Goal: Task Accomplishment & Management: Use online tool/utility

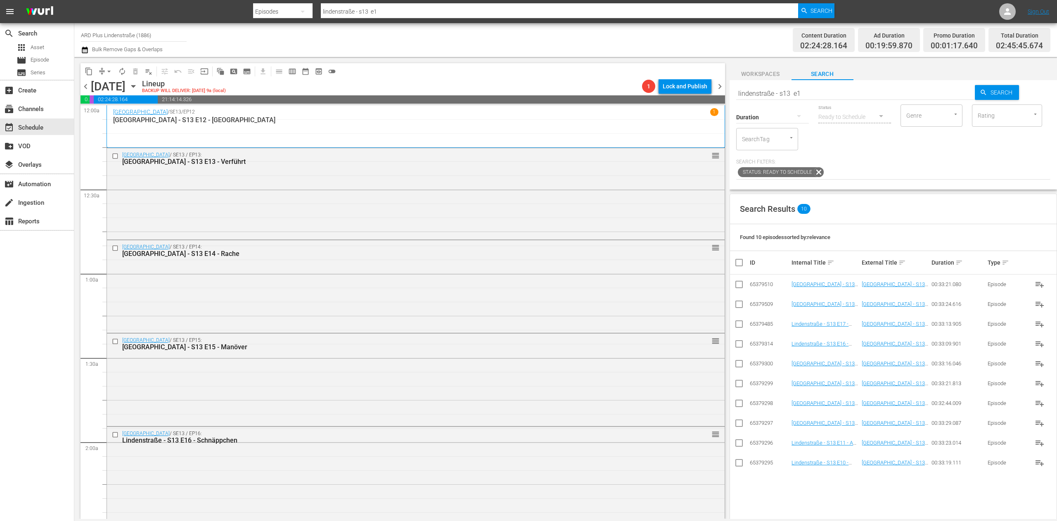
scroll to position [330, 0]
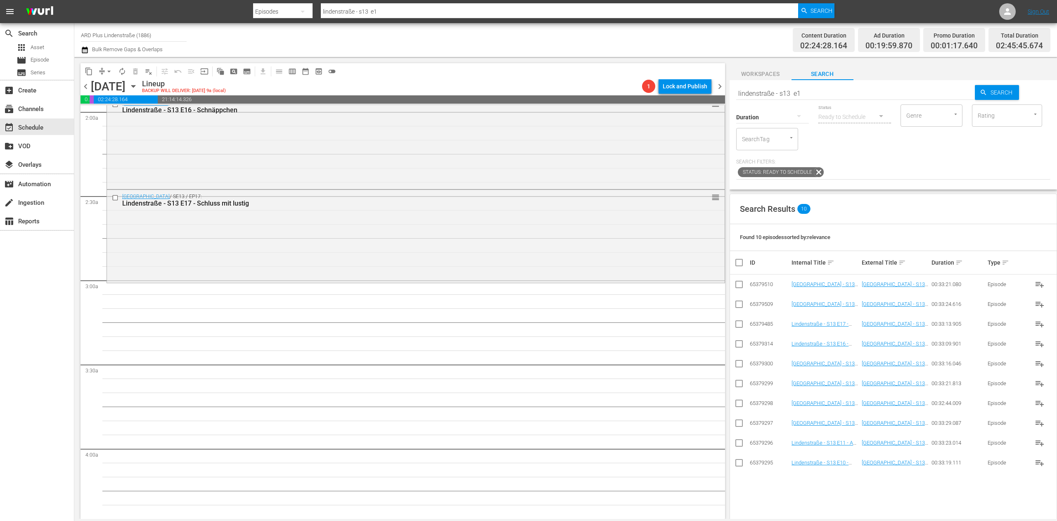
drag, startPoint x: 818, startPoint y: 94, endPoint x: 798, endPoint y: 94, distance: 19.8
click at [819, 94] on input "lindenstraße - s13 e1" at bounding box center [855, 93] width 239 height 20
type input "lindenstraße - s13 e2"
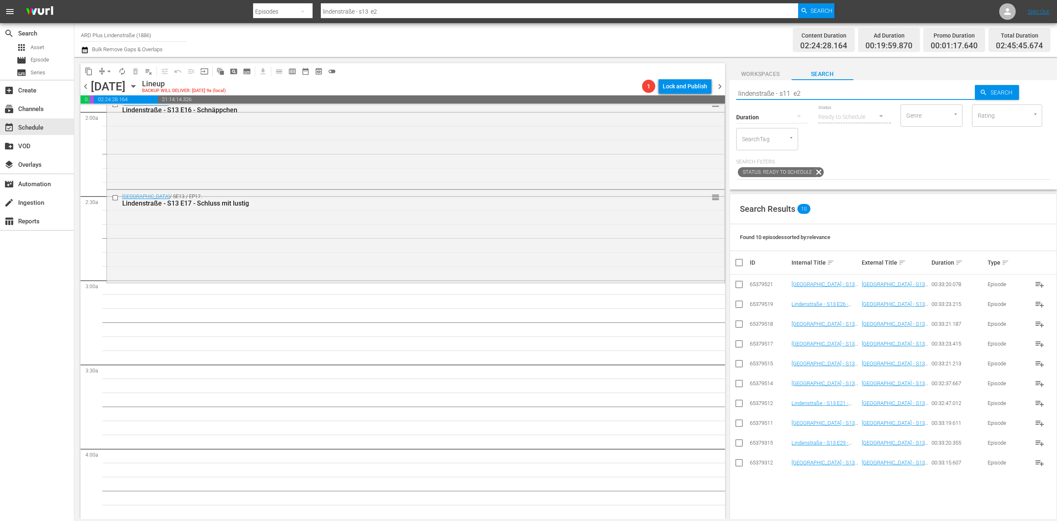
type input "lindenstraße - s11 e2"
click at [738, 466] on input "checkbox" at bounding box center [739, 464] width 10 height 10
checkbox input "true"
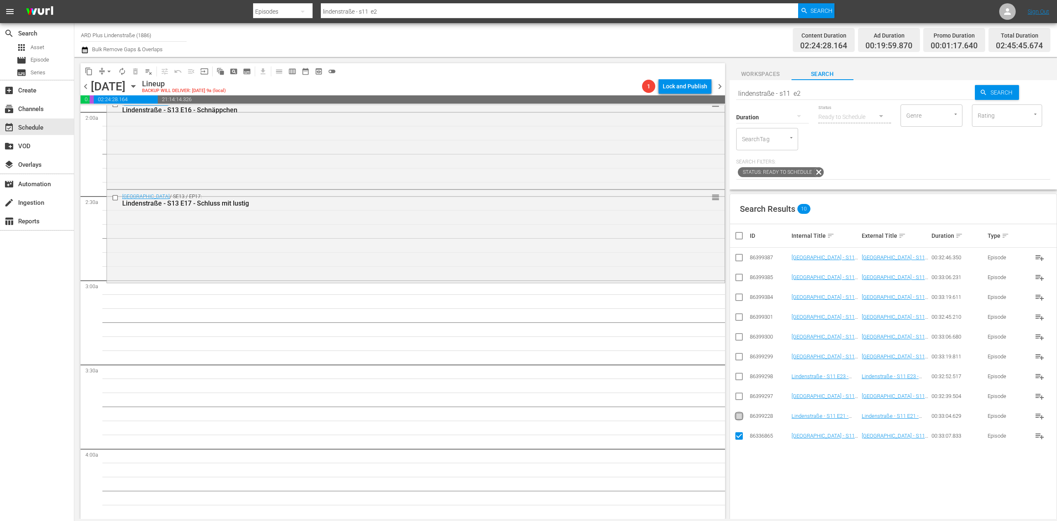
click at [736, 421] on input "checkbox" at bounding box center [739, 418] width 10 height 10
checkbox input "true"
click at [742, 402] on input "checkbox" at bounding box center [739, 398] width 10 height 10
checkbox input "true"
click at [737, 381] on input "checkbox" at bounding box center [739, 378] width 10 height 10
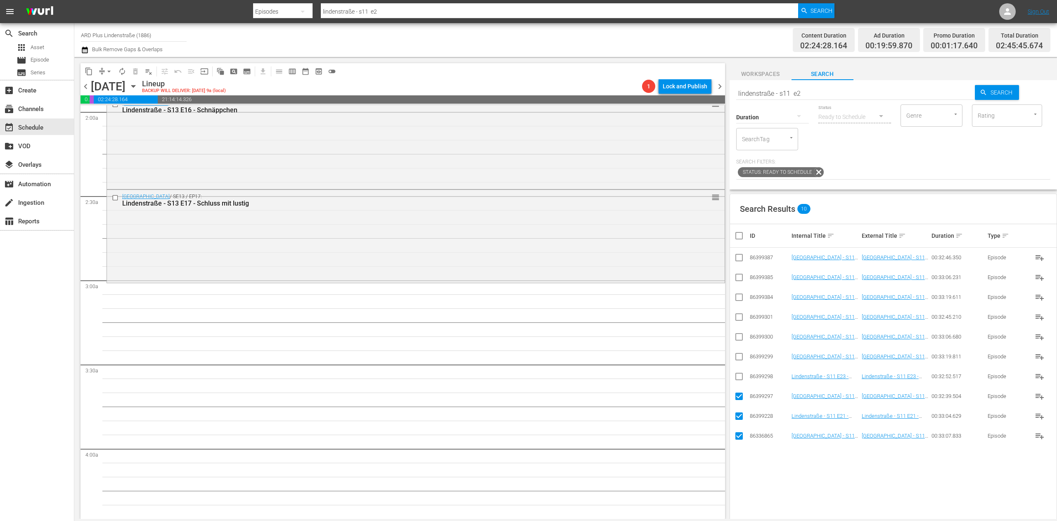
checkbox input "true"
click at [738, 357] on input "checkbox" at bounding box center [739, 358] width 10 height 10
checkbox input "true"
click at [738, 340] on input "checkbox" at bounding box center [739, 339] width 10 height 10
checkbox input "true"
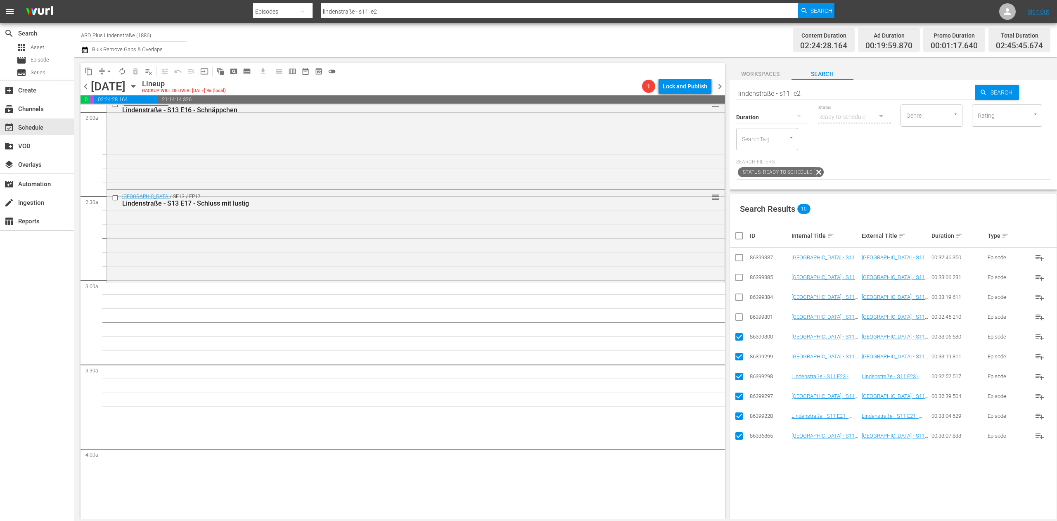
click at [741, 317] on input "checkbox" at bounding box center [739, 319] width 10 height 10
checkbox input "true"
click at [737, 298] on input "checkbox" at bounding box center [739, 299] width 10 height 10
checkbox input "true"
click at [738, 280] on input "checkbox" at bounding box center [739, 279] width 10 height 10
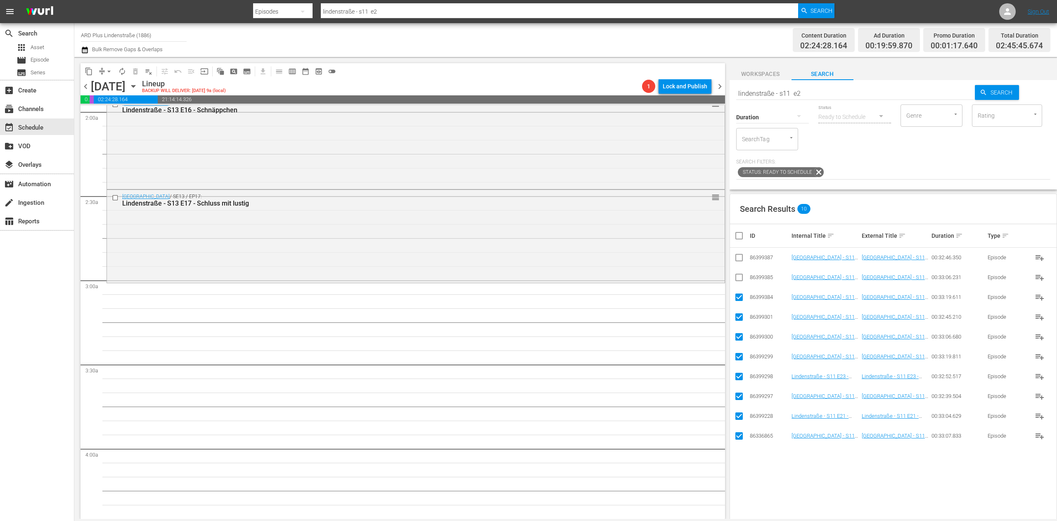
checkbox input "true"
click at [738, 260] on input "checkbox" at bounding box center [739, 259] width 10 height 10
checkbox input "true"
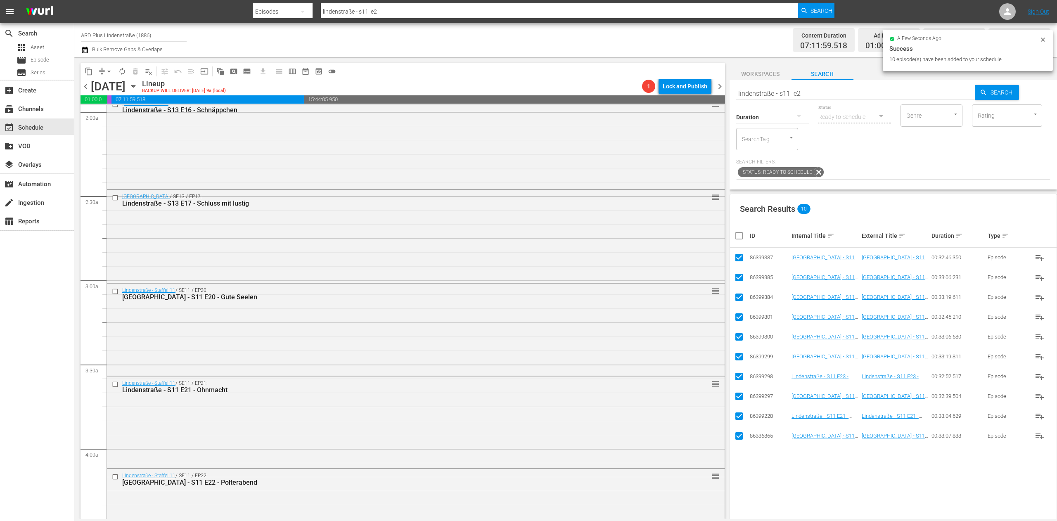
click at [740, 235] on input "checkbox" at bounding box center [742, 236] width 17 height 10
checkbox input "false"
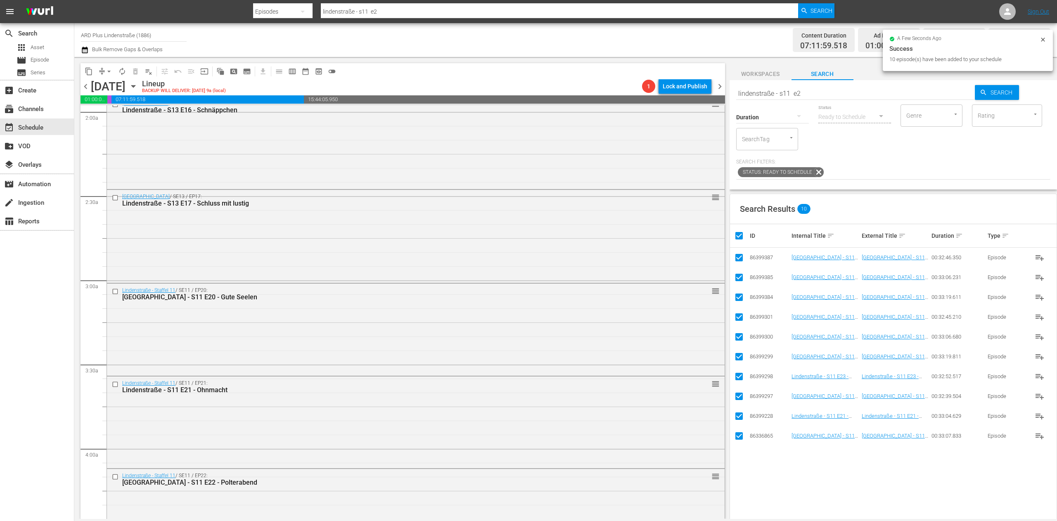
checkbox input "false"
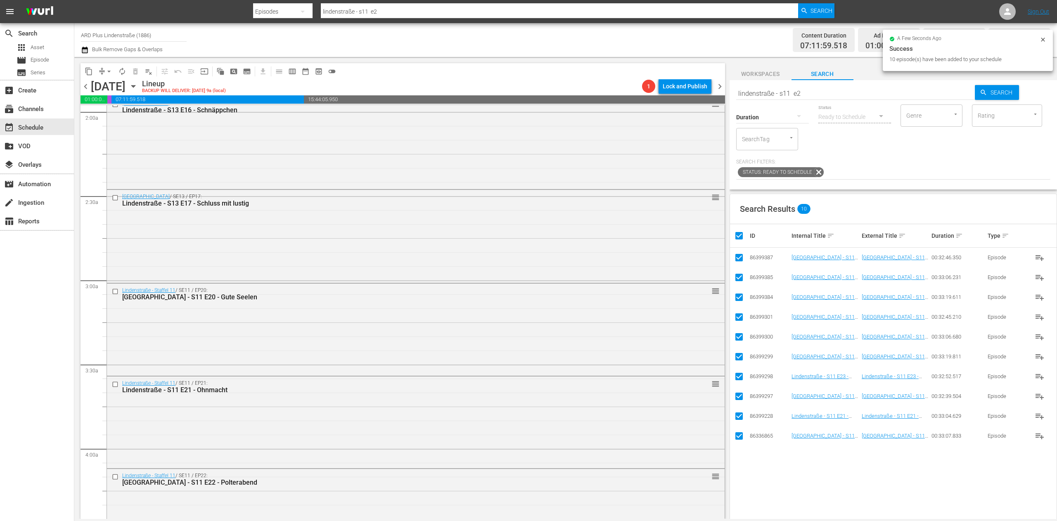
checkbox input "false"
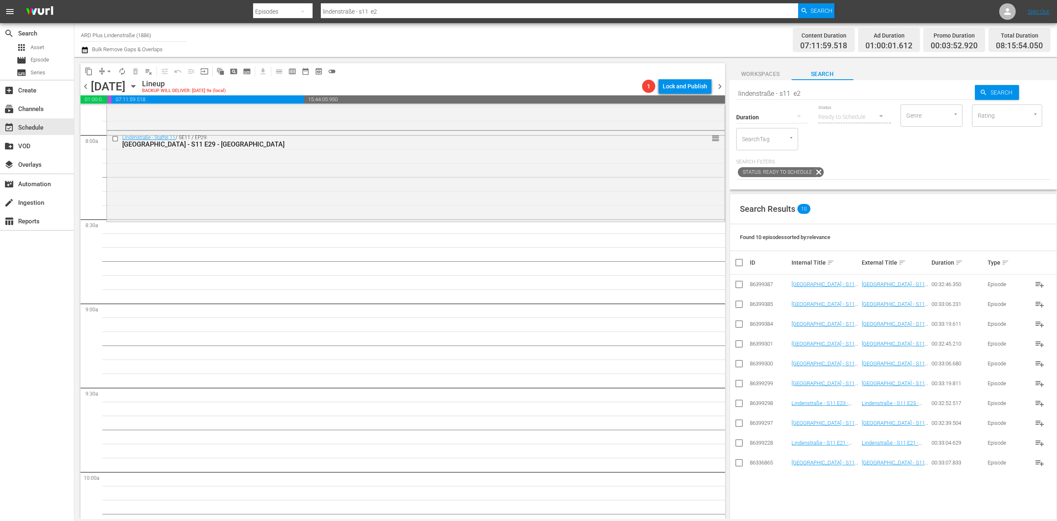
scroll to position [1321, 0]
click at [833, 96] on input "lindenstraße - s11 e2" at bounding box center [855, 93] width 239 height 20
type input "lindenstraße - s11 e3"
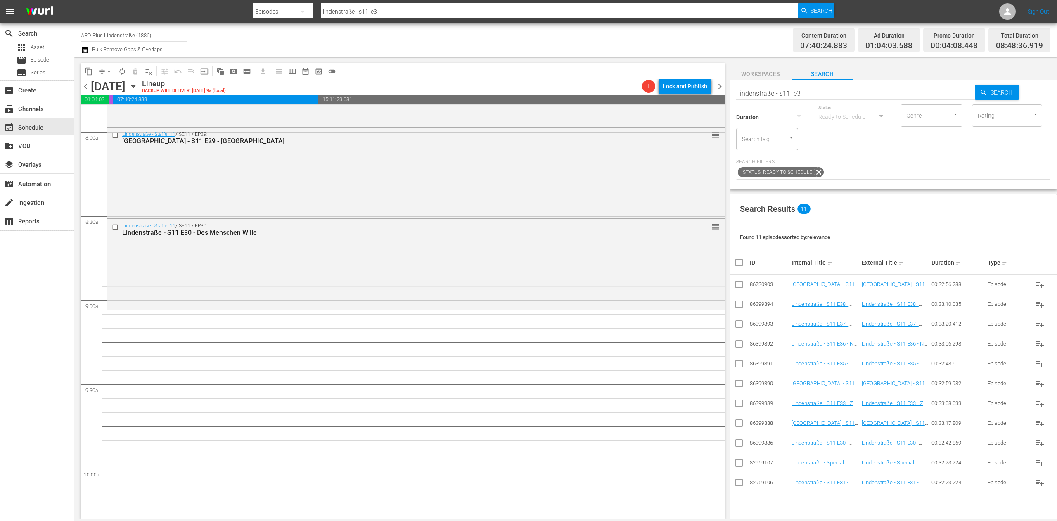
click at [818, 95] on input "lindenstraße - s11 e3" at bounding box center [855, 93] width 239 height 20
type input "lindenstraße - s11 e1"
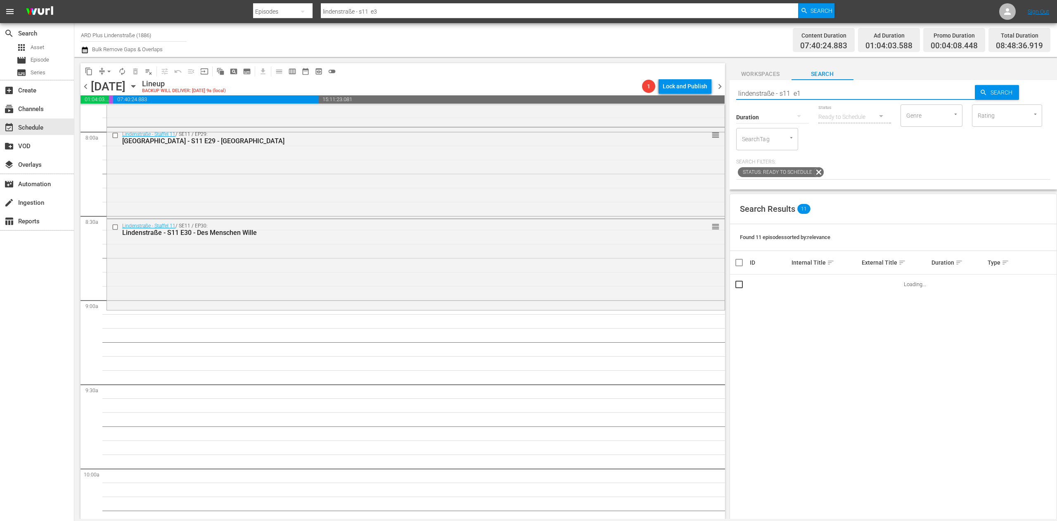
type input "lindenstraße - s11 e1"
type input "lindenstraße - s12 e1"
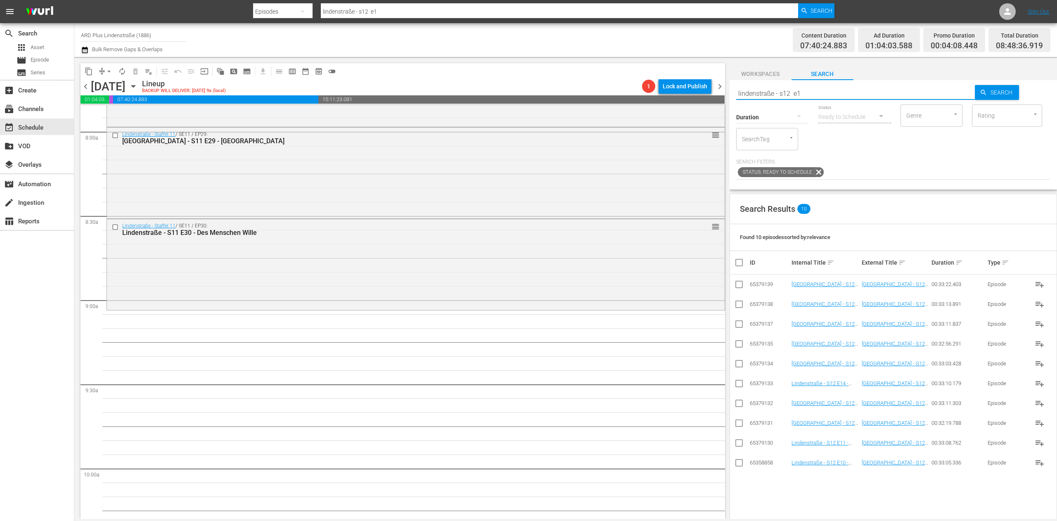
click at [739, 303] on input "checkbox" at bounding box center [739, 306] width 10 height 10
checkbox input "true"
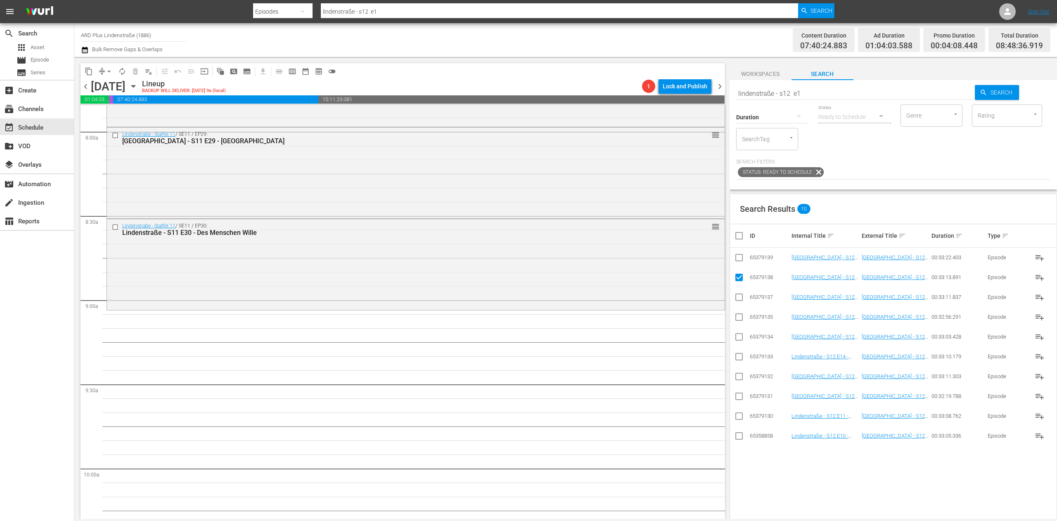
click at [738, 262] on input "checkbox" at bounding box center [739, 259] width 10 height 10
checkbox input "true"
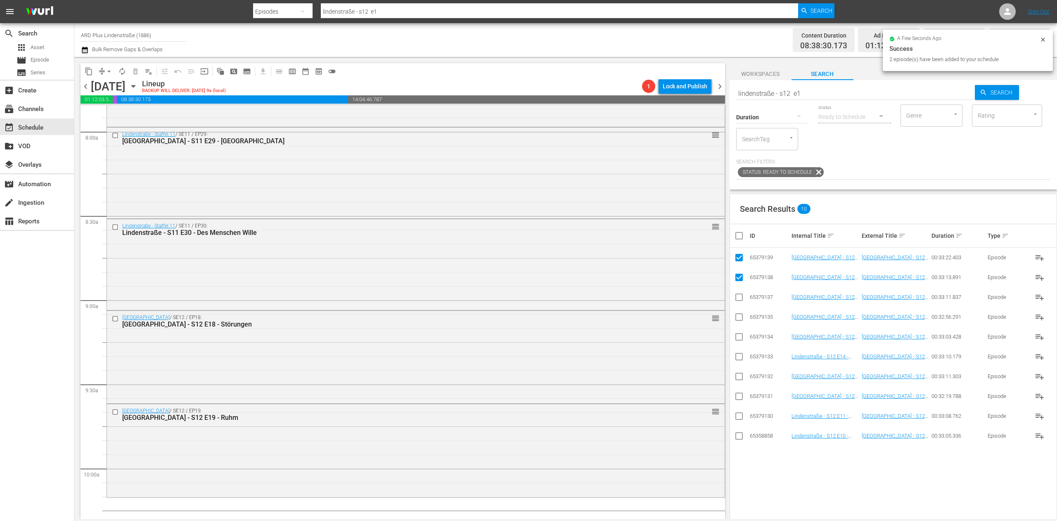
click at [738, 241] on input "checkbox" at bounding box center [742, 236] width 17 height 10
checkbox input "true"
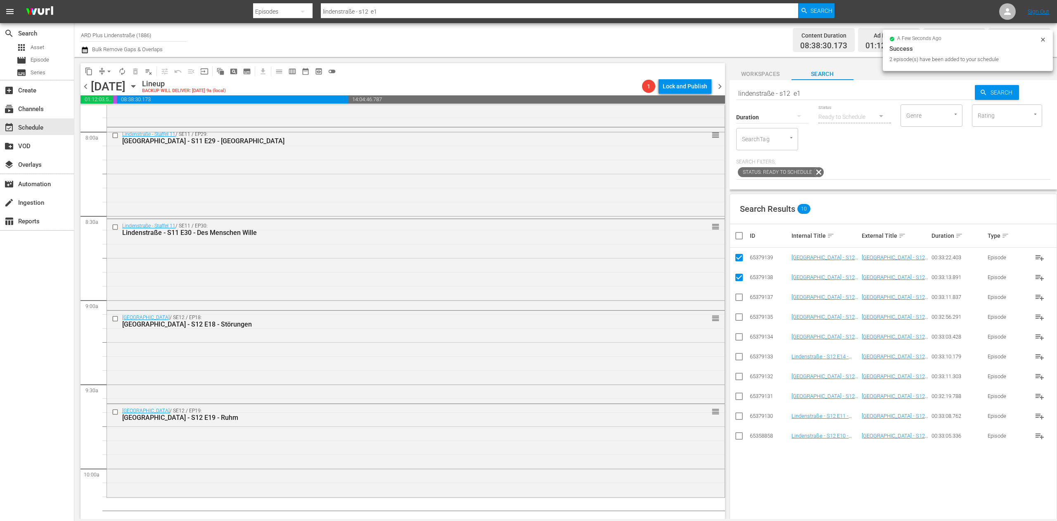
checkbox input "true"
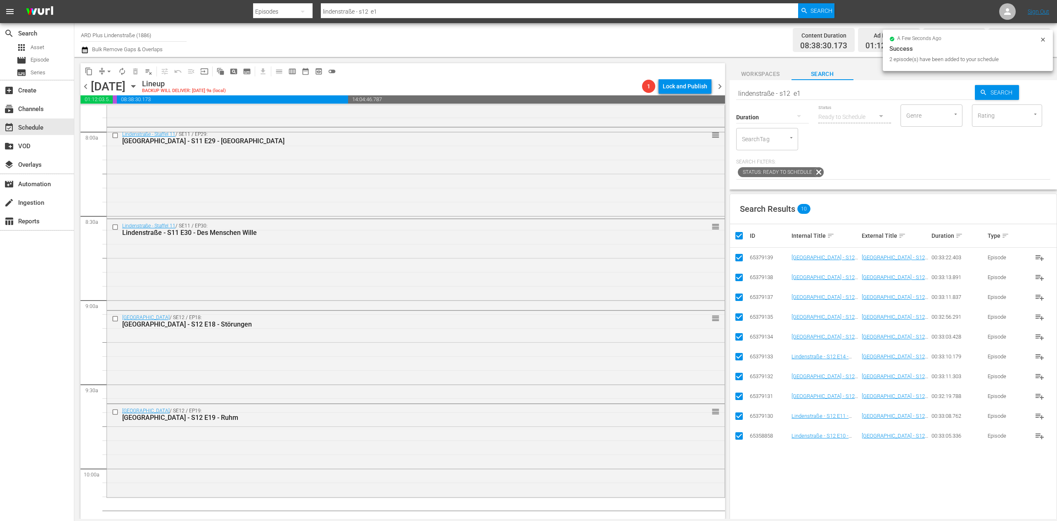
click at [738, 241] on input "checkbox" at bounding box center [742, 236] width 17 height 10
checkbox input "false"
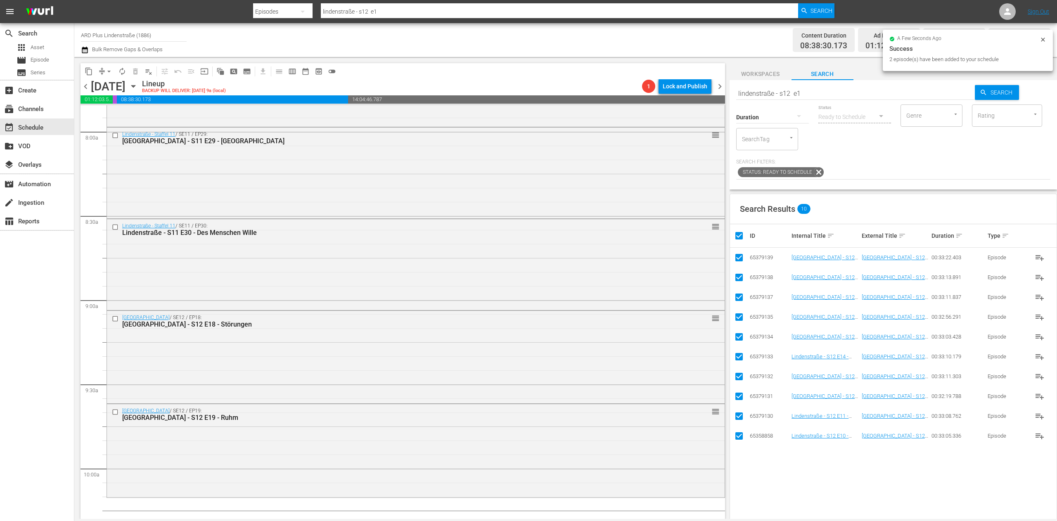
checkbox input "false"
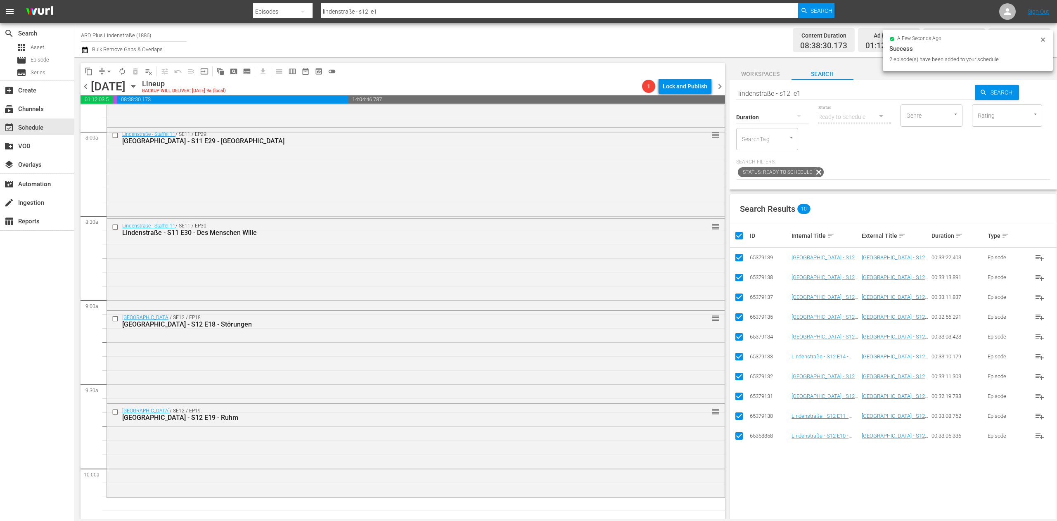
checkbox input "false"
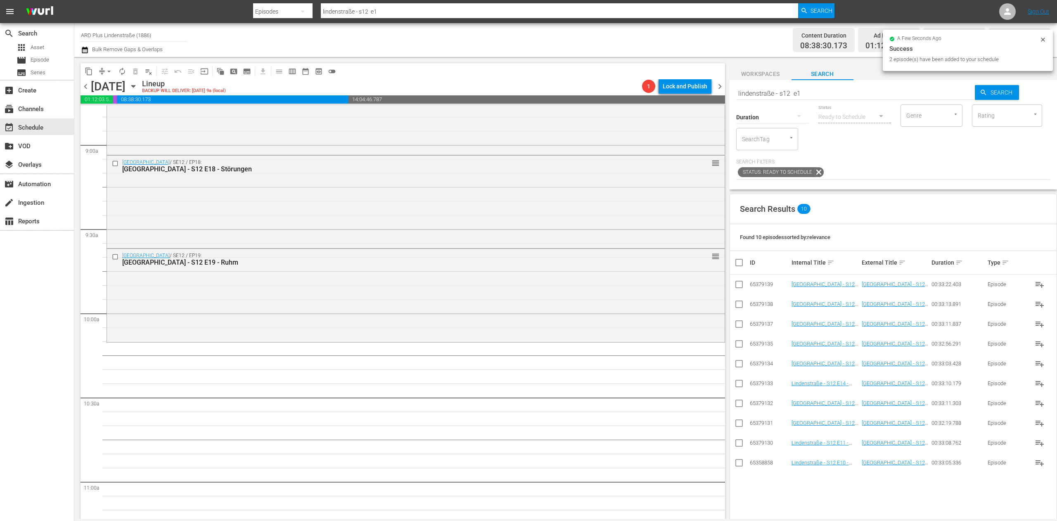
scroll to position [1486, 0]
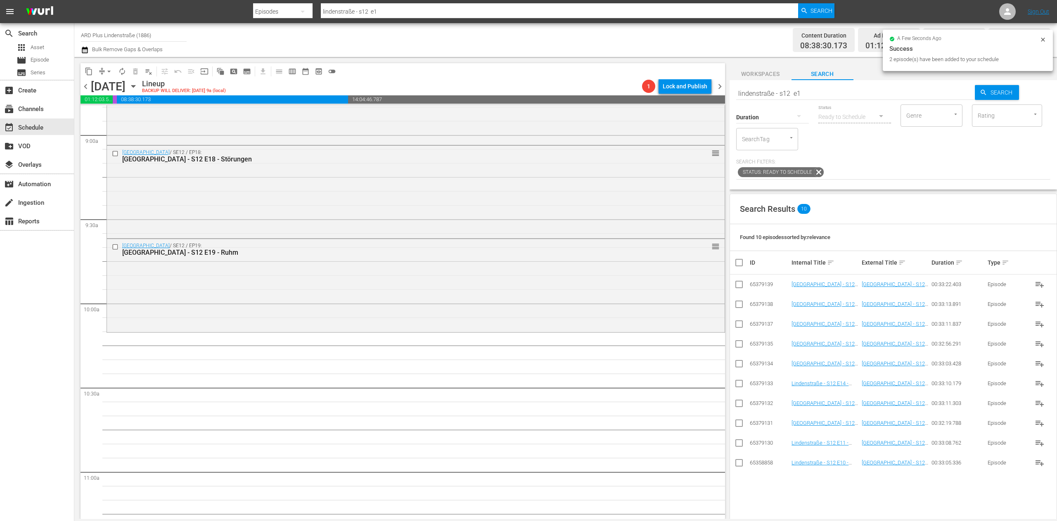
click at [824, 90] on input "lindenstraße - s12 e1" at bounding box center [855, 93] width 239 height 20
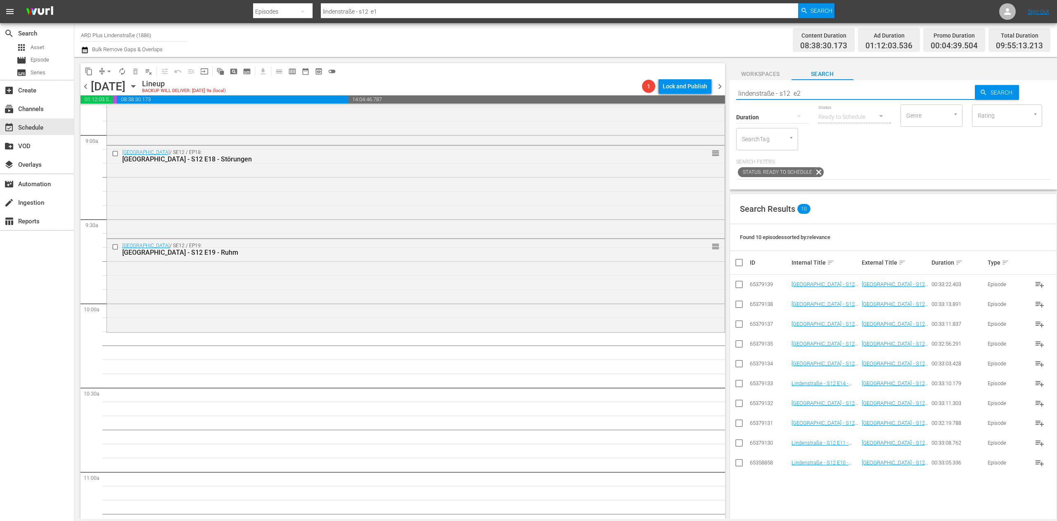
type input "lindenstraße - s12 e2"
click at [738, 465] on input "checkbox" at bounding box center [739, 464] width 10 height 10
checkbox input "true"
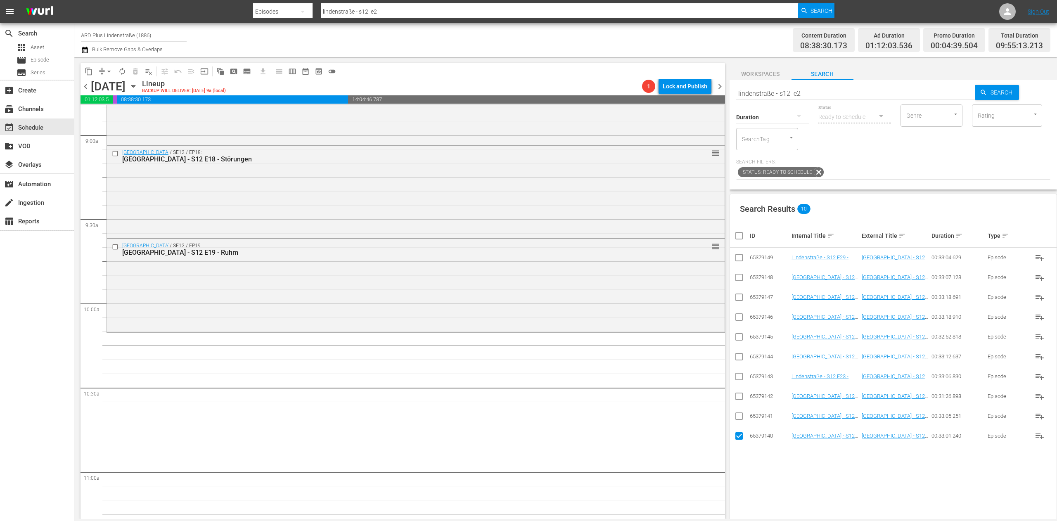
click at [737, 422] on input "checkbox" at bounding box center [739, 418] width 10 height 10
checkbox input "true"
click at [740, 397] on input "checkbox" at bounding box center [739, 398] width 10 height 10
checkbox input "true"
click at [740, 376] on input "checkbox" at bounding box center [739, 378] width 10 height 10
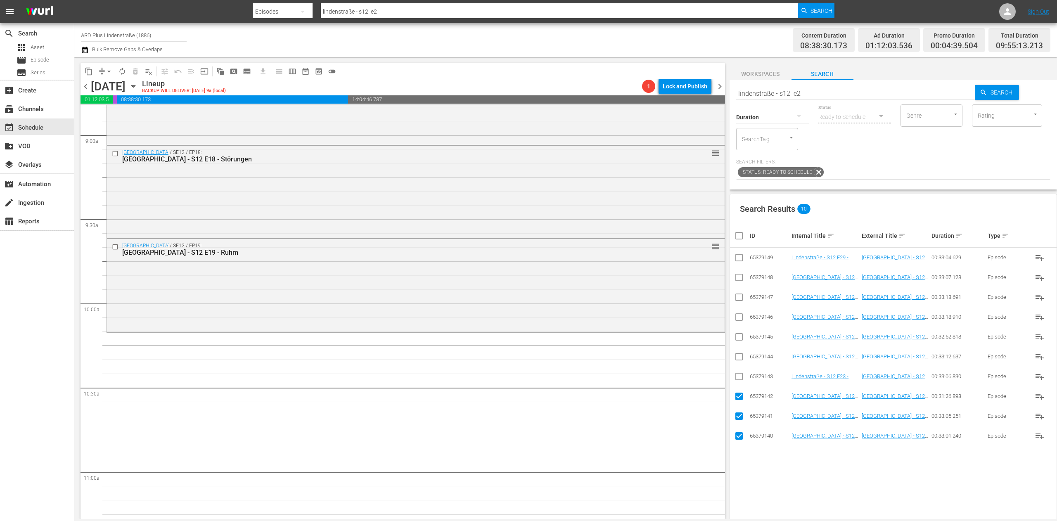
checkbox input "true"
click at [740, 356] on input "checkbox" at bounding box center [739, 358] width 10 height 10
checkbox input "true"
click at [740, 338] on input "checkbox" at bounding box center [739, 339] width 10 height 10
checkbox input "true"
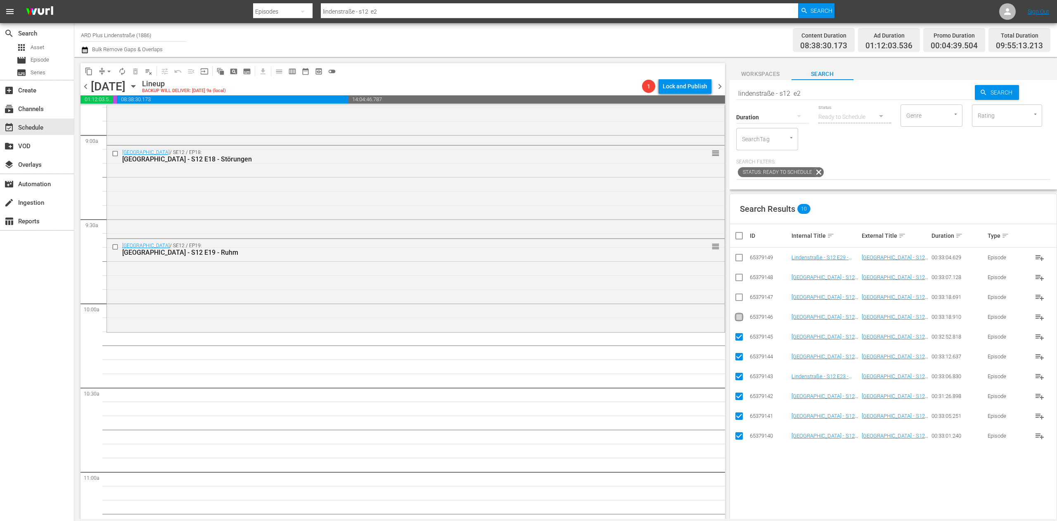
click at [742, 315] on input "checkbox" at bounding box center [739, 319] width 10 height 10
checkbox input "true"
click at [739, 295] on input "checkbox" at bounding box center [739, 299] width 10 height 10
checkbox input "true"
click at [740, 278] on input "checkbox" at bounding box center [739, 279] width 10 height 10
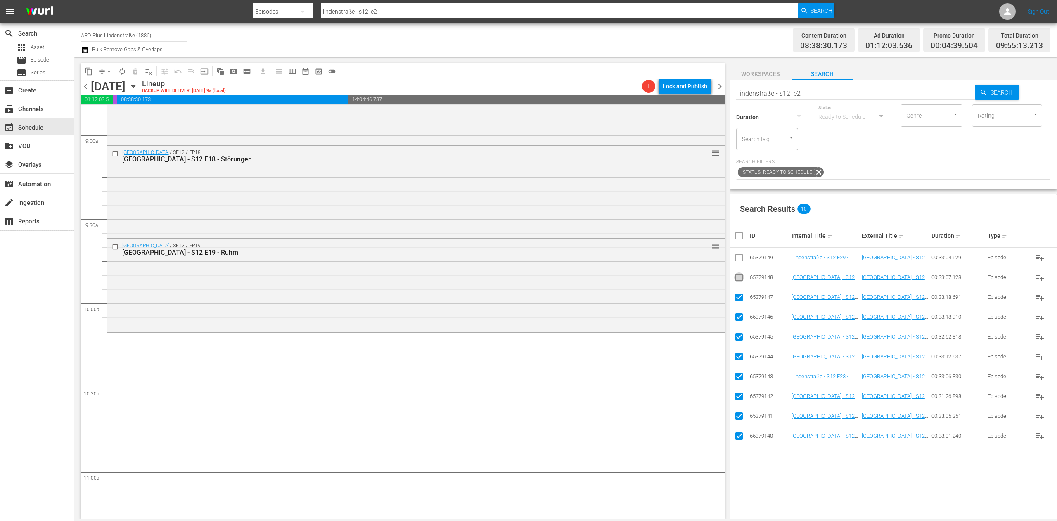
checkbox input "true"
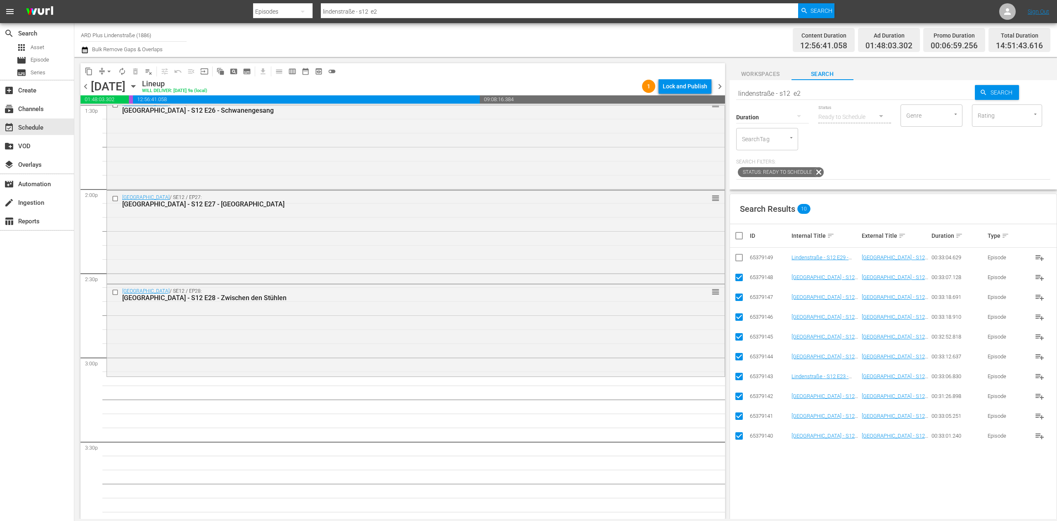
scroll to position [2312, 0]
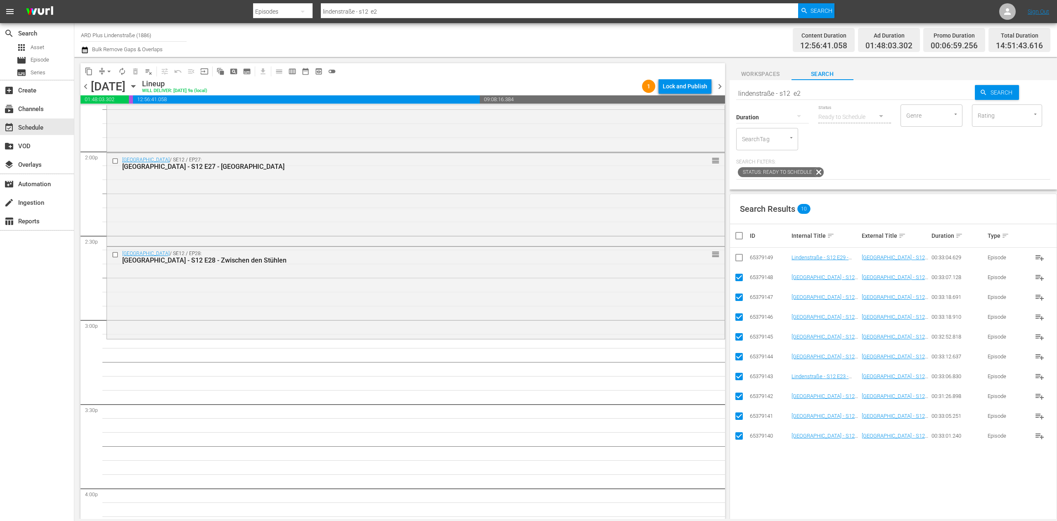
click at [732, 236] on th at bounding box center [739, 235] width 19 height 23
click at [743, 236] on input "checkbox" at bounding box center [742, 236] width 17 height 10
checkbox input "true"
click at [743, 236] on input "checkbox" at bounding box center [742, 236] width 17 height 10
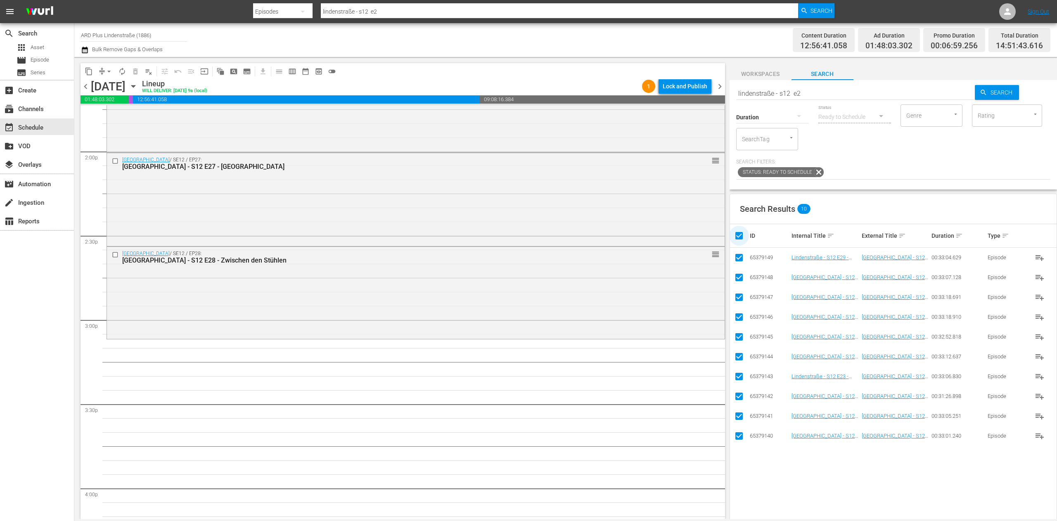
checkbox input "false"
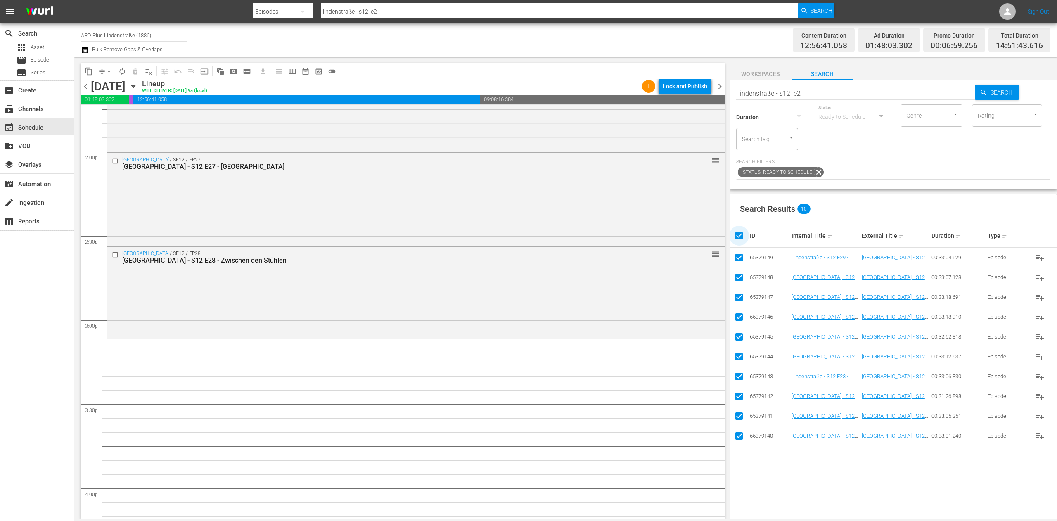
checkbox input "false"
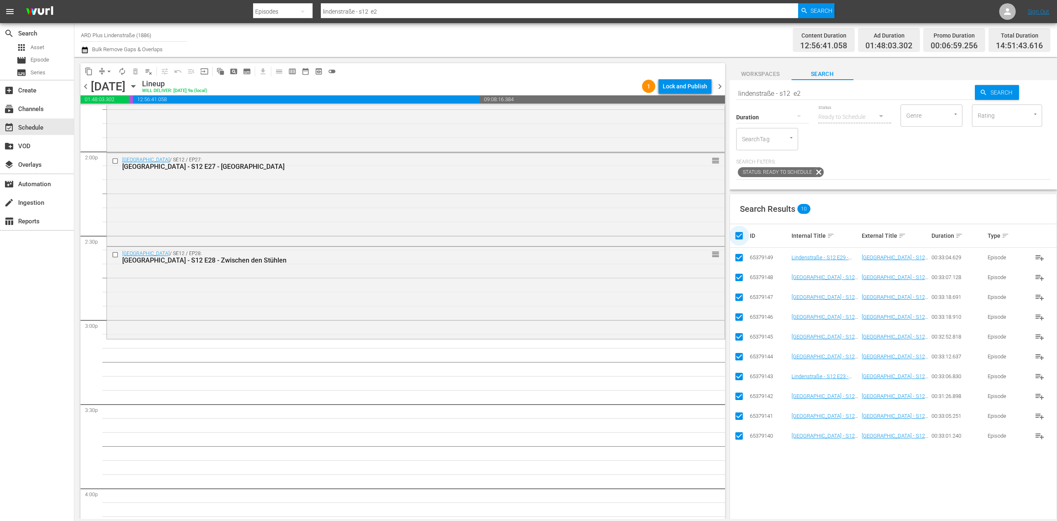
checkbox input "false"
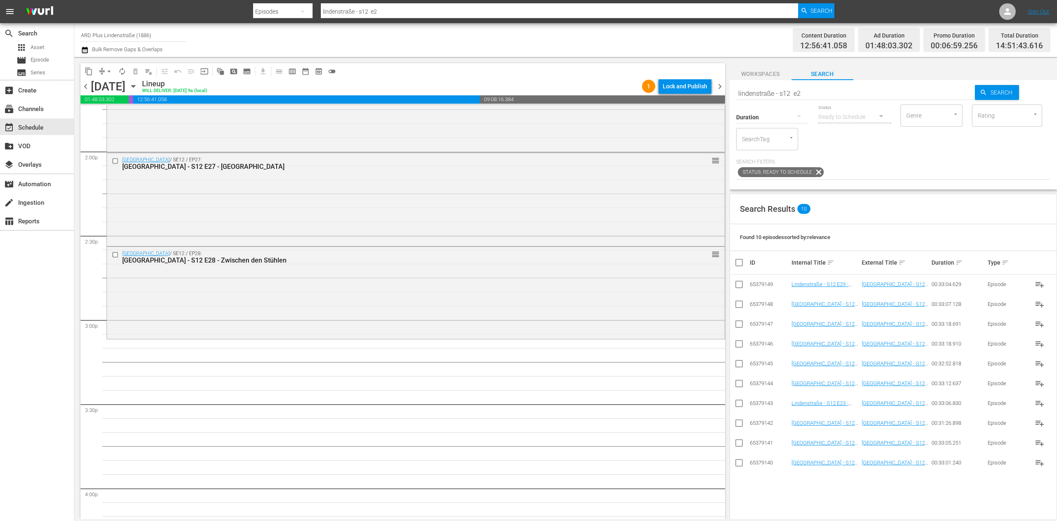
click at [823, 93] on input "lindenstraße - s12 e2" at bounding box center [855, 93] width 239 height 20
type input "lindenstraße - s12 e1"
type input "lindenstraße - s13 e1"
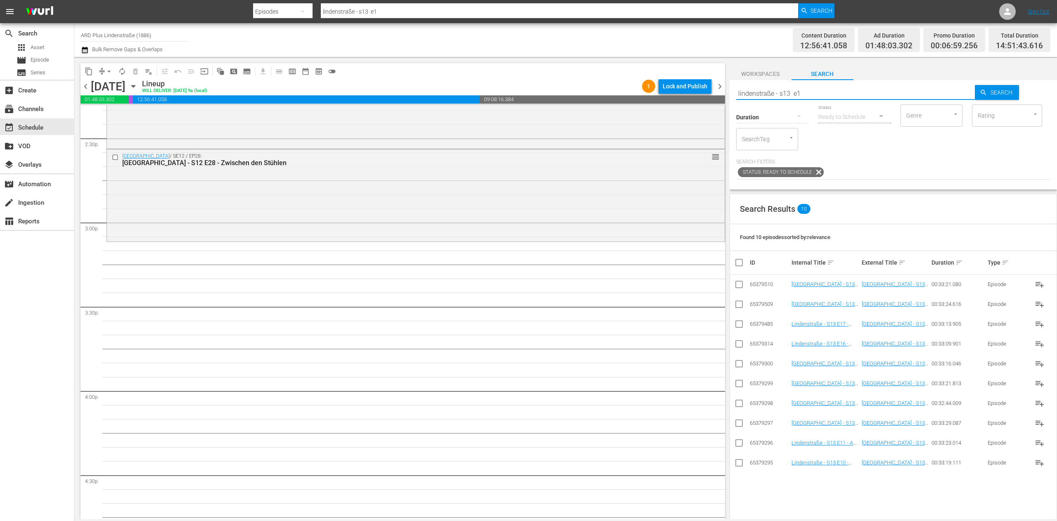
scroll to position [2394, 0]
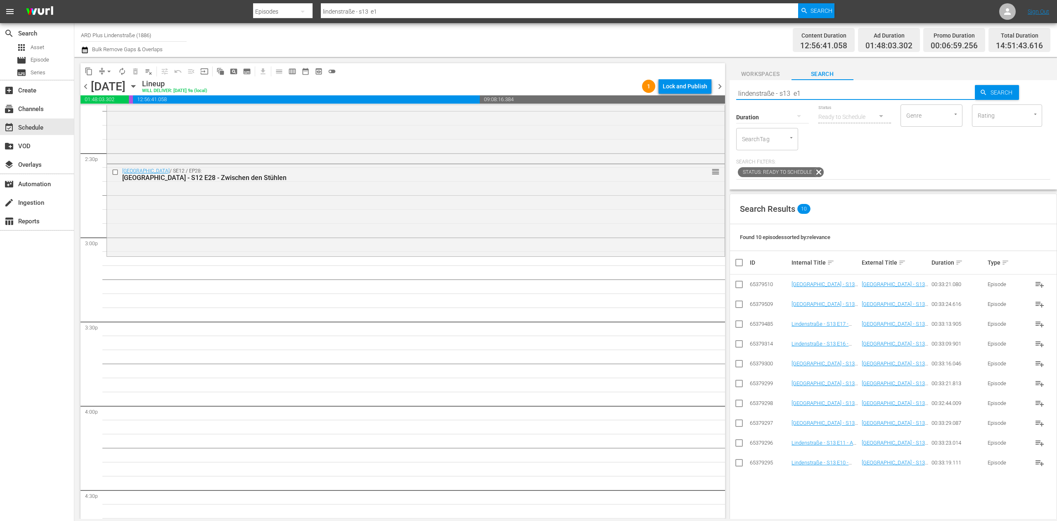
click at [738, 308] on input "checkbox" at bounding box center [739, 306] width 10 height 10
checkbox input "true"
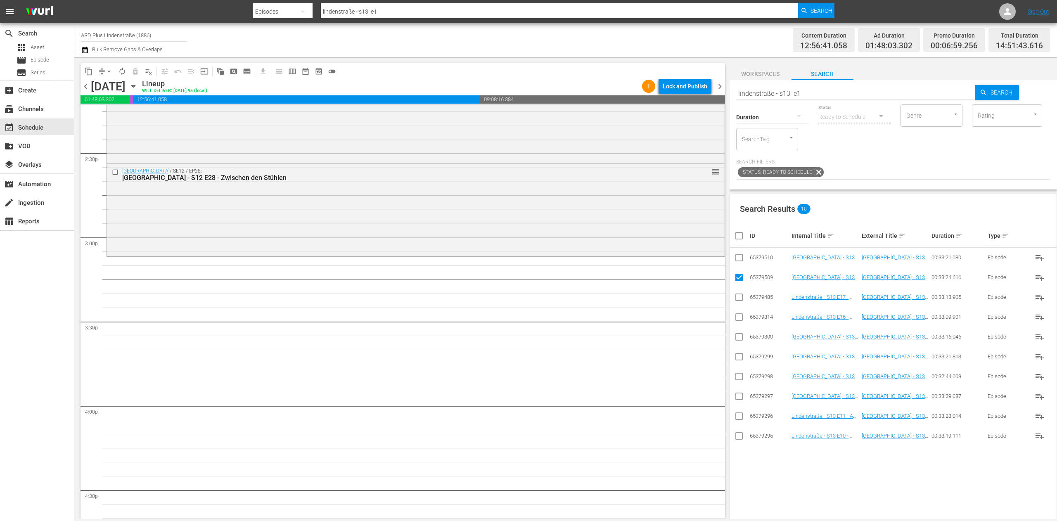
click at [734, 258] on input "checkbox" at bounding box center [739, 259] width 10 height 10
checkbox input "true"
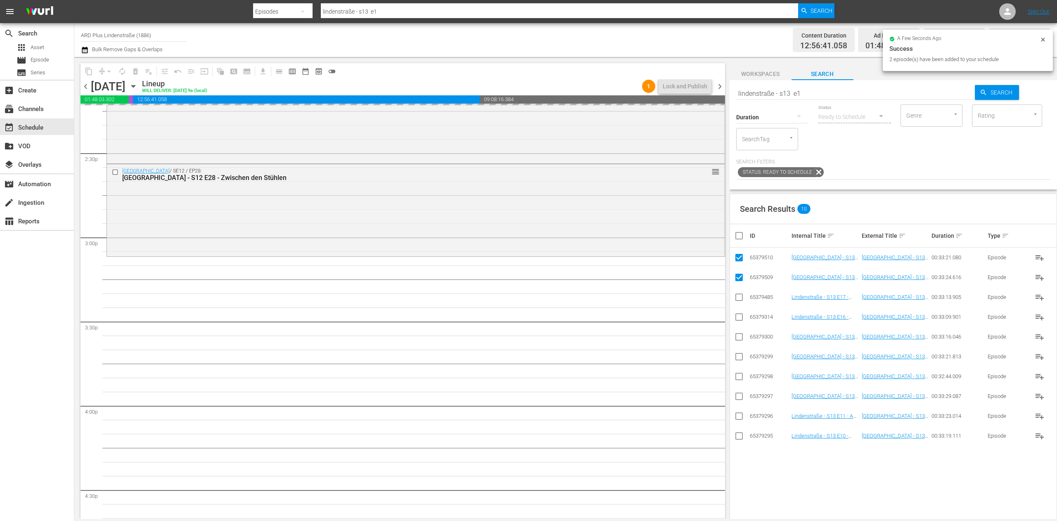
click at [738, 235] on input "checkbox" at bounding box center [742, 236] width 17 height 10
checkbox input "true"
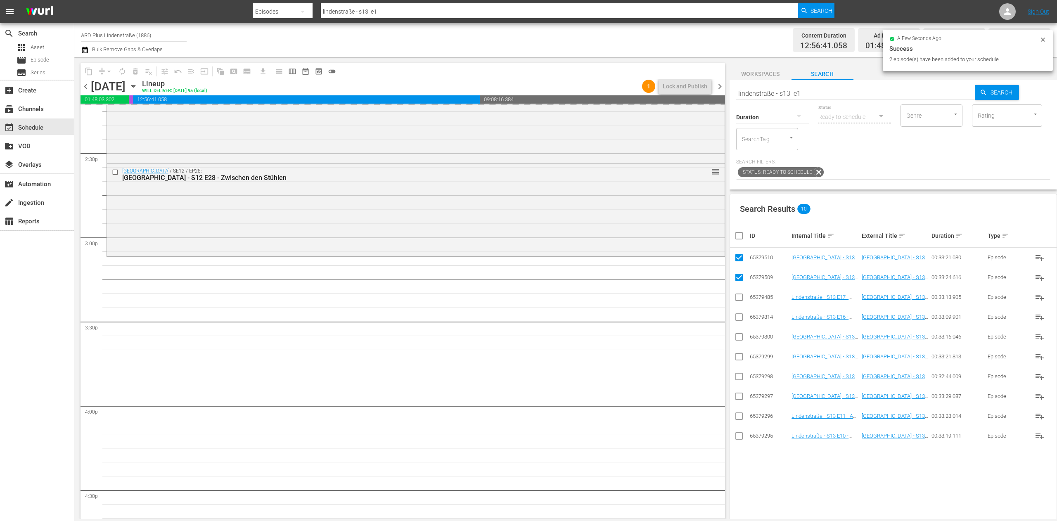
checkbox input "true"
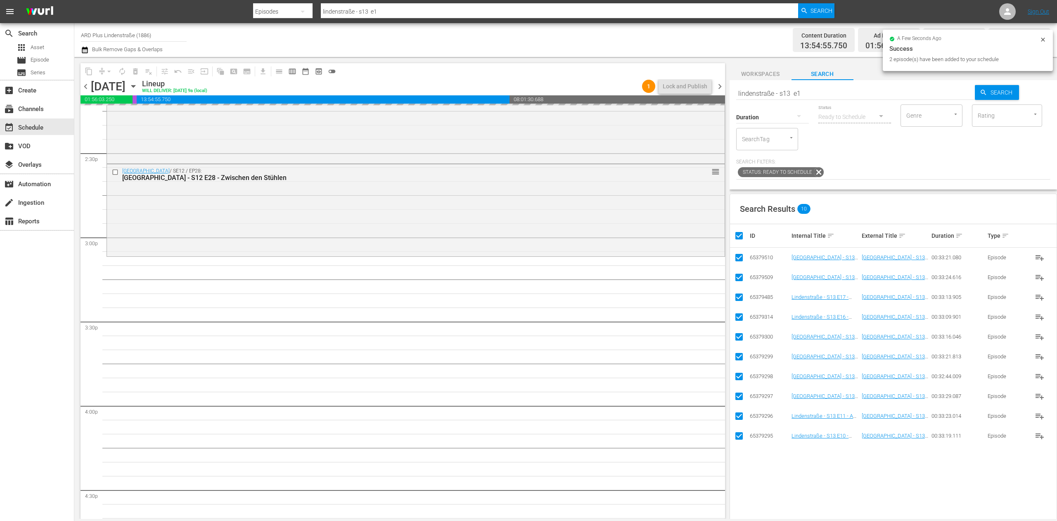
click at [738, 235] on input "checkbox" at bounding box center [742, 236] width 17 height 10
checkbox input "false"
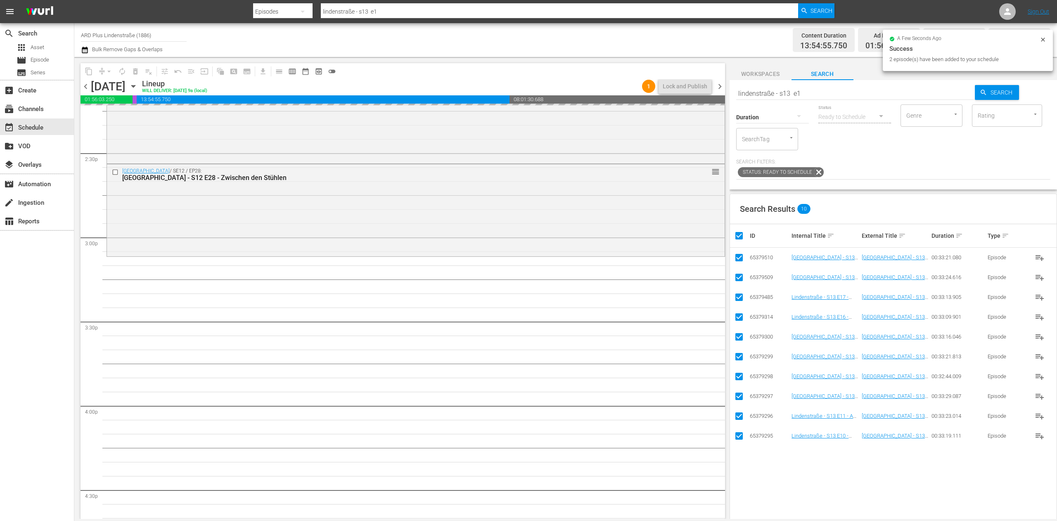
checkbox input "false"
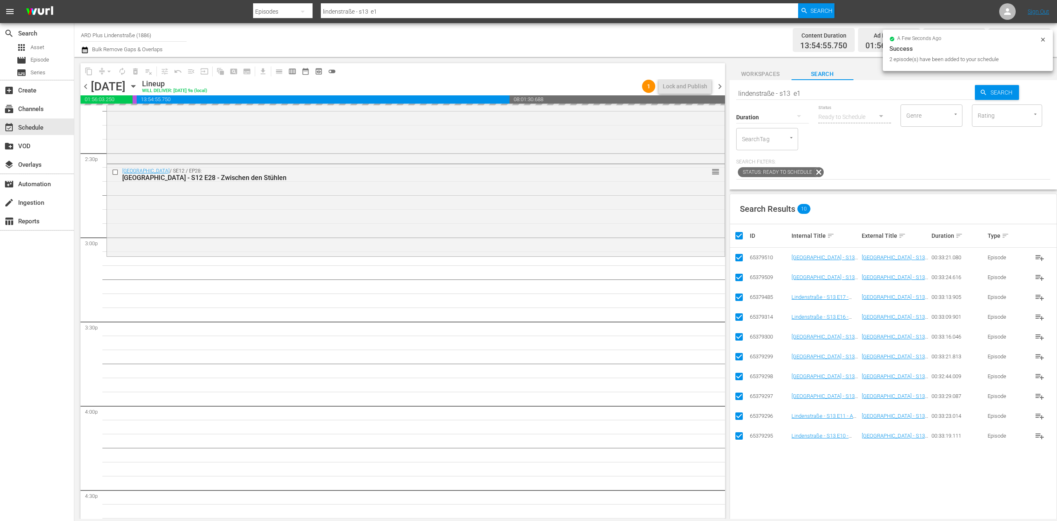
checkbox input "false"
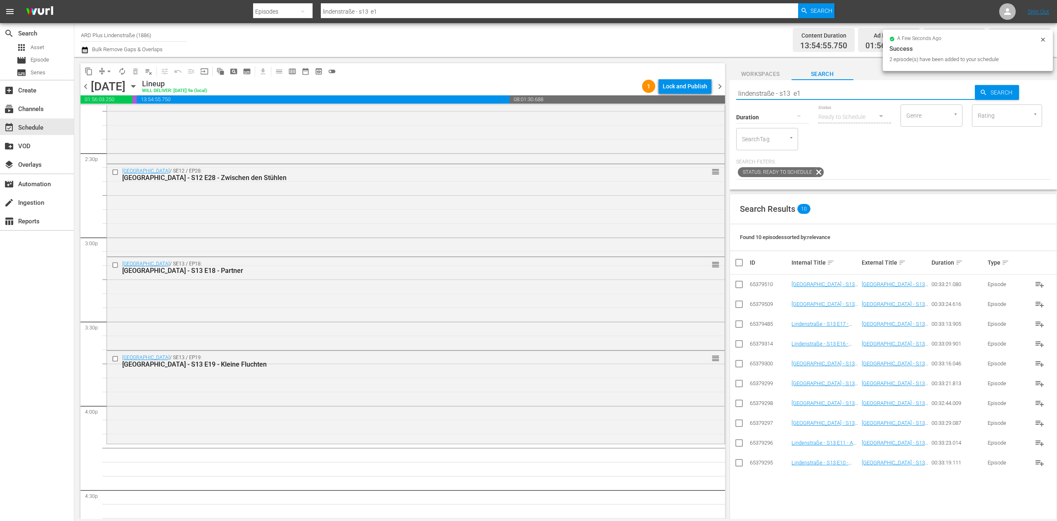
click at [817, 96] on input "lindenstraße - s13 e1" at bounding box center [855, 93] width 239 height 20
type input "lindenstraße - s13 e2"
click at [743, 422] on input "checkbox" at bounding box center [739, 425] width 10 height 10
checkbox input "true"
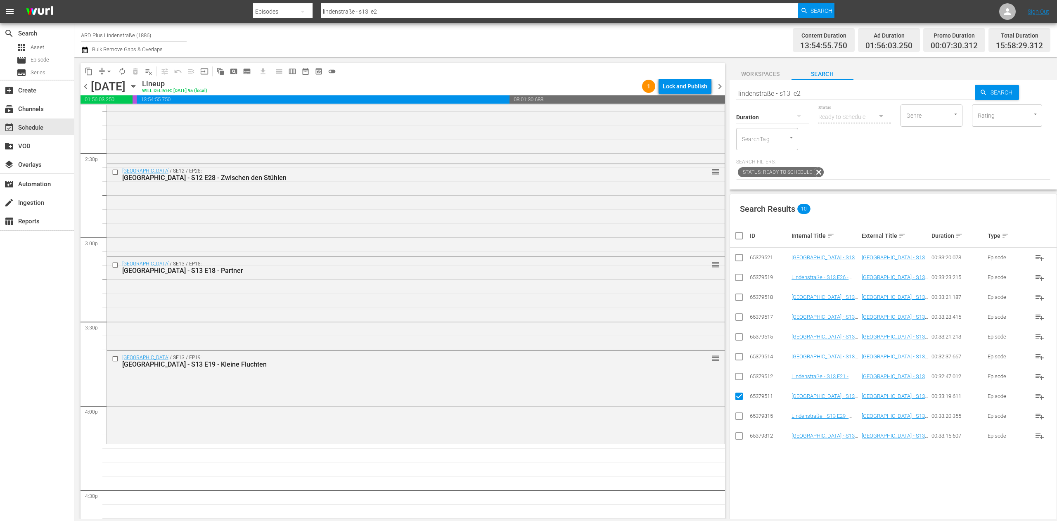
click at [740, 381] on input "checkbox" at bounding box center [739, 378] width 10 height 10
checkbox input "true"
click at [737, 357] on input "checkbox" at bounding box center [739, 358] width 10 height 10
checkbox input "true"
click at [737, 334] on input "checkbox" at bounding box center [739, 339] width 10 height 10
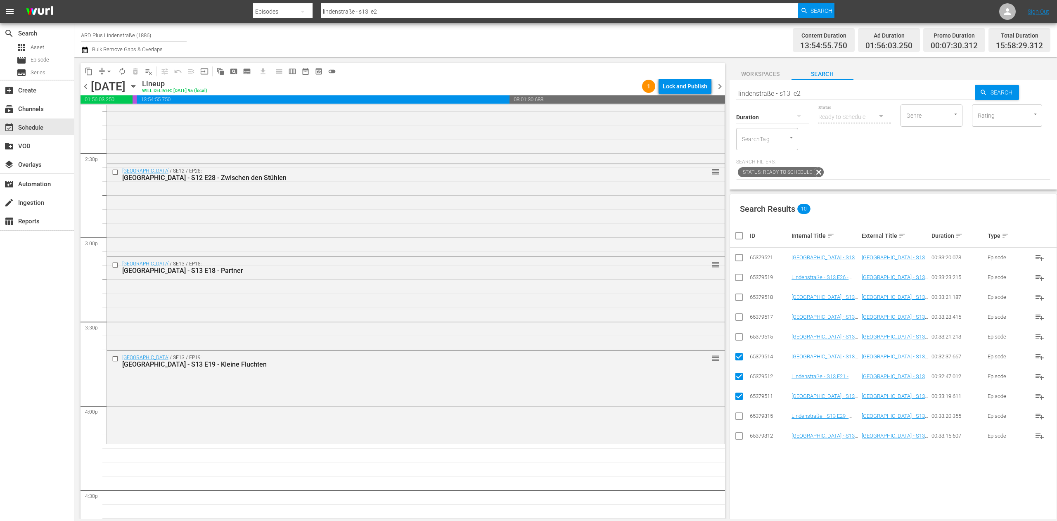
checkbox input "true"
click at [740, 318] on input "checkbox" at bounding box center [739, 319] width 10 height 10
checkbox input "true"
click at [740, 301] on input "checkbox" at bounding box center [739, 299] width 10 height 10
checkbox input "true"
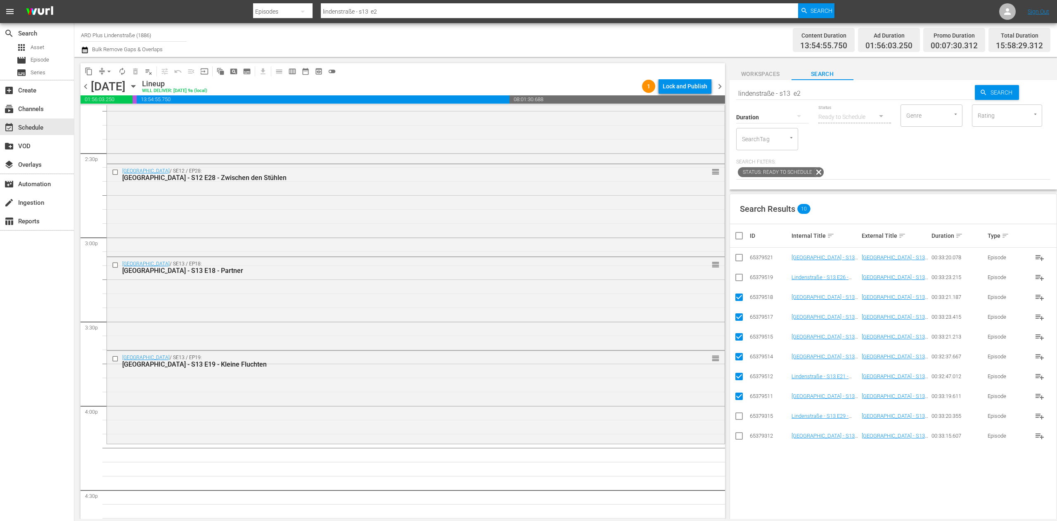
click at [740, 285] on td at bounding box center [739, 277] width 19 height 20
click at [740, 279] on input "checkbox" at bounding box center [739, 279] width 10 height 10
checkbox input "true"
click at [735, 258] on input "checkbox" at bounding box center [739, 259] width 10 height 10
checkbox input "true"
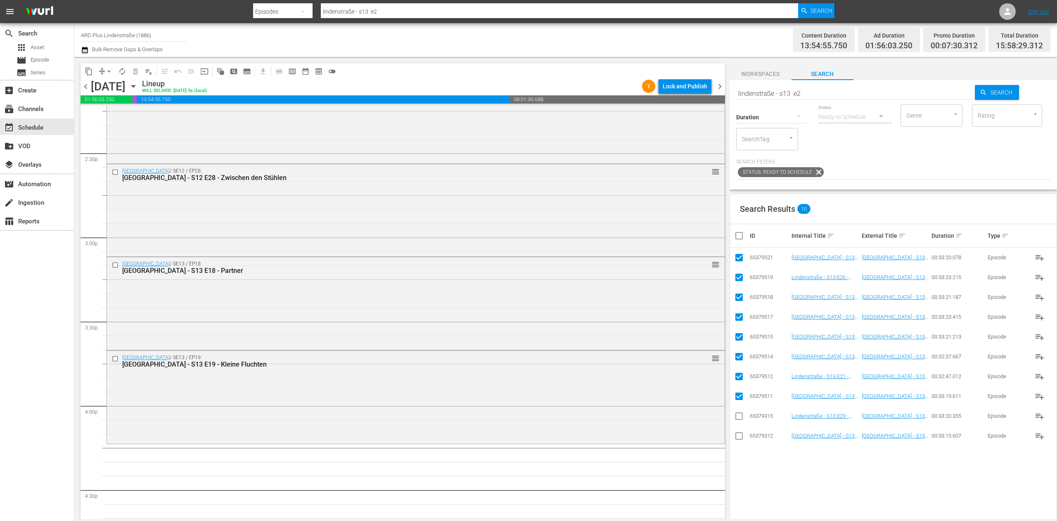
click at [743, 437] on input "checkbox" at bounding box center [739, 438] width 10 height 10
checkbox input "true"
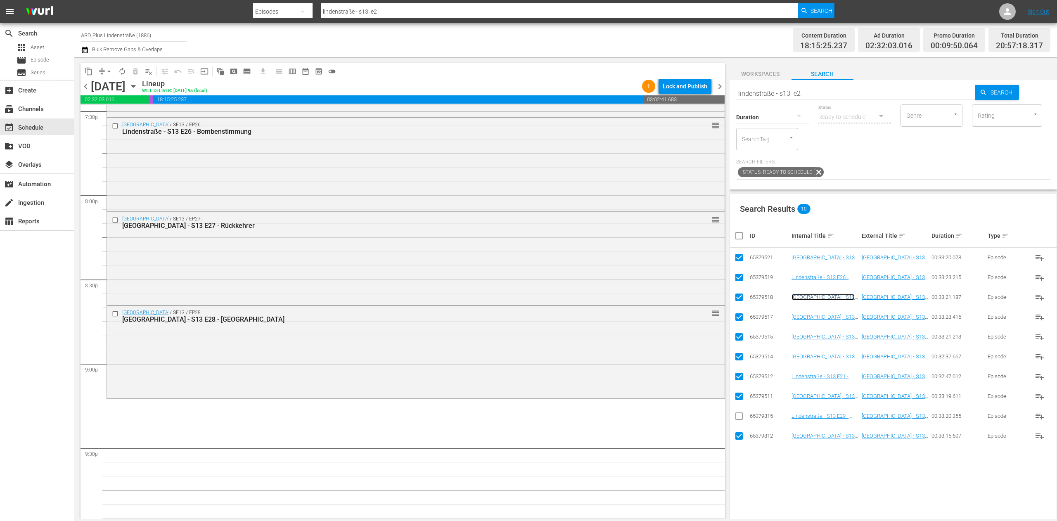
scroll to position [3302, 0]
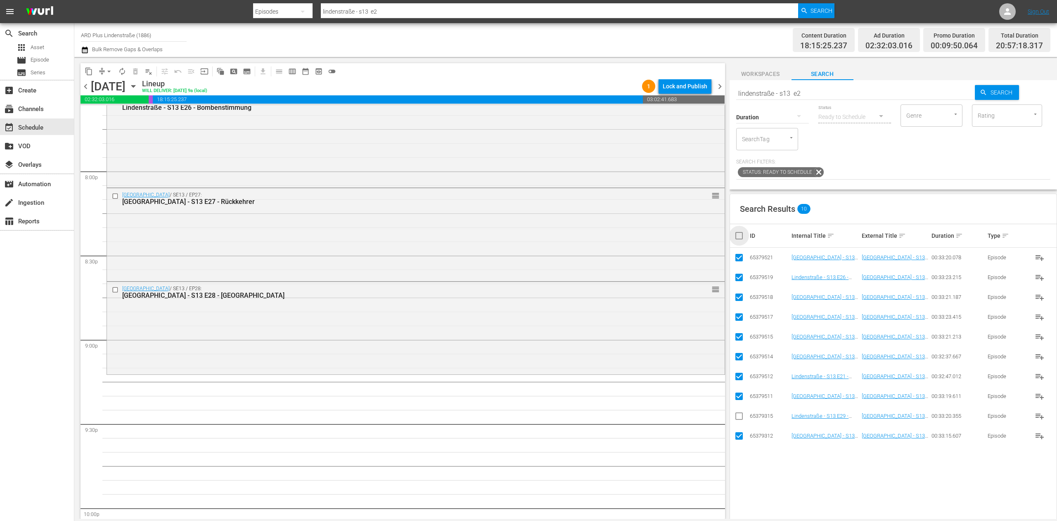
click at [735, 239] on input "checkbox" at bounding box center [742, 236] width 17 height 10
checkbox input "true"
click at [735, 239] on input "checkbox" at bounding box center [742, 236] width 17 height 10
checkbox input "false"
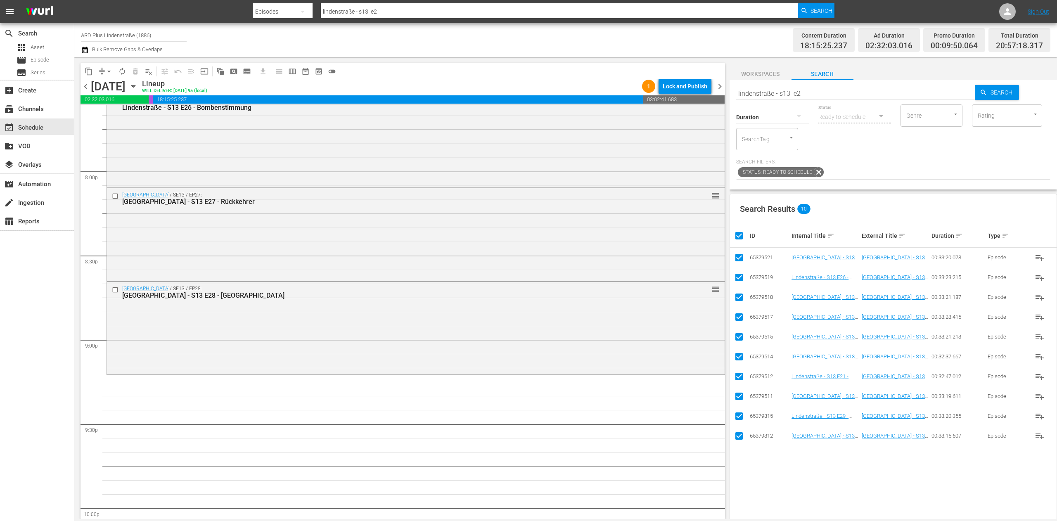
checkbox input "false"
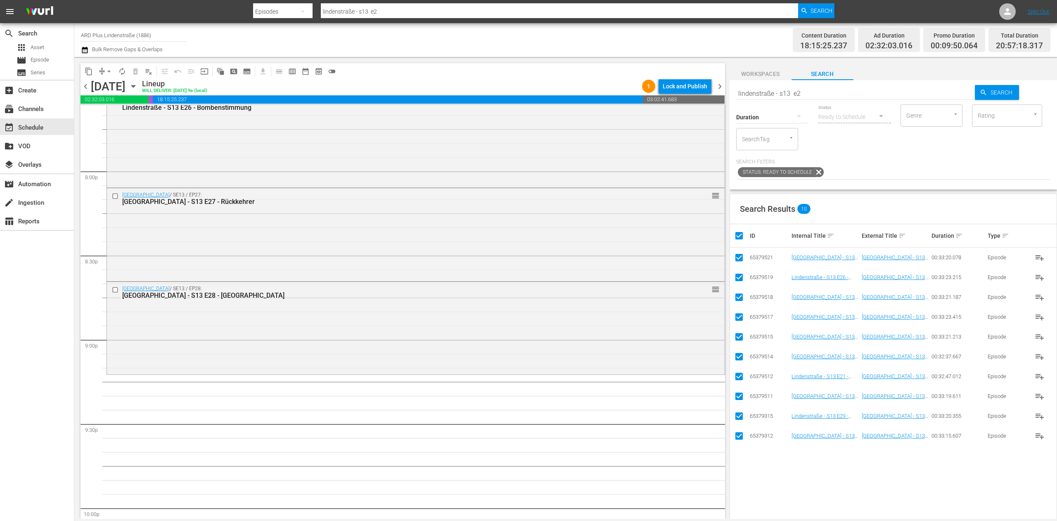
checkbox input "false"
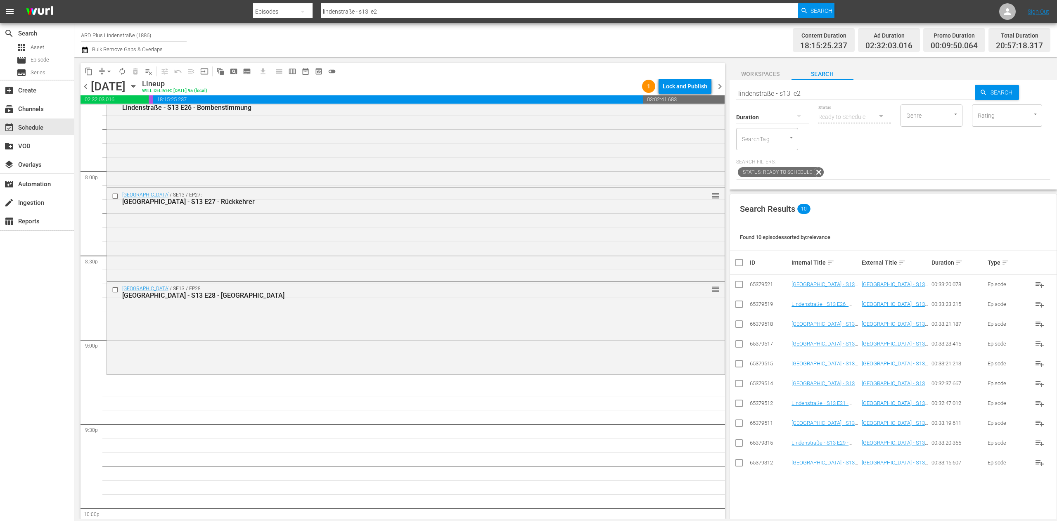
click at [819, 94] on input "lindenstraße - s13 e2" at bounding box center [855, 93] width 239 height 20
type input "lindenstraße - s13 e1"
drag, startPoint x: 739, startPoint y: 302, endPoint x: 740, endPoint y: 296, distance: 6.3
click at [740, 302] on input "checkbox" at bounding box center [739, 306] width 10 height 10
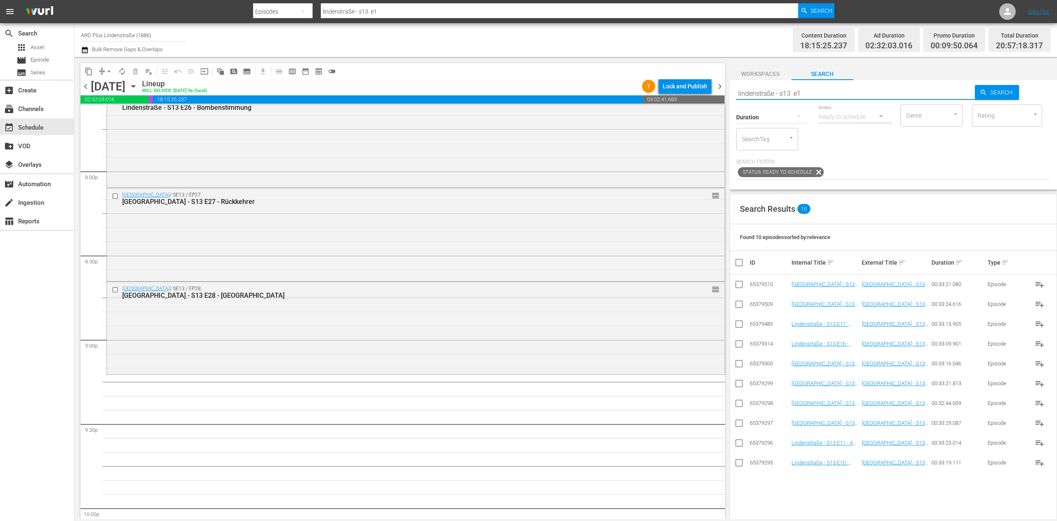
checkbox input "true"
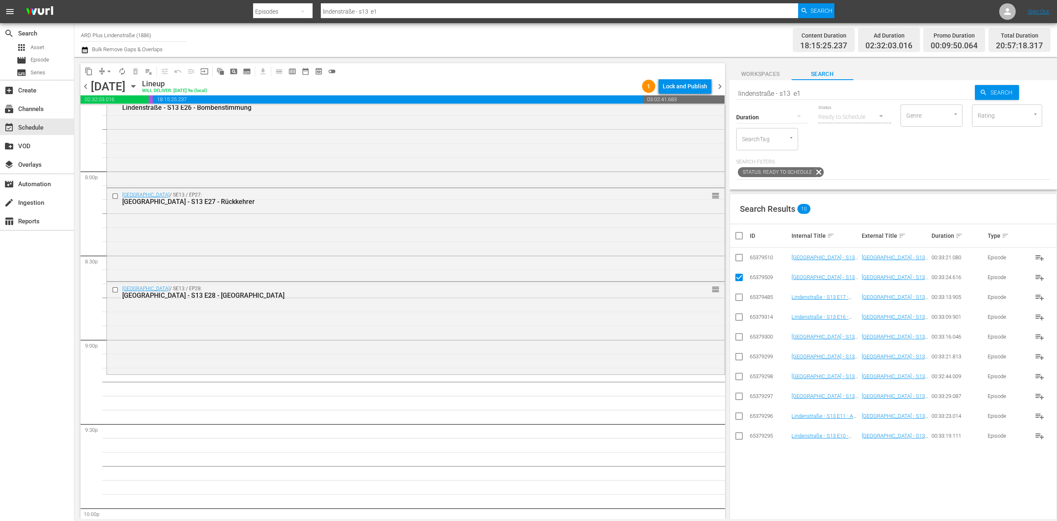
click at [740, 257] on input "checkbox" at bounding box center [739, 259] width 10 height 10
checkbox input "true"
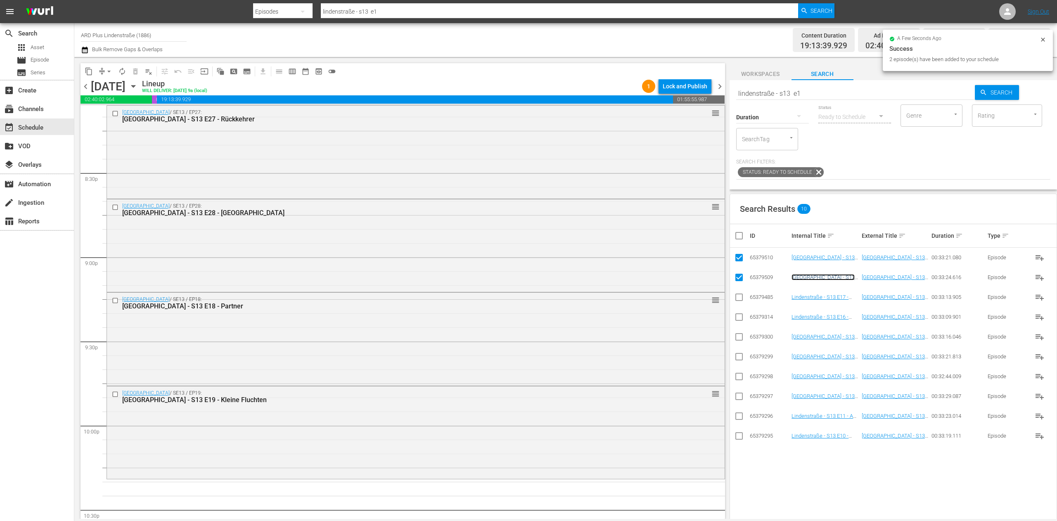
scroll to position [3467, 0]
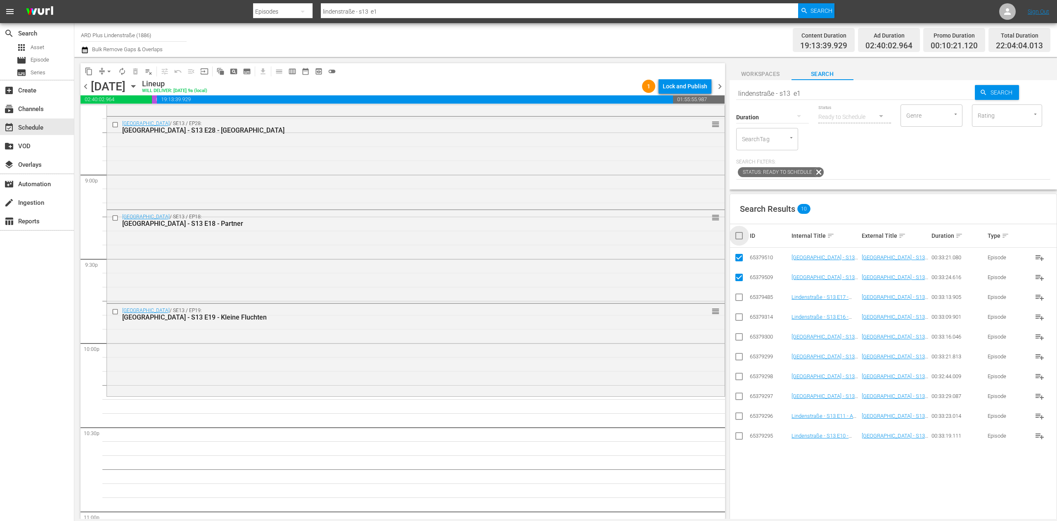
click at [736, 237] on input "checkbox" at bounding box center [742, 236] width 17 height 10
checkbox input "true"
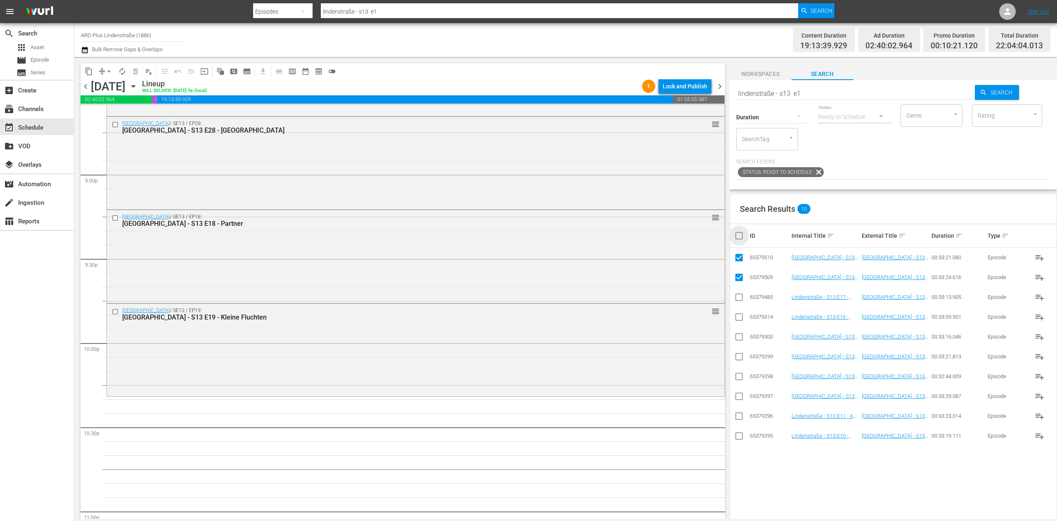
checkbox input "true"
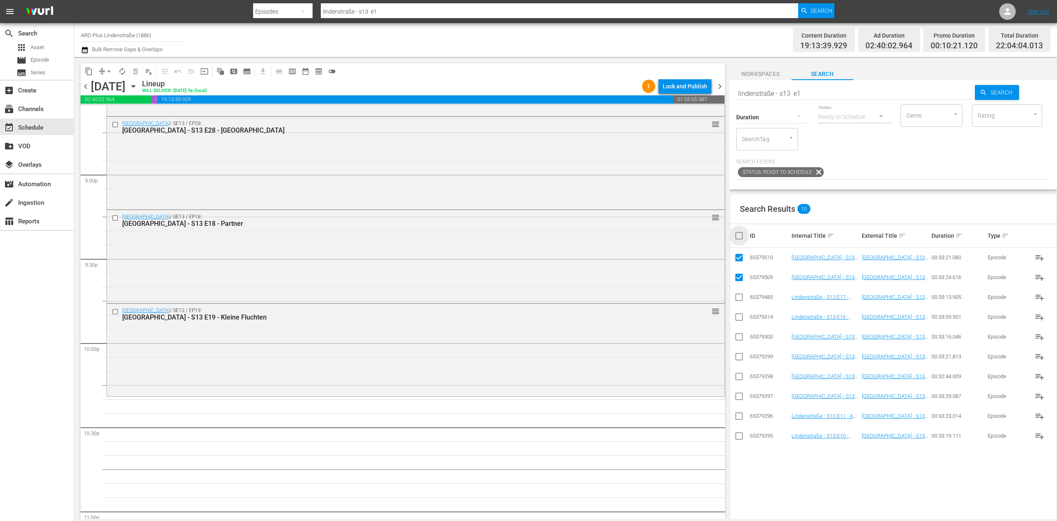
click at [736, 237] on input "checkbox" at bounding box center [742, 236] width 17 height 10
checkbox input "false"
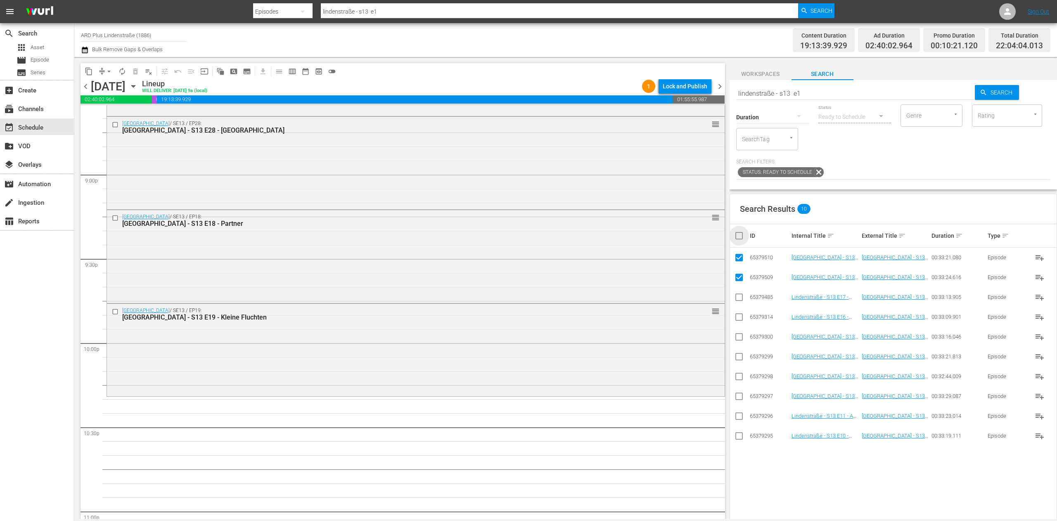
checkbox input "false"
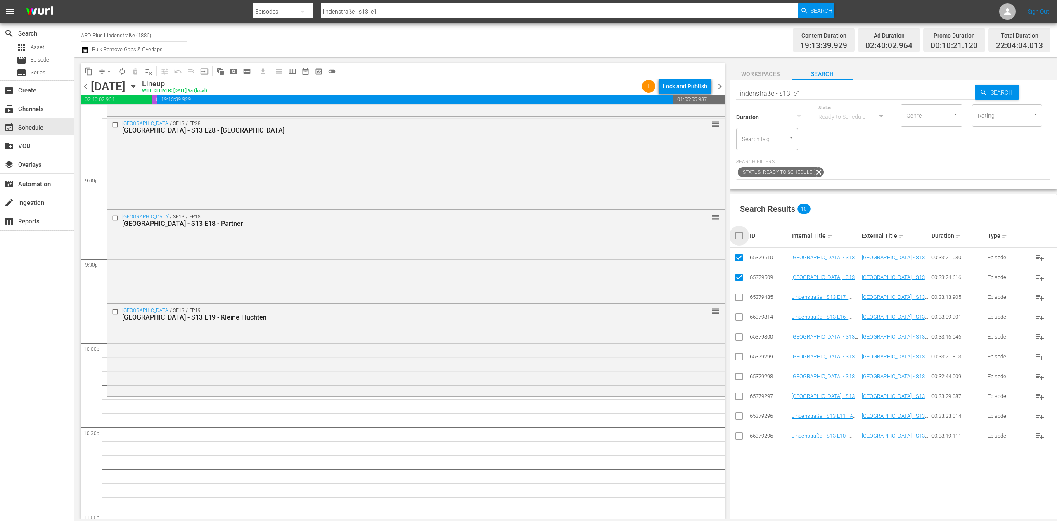
checkbox input "false"
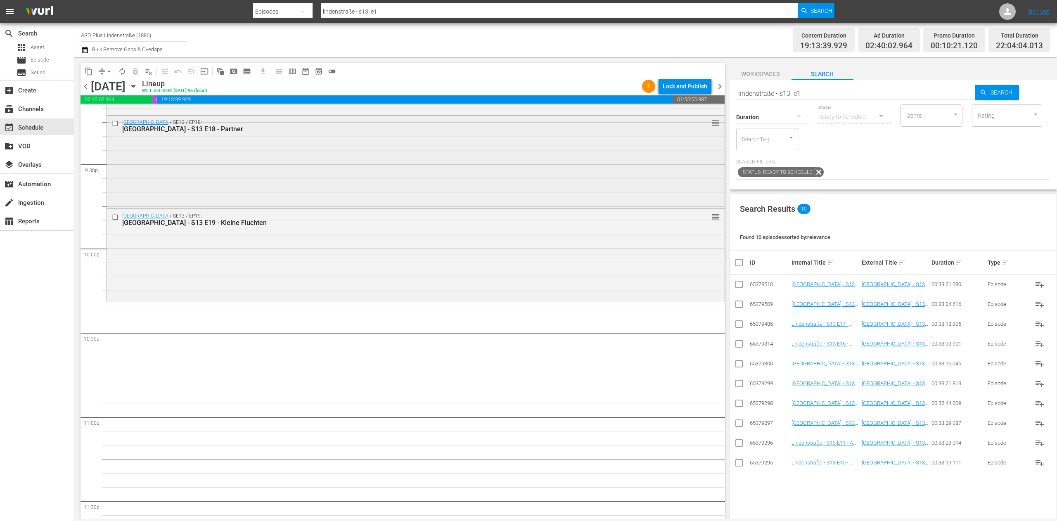
scroll to position [3628, 0]
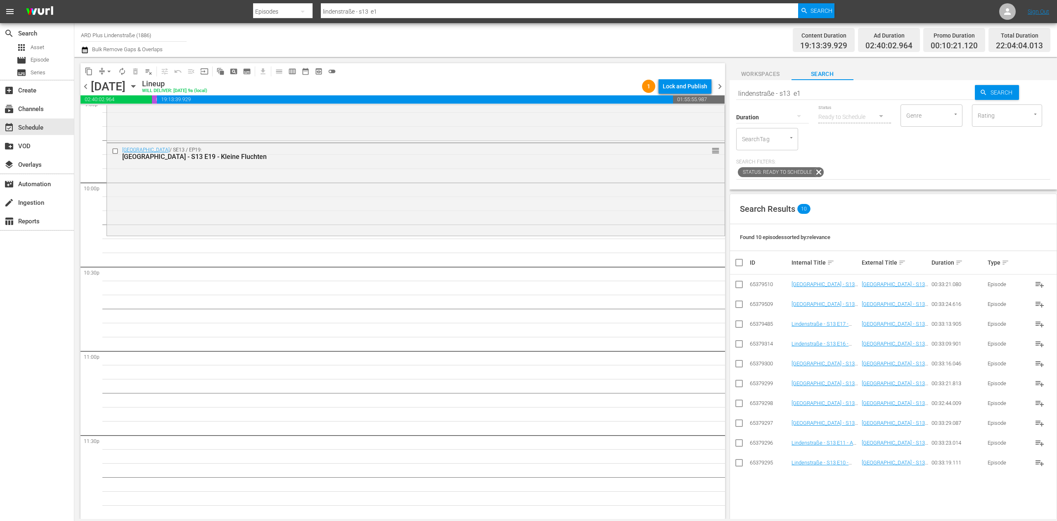
click at [845, 92] on input "lindenstraße - s13 e1" at bounding box center [855, 93] width 239 height 20
type input "lindenstraße - s13 e2"
click at [742, 424] on input "checkbox" at bounding box center [739, 425] width 10 height 10
checkbox input "true"
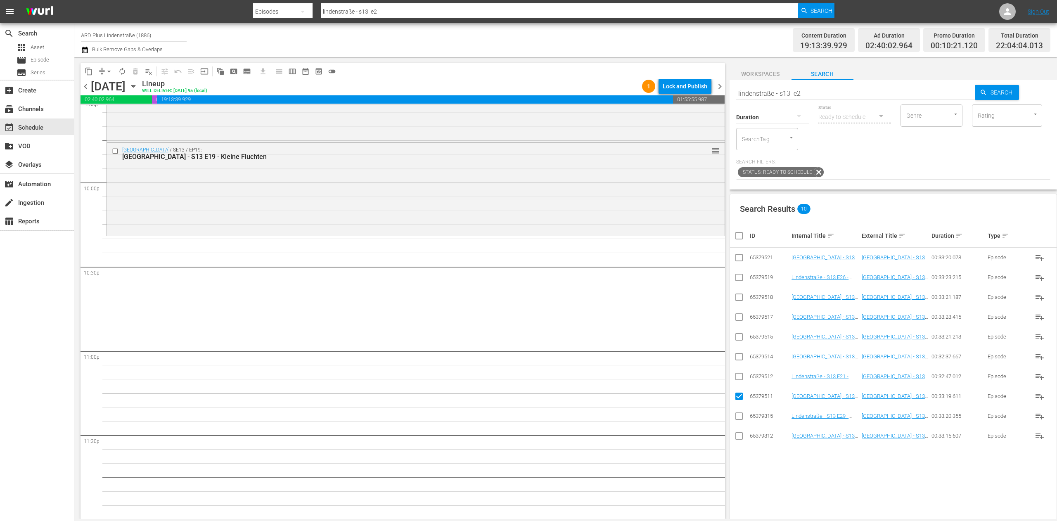
click at [740, 378] on input "checkbox" at bounding box center [739, 378] width 10 height 10
checkbox input "true"
click at [736, 353] on icon at bounding box center [739, 357] width 10 height 10
click at [741, 356] on input "checkbox" at bounding box center [739, 358] width 10 height 10
checkbox input "true"
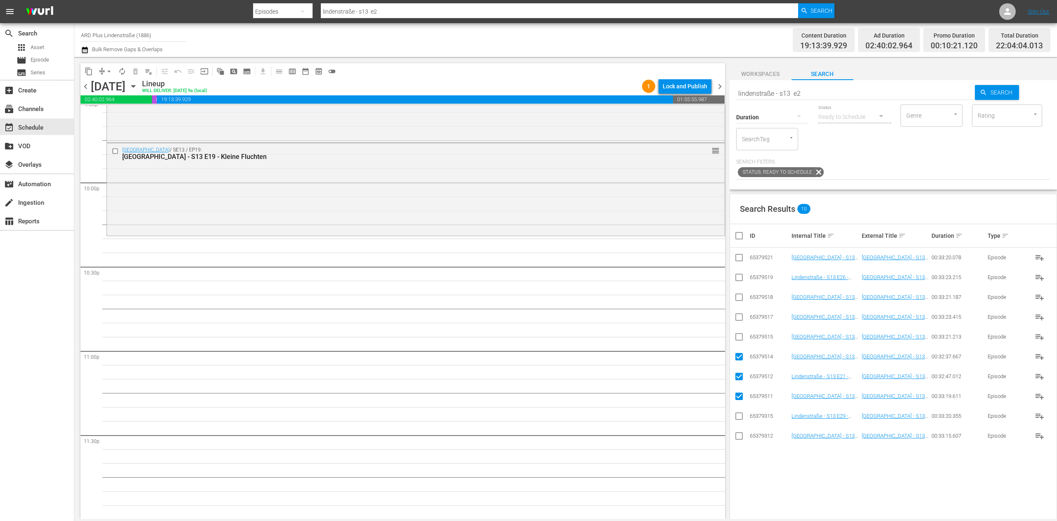
click at [741, 337] on input "checkbox" at bounding box center [739, 339] width 10 height 10
checkbox input "true"
click at [739, 308] on td at bounding box center [739, 317] width 19 height 20
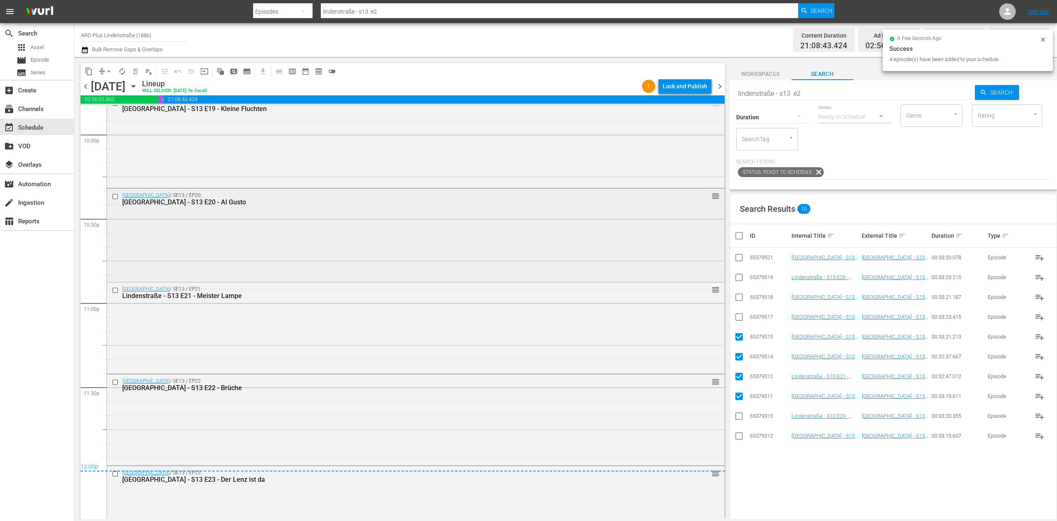
scroll to position [3716, 0]
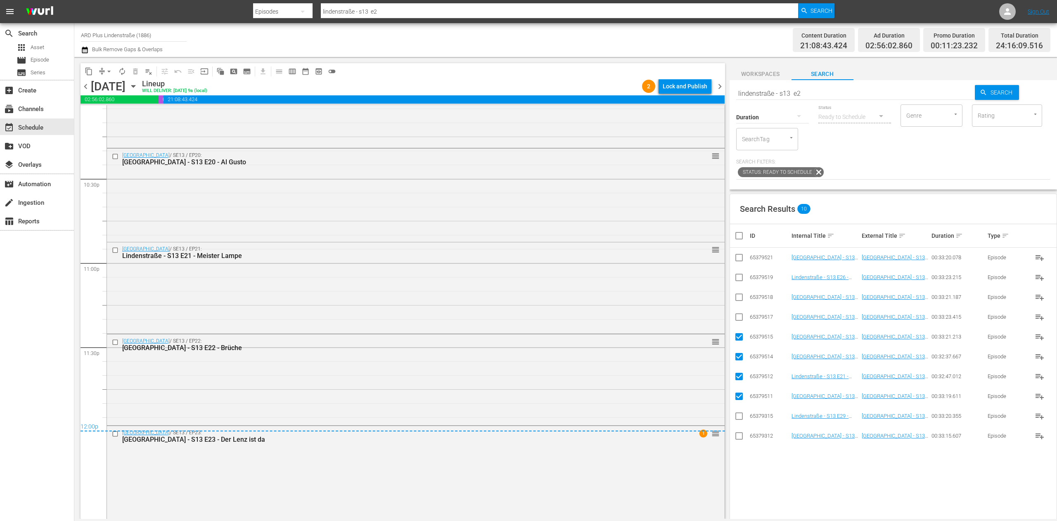
click at [743, 239] on input "checkbox" at bounding box center [742, 236] width 17 height 10
checkbox input "true"
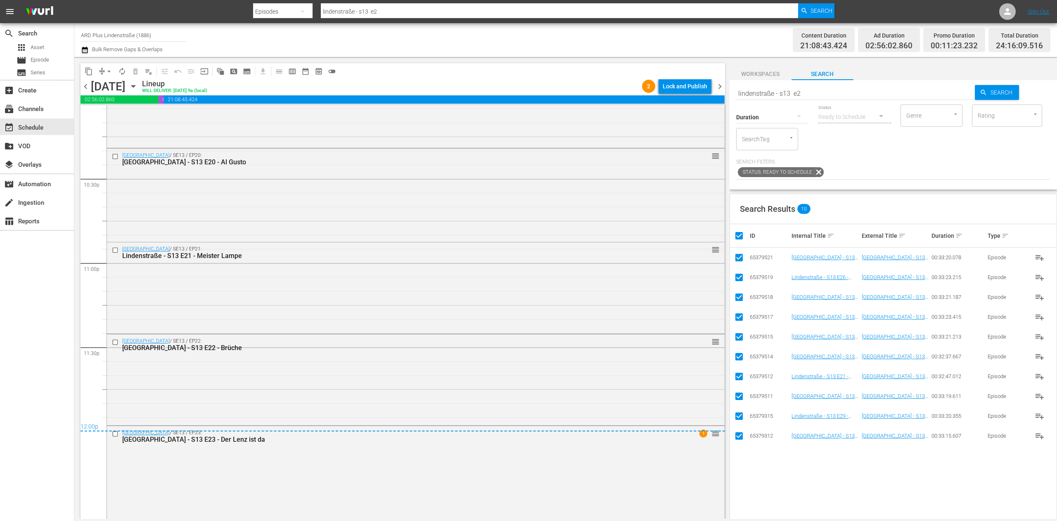
checkbox input "true"
click at [743, 239] on input "checkbox" at bounding box center [742, 236] width 17 height 10
checkbox input "false"
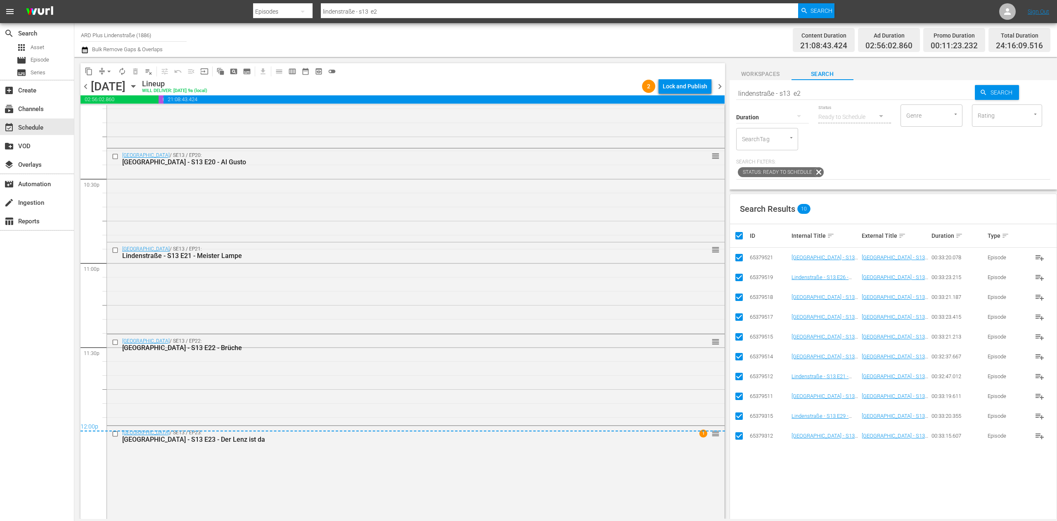
checkbox input "false"
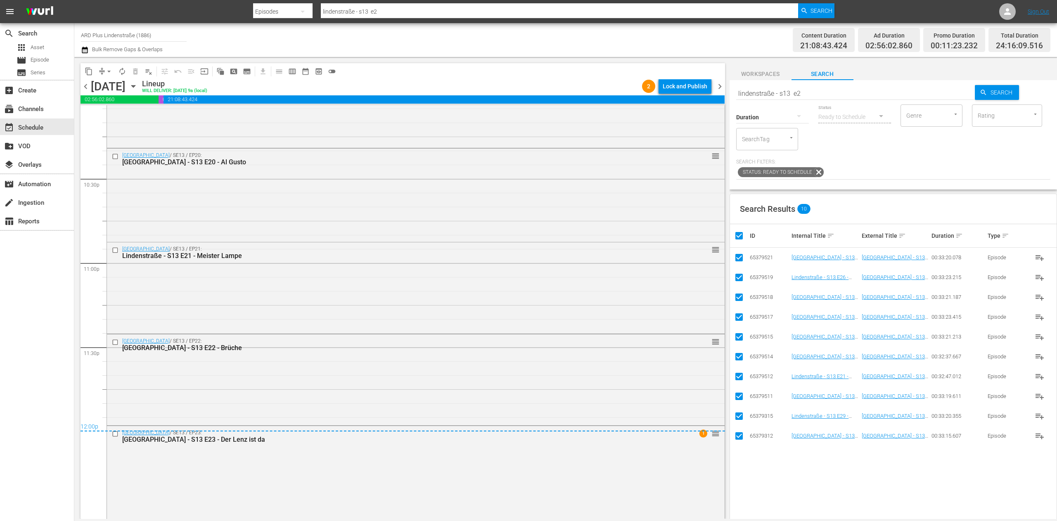
checkbox input "false"
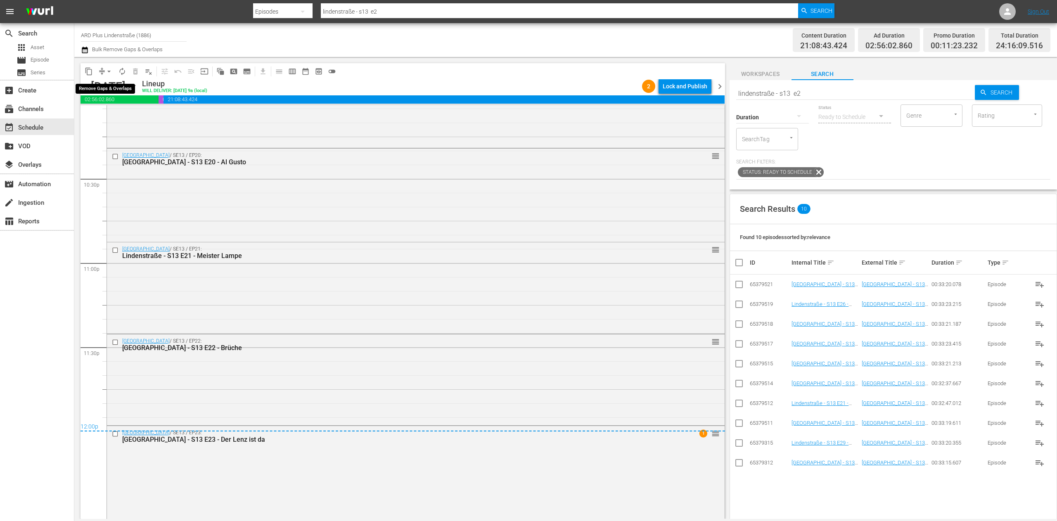
click at [108, 72] on span "arrow_drop_down" at bounding box center [109, 71] width 8 height 8
click at [125, 111] on li "Align to End of Previous Day" at bounding box center [109, 116] width 87 height 14
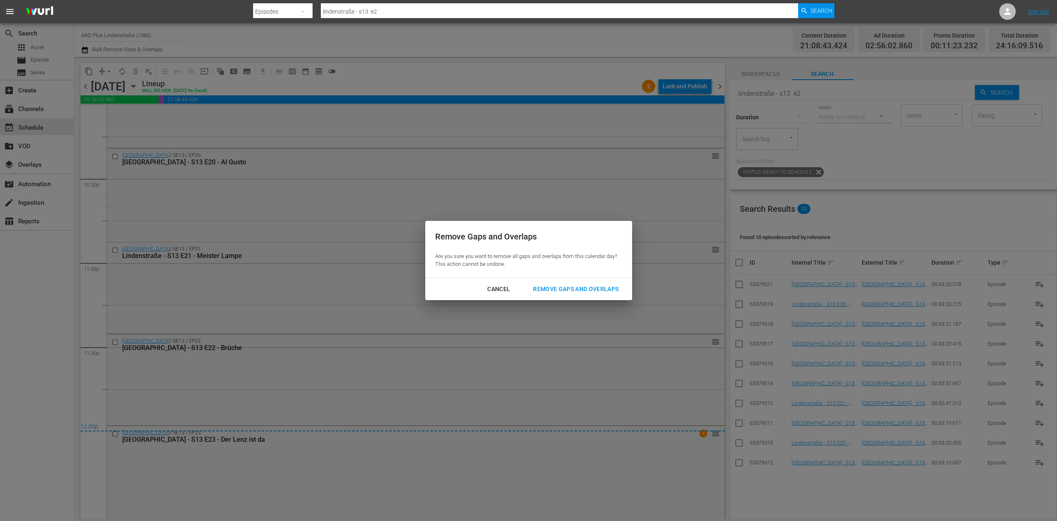
click at [566, 285] on div "Remove Gaps and Overlaps" at bounding box center [575, 289] width 99 height 10
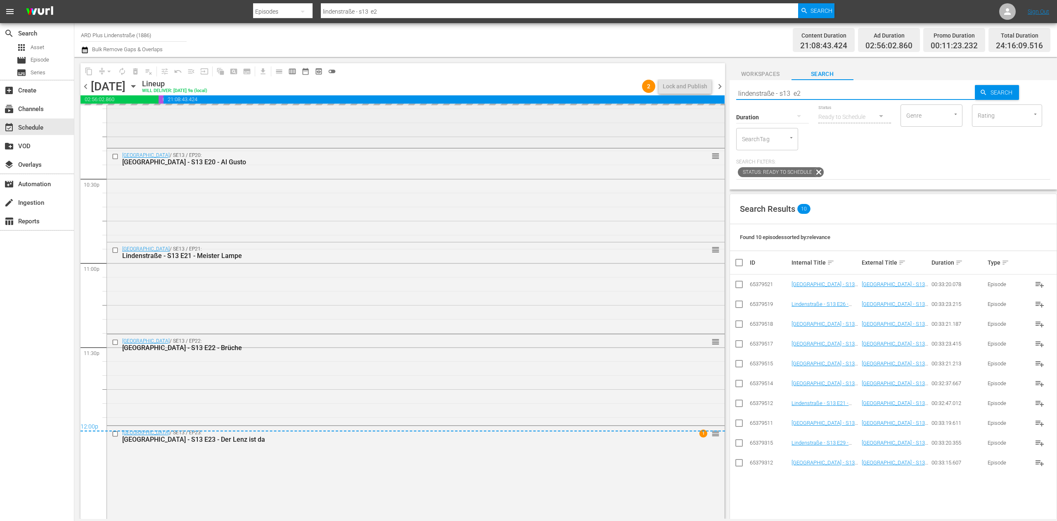
drag, startPoint x: 838, startPoint y: 87, endPoint x: 673, endPoint y: 106, distance: 165.7
click at [673, 106] on div "content_copy compress arrow_drop_down autorenew_outlined delete_forever_outline…" at bounding box center [565, 288] width 982 height 462
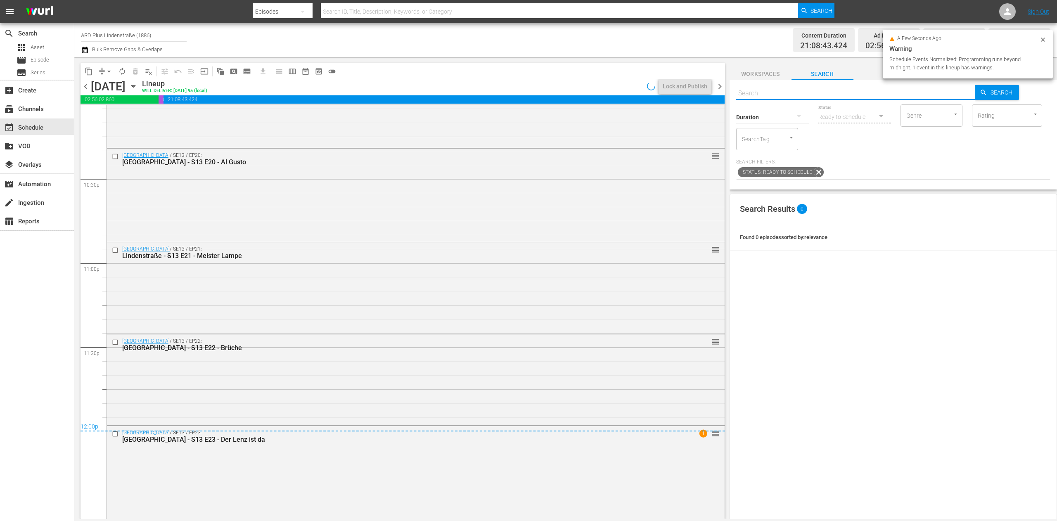
click at [723, 86] on span "chevron_right" at bounding box center [720, 86] width 10 height 10
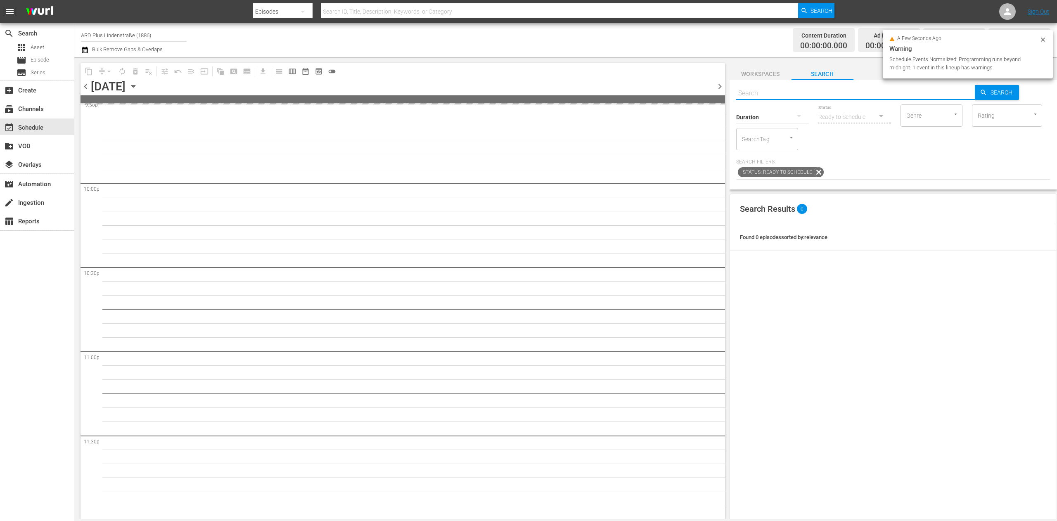
click at [760, 88] on input "text" at bounding box center [855, 93] width 239 height 20
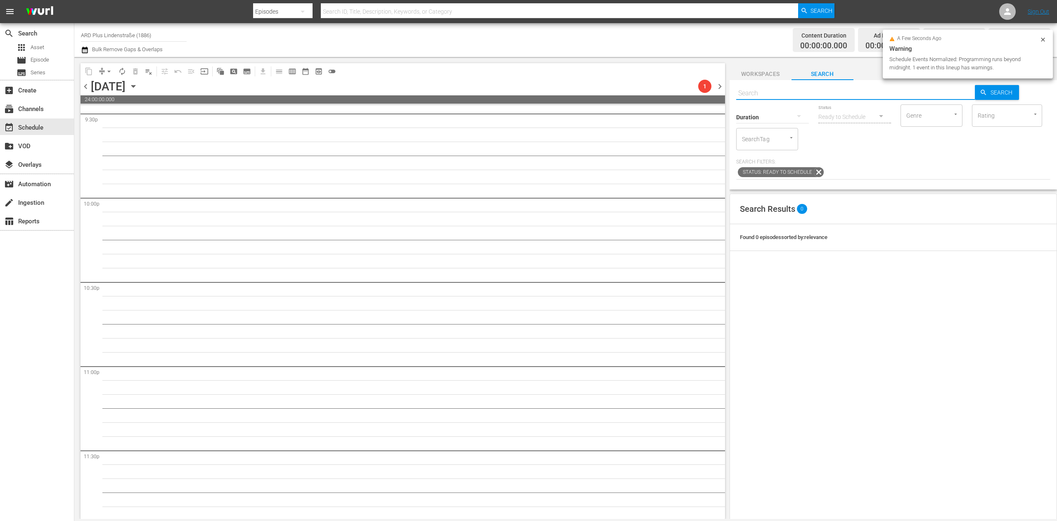
paste input "lindenstraße - s13 e2"
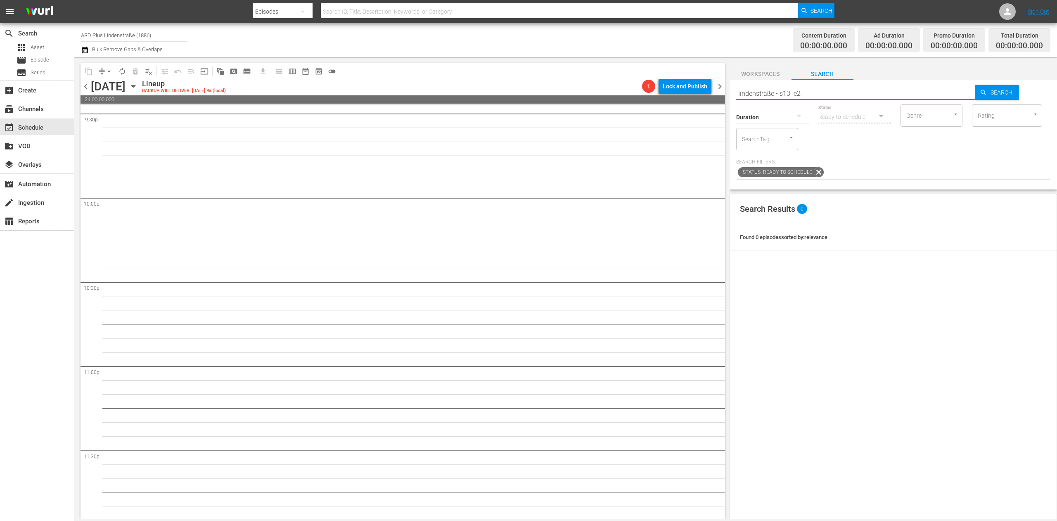
type input "lindenstraße - s13 e2"
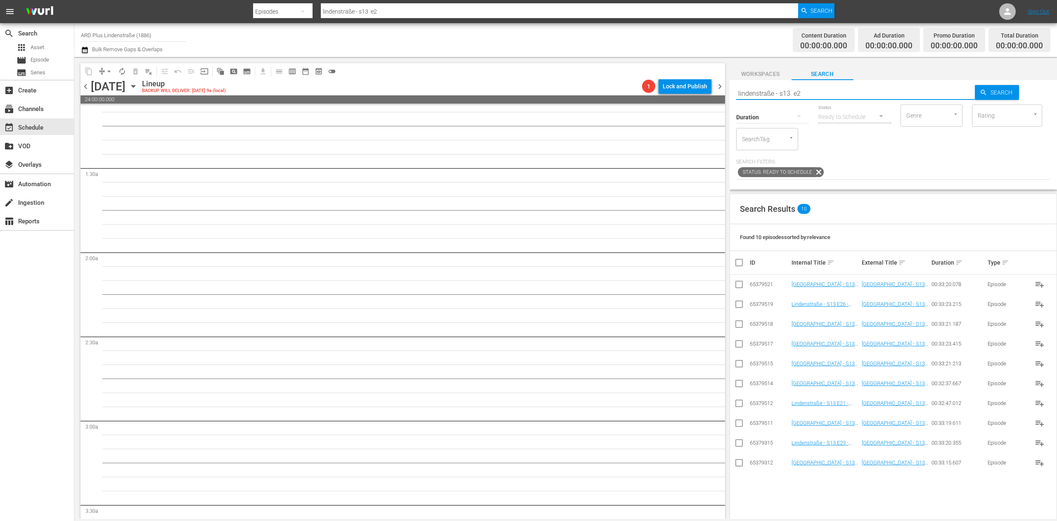
scroll to position [0, 0]
click at [735, 343] on input "checkbox" at bounding box center [739, 346] width 10 height 10
checkbox input "true"
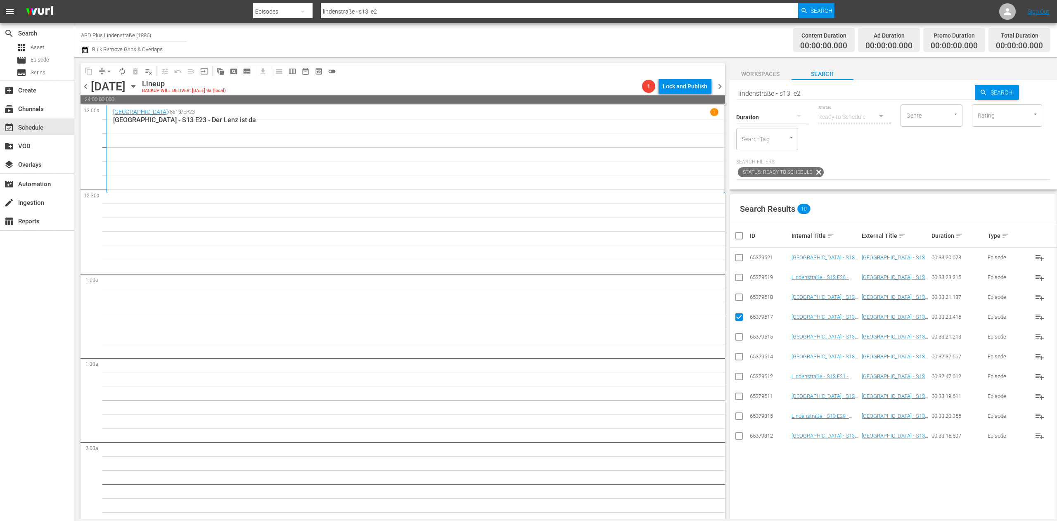
click at [739, 300] on input "checkbox" at bounding box center [739, 299] width 10 height 10
checkbox input "true"
click at [737, 272] on icon at bounding box center [739, 277] width 10 height 10
click at [737, 256] on input "checkbox" at bounding box center [739, 259] width 10 height 10
click at [738, 254] on icon at bounding box center [739, 258] width 10 height 10
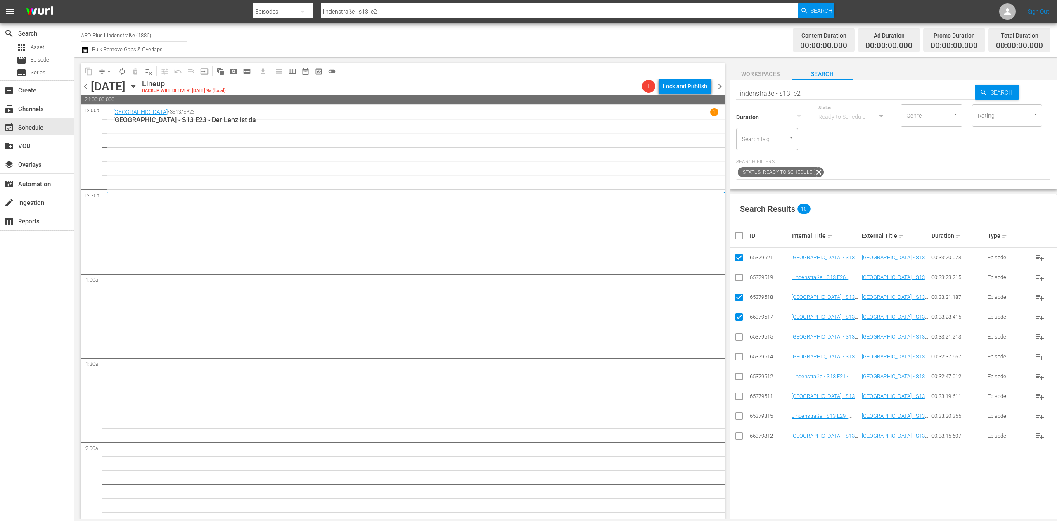
click at [738, 263] on input "checkbox" at bounding box center [739, 259] width 10 height 10
checkbox input "false"
click at [737, 277] on input "checkbox" at bounding box center [739, 279] width 10 height 10
checkbox input "true"
click at [735, 258] on input "checkbox" at bounding box center [739, 259] width 10 height 10
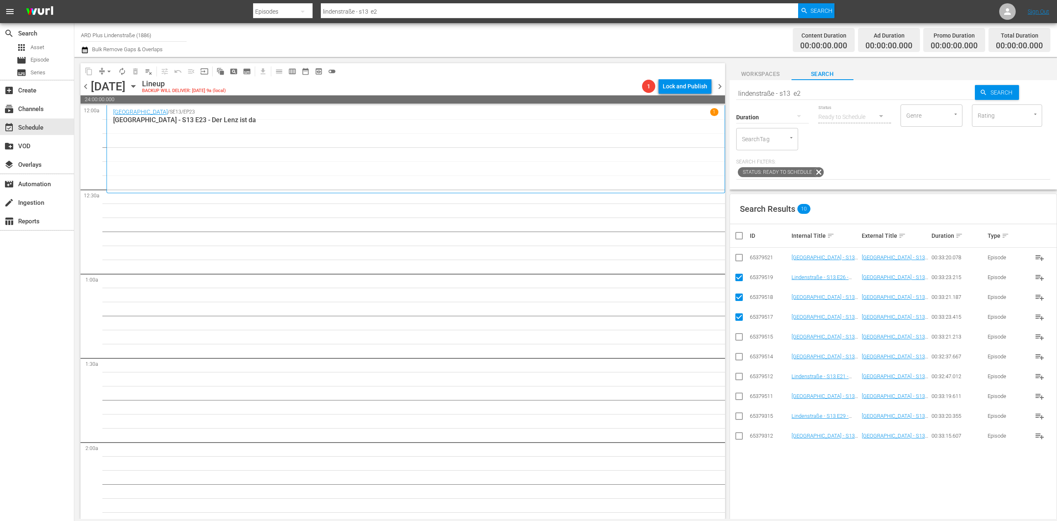
checkbox input "true"
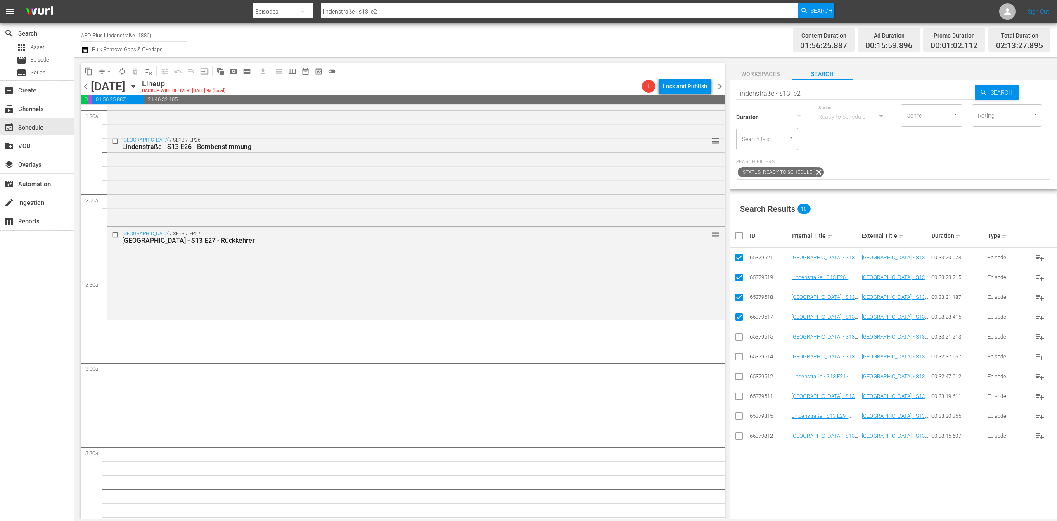
scroll to position [330, 0]
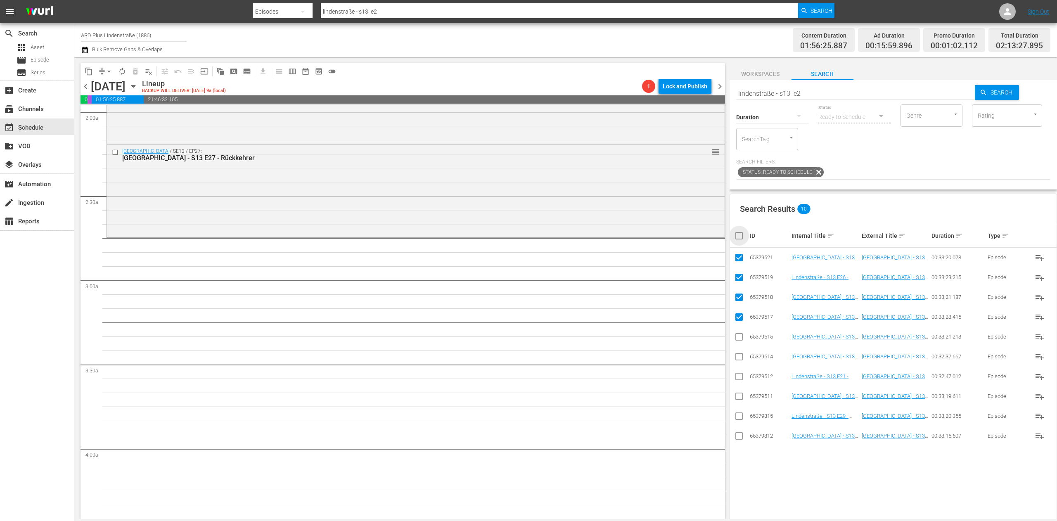
click at [741, 231] on input "checkbox" at bounding box center [742, 236] width 17 height 10
checkbox input "true"
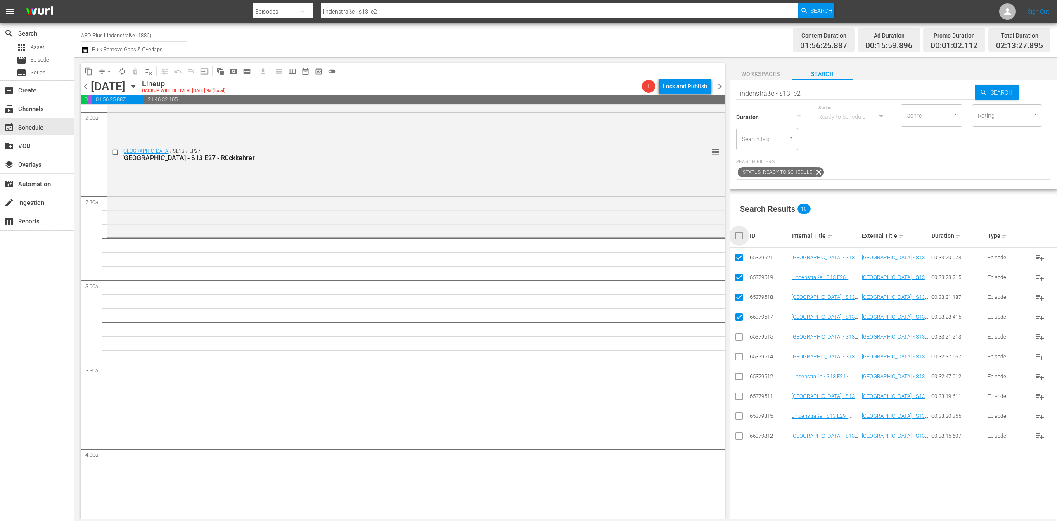
checkbox input "true"
click at [741, 231] on input "checkbox" at bounding box center [742, 236] width 17 height 10
checkbox input "false"
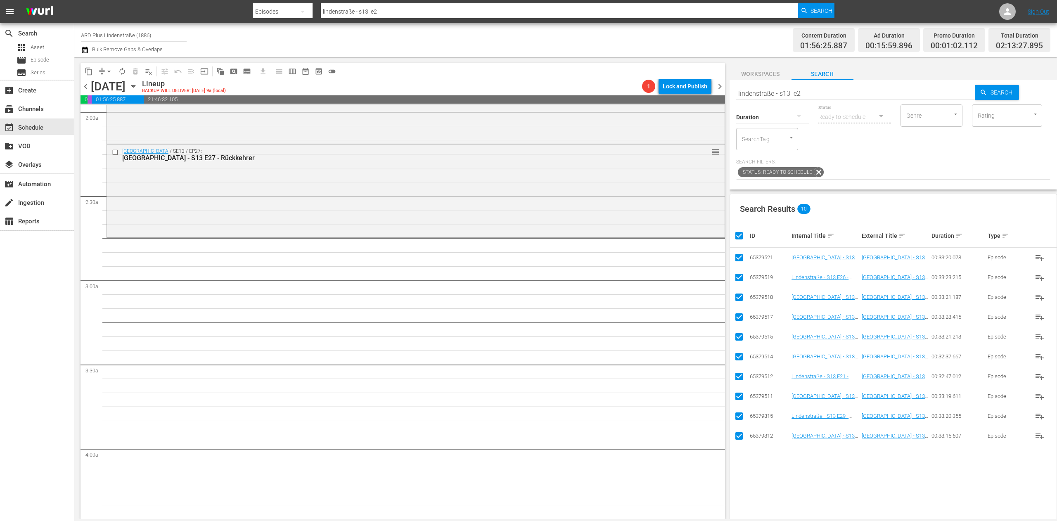
checkbox input "false"
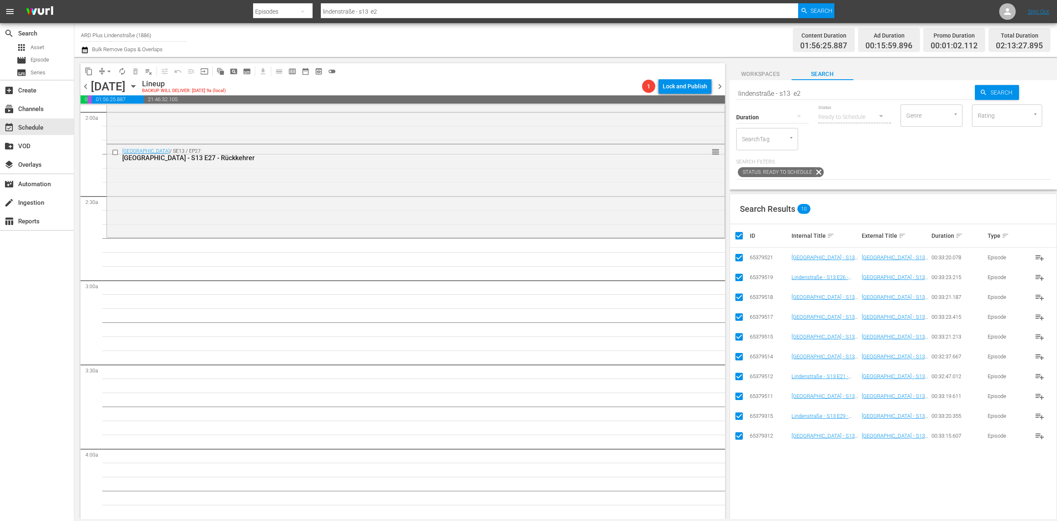
checkbox input "false"
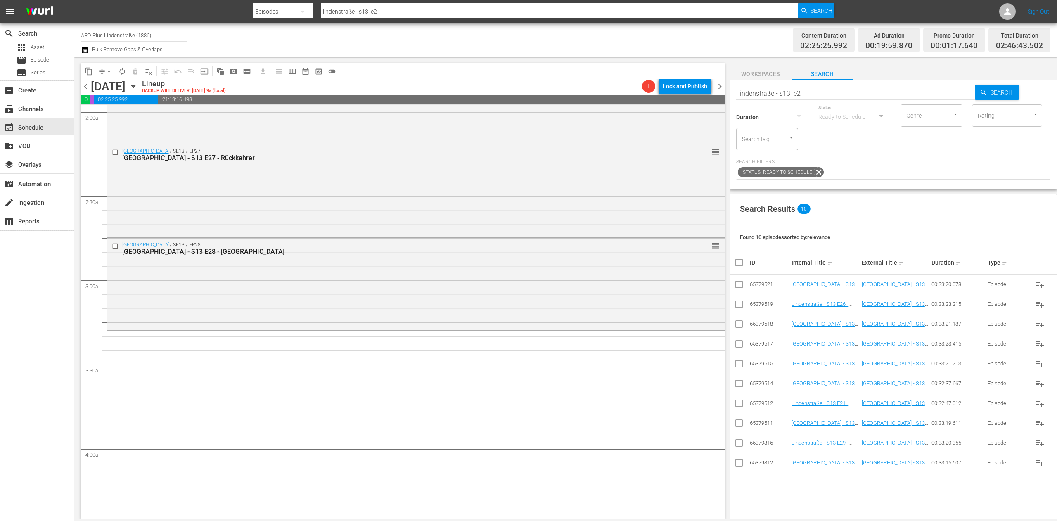
click at [838, 98] on input "lindenstraße - s13 e2" at bounding box center [855, 93] width 239 height 20
click at [736, 485] on input "checkbox" at bounding box center [739, 484] width 10 height 10
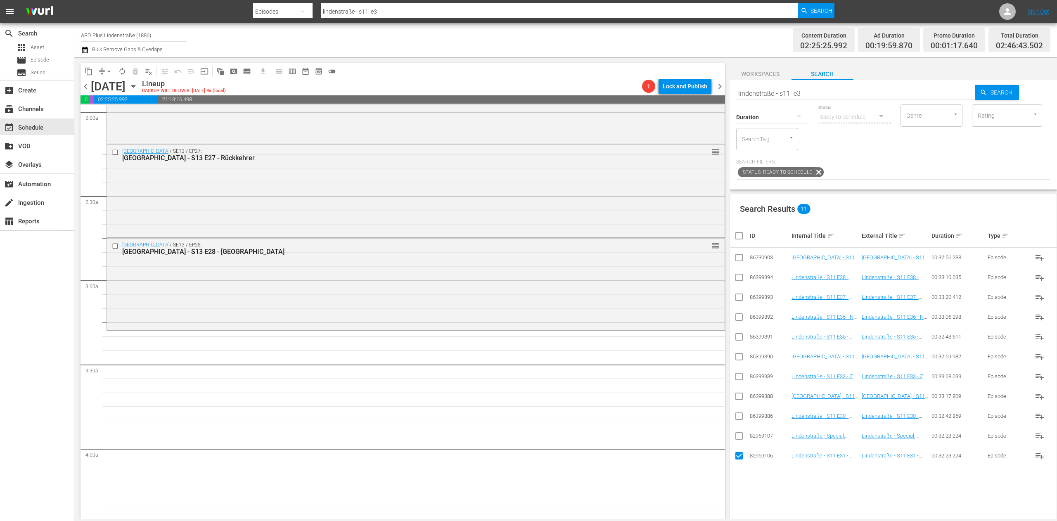
click at [736, 398] on input "checkbox" at bounding box center [739, 398] width 10 height 10
click at [738, 379] on input "checkbox" at bounding box center [739, 378] width 10 height 10
click at [740, 360] on input "checkbox" at bounding box center [739, 358] width 10 height 10
click at [736, 338] on input "checkbox" at bounding box center [739, 339] width 10 height 10
click at [737, 323] on input "checkbox" at bounding box center [739, 319] width 10 height 10
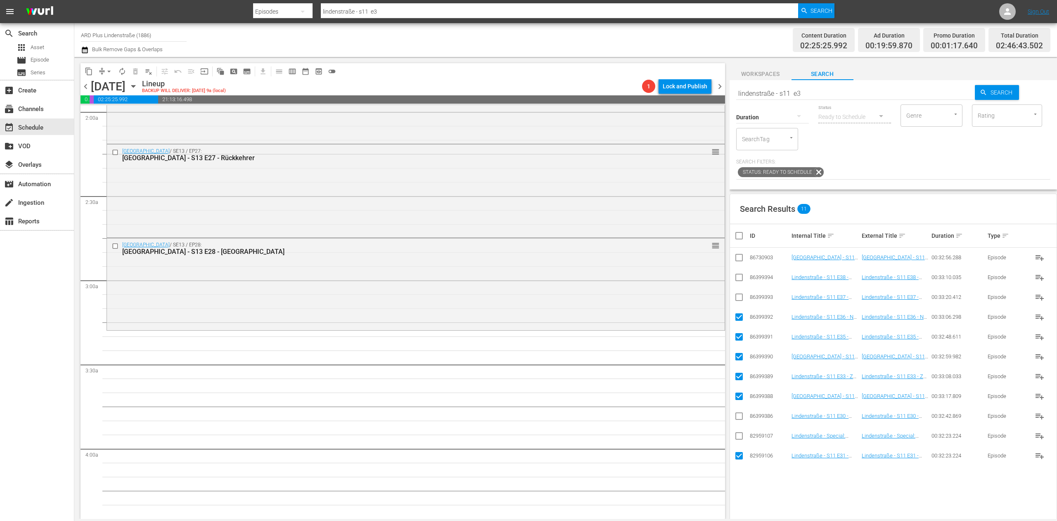
click at [741, 298] on input "checkbox" at bounding box center [739, 299] width 10 height 10
click at [740, 279] on input "checkbox" at bounding box center [739, 279] width 10 height 10
click at [738, 263] on input "checkbox" at bounding box center [739, 259] width 10 height 10
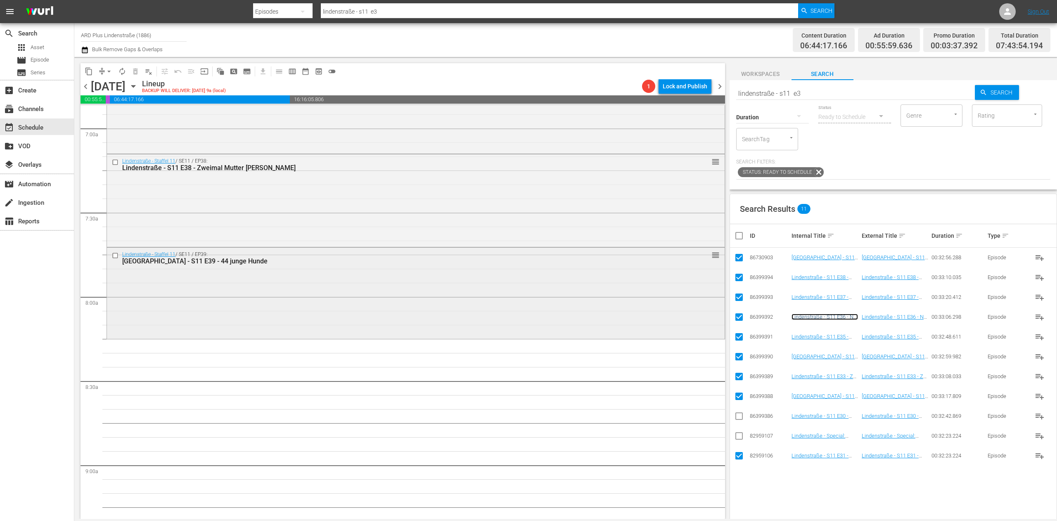
scroll to position [1238, 0]
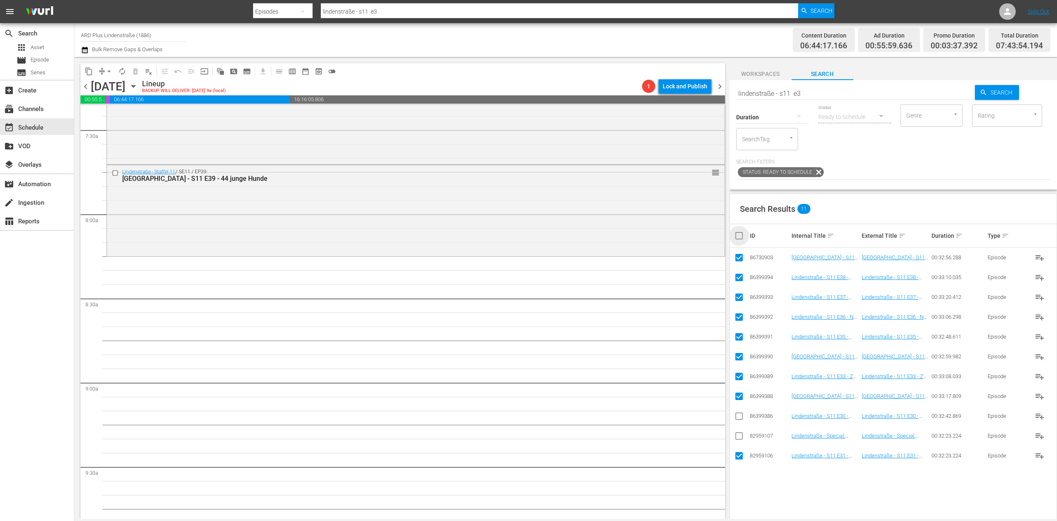
click at [735, 233] on input "checkbox" at bounding box center [742, 236] width 17 height 10
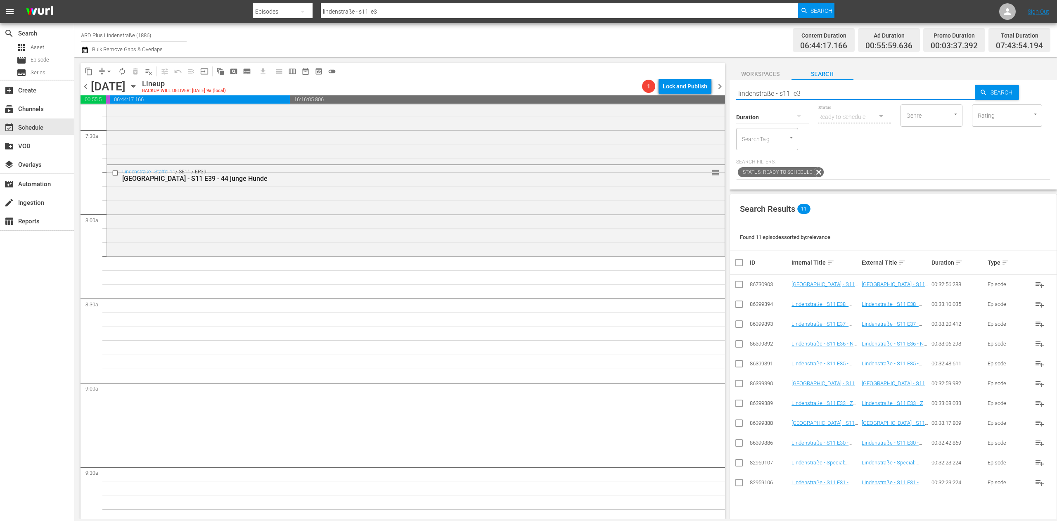
click at [817, 103] on input "lindenstraße - s11 e3" at bounding box center [855, 93] width 239 height 20
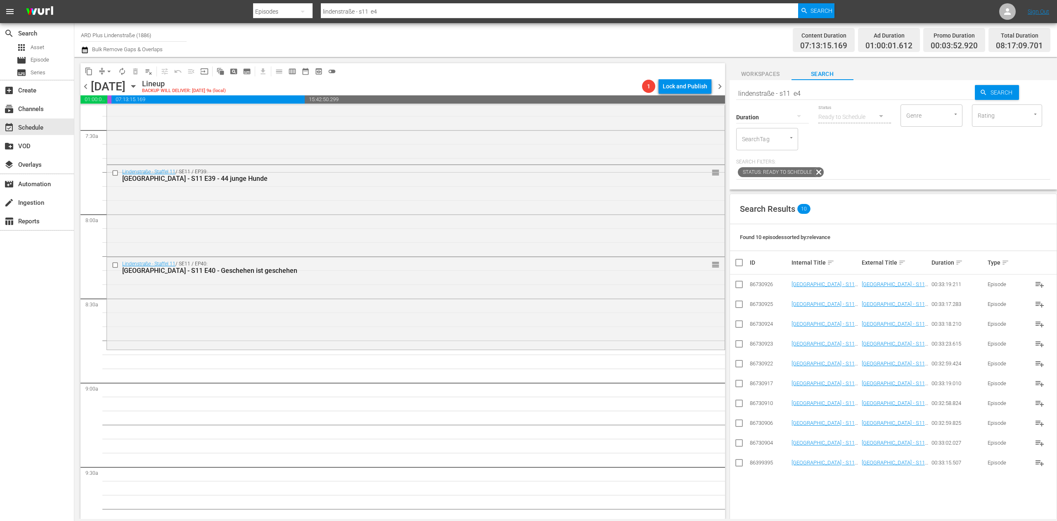
click at [843, 94] on input "lindenstraße - s11 e4" at bounding box center [855, 93] width 239 height 20
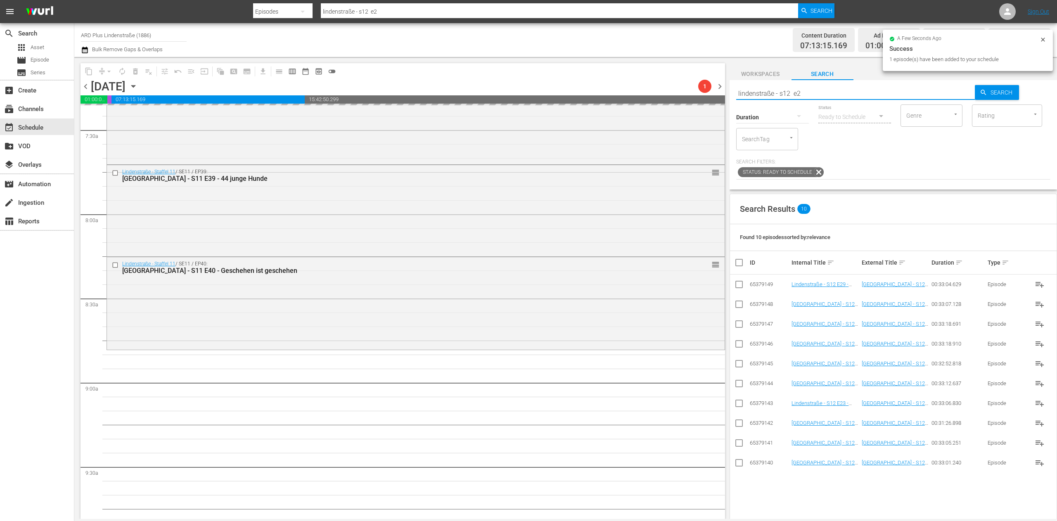
click at [839, 89] on input "lindenstraße - s12 e2" at bounding box center [855, 93] width 239 height 20
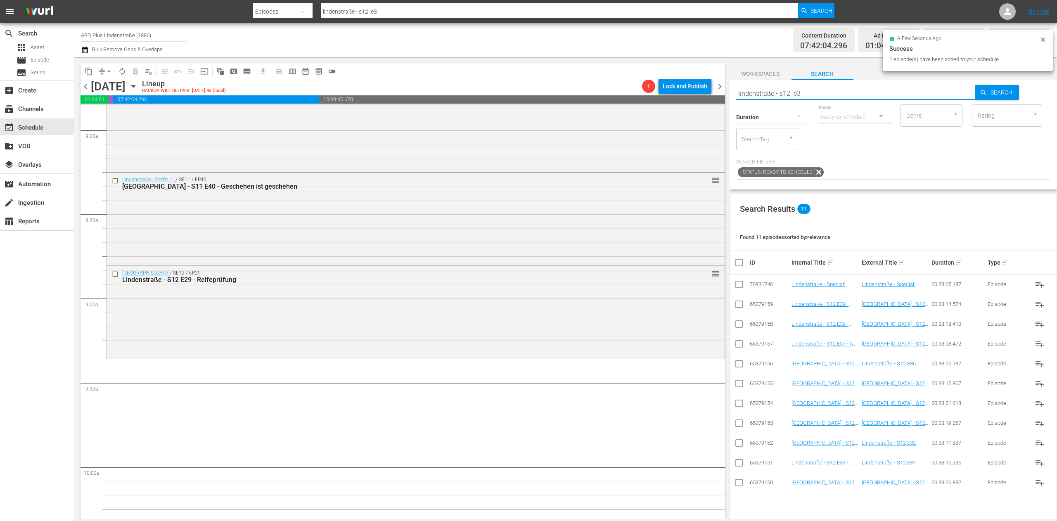
scroll to position [1403, 0]
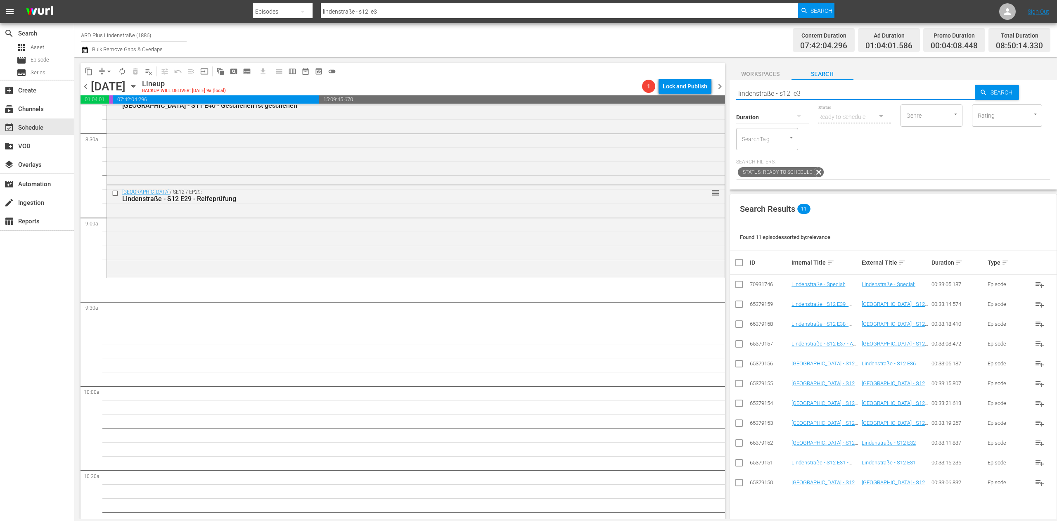
click at [738, 487] on input "checkbox" at bounding box center [739, 484] width 10 height 10
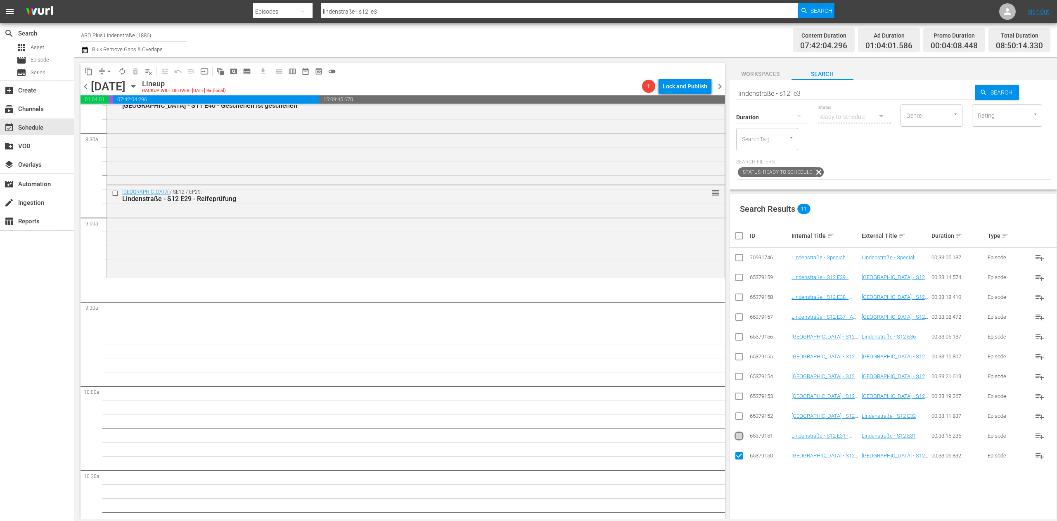
click at [738, 443] on input "checkbox" at bounding box center [739, 438] width 10 height 10
click at [740, 417] on input "checkbox" at bounding box center [739, 418] width 10 height 10
click at [735, 391] on icon at bounding box center [739, 396] width 10 height 10
click at [741, 399] on input "checkbox" at bounding box center [739, 398] width 10 height 10
click at [743, 376] on input "checkbox" at bounding box center [739, 378] width 10 height 10
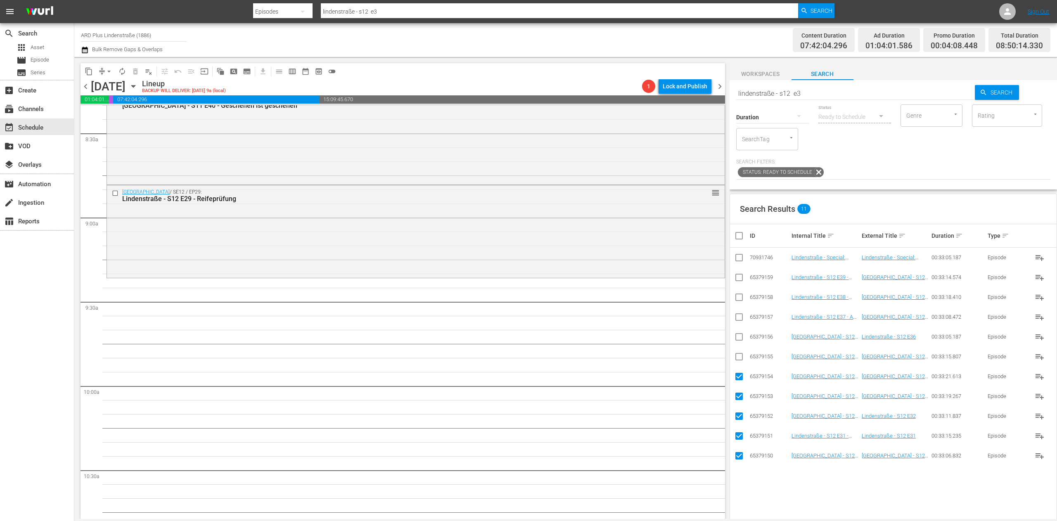
click at [741, 358] on input "checkbox" at bounding box center [739, 358] width 10 height 10
click at [738, 340] on input "checkbox" at bounding box center [739, 339] width 10 height 10
click at [737, 320] on input "checkbox" at bounding box center [739, 319] width 10 height 10
click at [740, 298] on input "checkbox" at bounding box center [739, 299] width 10 height 10
click at [739, 280] on input "checkbox" at bounding box center [739, 279] width 10 height 10
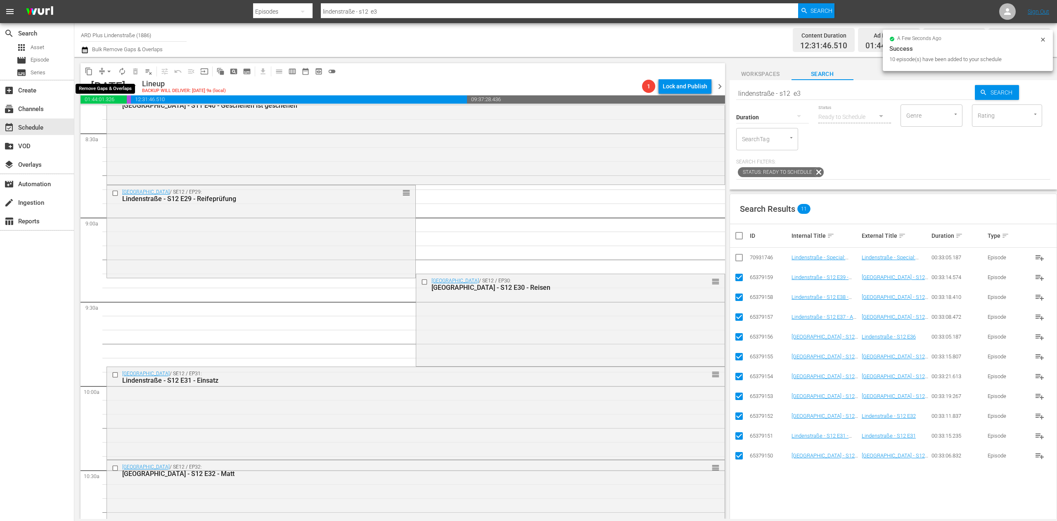
click at [106, 71] on span "arrow_drop_down" at bounding box center [109, 71] width 8 height 8
click at [108, 118] on li "Align to End of Previous Day" at bounding box center [109, 116] width 87 height 14
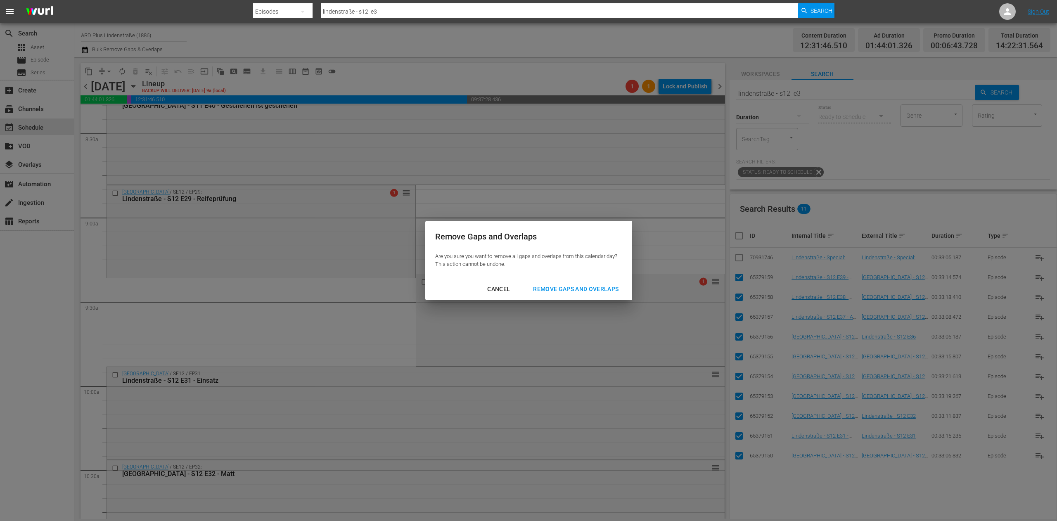
click at [598, 286] on div "Remove Gaps and Overlaps" at bounding box center [575, 289] width 99 height 10
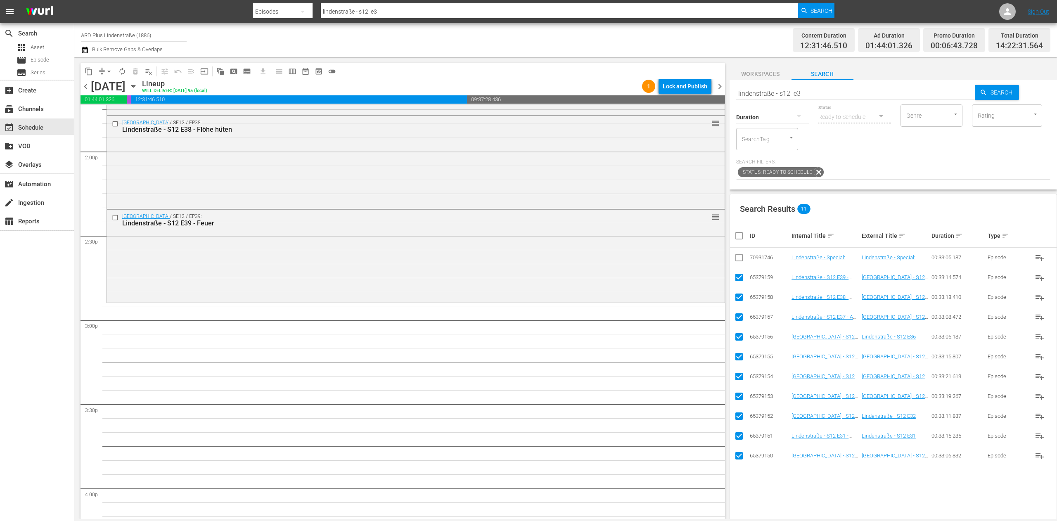
scroll to position [2394, 0]
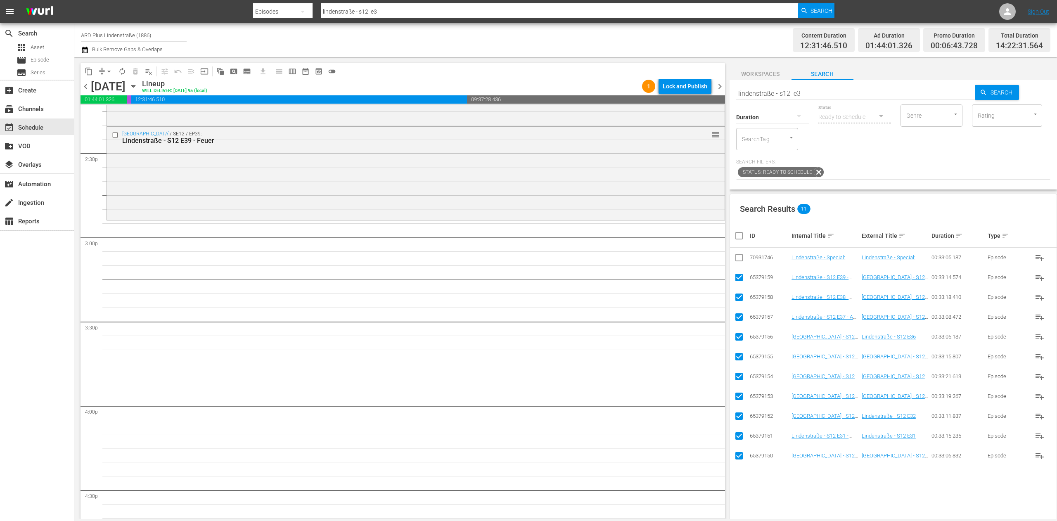
click at [737, 239] on input "checkbox" at bounding box center [742, 236] width 17 height 10
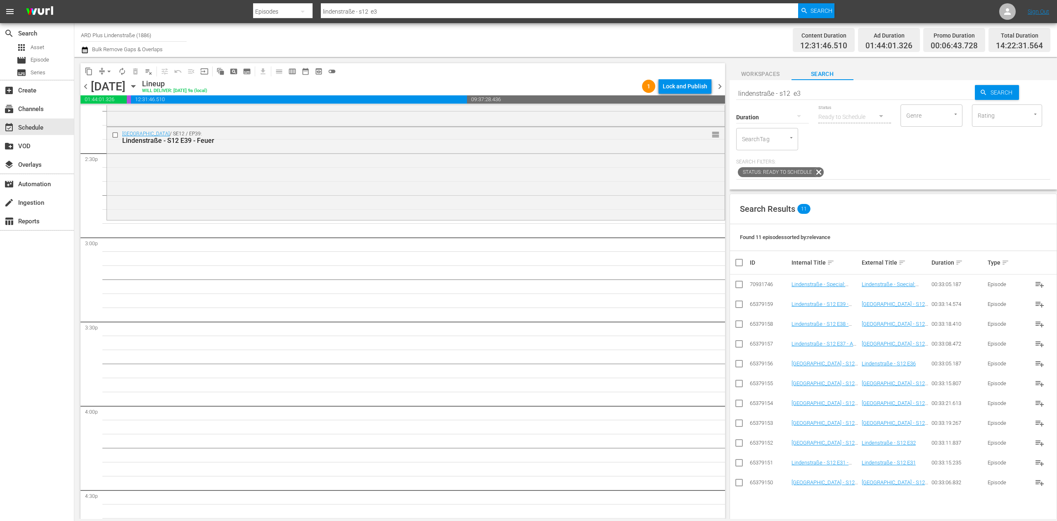
click at [831, 90] on input "lindenstraße - s12 e3" at bounding box center [855, 93] width 239 height 20
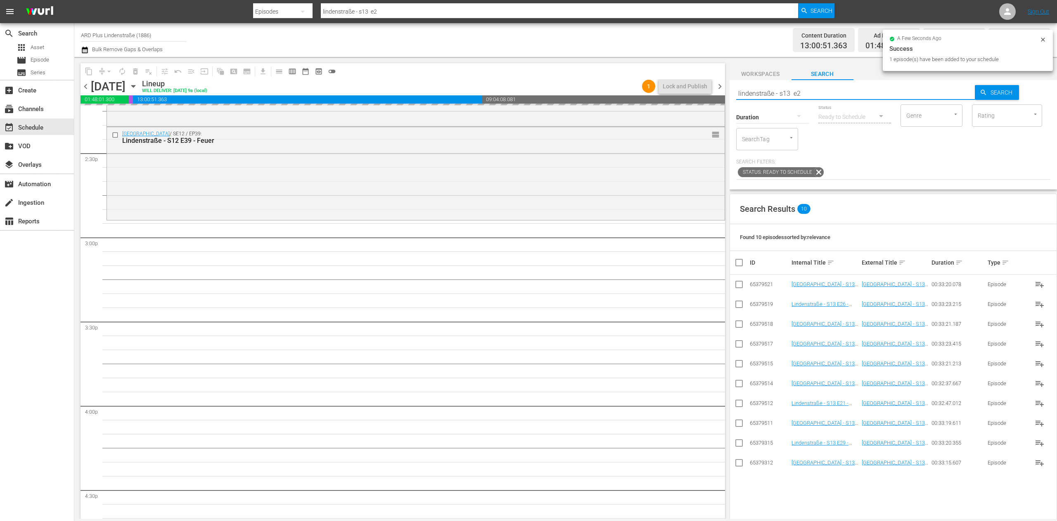
click at [811, 99] on input "lindenstraße - s13 e2" at bounding box center [855, 93] width 239 height 20
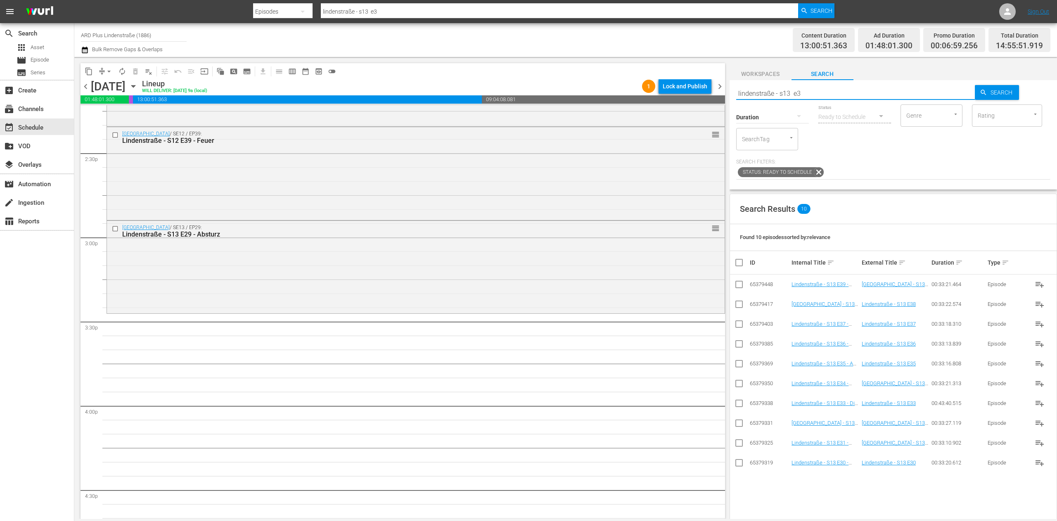
click at [738, 464] on input "checkbox" at bounding box center [739, 464] width 10 height 10
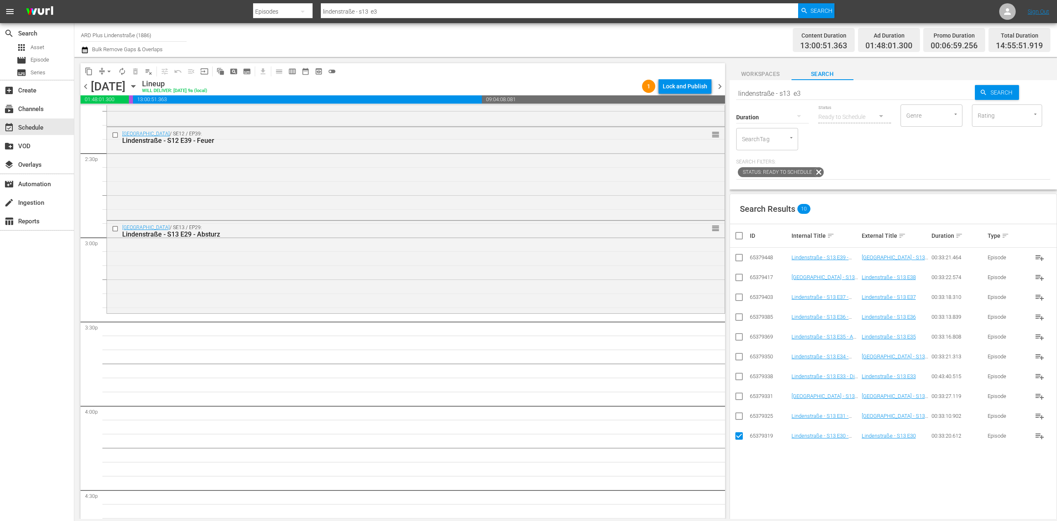
click at [736, 417] on input "checkbox" at bounding box center [739, 418] width 10 height 10
click at [739, 394] on input "checkbox" at bounding box center [739, 398] width 10 height 10
click at [739, 374] on input "checkbox" at bounding box center [739, 378] width 10 height 10
click at [739, 356] on input "checkbox" at bounding box center [739, 358] width 10 height 10
click at [740, 331] on td at bounding box center [739, 337] width 19 height 20
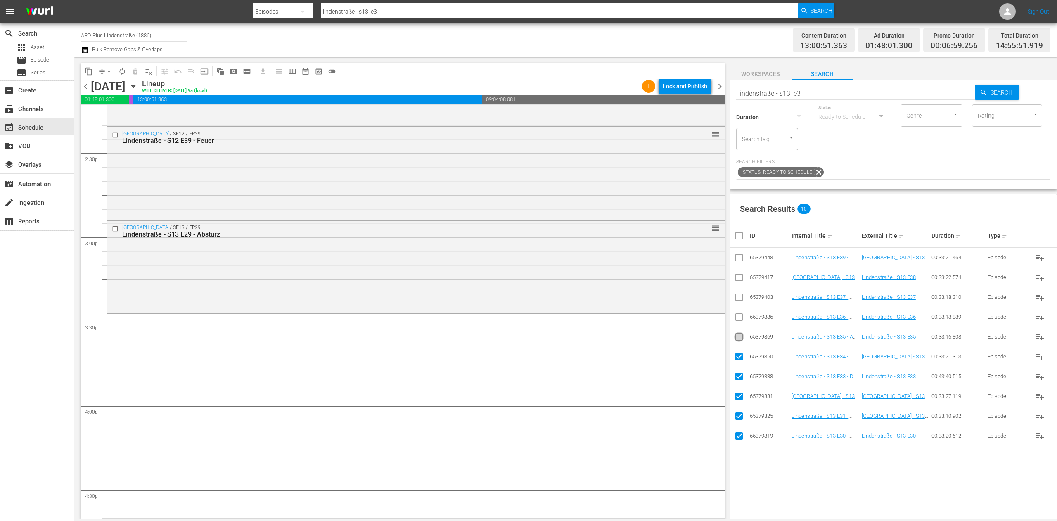
click at [740, 338] on input "checkbox" at bounding box center [739, 339] width 10 height 10
click at [737, 319] on input "checkbox" at bounding box center [739, 319] width 10 height 10
click at [740, 298] on input "checkbox" at bounding box center [739, 299] width 10 height 10
click at [741, 277] on input "checkbox" at bounding box center [739, 279] width 10 height 10
click at [740, 261] on input "checkbox" at bounding box center [739, 259] width 10 height 10
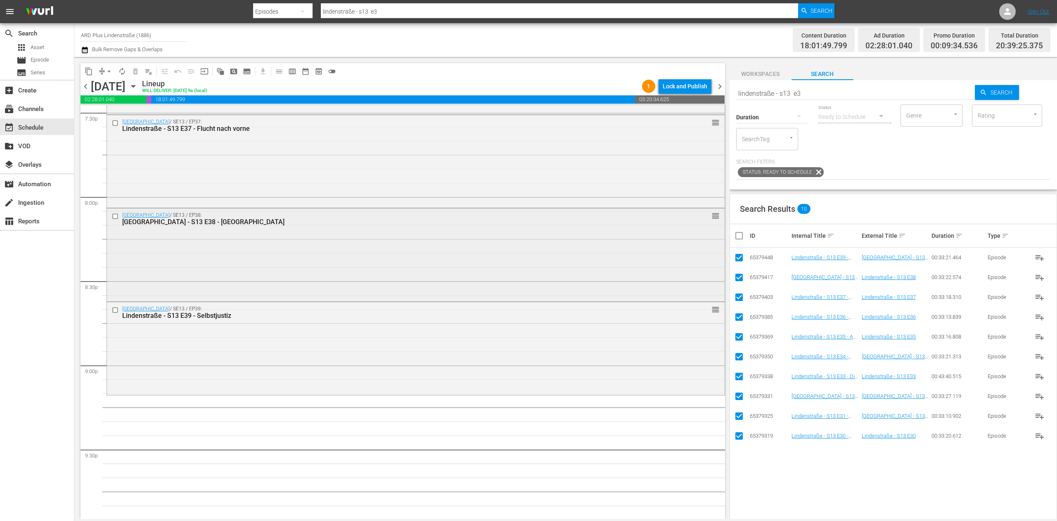
scroll to position [3302, 0]
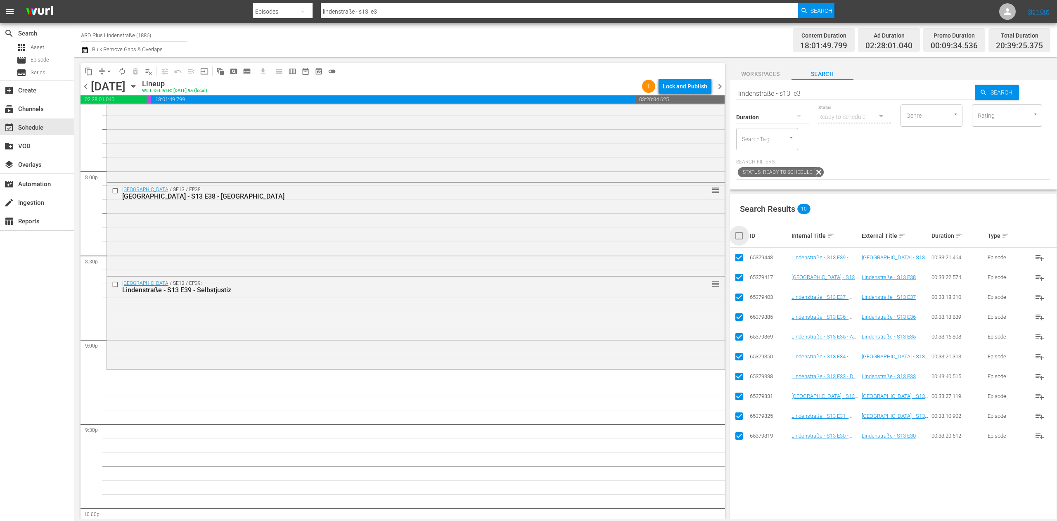
click at [736, 236] on input "checkbox" at bounding box center [742, 236] width 17 height 10
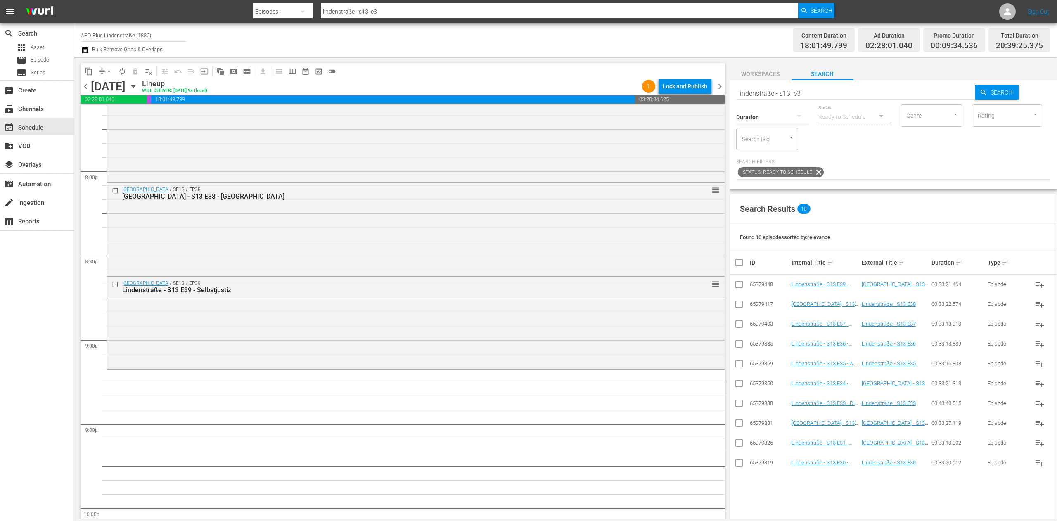
click at [808, 92] on input "lindenstraße - s13 e3" at bounding box center [855, 93] width 239 height 20
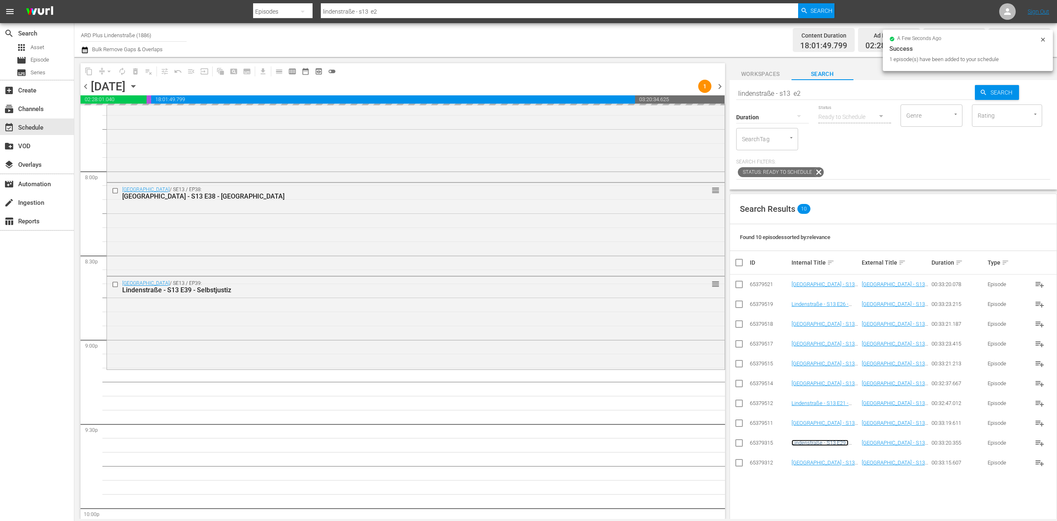
scroll to position [3385, 0]
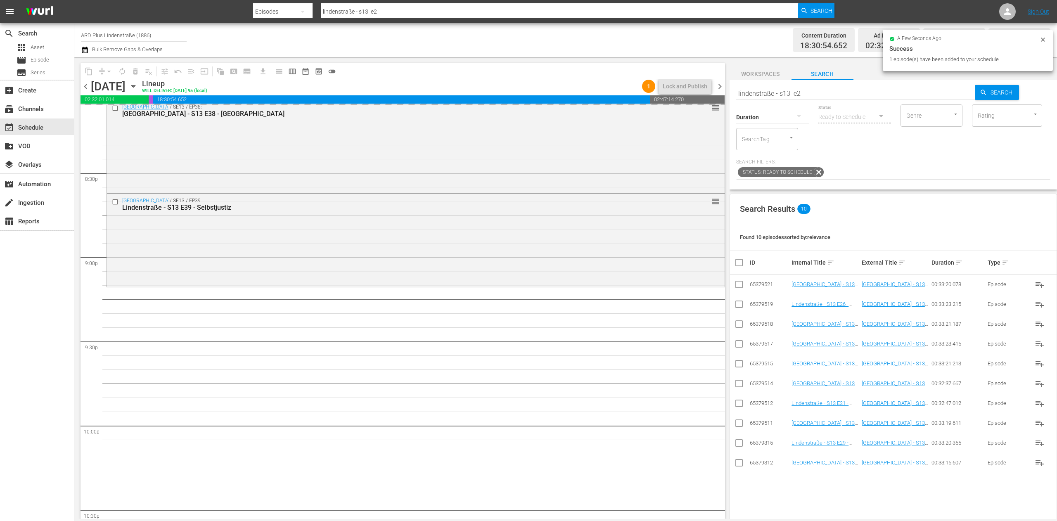
click at [827, 93] on input "lindenstraße - s13 e2" at bounding box center [855, 93] width 239 height 20
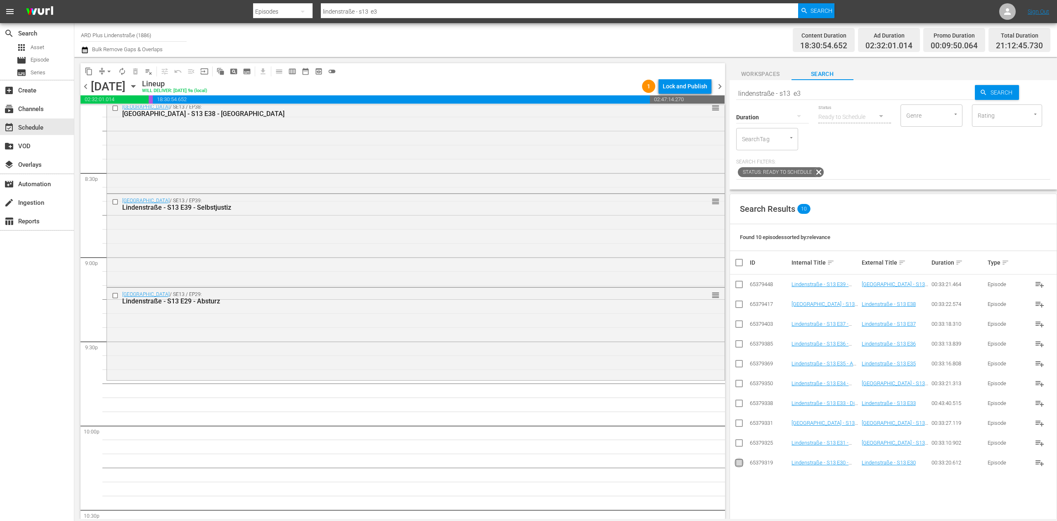
click at [738, 465] on input "checkbox" at bounding box center [739, 464] width 10 height 10
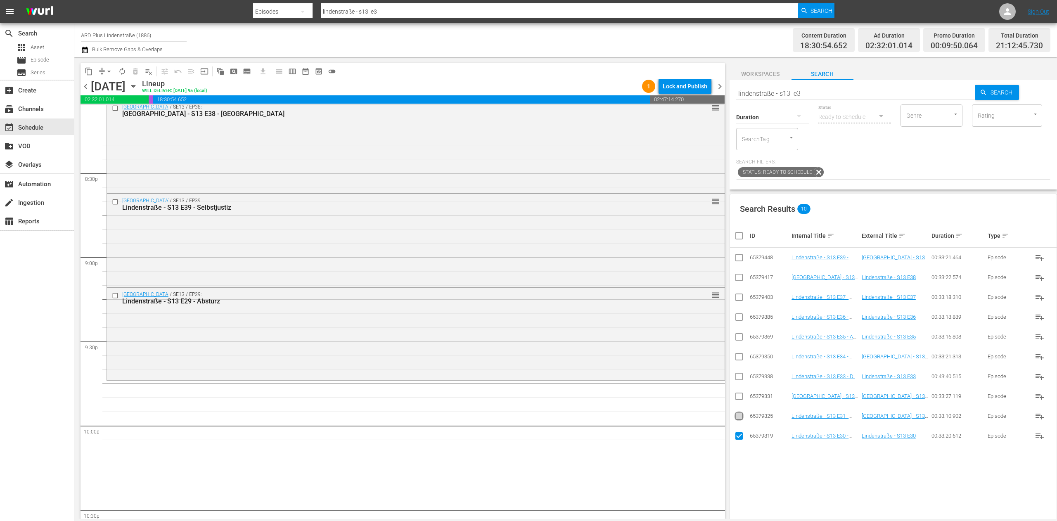
click at [743, 418] on input "checkbox" at bounding box center [739, 418] width 10 height 10
click at [737, 395] on input "checkbox" at bounding box center [739, 398] width 10 height 10
click at [739, 374] on input "checkbox" at bounding box center [739, 378] width 10 height 10
click at [741, 358] on input "checkbox" at bounding box center [739, 358] width 10 height 10
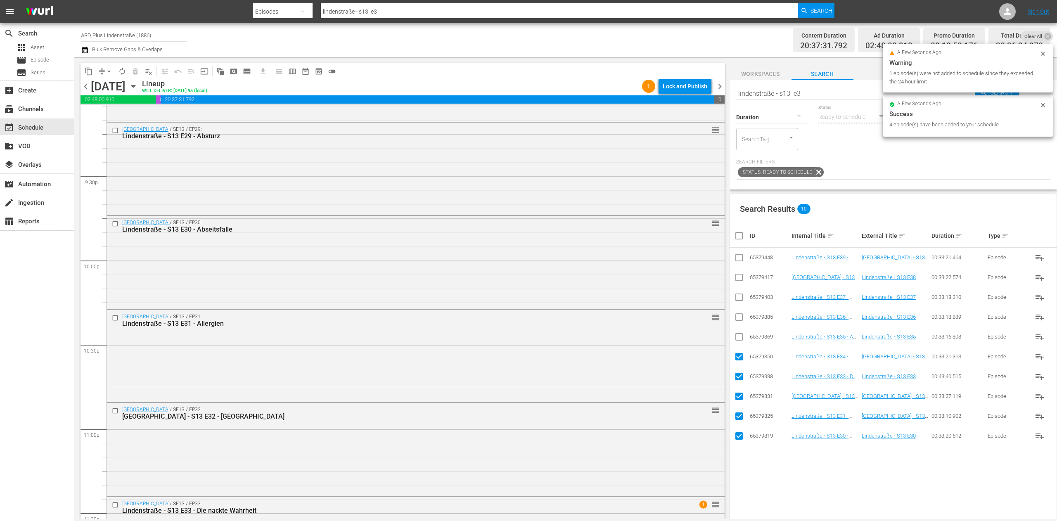
scroll to position [3650, 0]
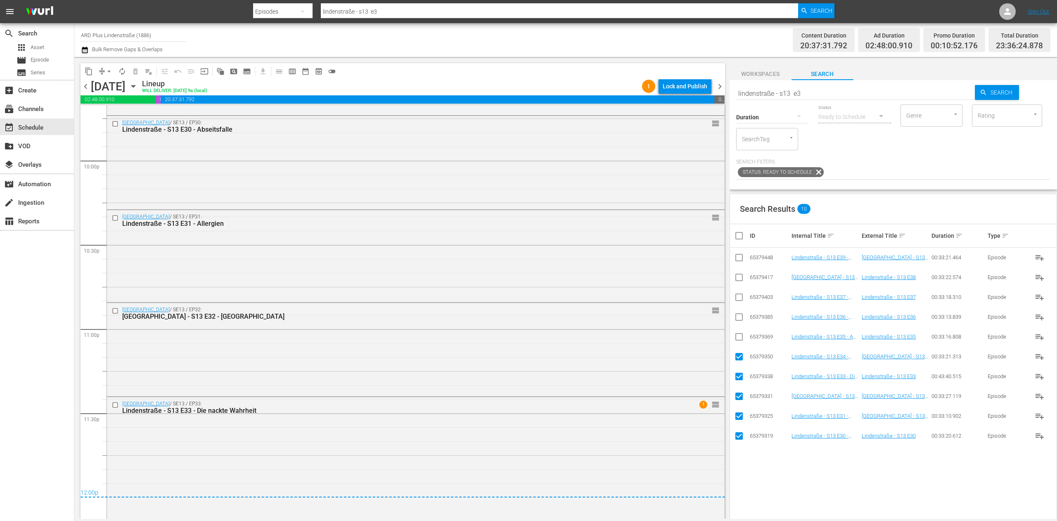
click at [734, 236] on input "checkbox" at bounding box center [742, 236] width 17 height 10
click at [735, 236] on input "checkbox" at bounding box center [742, 236] width 17 height 10
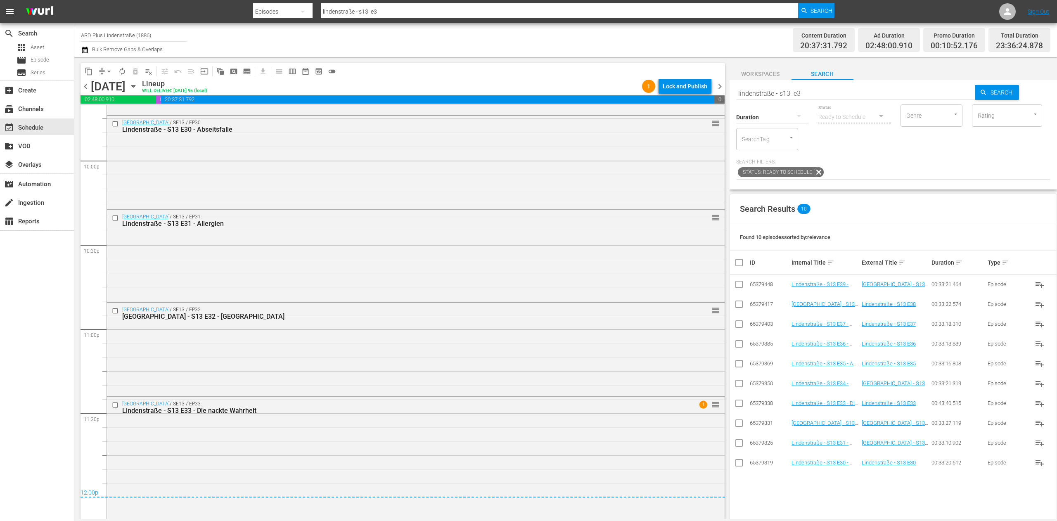
click at [101, 70] on span "compress" at bounding box center [102, 71] width 8 height 8
click at [107, 69] on span "arrow_drop_down" at bounding box center [109, 71] width 8 height 8
click at [119, 114] on li "Align to End of Previous Day" at bounding box center [109, 116] width 87 height 14
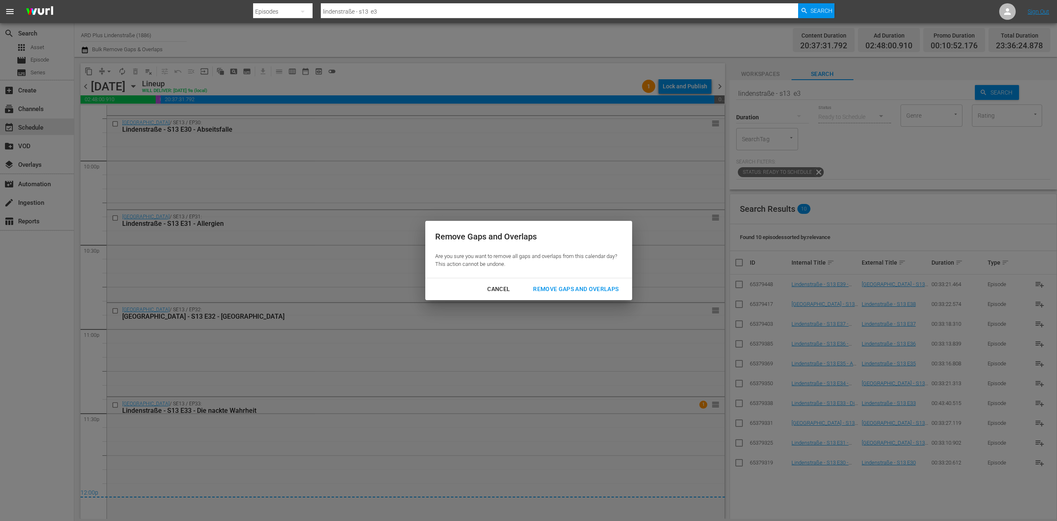
click at [578, 287] on div "Remove Gaps and Overlaps" at bounding box center [575, 289] width 99 height 10
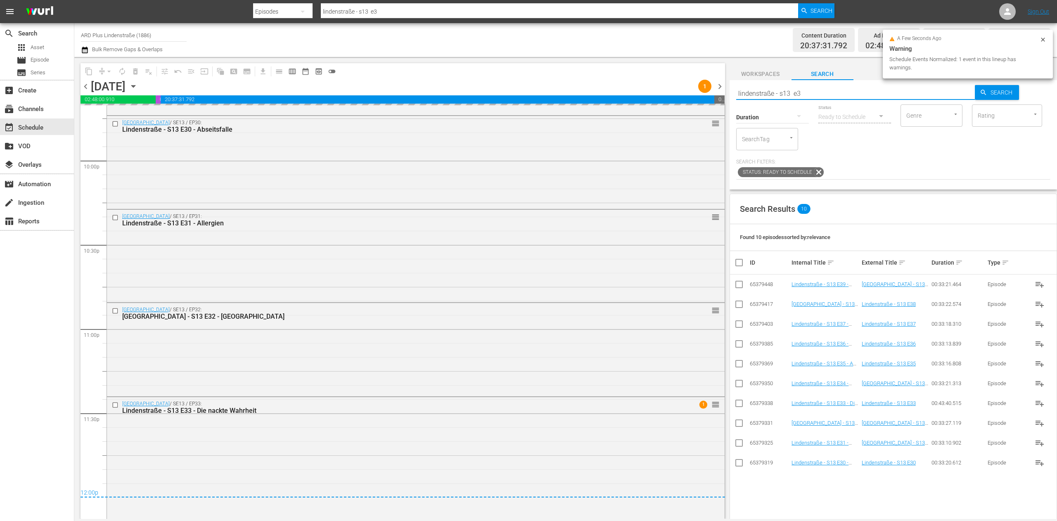
drag, startPoint x: 694, startPoint y: 97, endPoint x: 677, endPoint y: 97, distance: 16.9
click at [677, 97] on div "content_copy compress arrow_drop_down autorenew_outlined delete_forever_outline…" at bounding box center [565, 288] width 982 height 462
click at [719, 90] on span "chevron_right" at bounding box center [720, 86] width 10 height 10
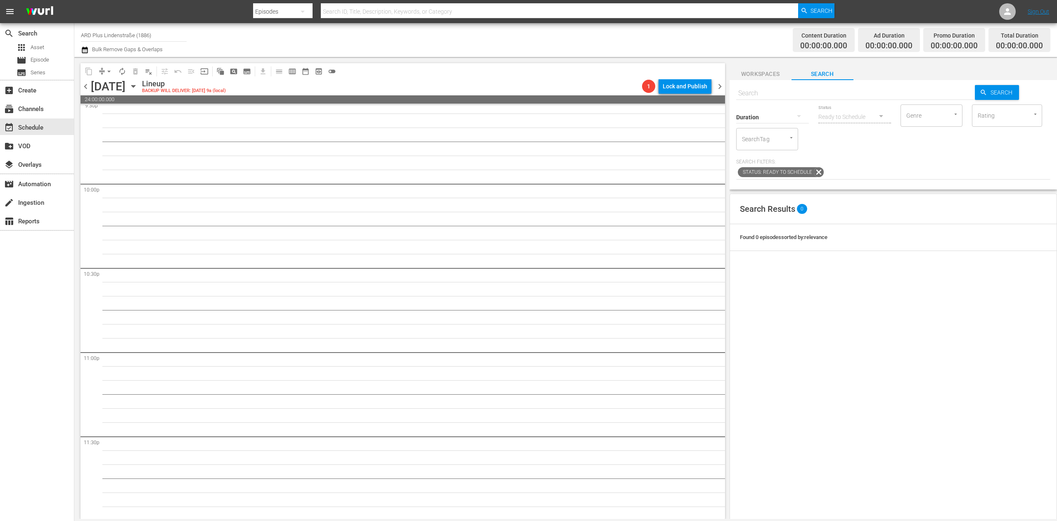
scroll to position [3613, 0]
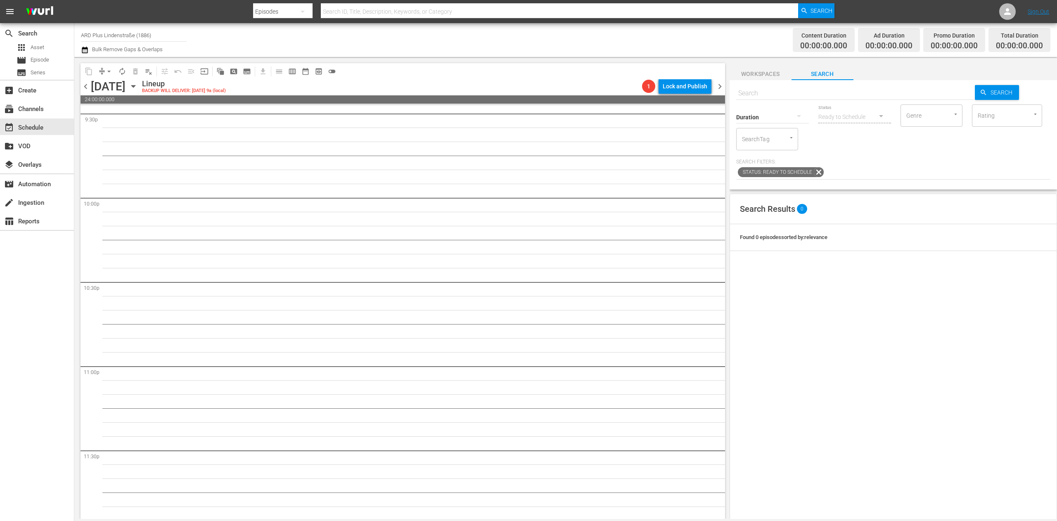
click at [790, 96] on input "text" at bounding box center [855, 93] width 239 height 20
paste input "lindenstraße - s13 e3"
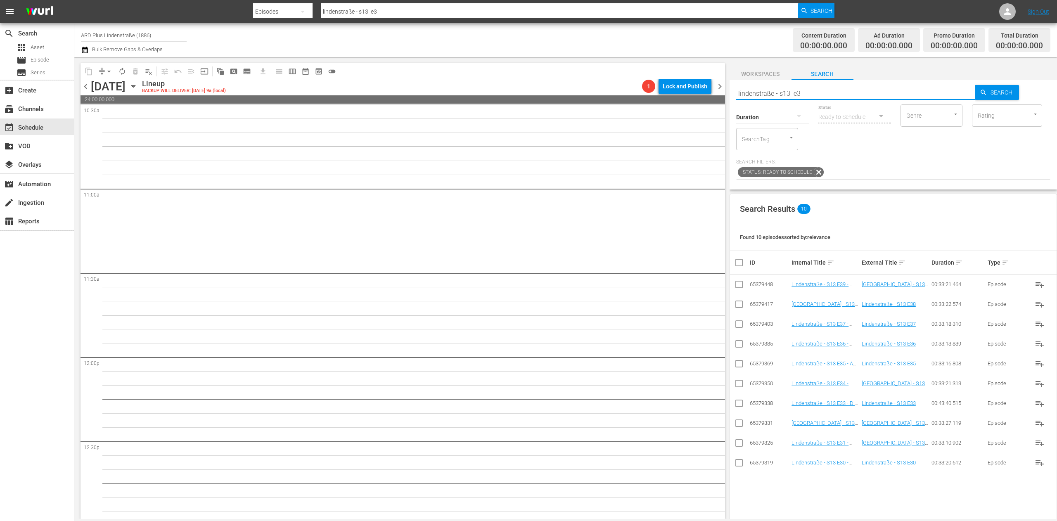
scroll to position [0, 0]
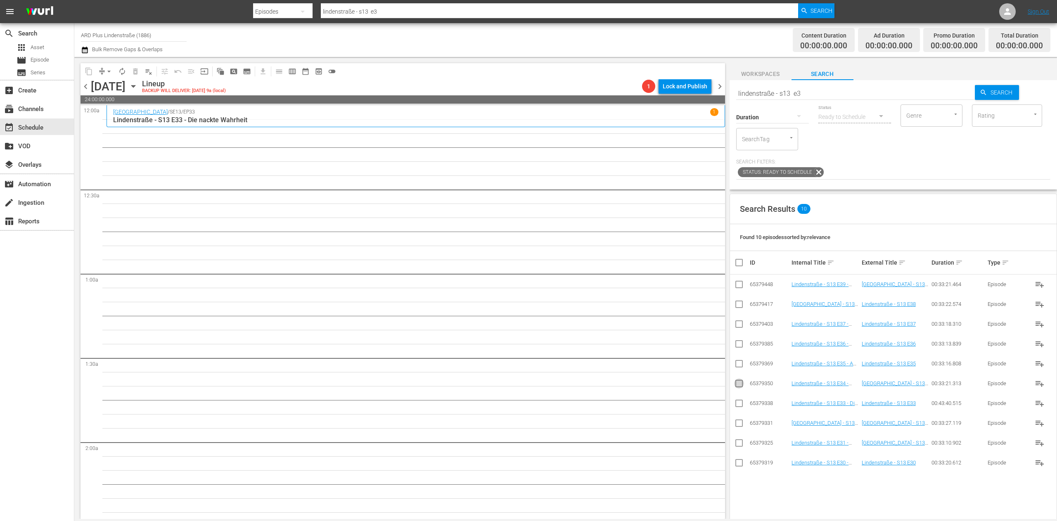
click at [739, 382] on input "checkbox" at bounding box center [739, 385] width 10 height 10
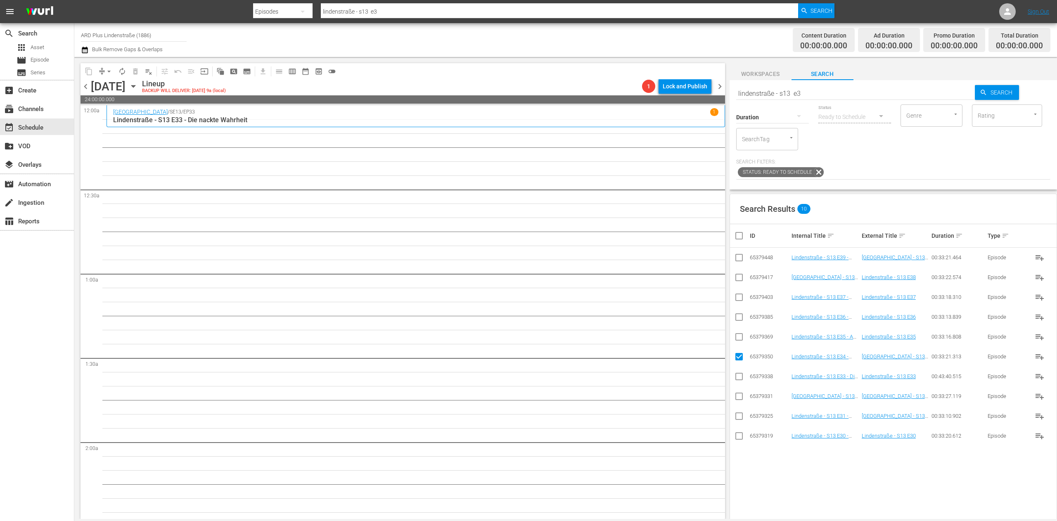
click at [737, 341] on input "checkbox" at bounding box center [739, 339] width 10 height 10
click at [738, 317] on input "checkbox" at bounding box center [739, 319] width 10 height 10
click at [738, 295] on input "checkbox" at bounding box center [739, 299] width 10 height 10
click at [738, 273] on icon at bounding box center [739, 277] width 10 height 10
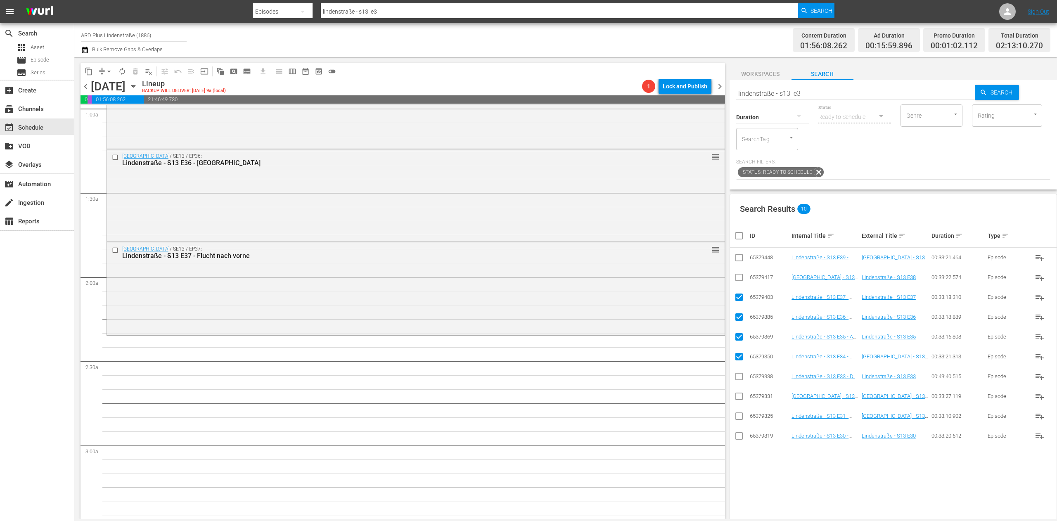
scroll to position [248, 0]
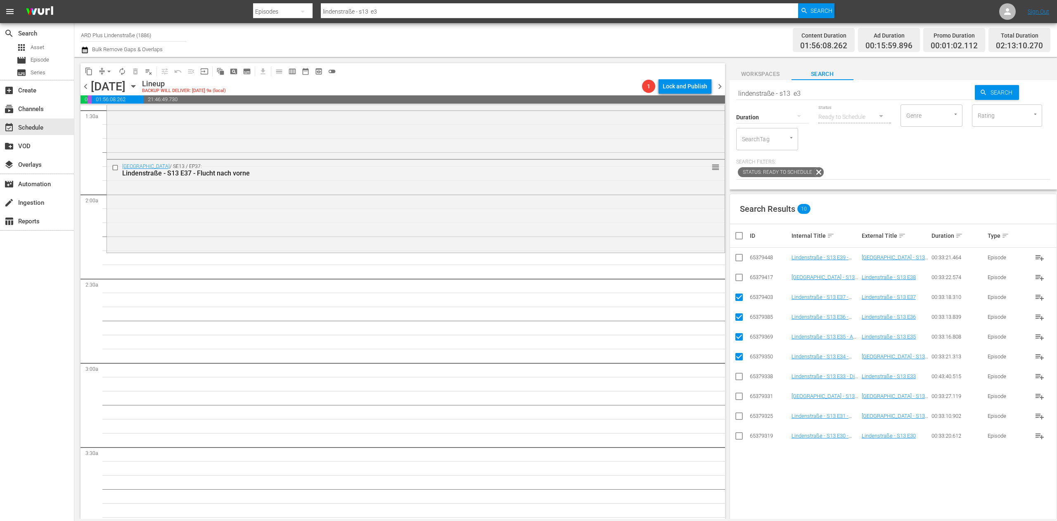
click at [735, 236] on input "checkbox" at bounding box center [742, 236] width 17 height 10
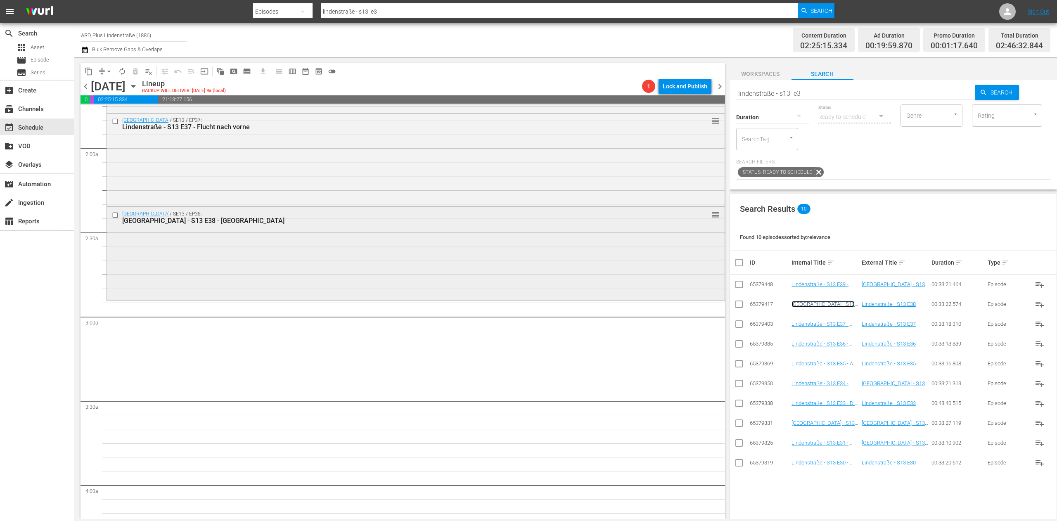
scroll to position [330, 0]
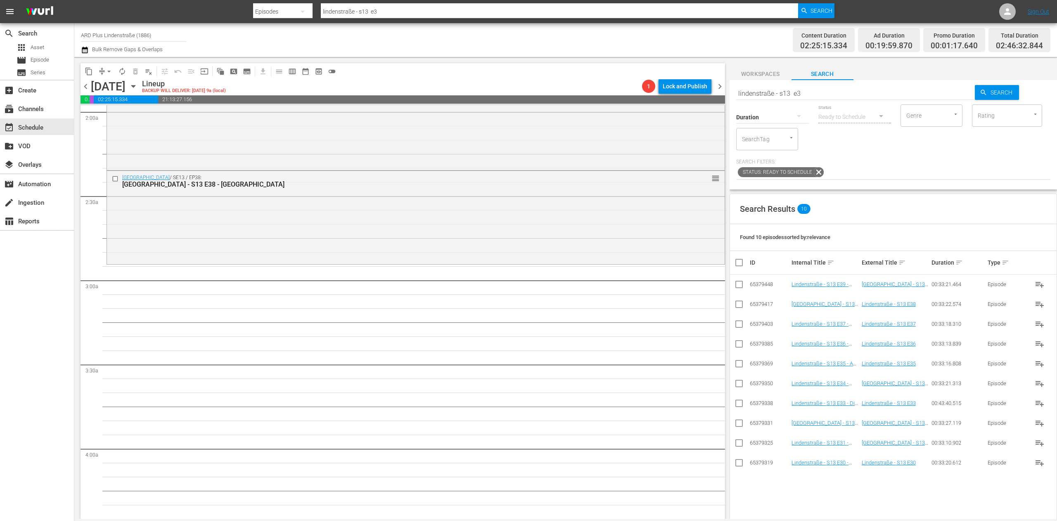
click at [809, 90] on input "lindenstraße - s13 e3" at bounding box center [855, 93] width 239 height 20
click at [741, 443] on input "checkbox" at bounding box center [739, 445] width 10 height 10
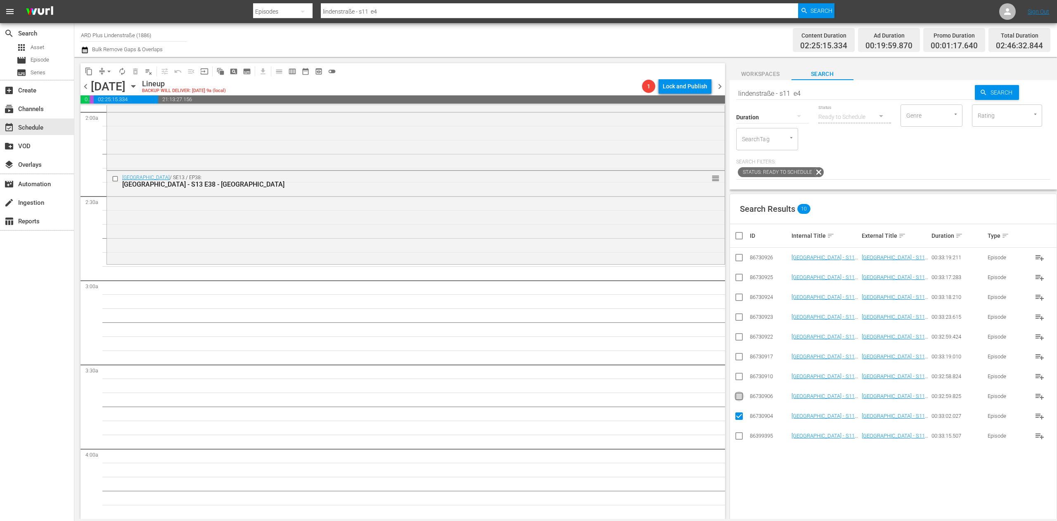
click at [739, 399] on input "checkbox" at bounding box center [739, 398] width 10 height 10
click at [737, 379] on input "checkbox" at bounding box center [739, 378] width 10 height 10
click at [738, 354] on input "checkbox" at bounding box center [739, 358] width 10 height 10
click at [737, 340] on input "checkbox" at bounding box center [739, 339] width 10 height 10
click at [741, 316] on input "checkbox" at bounding box center [739, 319] width 10 height 10
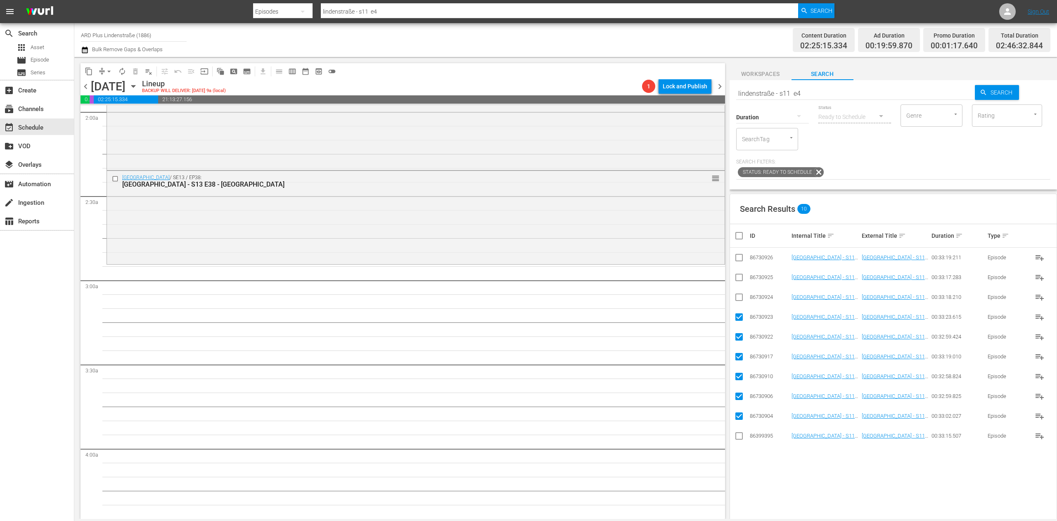
click at [741, 298] on input "checkbox" at bounding box center [739, 299] width 10 height 10
click at [738, 279] on input "checkbox" at bounding box center [739, 279] width 10 height 10
click at [738, 259] on input "checkbox" at bounding box center [739, 259] width 10 height 10
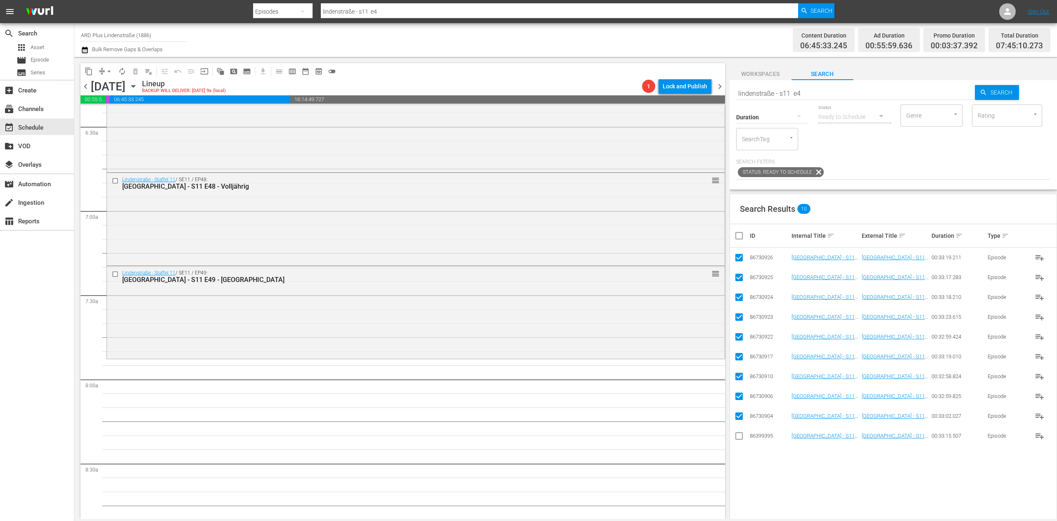
scroll to position [1156, 0]
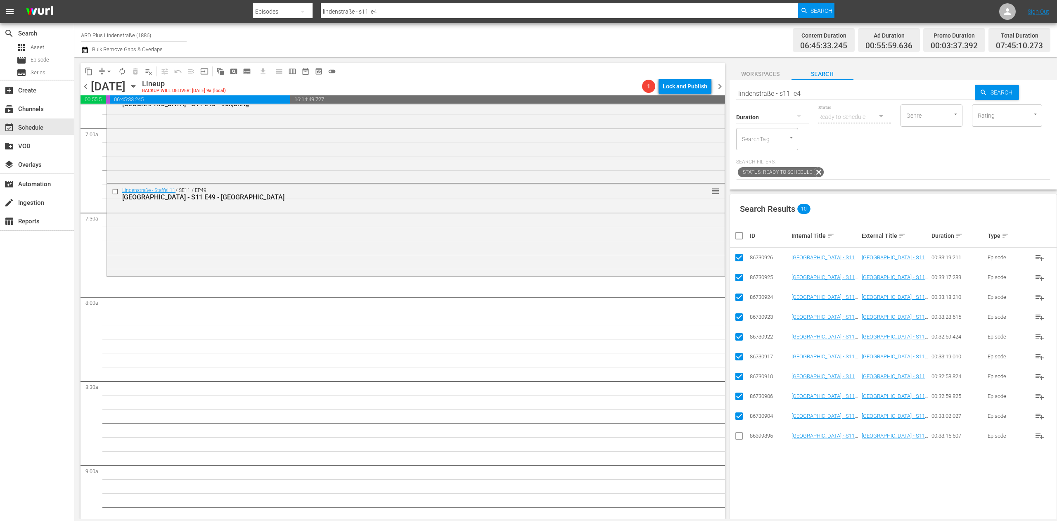
click at [736, 239] on input "checkbox" at bounding box center [742, 236] width 17 height 10
click at [735, 239] on input "checkbox" at bounding box center [742, 236] width 17 height 10
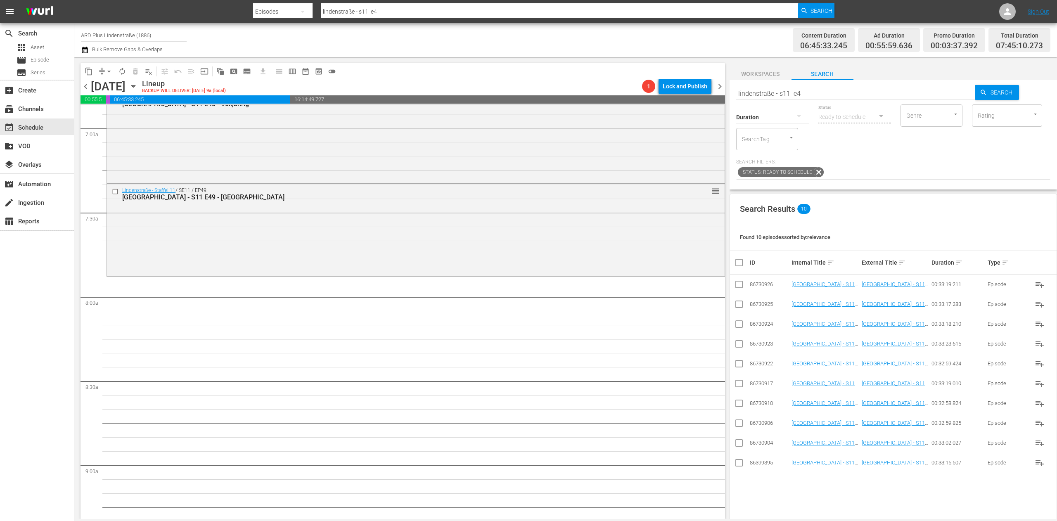
click at [825, 80] on div "Search lindenstraße - s11 e4 Search Duration Status Ready to Schedule Genre Gen…" at bounding box center [892, 134] width 327 height 109
click at [818, 100] on div "Search lindenstraße - s11 e4" at bounding box center [855, 93] width 239 height 20
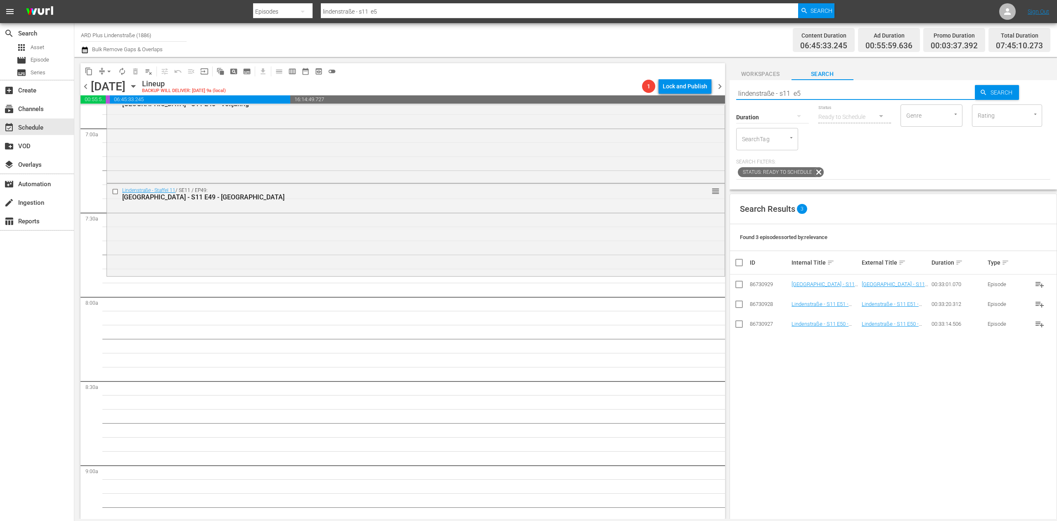
click at [736, 324] on input "checkbox" at bounding box center [739, 326] width 10 height 10
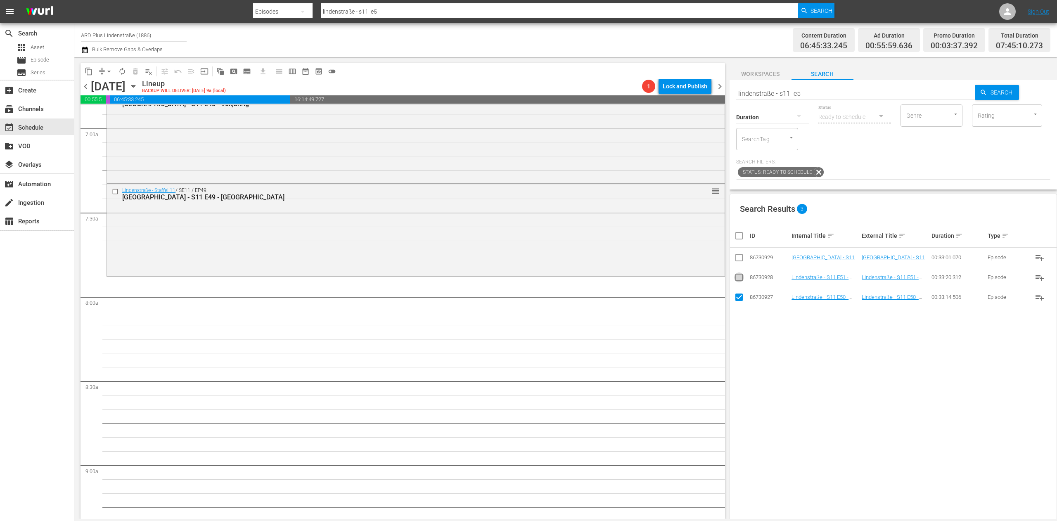
click at [740, 277] on input "checkbox" at bounding box center [739, 279] width 10 height 10
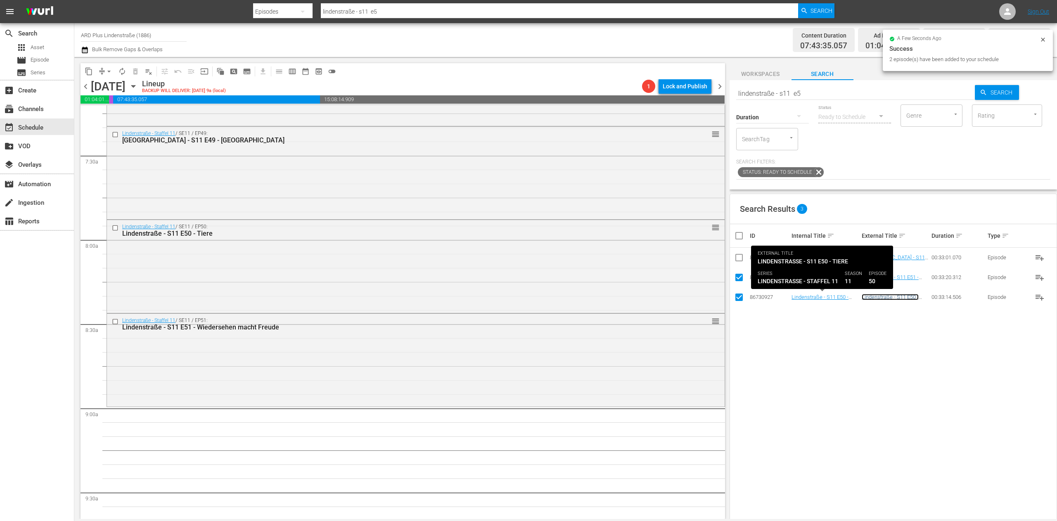
scroll to position [1238, 0]
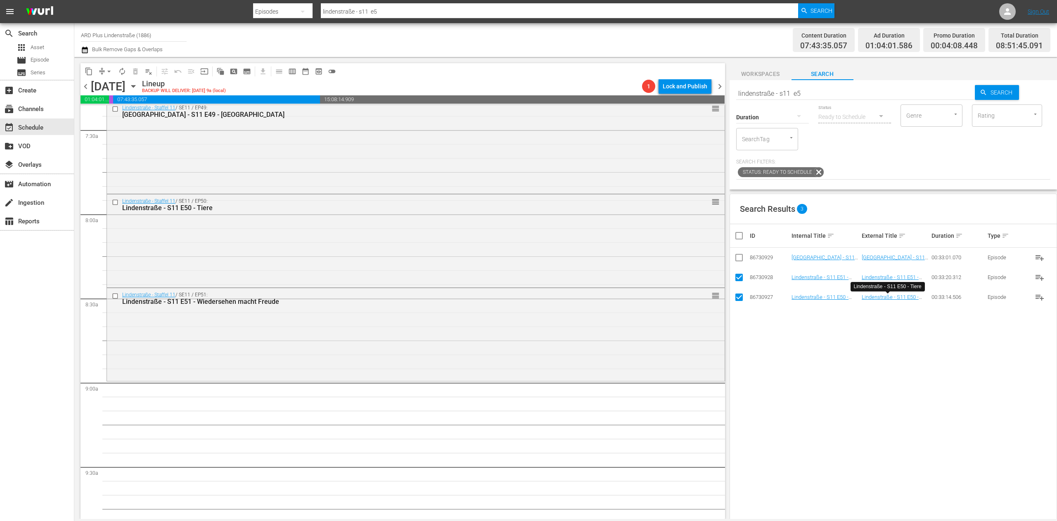
click at [736, 234] on input "checkbox" at bounding box center [742, 236] width 17 height 10
drag, startPoint x: 736, startPoint y: 234, endPoint x: 773, endPoint y: 218, distance: 39.7
click at [736, 234] on input "checkbox" at bounding box center [742, 236] width 17 height 10
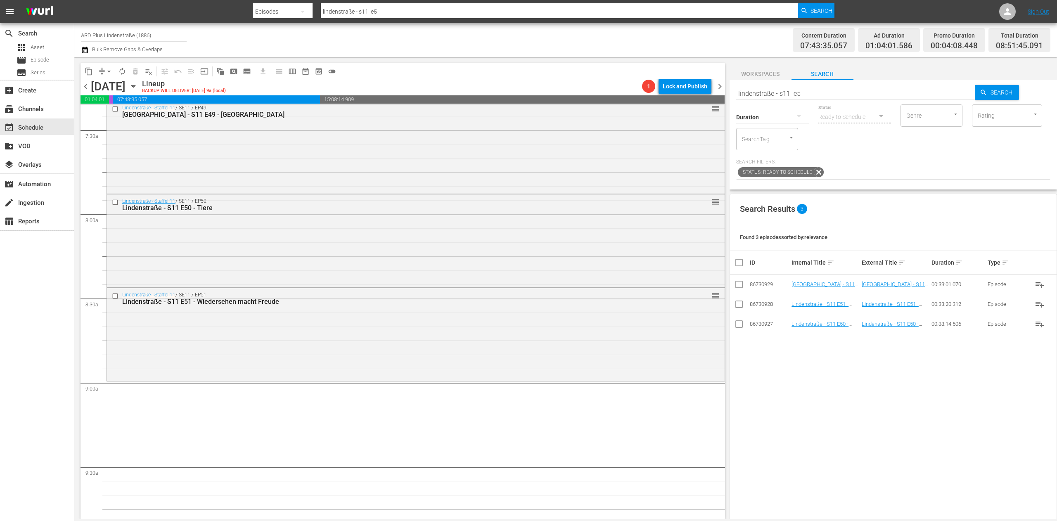
click at [857, 89] on input "lindenstraße - s11 e5" at bounding box center [855, 93] width 239 height 20
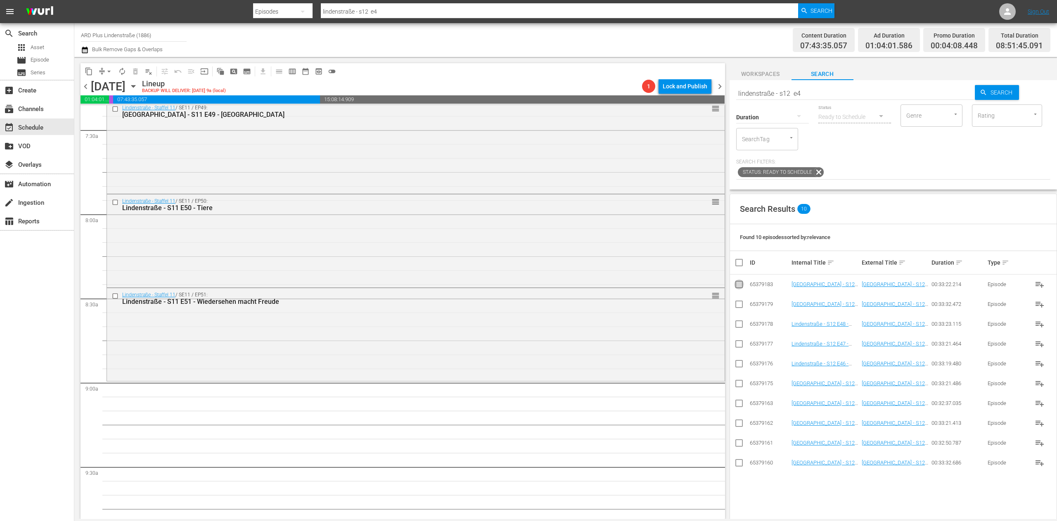
click at [739, 282] on input "checkbox" at bounding box center [739, 286] width 10 height 10
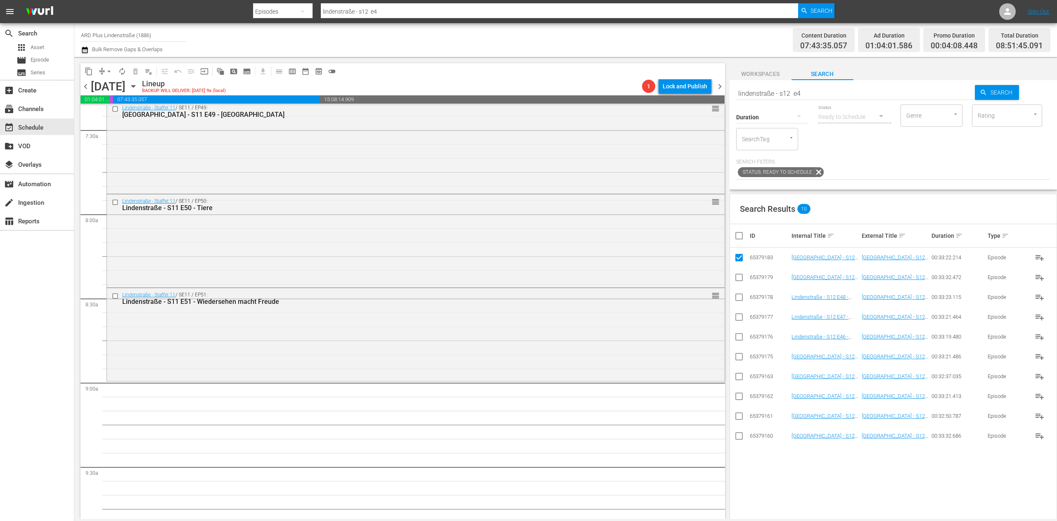
click at [743, 433] on input "checkbox" at bounding box center [739, 438] width 10 height 10
click at [738, 418] on input "checkbox" at bounding box center [739, 418] width 10 height 10
click at [738, 396] on input "checkbox" at bounding box center [739, 398] width 10 height 10
click at [740, 374] on input "checkbox" at bounding box center [739, 378] width 10 height 10
click at [740, 354] on input "checkbox" at bounding box center [739, 358] width 10 height 10
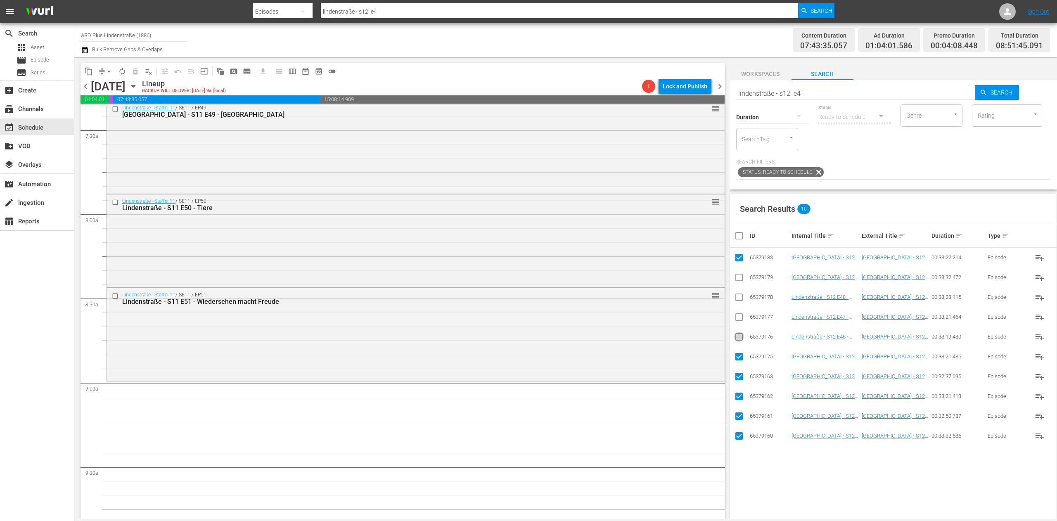
click at [741, 336] on input "checkbox" at bounding box center [739, 339] width 10 height 10
click at [736, 317] on input "checkbox" at bounding box center [739, 319] width 10 height 10
click at [738, 297] on input "checkbox" at bounding box center [739, 299] width 10 height 10
click at [736, 275] on input "checkbox" at bounding box center [739, 279] width 10 height 10
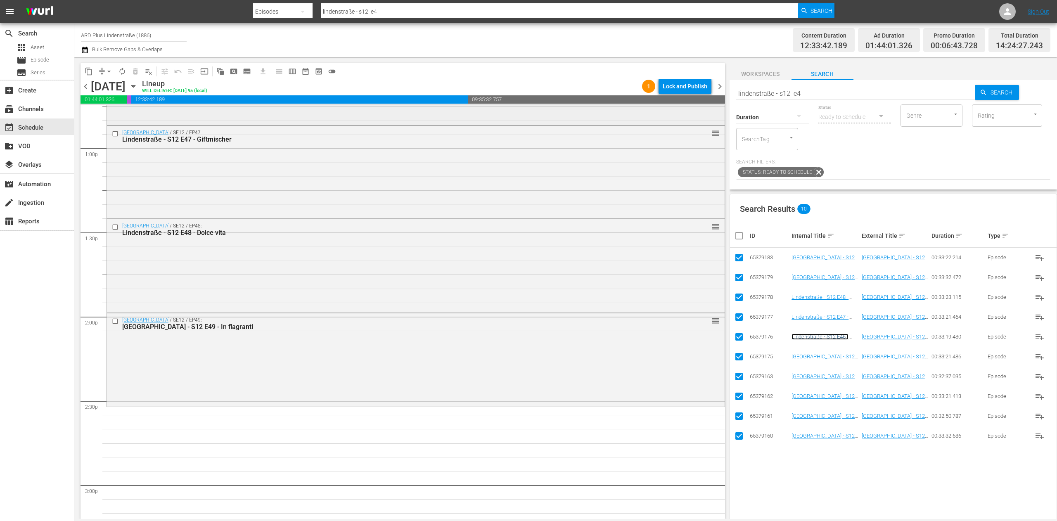
scroll to position [2229, 0]
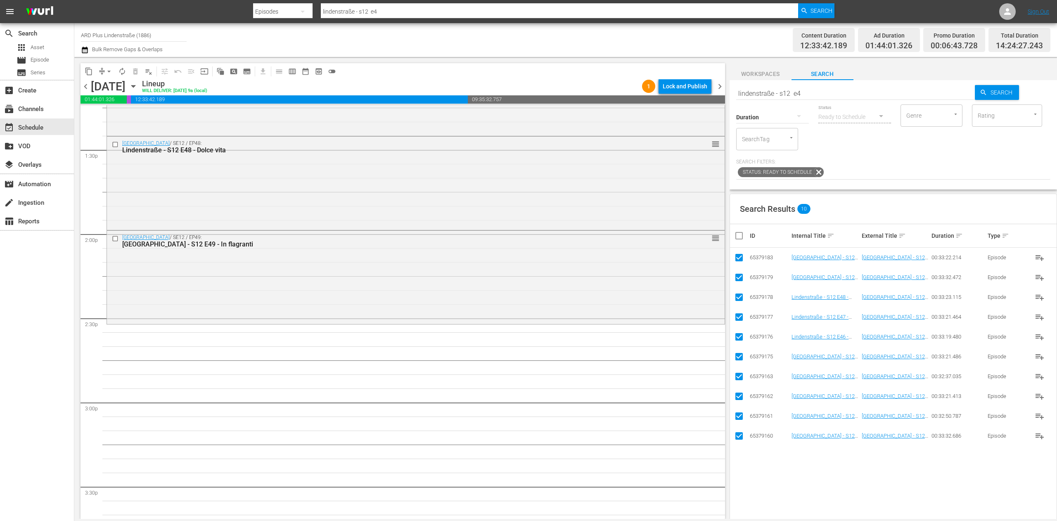
click at [737, 234] on input "checkbox" at bounding box center [742, 236] width 17 height 10
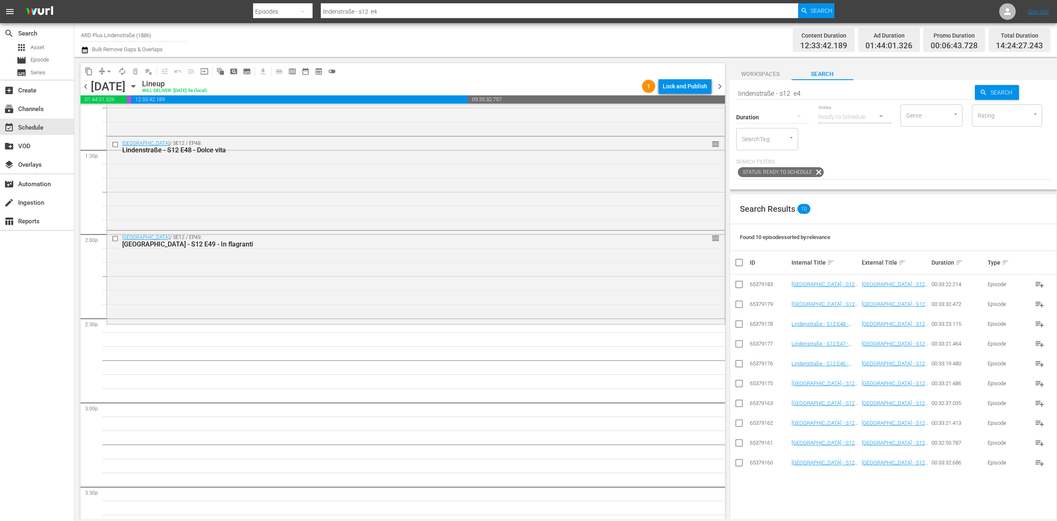
click at [821, 89] on input "lindenstraße - s12 e4" at bounding box center [855, 93] width 239 height 20
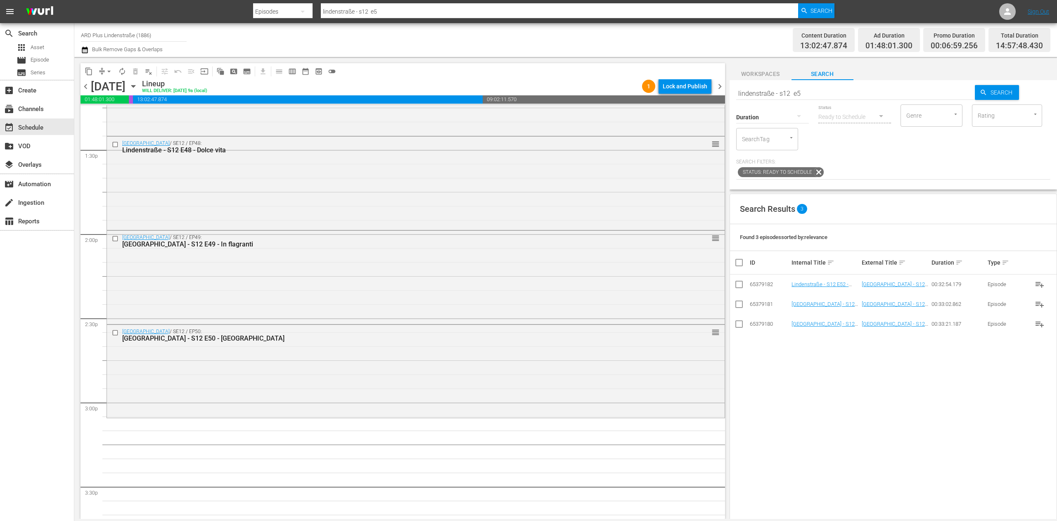
click at [830, 95] on input "lindenstraße - s12 e5" at bounding box center [855, 93] width 239 height 20
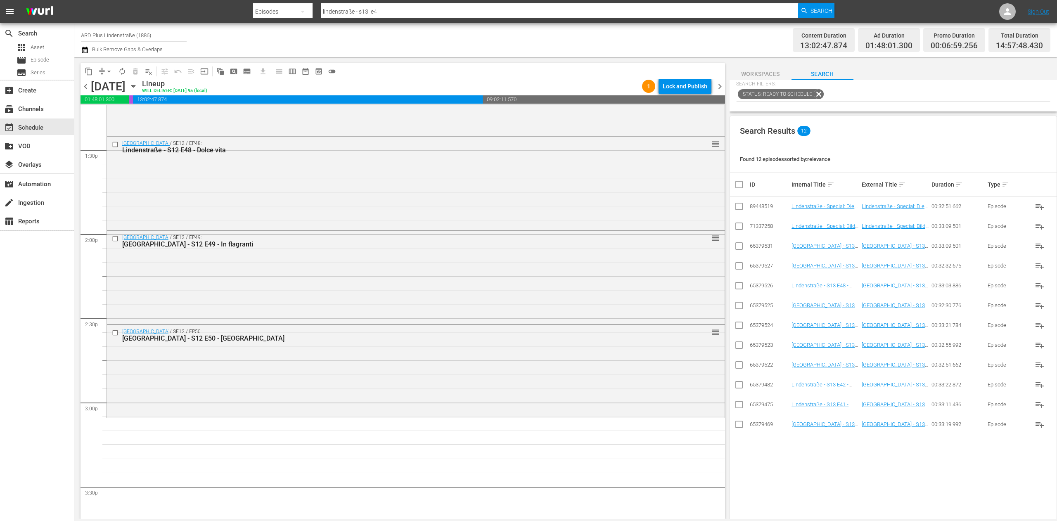
scroll to position [113, 0]
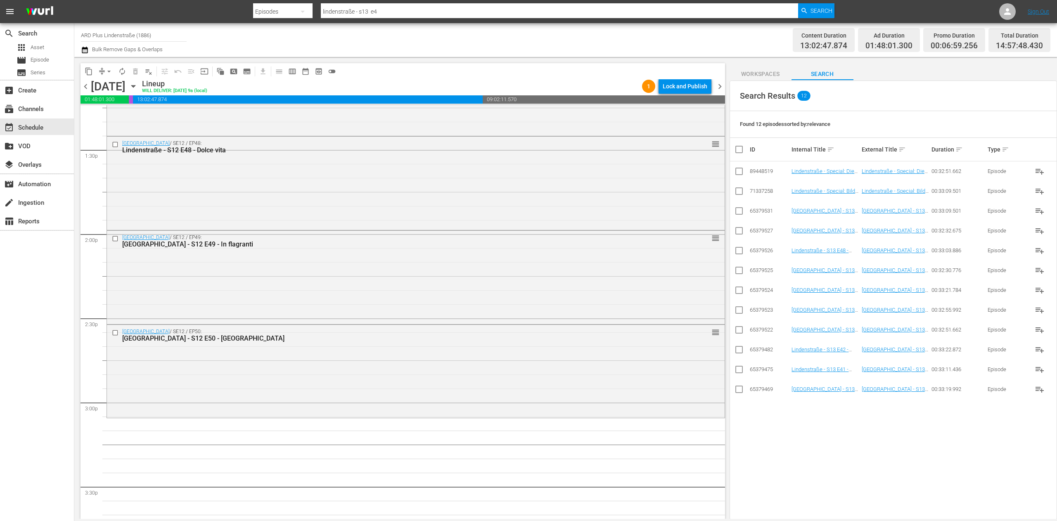
click at [742, 390] on input "checkbox" at bounding box center [739, 391] width 10 height 10
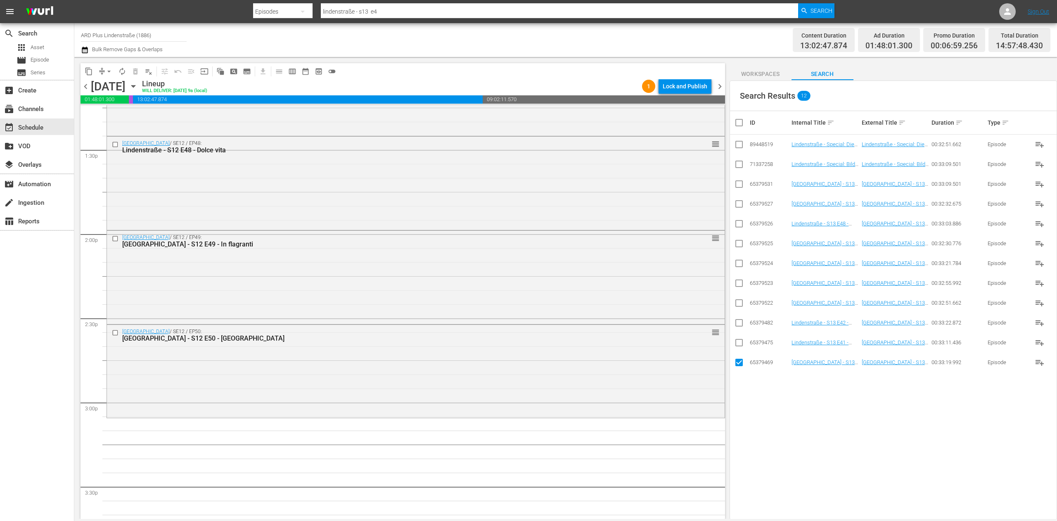
click at [741, 343] on input "checkbox" at bounding box center [739, 344] width 10 height 10
click at [739, 320] on input "checkbox" at bounding box center [739, 325] width 10 height 10
click at [738, 301] on input "checkbox" at bounding box center [739, 305] width 10 height 10
click at [740, 304] on input "checkbox" at bounding box center [739, 305] width 10 height 10
click at [739, 182] on input "checkbox" at bounding box center [739, 186] width 10 height 10
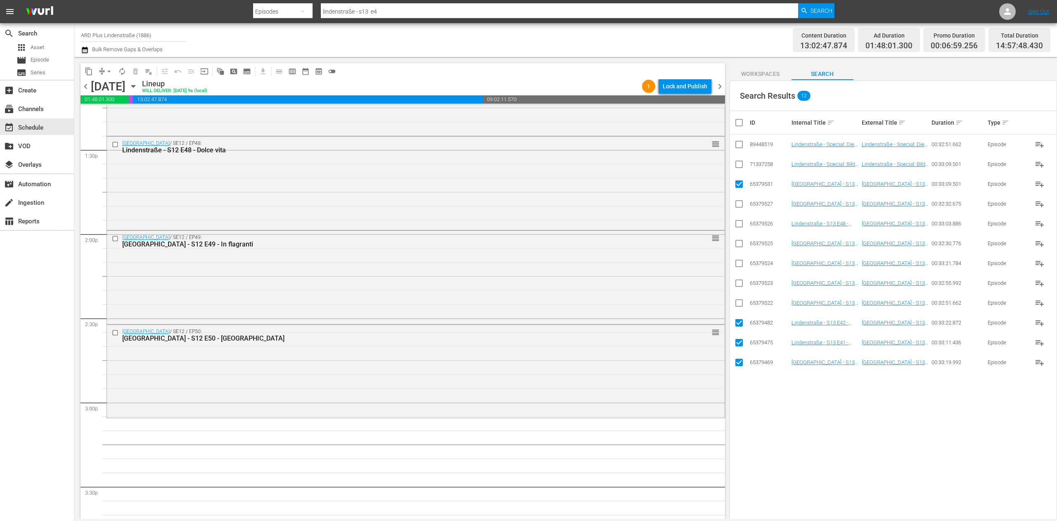
click at [737, 302] on input "checkbox" at bounding box center [739, 305] width 10 height 10
click at [740, 286] on input "checkbox" at bounding box center [739, 285] width 10 height 10
click at [738, 267] on input "checkbox" at bounding box center [739, 265] width 10 height 10
click at [739, 246] on input "checkbox" at bounding box center [739, 245] width 10 height 10
click at [740, 223] on input "checkbox" at bounding box center [739, 225] width 10 height 10
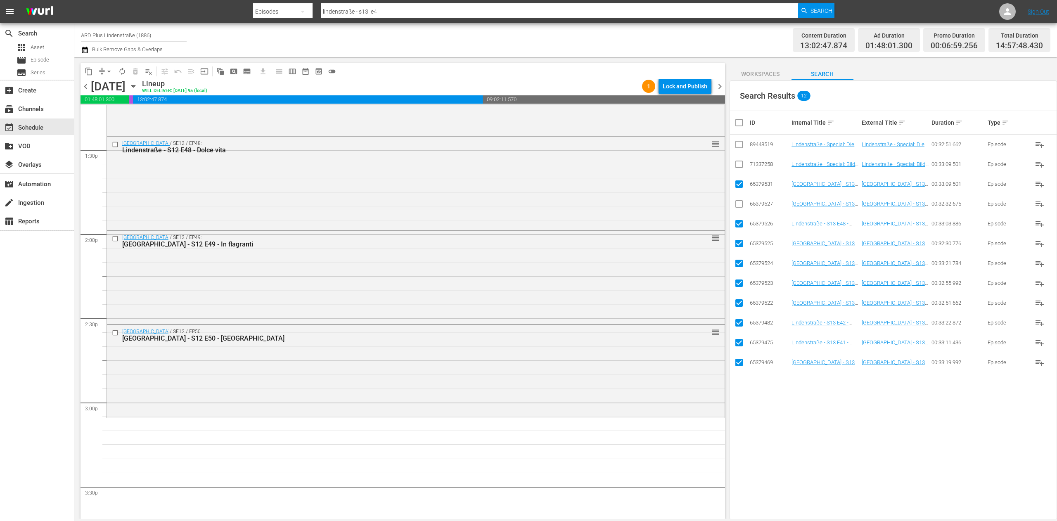
click at [740, 208] on input "checkbox" at bounding box center [739, 206] width 10 height 10
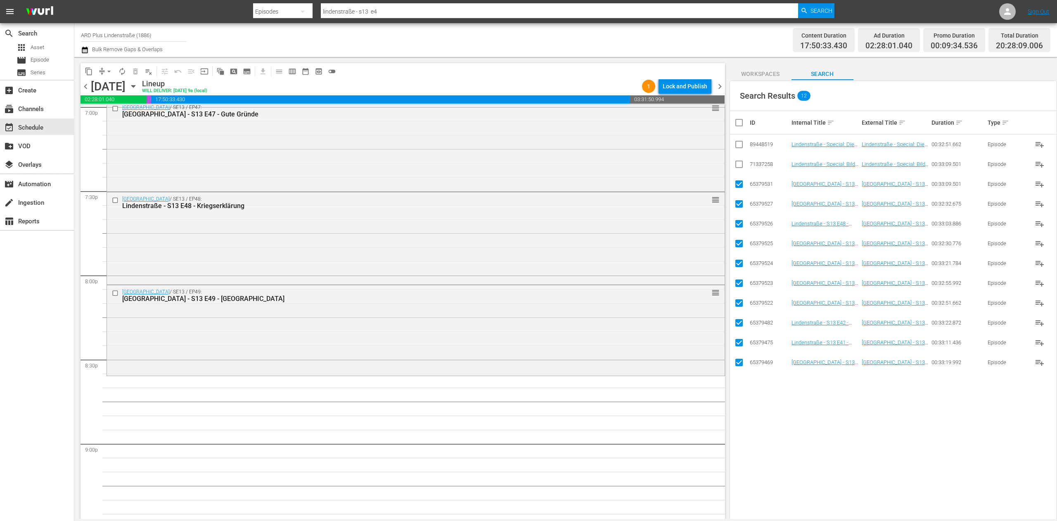
scroll to position [3220, 0]
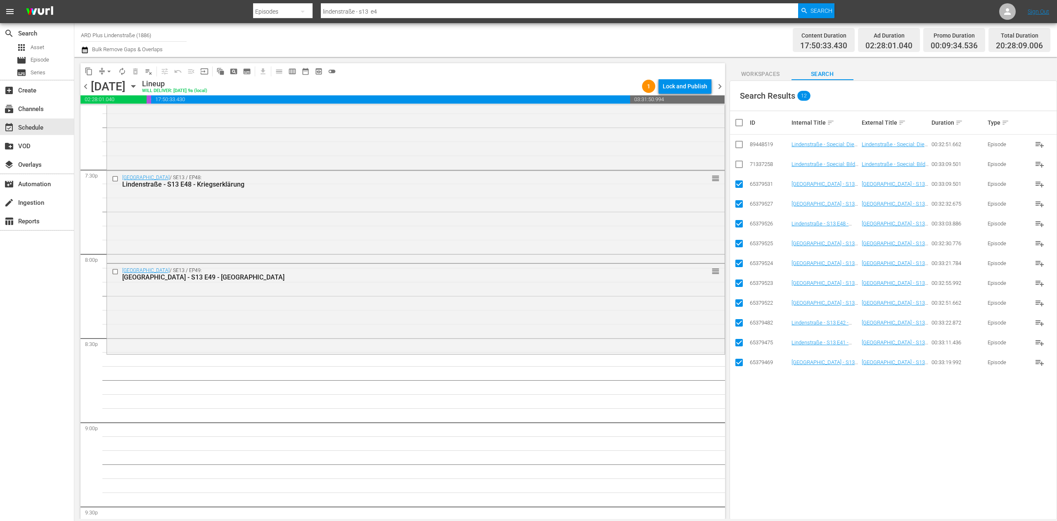
click at [741, 120] on input "checkbox" at bounding box center [742, 123] width 17 height 10
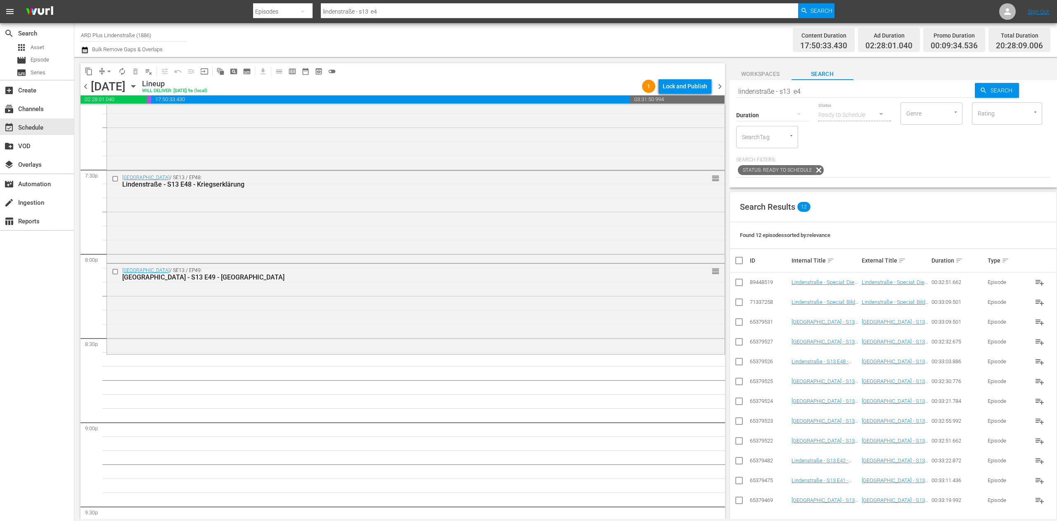
scroll to position [0, 0]
click at [854, 92] on input "lindenstraße - s13 e4" at bounding box center [855, 93] width 239 height 20
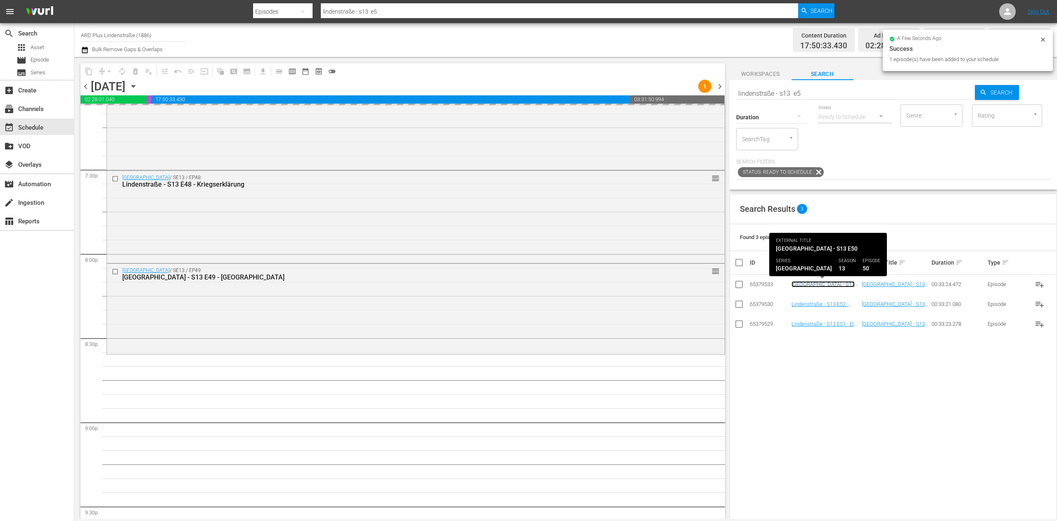
scroll to position [3302, 0]
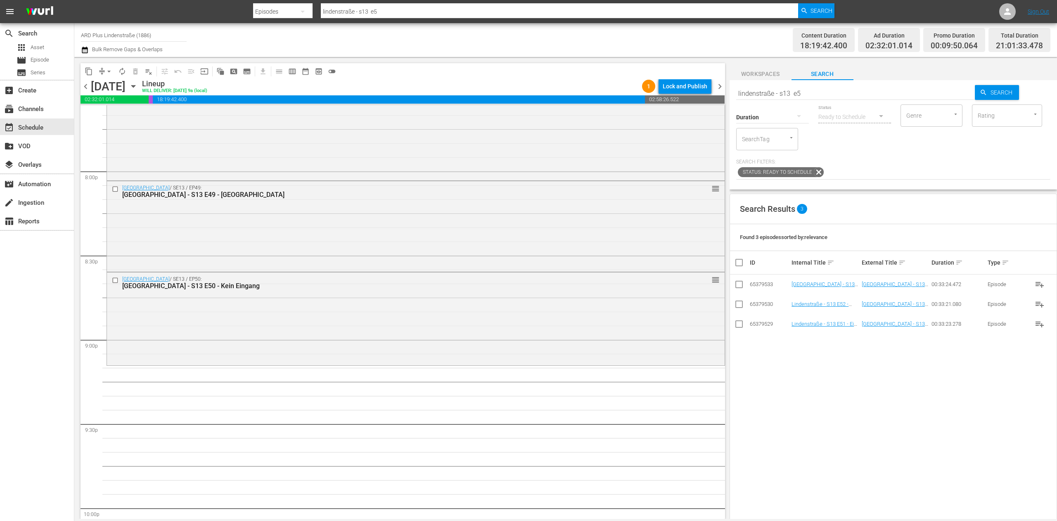
click at [832, 93] on input "lindenstraße - s13 e5" at bounding box center [855, 93] width 239 height 20
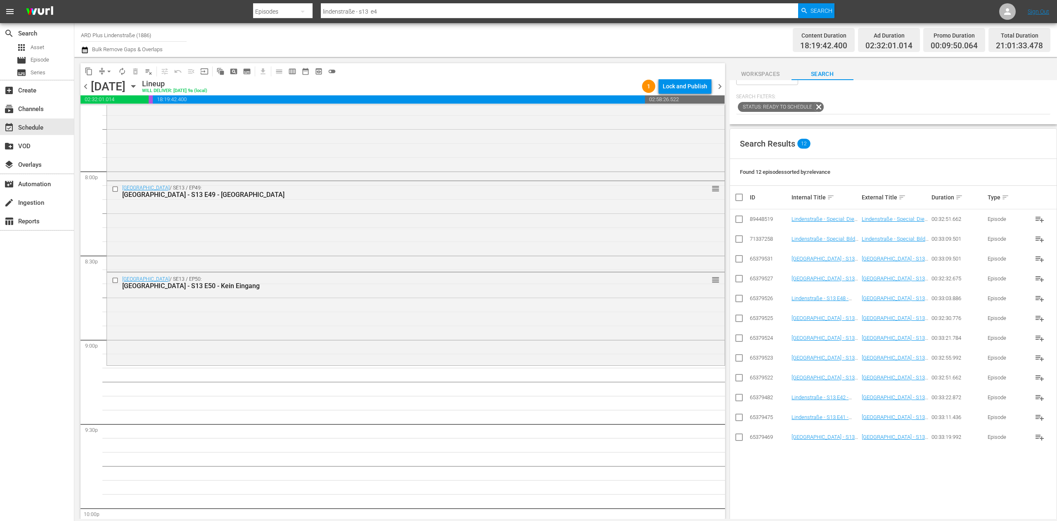
scroll to position [113, 0]
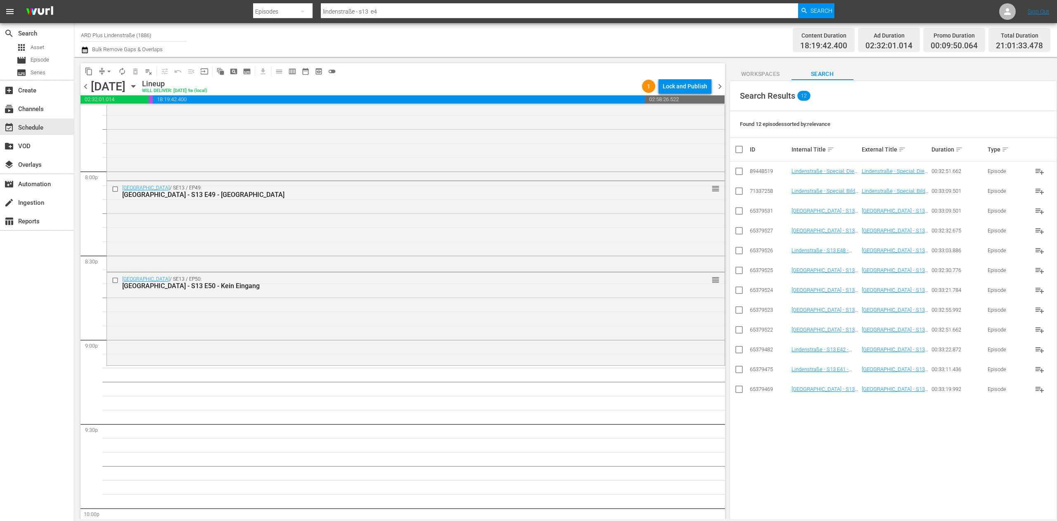
click at [743, 392] on td at bounding box center [739, 389] width 19 height 20
click at [740, 392] on input "checkbox" at bounding box center [739, 391] width 10 height 10
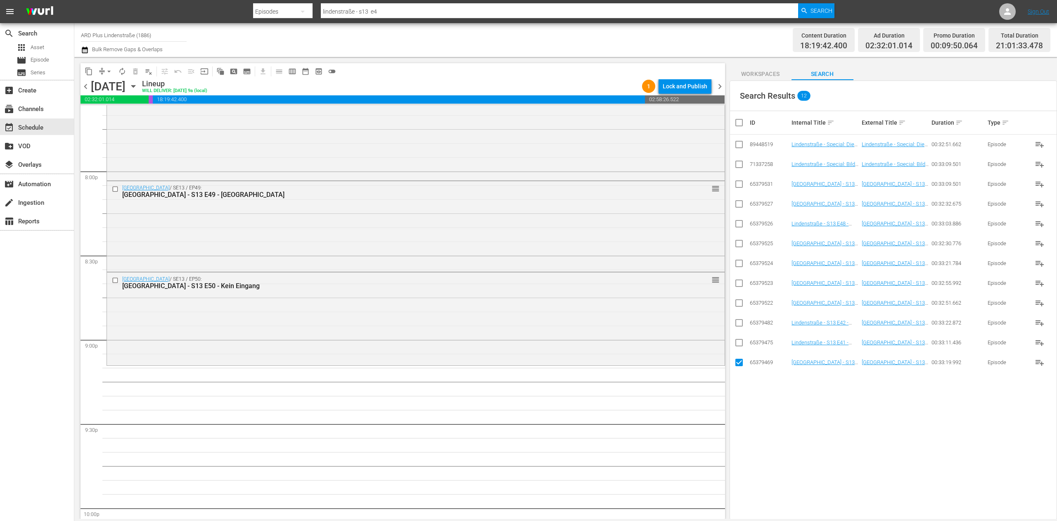
click at [741, 354] on td at bounding box center [739, 363] width 19 height 20
click at [742, 341] on input "checkbox" at bounding box center [739, 344] width 10 height 10
click at [736, 323] on input "checkbox" at bounding box center [739, 325] width 10 height 10
click at [741, 303] on input "checkbox" at bounding box center [739, 305] width 10 height 10
click at [740, 282] on input "checkbox" at bounding box center [739, 285] width 10 height 10
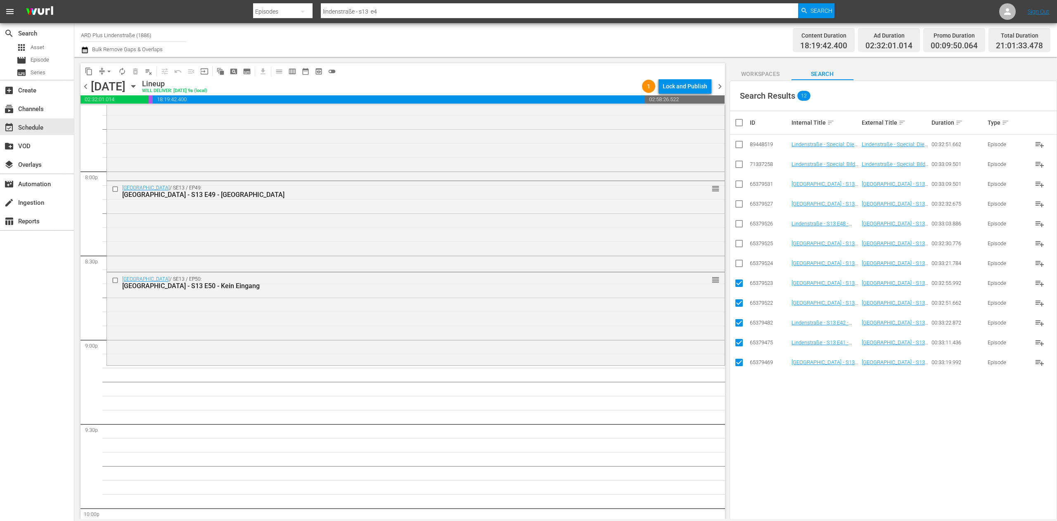
click at [738, 264] on input "checkbox" at bounding box center [739, 265] width 10 height 10
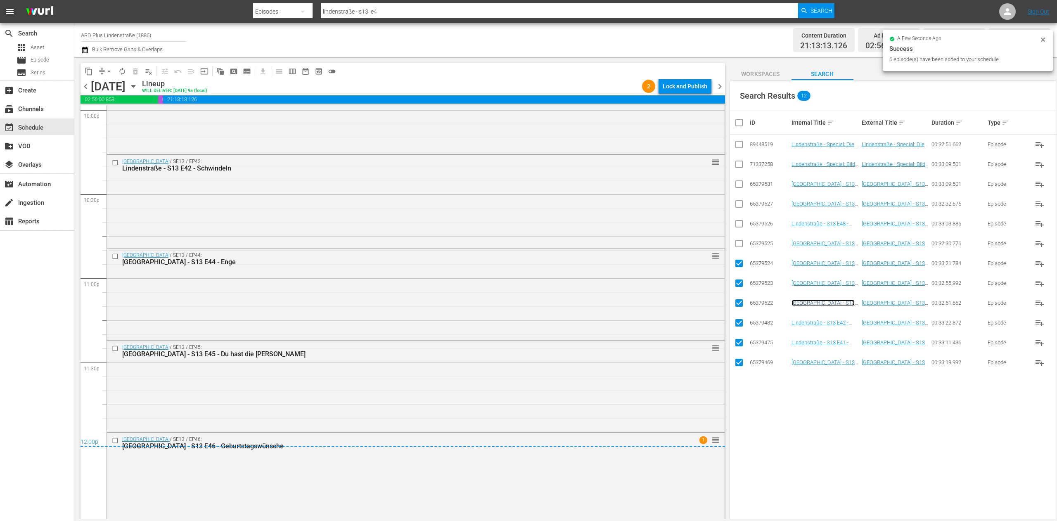
scroll to position [3708, 0]
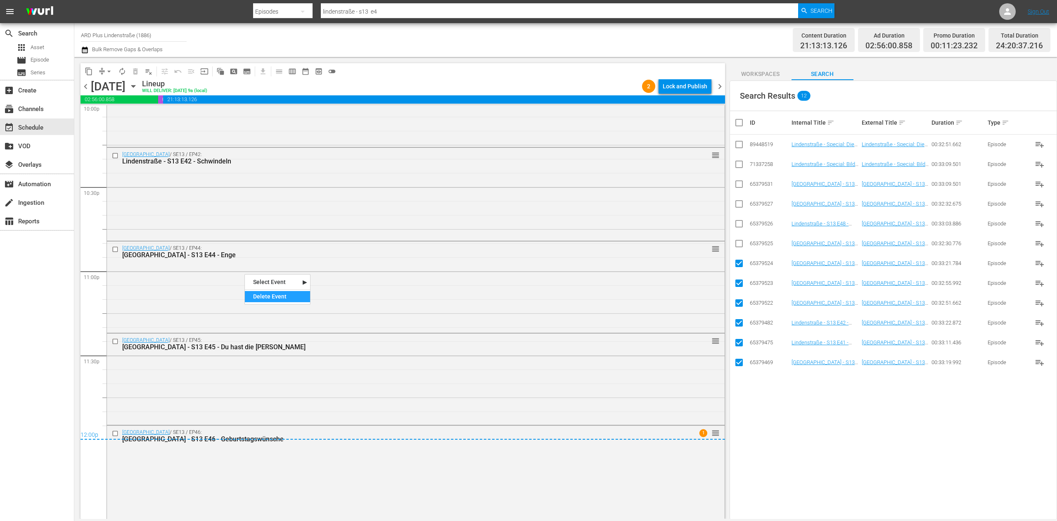
click at [273, 293] on div "Delete Event" at bounding box center [277, 296] width 65 height 11
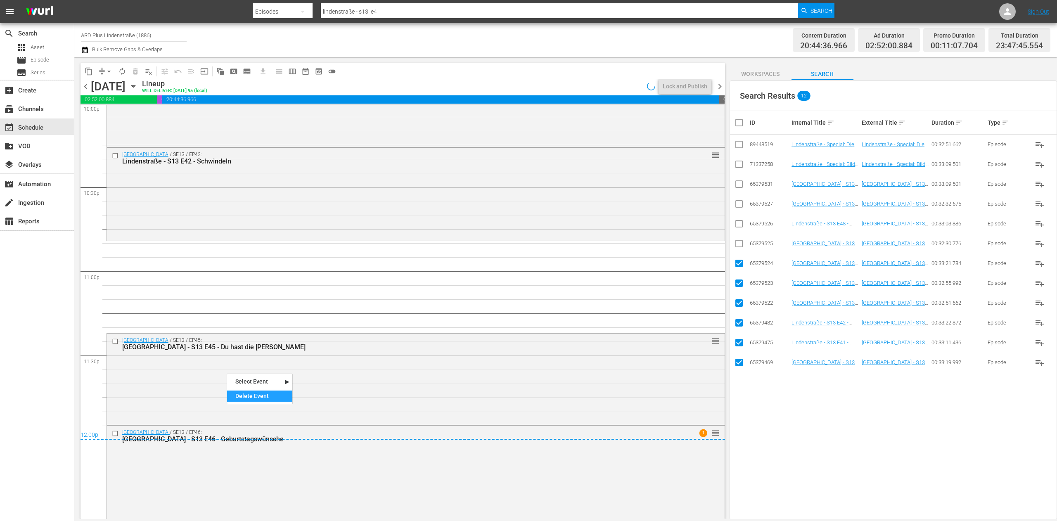
click at [255, 395] on div "Delete Event" at bounding box center [259, 396] width 65 height 11
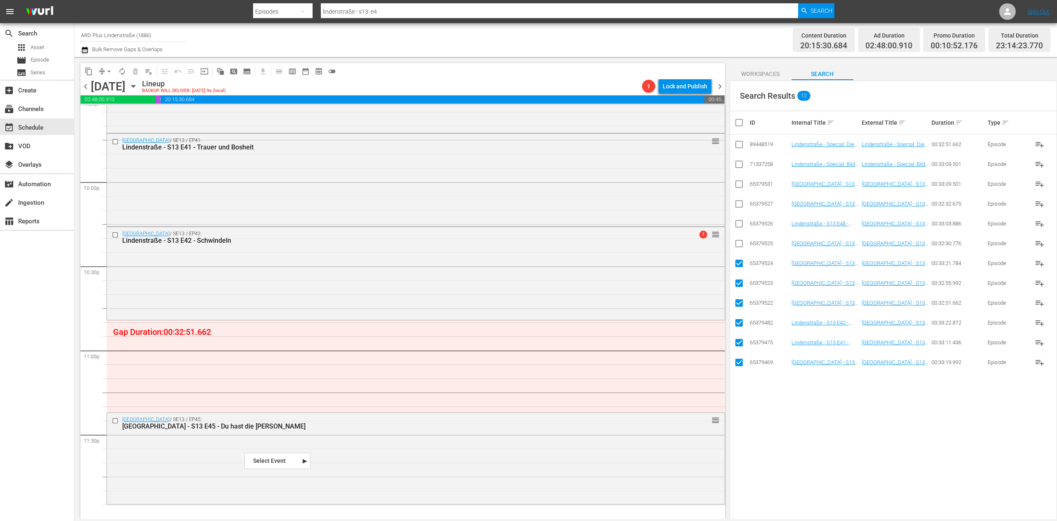
scroll to position [3628, 0]
click at [271, 464] on div "Select Event" at bounding box center [277, 460] width 65 height 11
click at [325, 439] on div "Delete Event" at bounding box center [339, 440] width 65 height 11
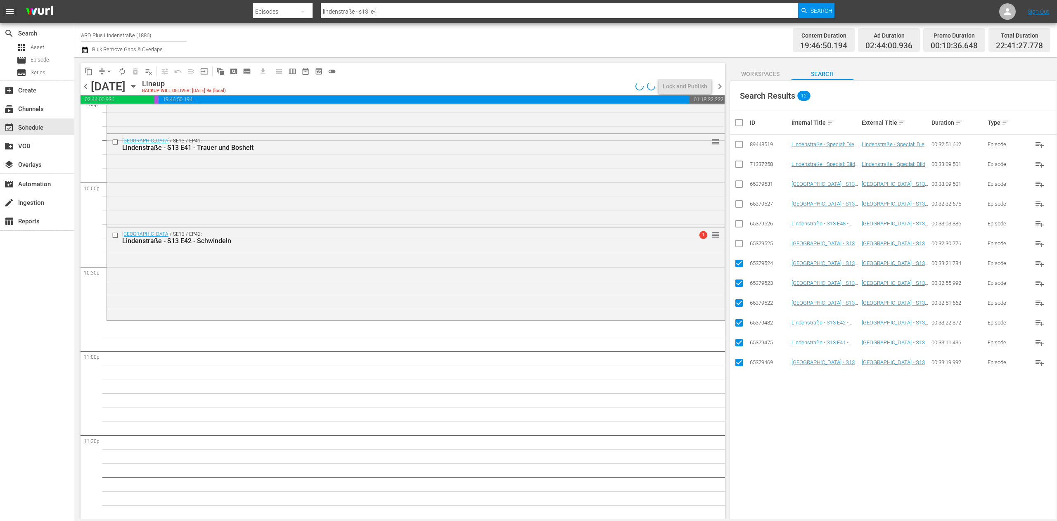
click at [737, 125] on input "checkbox" at bounding box center [742, 123] width 17 height 10
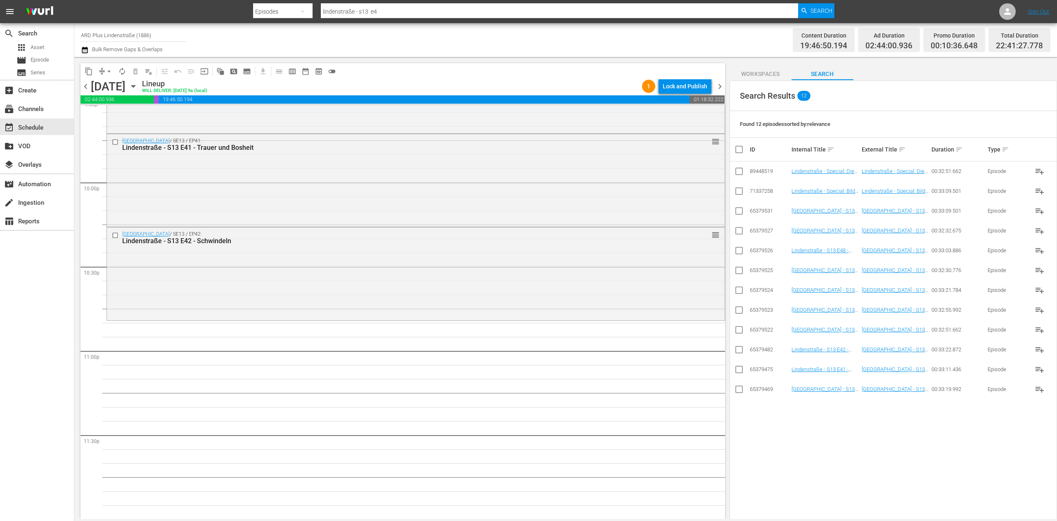
click at [743, 210] on input "checkbox" at bounding box center [739, 213] width 10 height 10
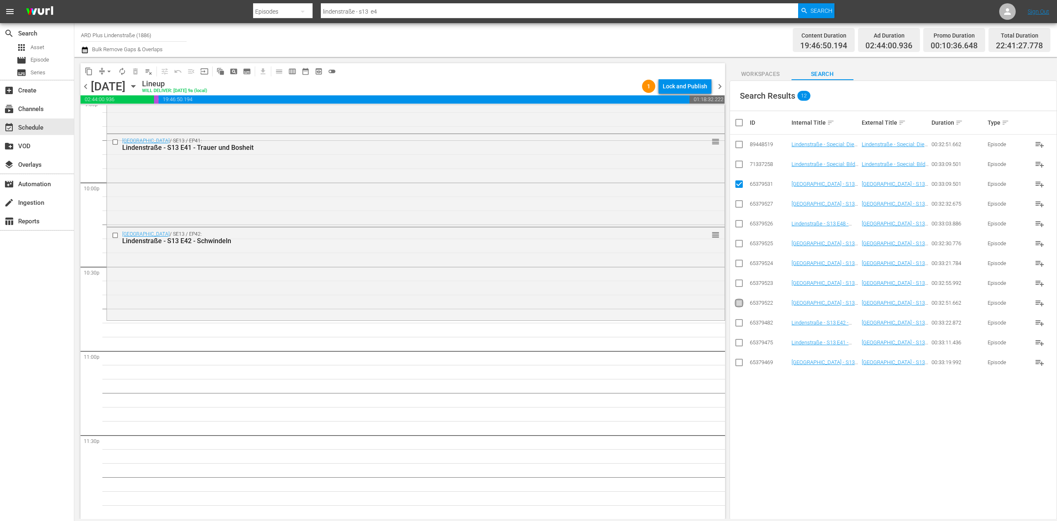
click at [740, 304] on input "checkbox" at bounding box center [739, 305] width 10 height 10
click at [738, 286] on input "checkbox" at bounding box center [739, 285] width 10 height 10
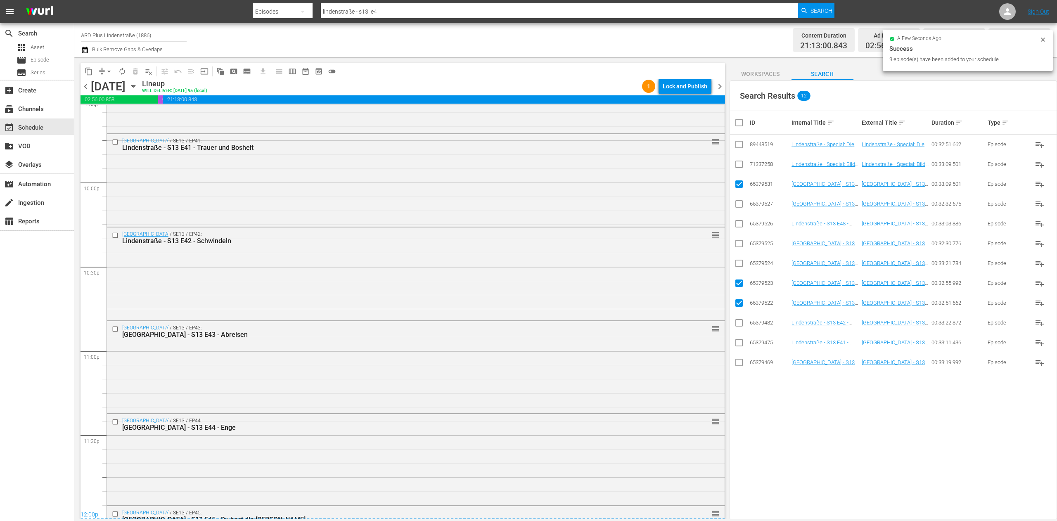
scroll to position [3707, 0]
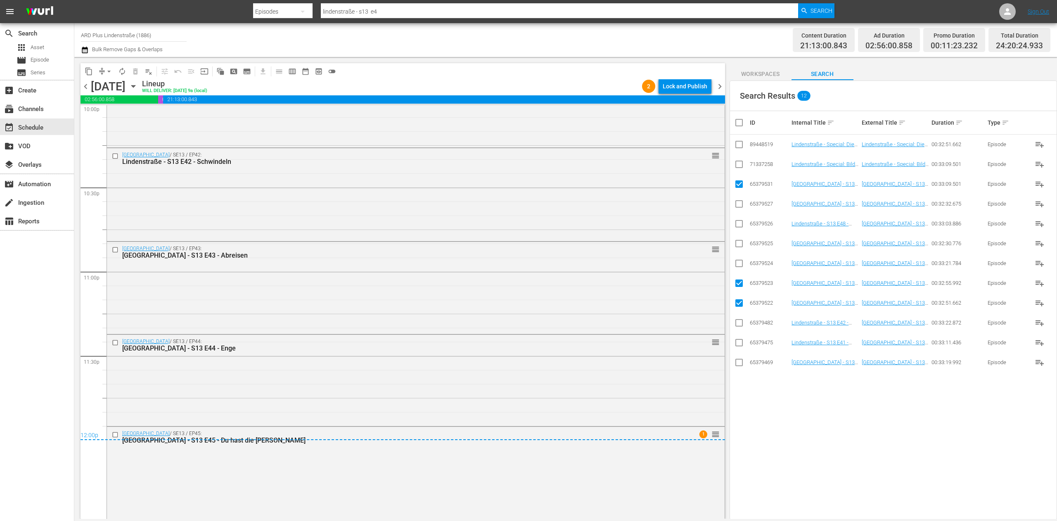
click at [736, 121] on input "checkbox" at bounding box center [742, 123] width 17 height 10
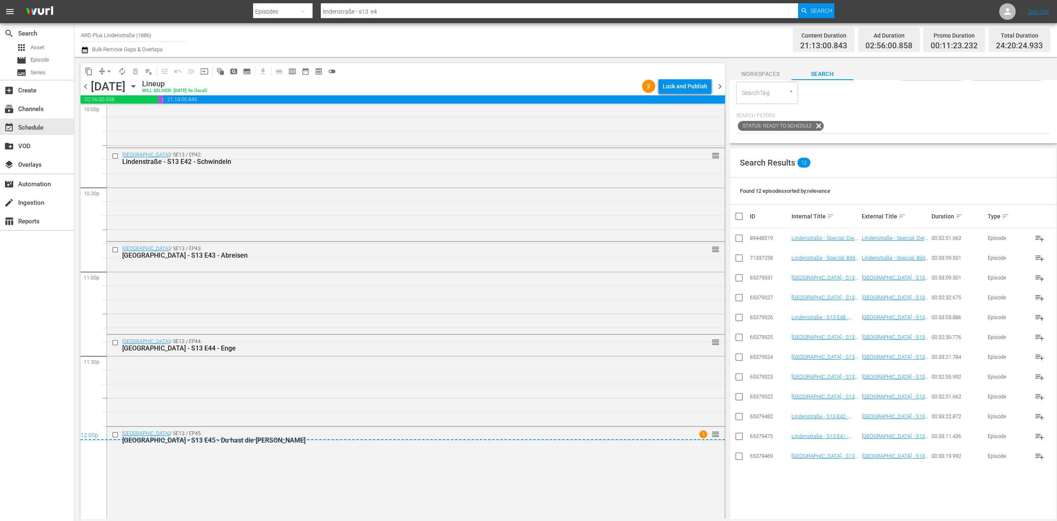
scroll to position [0, 0]
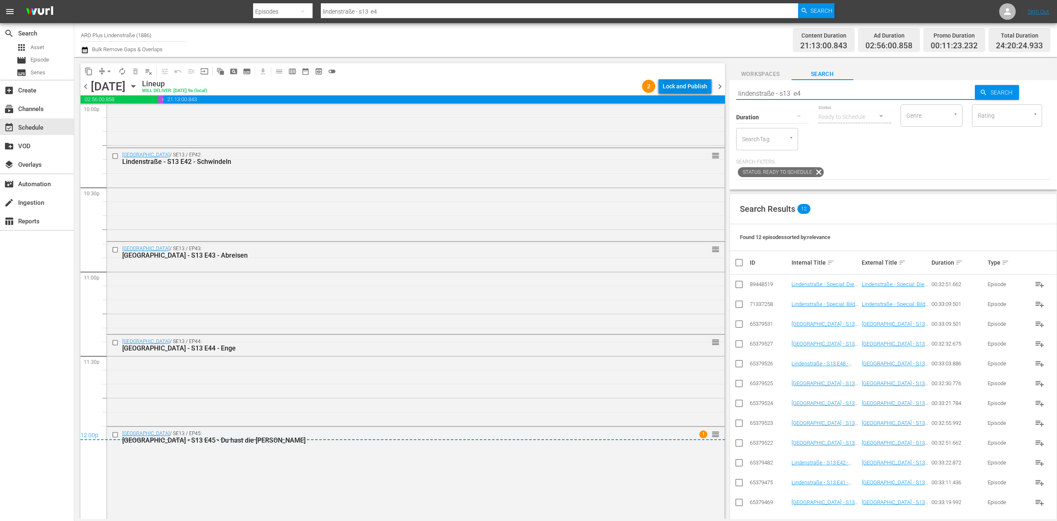
drag, startPoint x: 838, startPoint y: 94, endPoint x: 644, endPoint y: 89, distance: 193.2
click at [644, 89] on div "content_copy compress arrow_drop_down autorenew_outlined delete_forever_outline…" at bounding box center [565, 288] width 982 height 462
click at [107, 70] on span "arrow_drop_down" at bounding box center [109, 71] width 8 height 8
click at [119, 117] on li "Align to End of Previous Day" at bounding box center [109, 116] width 87 height 14
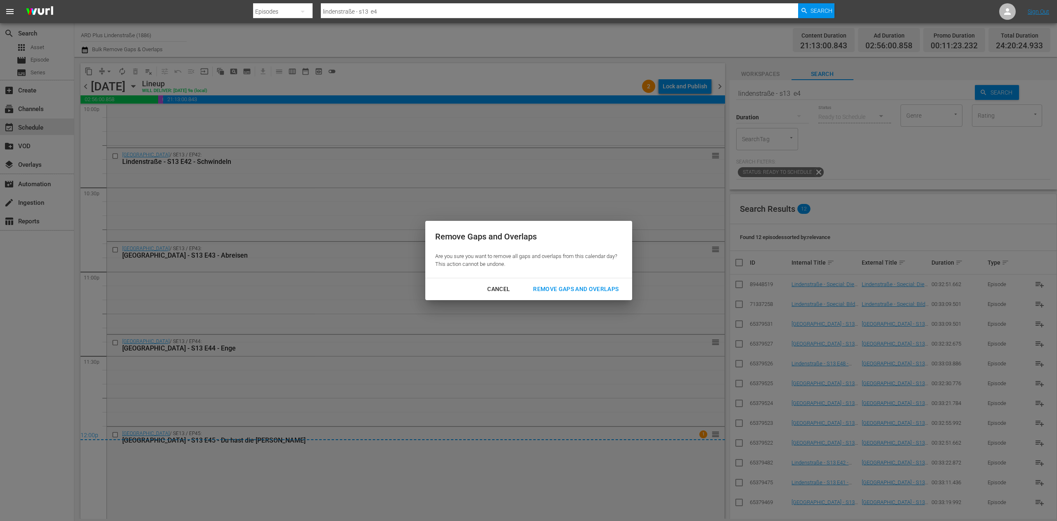
click at [587, 283] on button "Remove Gaps and Overlaps" at bounding box center [575, 289] width 105 height 15
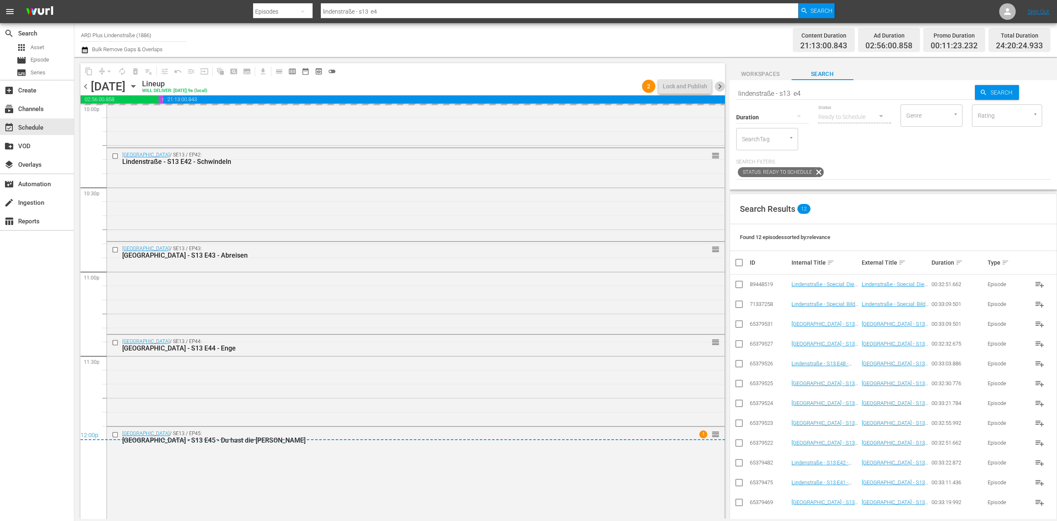
click at [721, 84] on span "chevron_right" at bounding box center [720, 86] width 10 height 10
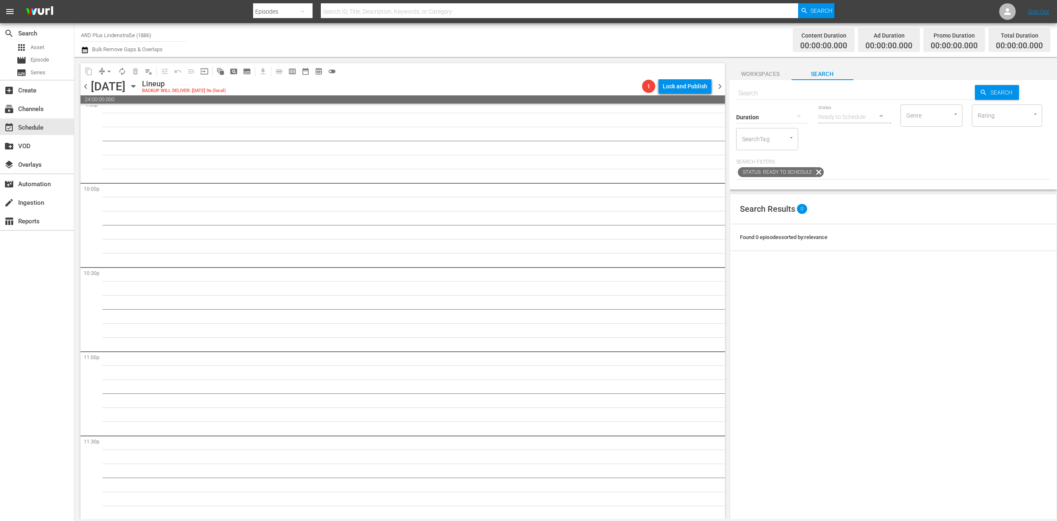
scroll to position [3628, 0]
click at [837, 86] on input "text" at bounding box center [855, 93] width 239 height 20
paste input "lindenstraße - s13 e4"
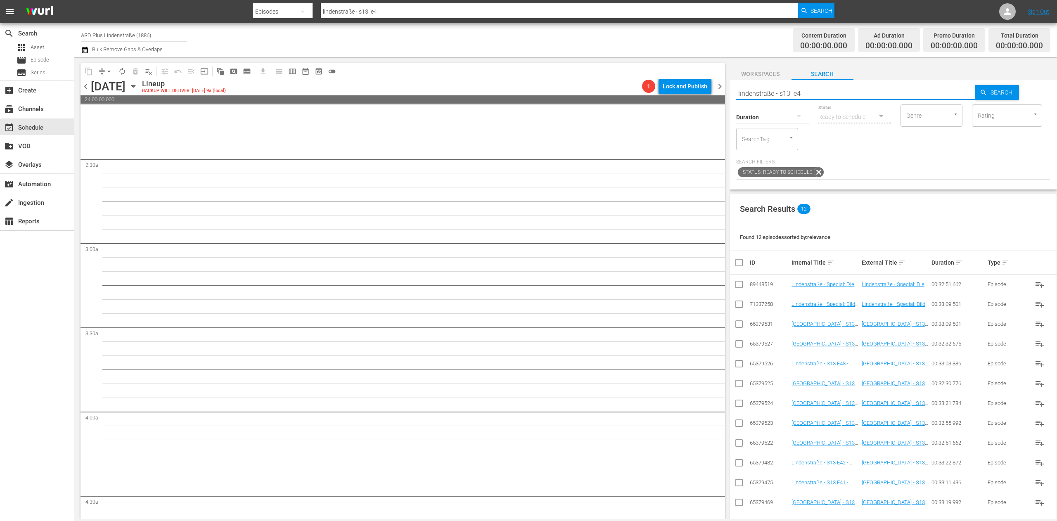
scroll to position [0, 0]
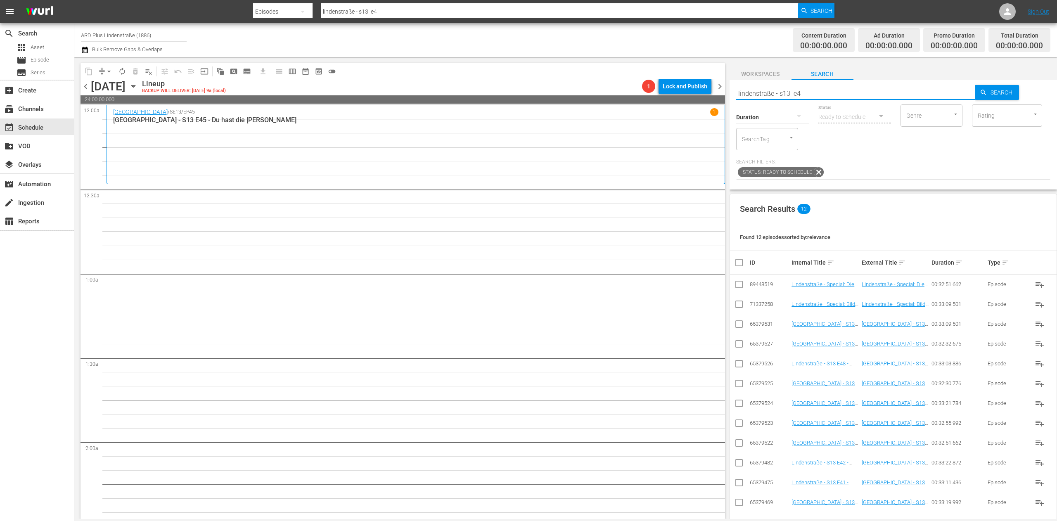
drag, startPoint x: 739, startPoint y: 407, endPoint x: 737, endPoint y: 402, distance: 5.7
click at [739, 407] on input "checkbox" at bounding box center [739, 405] width 10 height 10
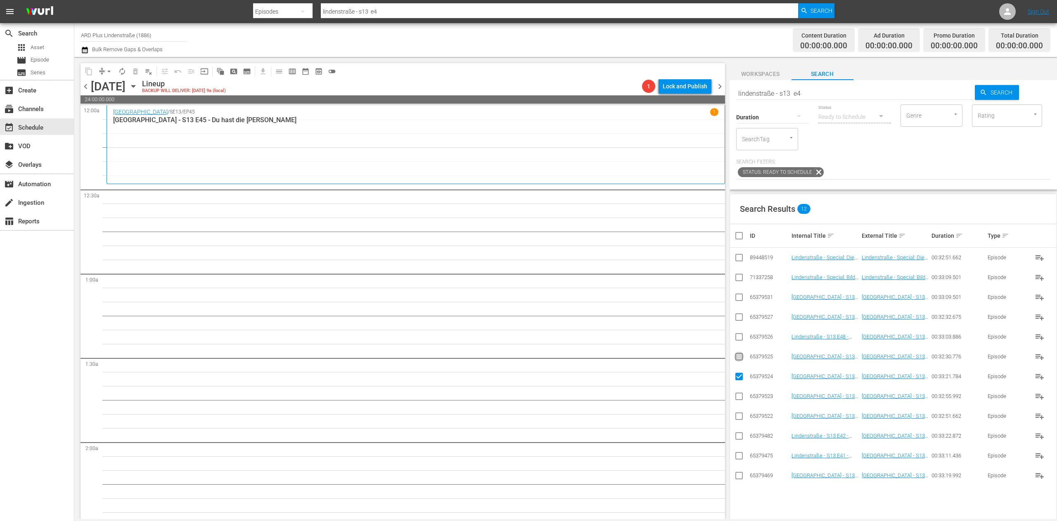
click at [738, 357] on input "checkbox" at bounding box center [739, 358] width 10 height 10
click at [741, 336] on input "checkbox" at bounding box center [739, 339] width 10 height 10
click at [739, 315] on input "checkbox" at bounding box center [739, 319] width 10 height 10
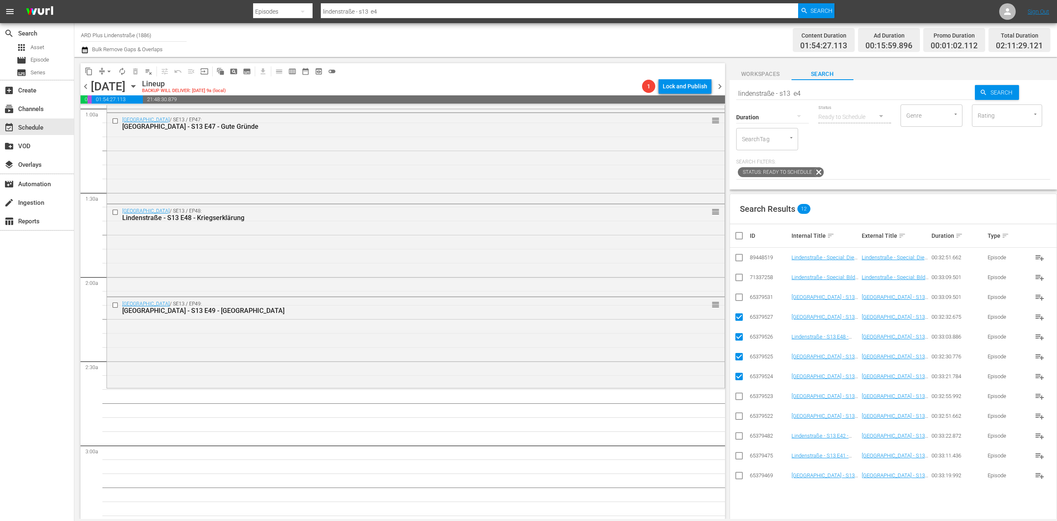
scroll to position [248, 0]
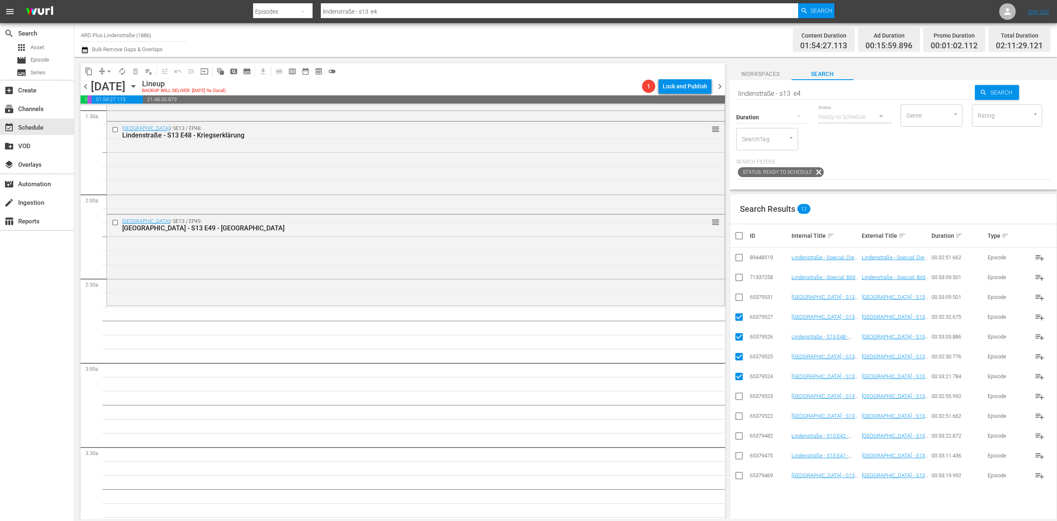
click at [734, 236] on input "checkbox" at bounding box center [742, 236] width 17 height 10
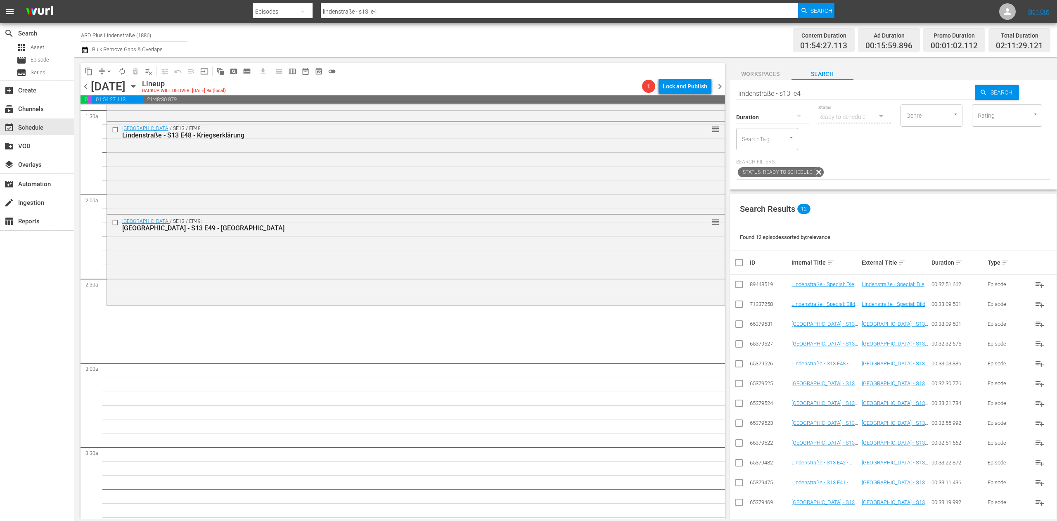
click at [832, 84] on input "lindenstraße - s13 e4" at bounding box center [855, 93] width 239 height 20
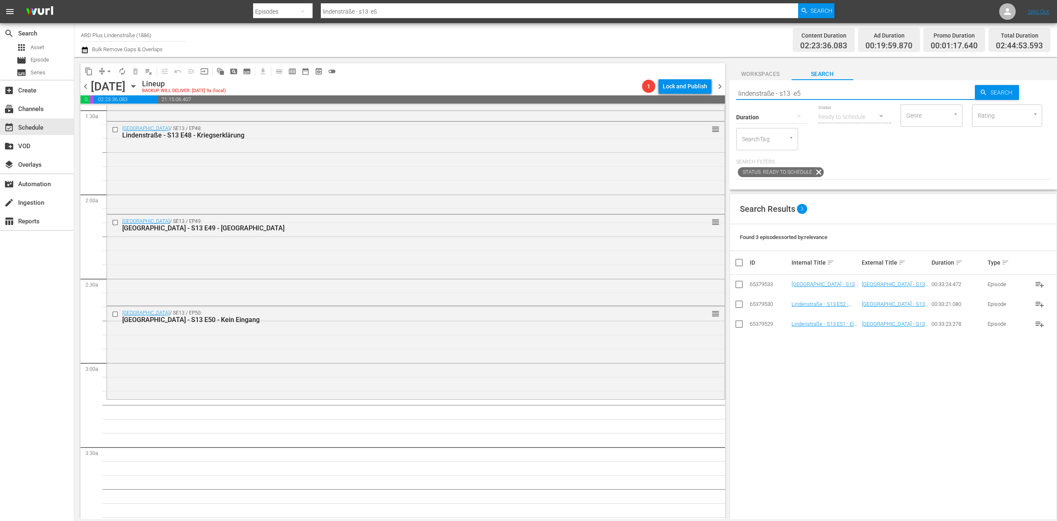
click at [824, 85] on input "lindenstraße - s13 e5" at bounding box center [855, 93] width 239 height 20
click at [788, 94] on input "lindenstraße - s13 e5" at bounding box center [855, 93] width 239 height 20
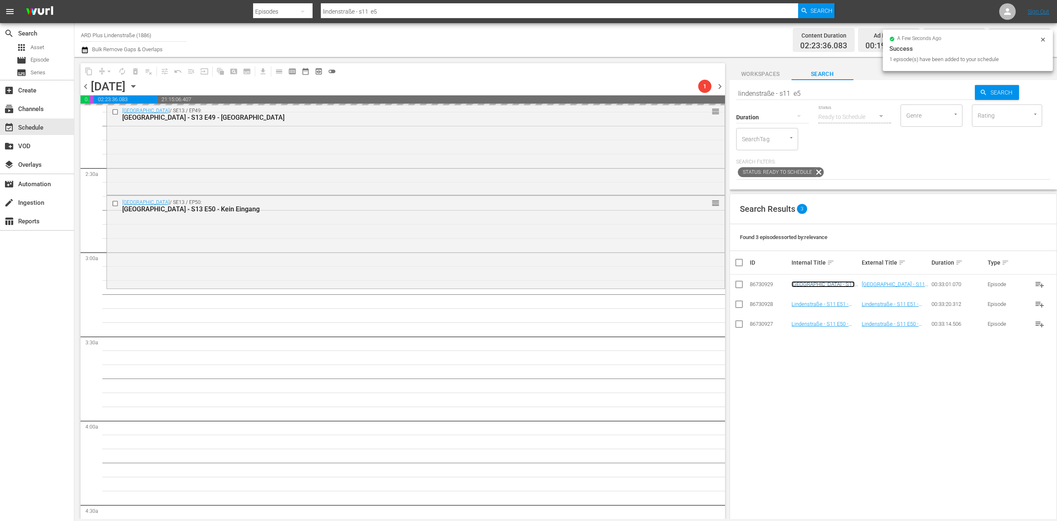
scroll to position [413, 0]
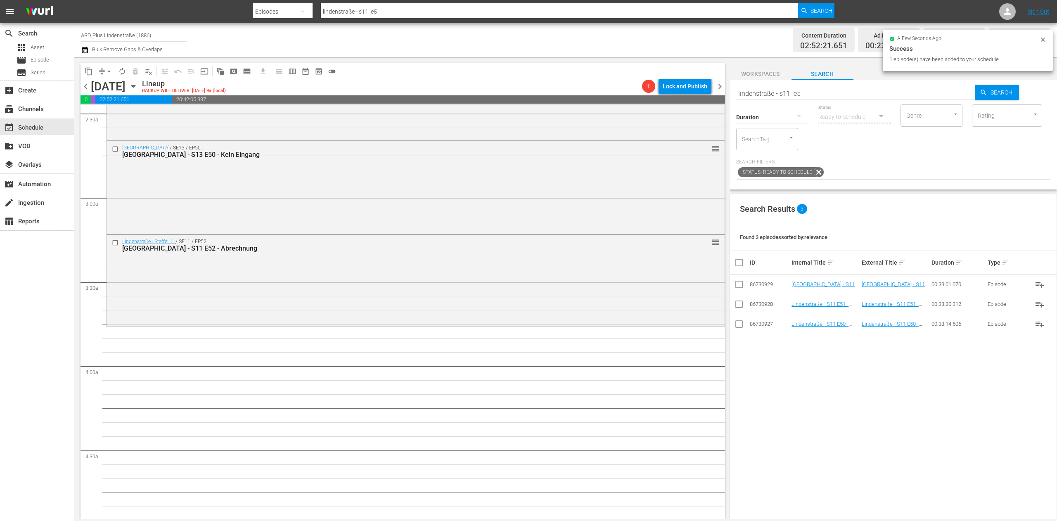
click at [843, 100] on div "Search lindenstraße - s11 e5" at bounding box center [855, 93] width 239 height 20
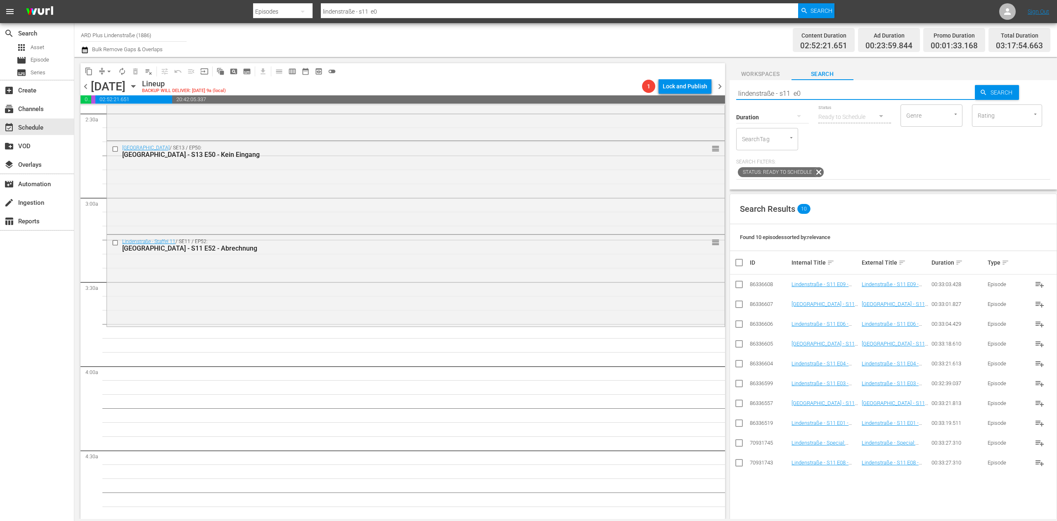
click at [740, 422] on input "checkbox" at bounding box center [739, 425] width 10 height 10
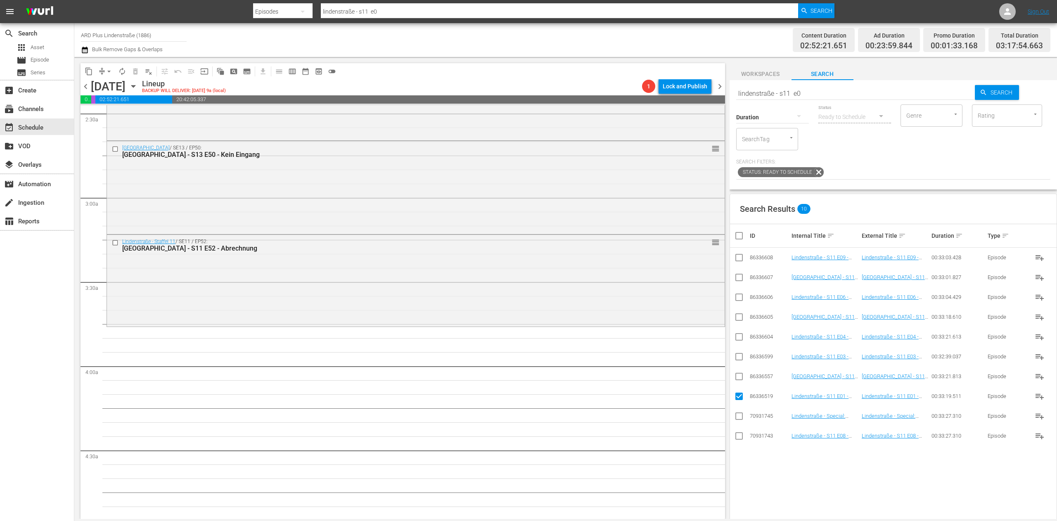
click at [743, 378] on input "checkbox" at bounding box center [739, 378] width 10 height 10
drag, startPoint x: 742, startPoint y: 359, endPoint x: 739, endPoint y: 348, distance: 11.5
click at [741, 358] on input "checkbox" at bounding box center [739, 358] width 10 height 10
click at [739, 339] on input "checkbox" at bounding box center [739, 339] width 10 height 10
click at [741, 312] on td at bounding box center [739, 317] width 19 height 20
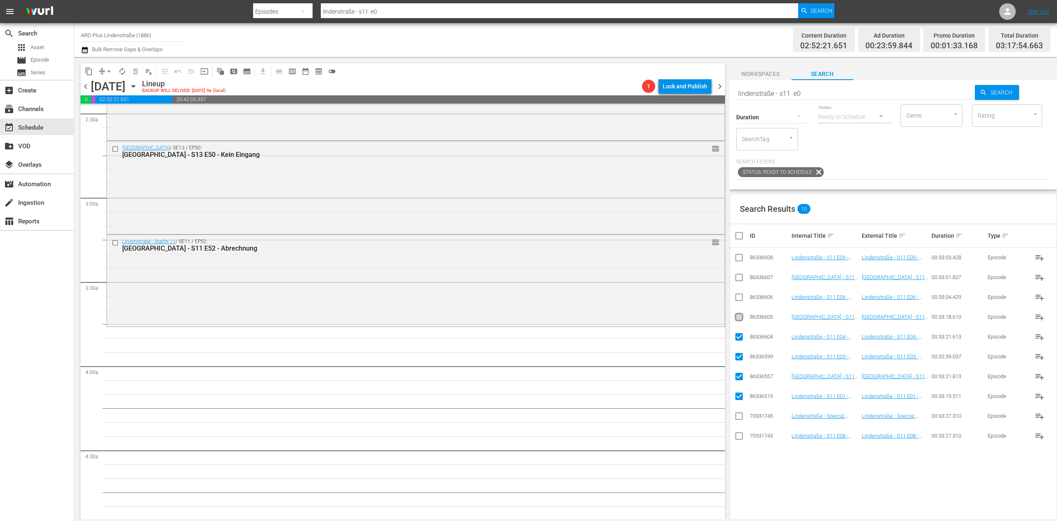
click at [735, 317] on input "checkbox" at bounding box center [739, 319] width 10 height 10
click at [737, 298] on input "checkbox" at bounding box center [739, 299] width 10 height 10
click at [737, 280] on input "checkbox" at bounding box center [739, 279] width 10 height 10
click at [740, 442] on input "checkbox" at bounding box center [739, 438] width 10 height 10
click at [738, 259] on input "checkbox" at bounding box center [739, 259] width 10 height 10
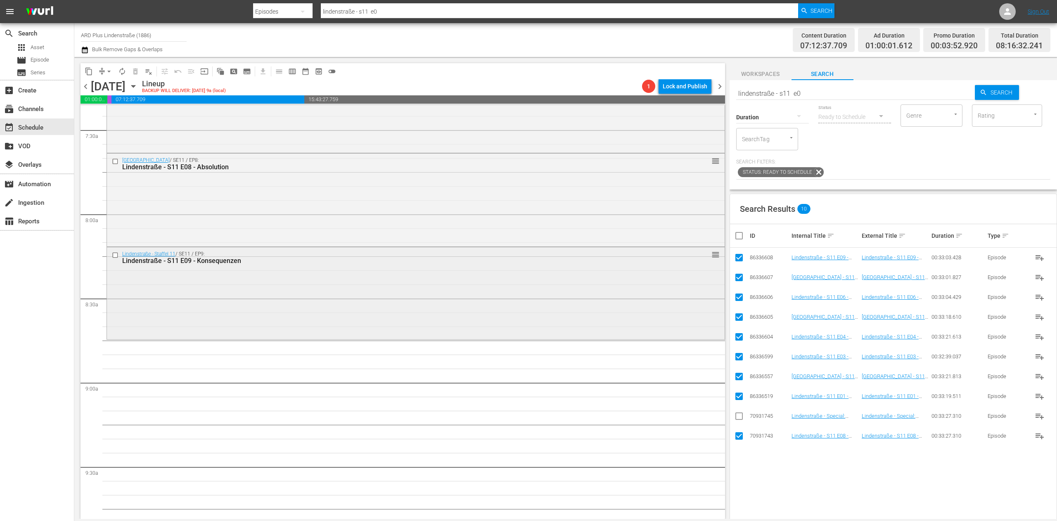
scroll to position [1321, 0]
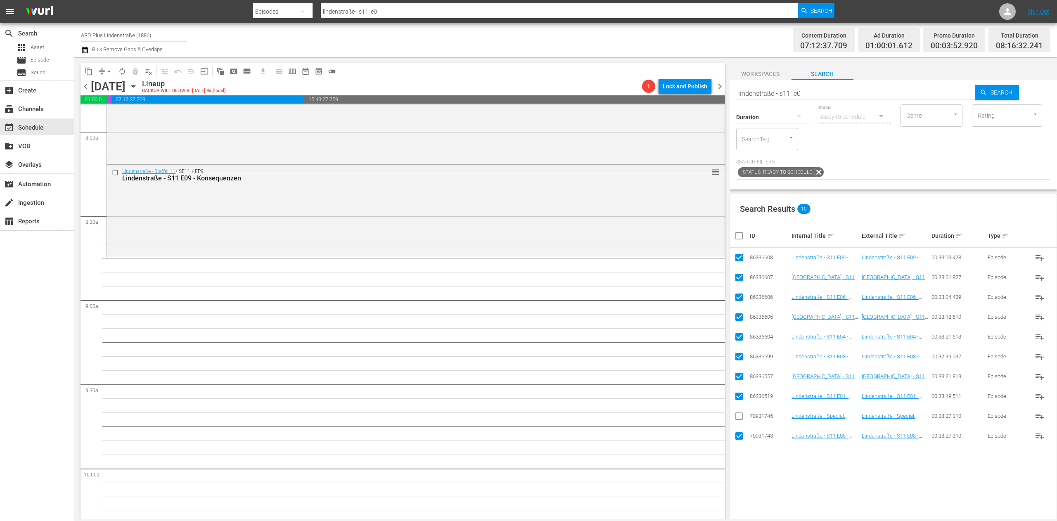
click at [733, 234] on th at bounding box center [739, 235] width 19 height 23
click at [741, 235] on input "checkbox" at bounding box center [742, 236] width 17 height 10
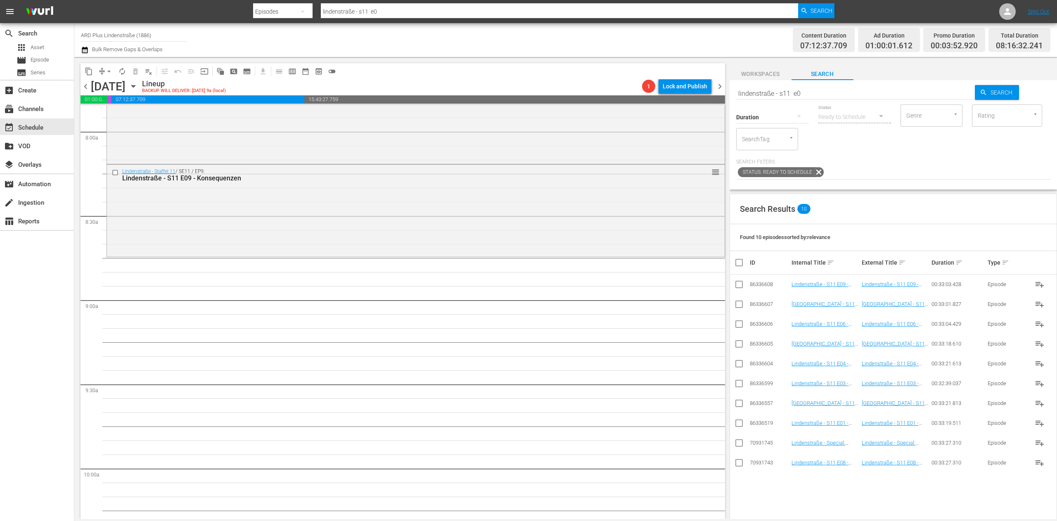
click at [821, 88] on input "lindenstraße - s11 e0" at bounding box center [855, 93] width 239 height 20
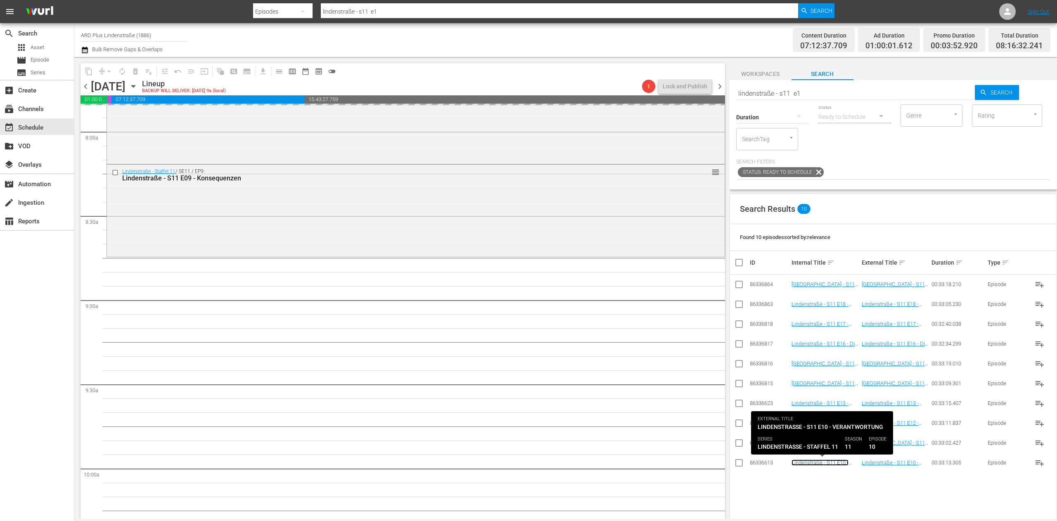
drag, startPoint x: 813, startPoint y: 464, endPoint x: 807, endPoint y: 463, distance: 6.2
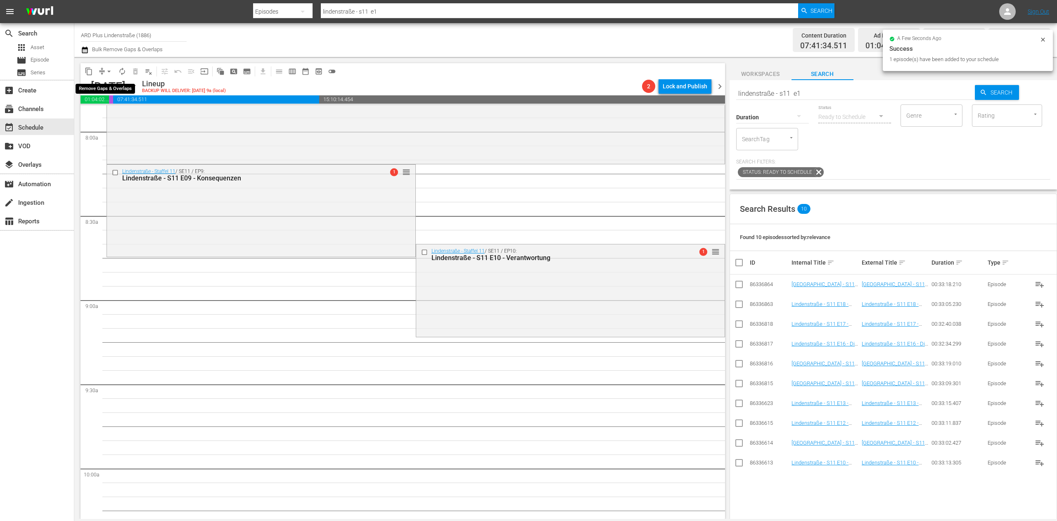
click at [102, 69] on span "compress" at bounding box center [102, 71] width 8 height 8
click at [108, 65] on button "arrow_drop_down" at bounding box center [108, 71] width 13 height 13
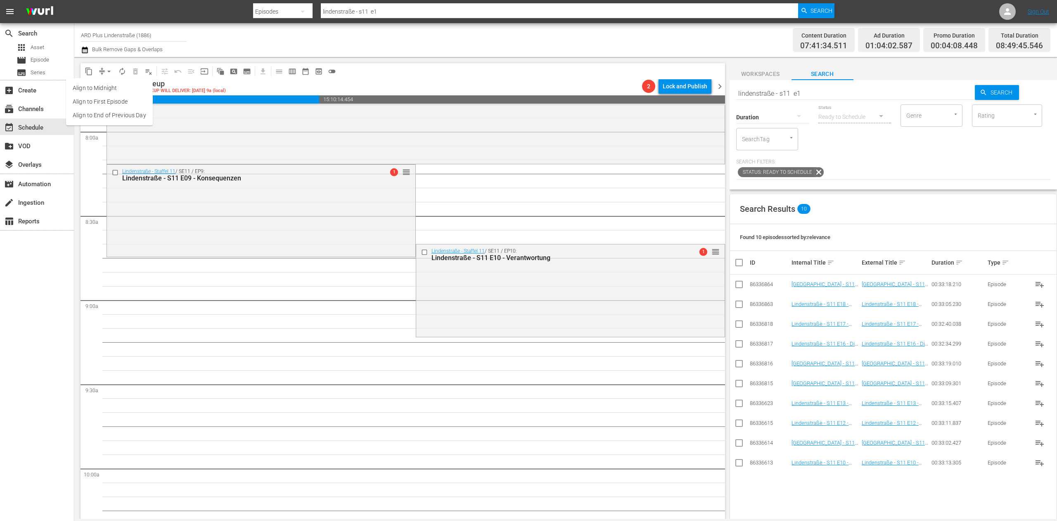
click at [108, 69] on span "arrow_drop_down" at bounding box center [109, 71] width 8 height 8
click at [108, 72] on span "arrow_drop_down" at bounding box center [109, 71] width 8 height 8
click at [113, 117] on li "Align to End of Previous Day" at bounding box center [109, 116] width 87 height 14
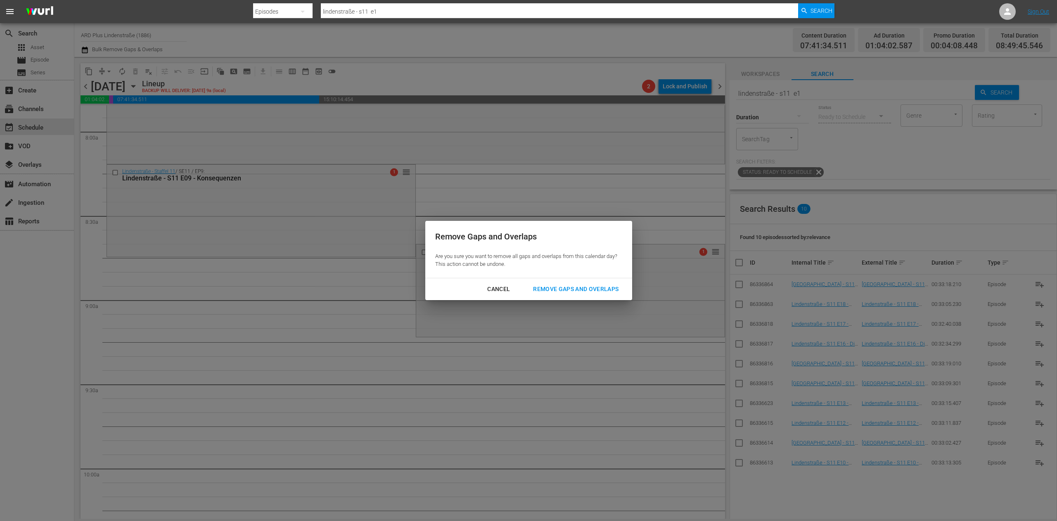
click at [563, 285] on div "Remove Gaps and Overlaps" at bounding box center [575, 289] width 99 height 10
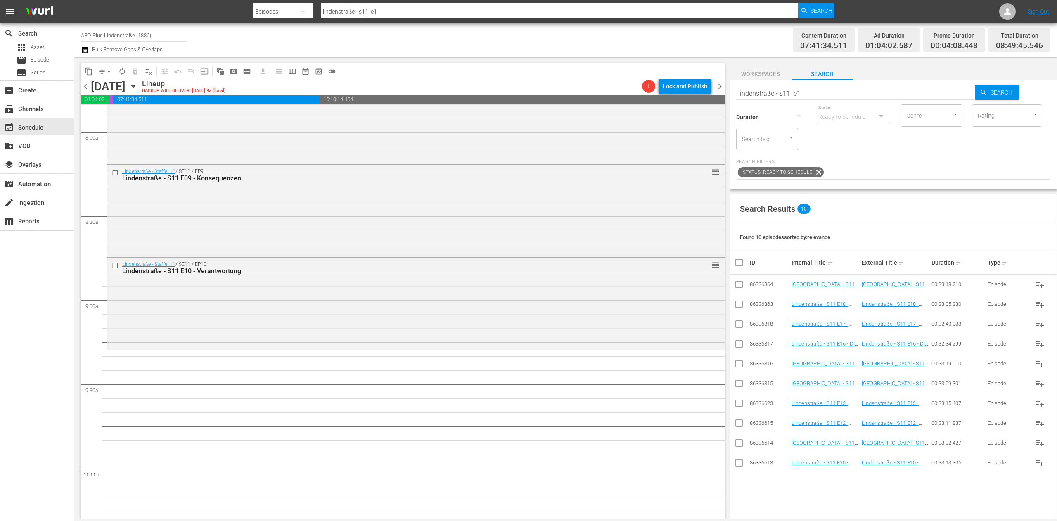
click at [835, 97] on input "lindenstraße - s11 e1" at bounding box center [855, 93] width 239 height 20
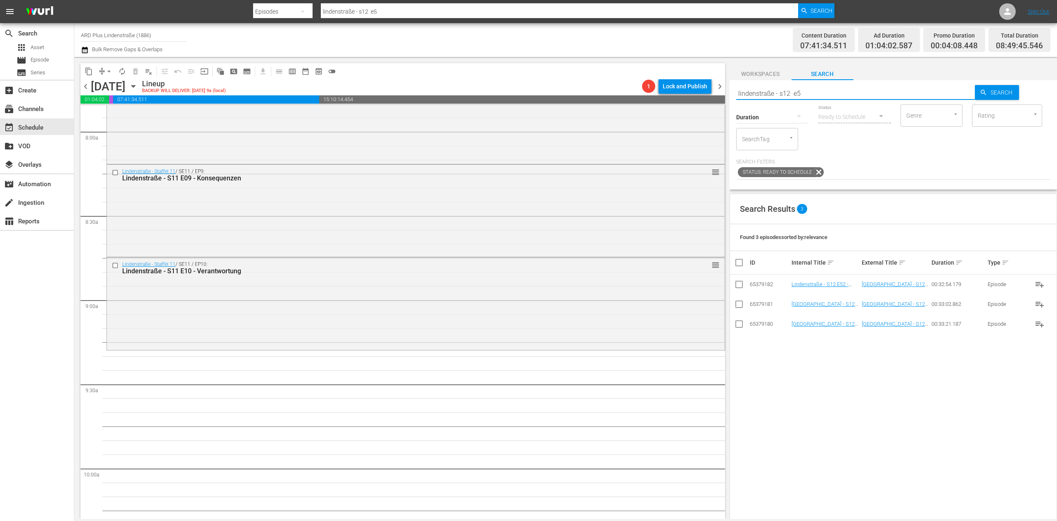
click at [737, 302] on input "checkbox" at bounding box center [739, 306] width 10 height 10
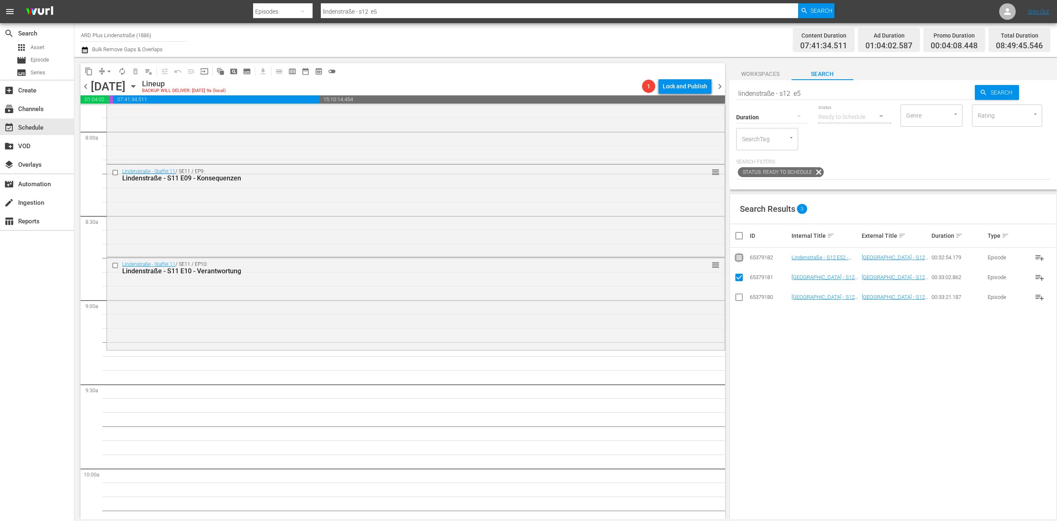
click at [739, 254] on icon at bounding box center [739, 258] width 10 height 10
click at [736, 261] on input "checkbox" at bounding box center [739, 259] width 10 height 10
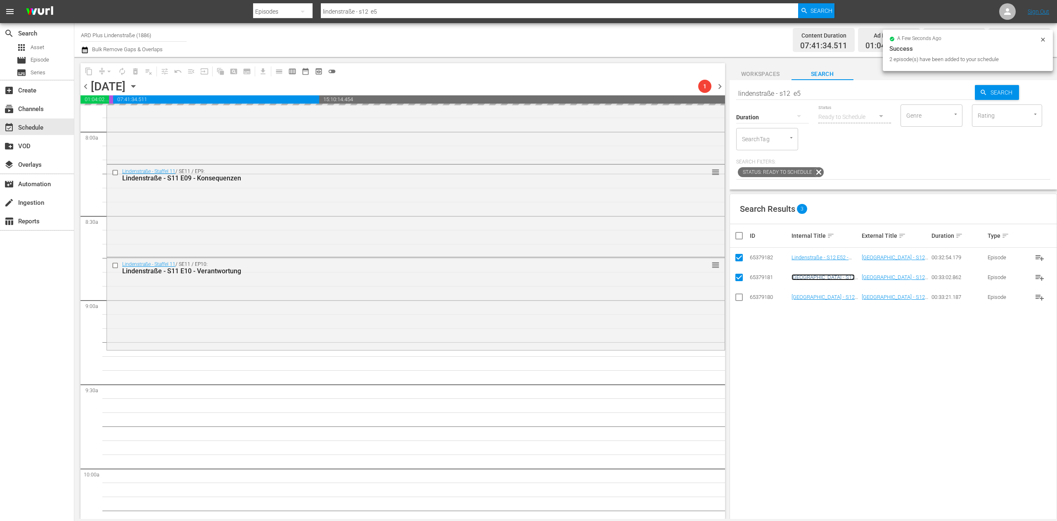
scroll to position [1486, 0]
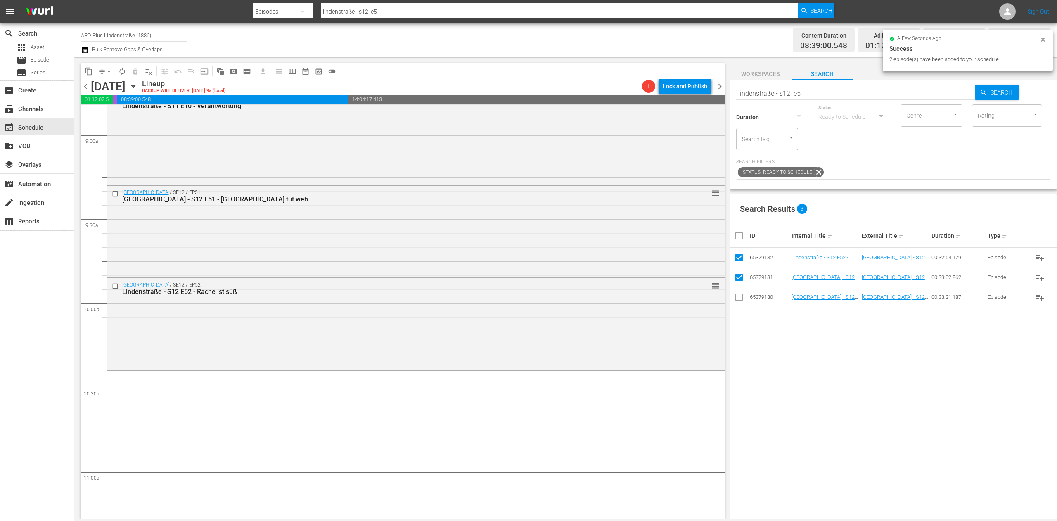
click at [741, 238] on input "checkbox" at bounding box center [742, 236] width 17 height 10
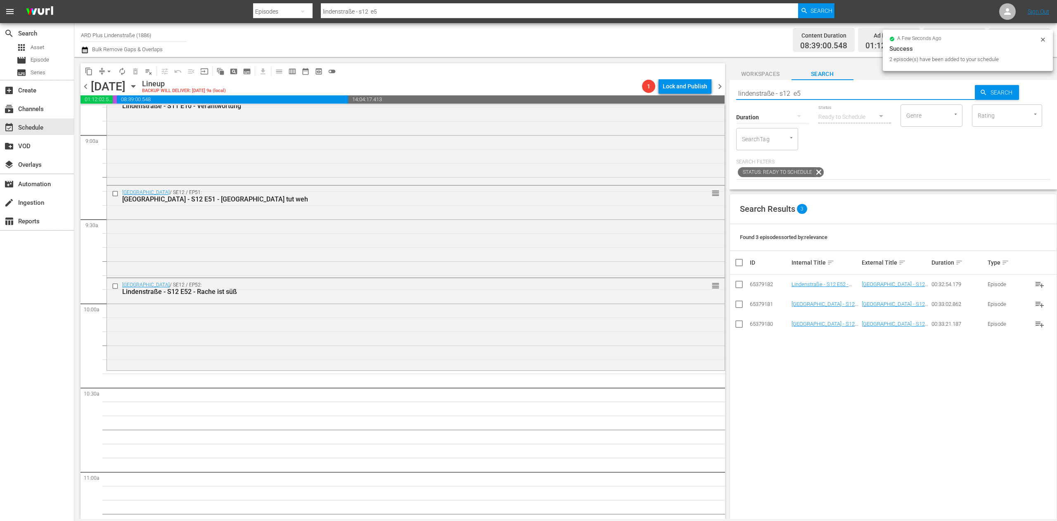
click at [824, 94] on input "lindenstraße - s12 e5" at bounding box center [855, 93] width 239 height 20
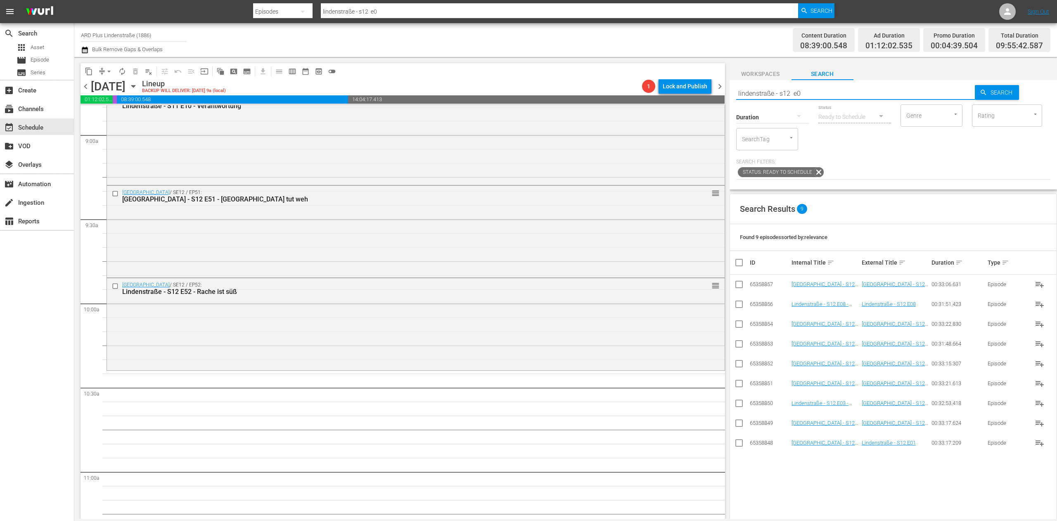
click at [738, 447] on input "checkbox" at bounding box center [739, 445] width 10 height 10
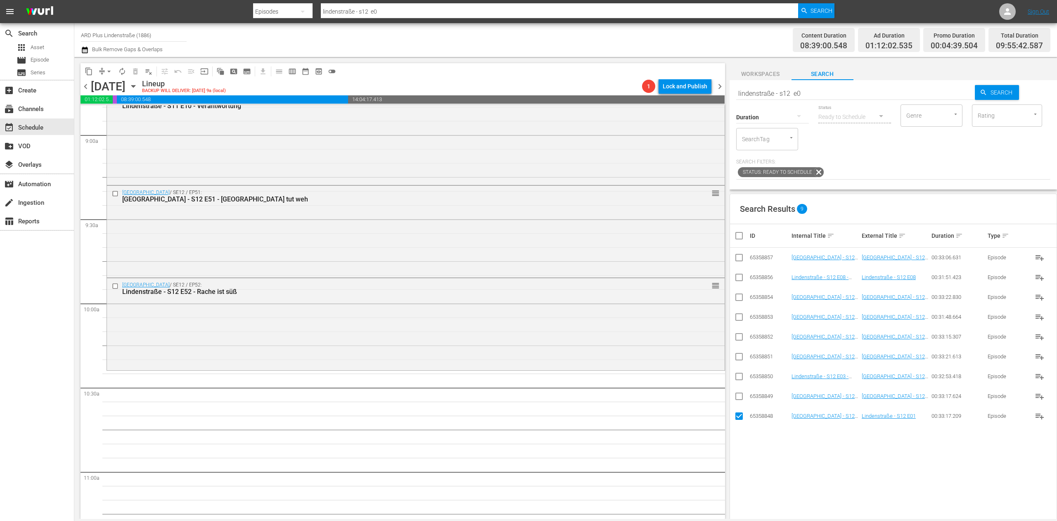
click at [742, 401] on input "checkbox" at bounding box center [739, 398] width 10 height 10
click at [743, 374] on input "checkbox" at bounding box center [739, 378] width 10 height 10
click at [743, 357] on input "checkbox" at bounding box center [739, 358] width 10 height 10
click at [745, 339] on td at bounding box center [739, 337] width 19 height 20
click at [742, 338] on input "checkbox" at bounding box center [739, 339] width 10 height 10
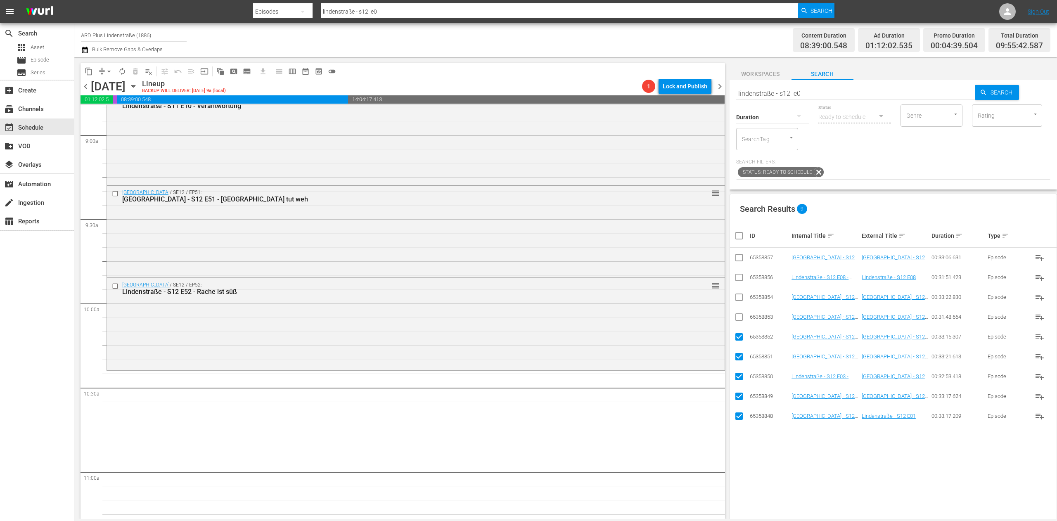
click at [741, 317] on input "checkbox" at bounding box center [739, 319] width 10 height 10
click at [741, 298] on input "checkbox" at bounding box center [739, 299] width 10 height 10
click at [741, 277] on input "checkbox" at bounding box center [739, 279] width 10 height 10
click at [739, 259] on input "checkbox" at bounding box center [739, 259] width 10 height 10
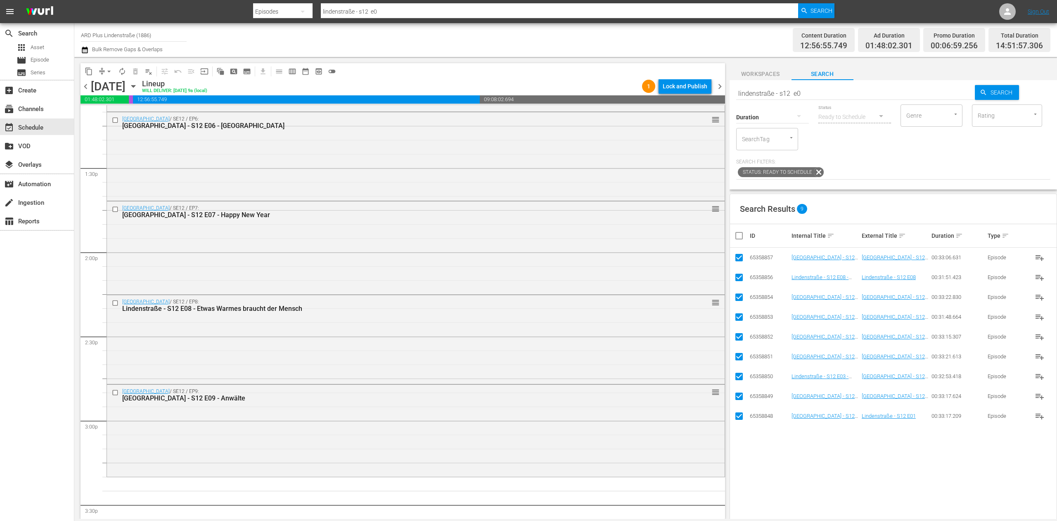
scroll to position [2312, 0]
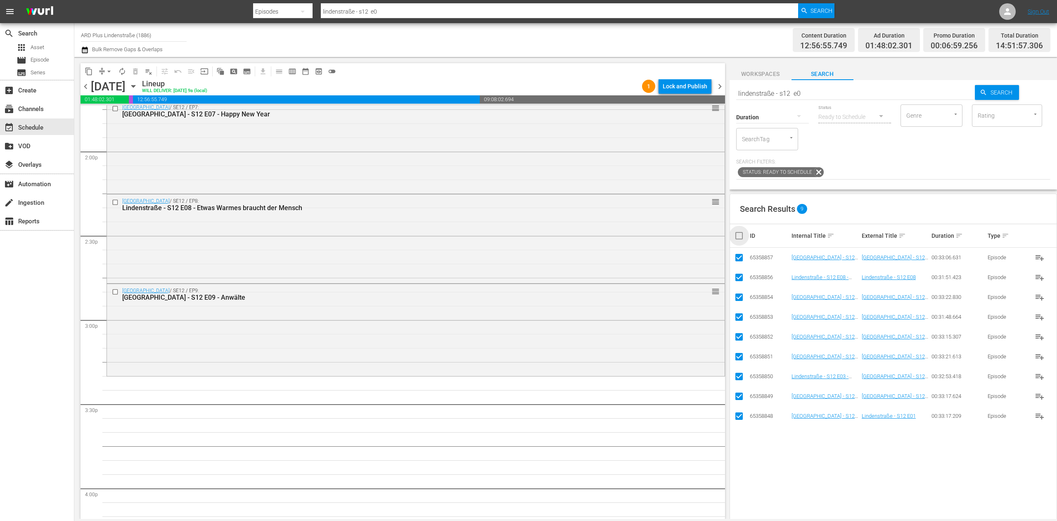
click at [736, 237] on input "checkbox" at bounding box center [742, 236] width 17 height 10
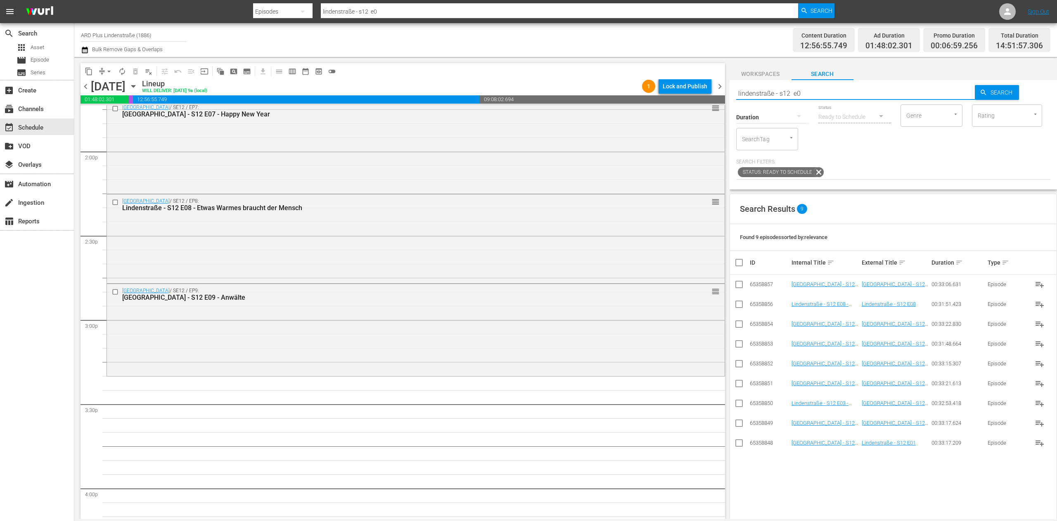
click at [819, 88] on input "lindenstraße - s12 e0" at bounding box center [855, 93] width 239 height 20
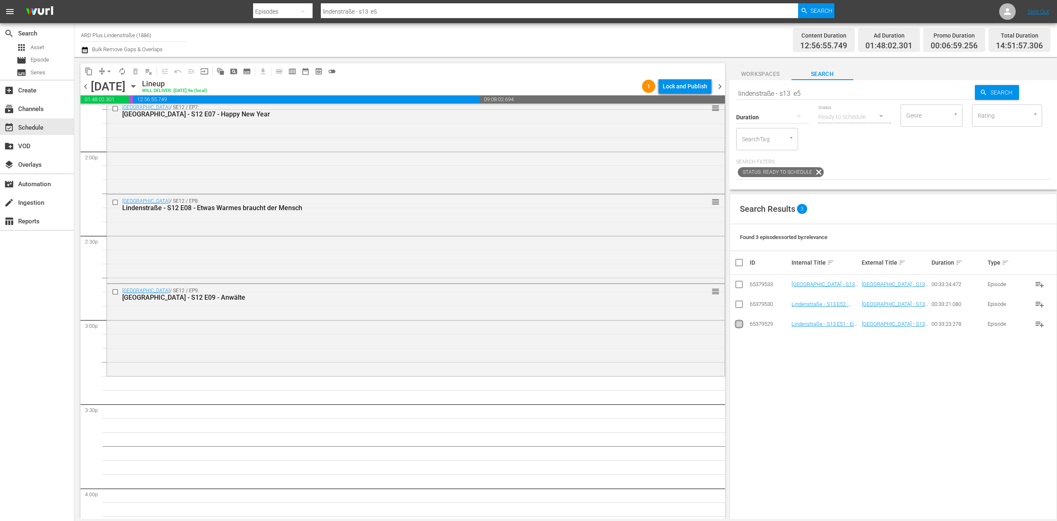
click at [743, 328] on input "checkbox" at bounding box center [739, 326] width 10 height 10
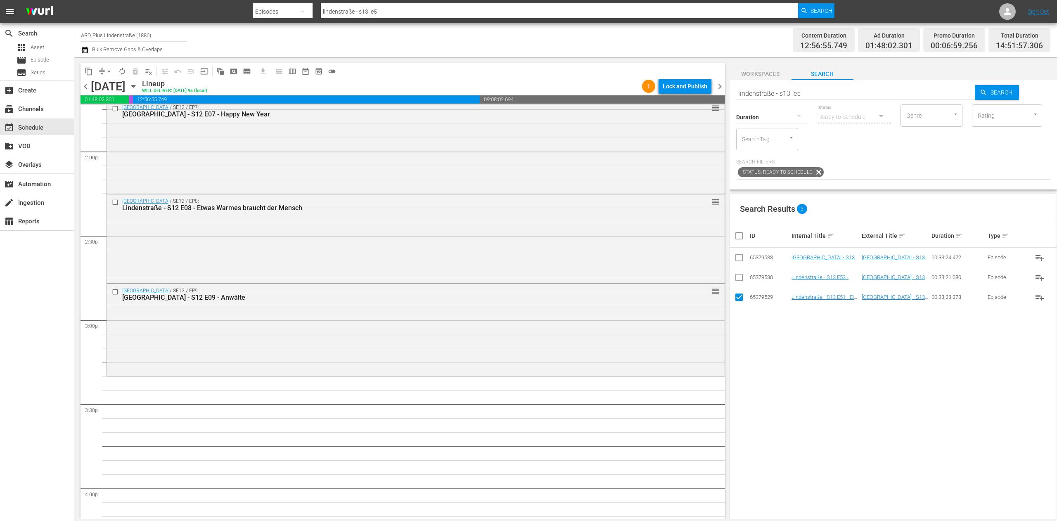
click at [741, 279] on input "checkbox" at bounding box center [739, 279] width 10 height 10
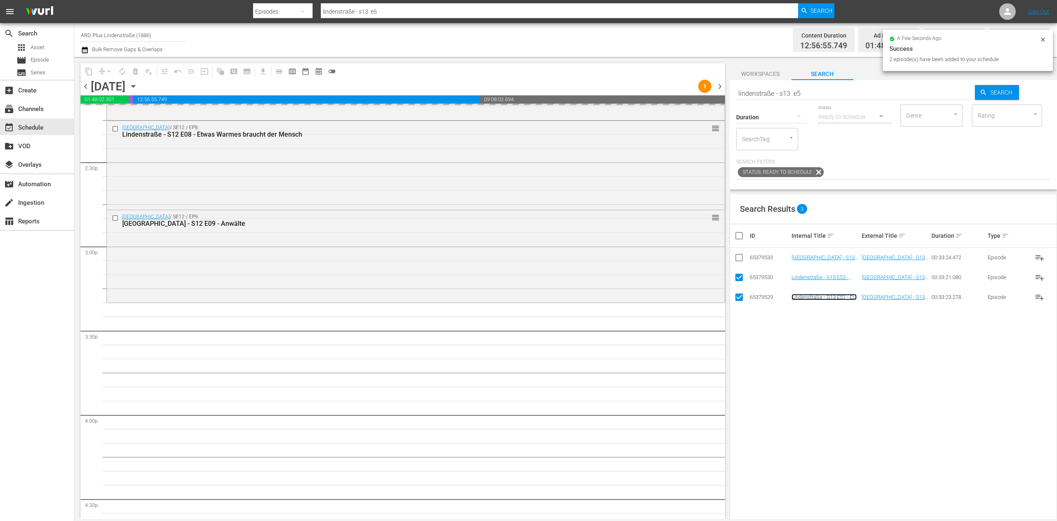
scroll to position [2477, 0]
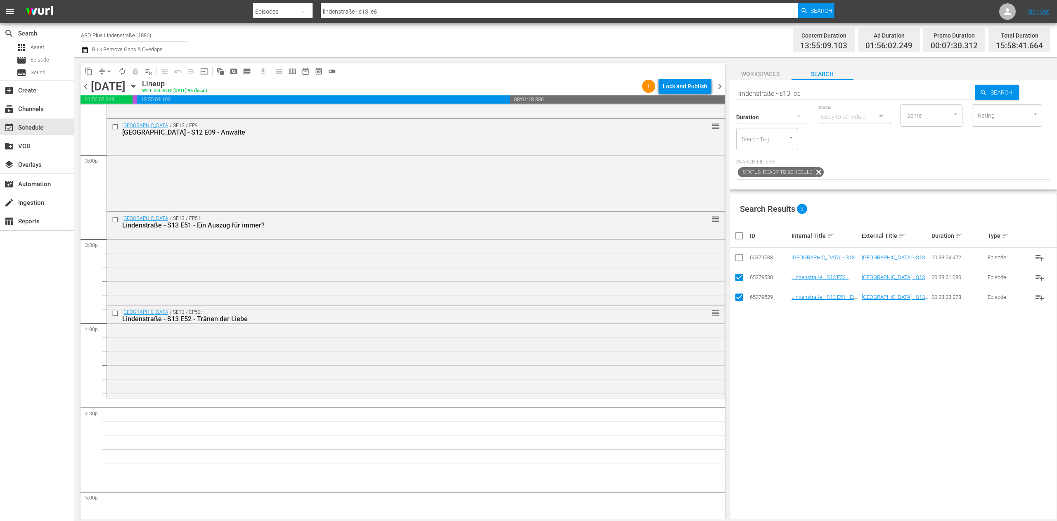
click at [742, 239] on input "checkbox" at bounding box center [742, 236] width 17 height 10
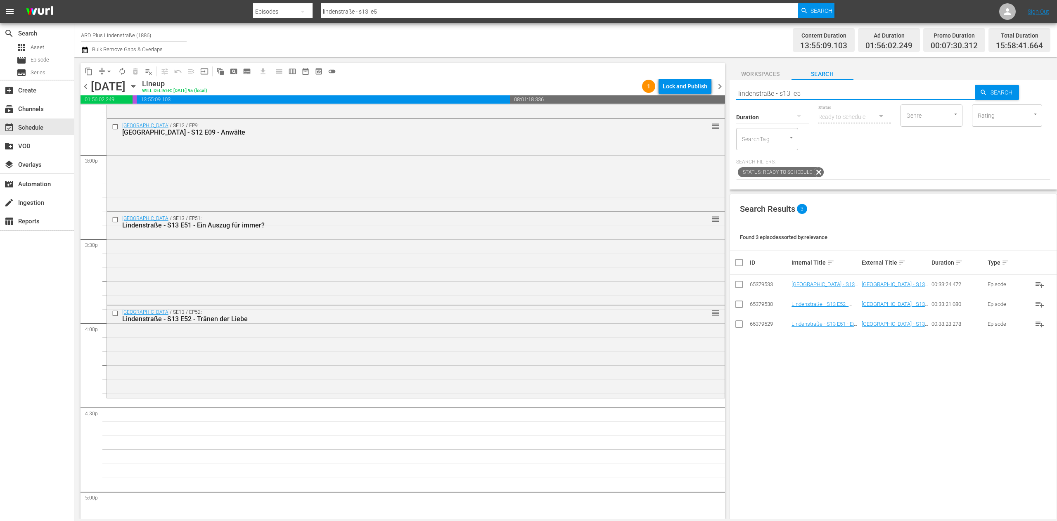
click at [885, 92] on input "lindenstraße - s13 e5" at bounding box center [855, 93] width 239 height 20
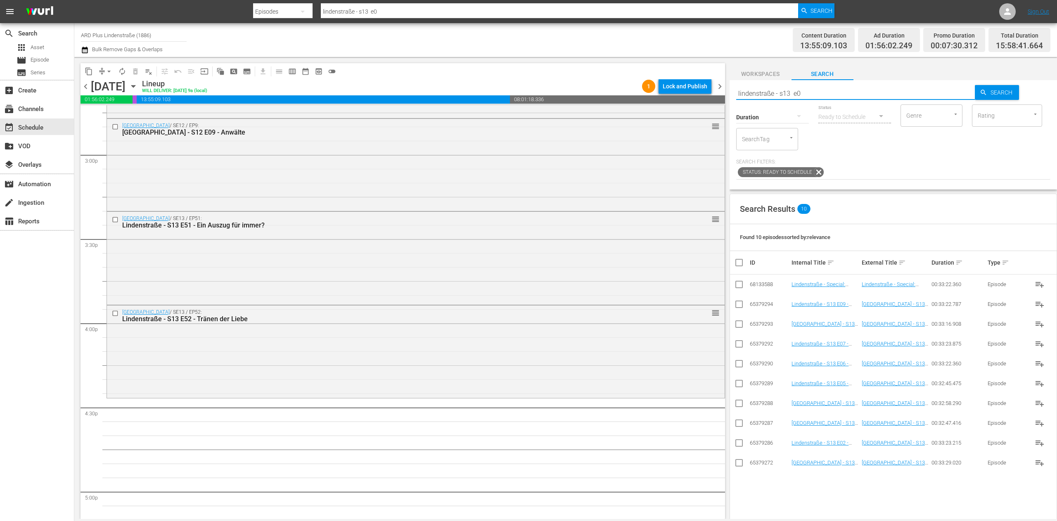
click at [736, 469] on input "checkbox" at bounding box center [739, 464] width 10 height 10
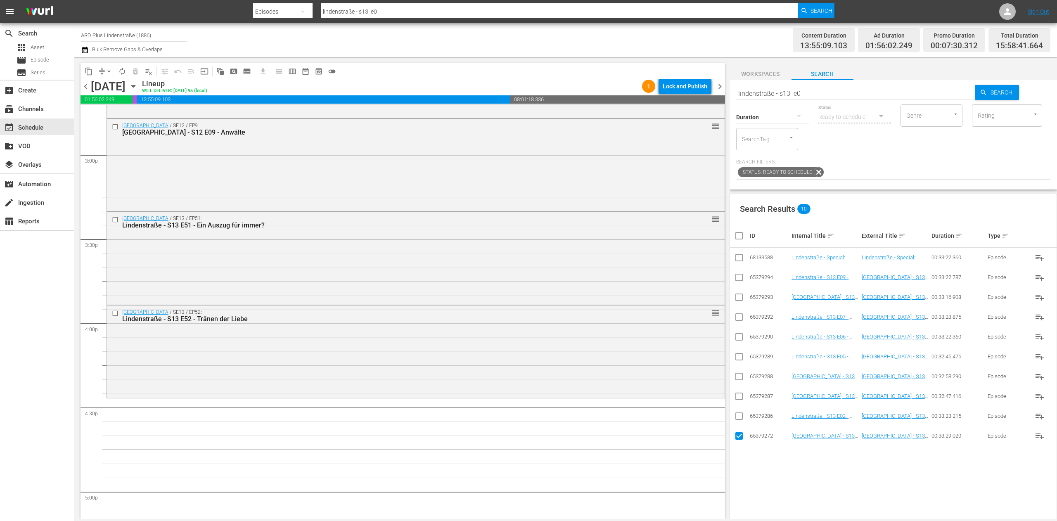
click at [737, 412] on icon at bounding box center [739, 416] width 10 height 10
click at [741, 414] on input "checkbox" at bounding box center [739, 418] width 10 height 10
click at [741, 393] on icon at bounding box center [739, 396] width 10 height 10
click at [740, 371] on td at bounding box center [739, 377] width 19 height 20
click at [739, 395] on input "checkbox" at bounding box center [739, 398] width 10 height 10
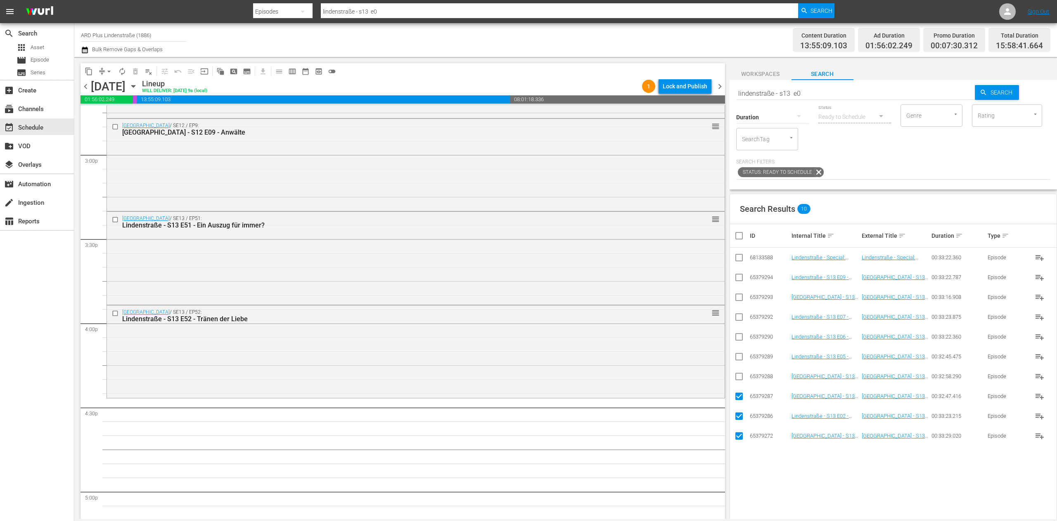
click at [739, 381] on input "checkbox" at bounding box center [739, 378] width 10 height 10
click at [742, 358] on input "checkbox" at bounding box center [739, 358] width 10 height 10
click at [741, 339] on input "checkbox" at bounding box center [739, 339] width 10 height 10
click at [737, 318] on input "checkbox" at bounding box center [739, 319] width 10 height 10
click at [738, 296] on input "checkbox" at bounding box center [739, 299] width 10 height 10
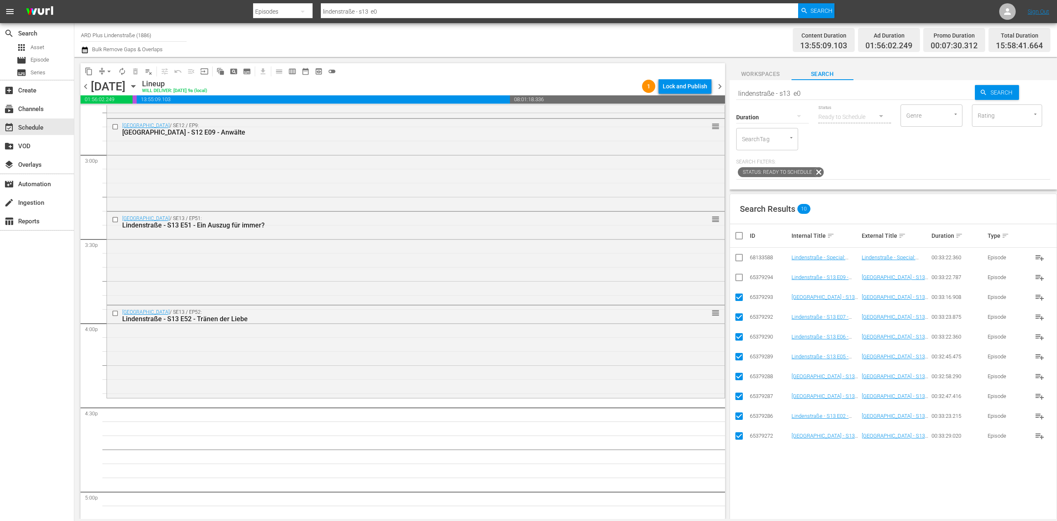
click at [736, 277] on input "checkbox" at bounding box center [739, 279] width 10 height 10
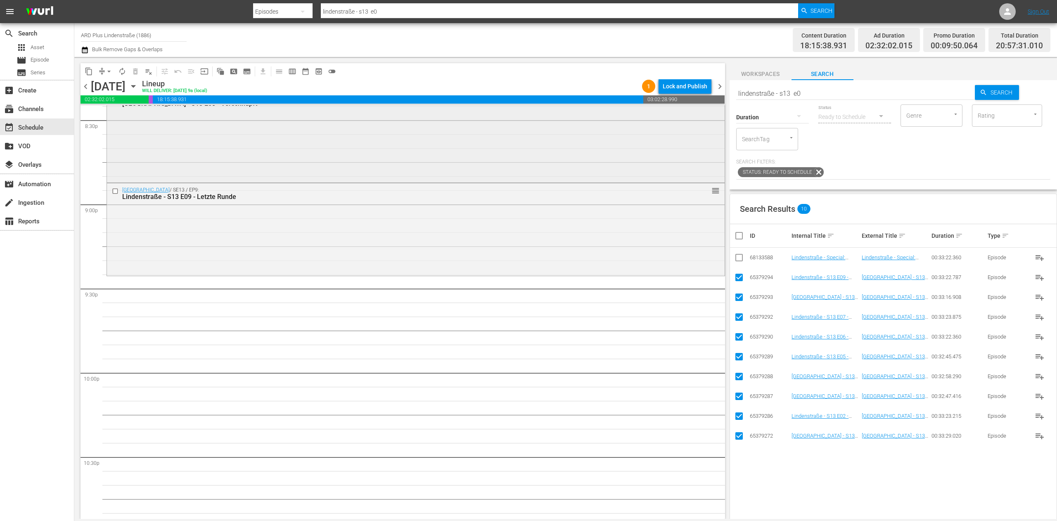
scroll to position [3467, 0]
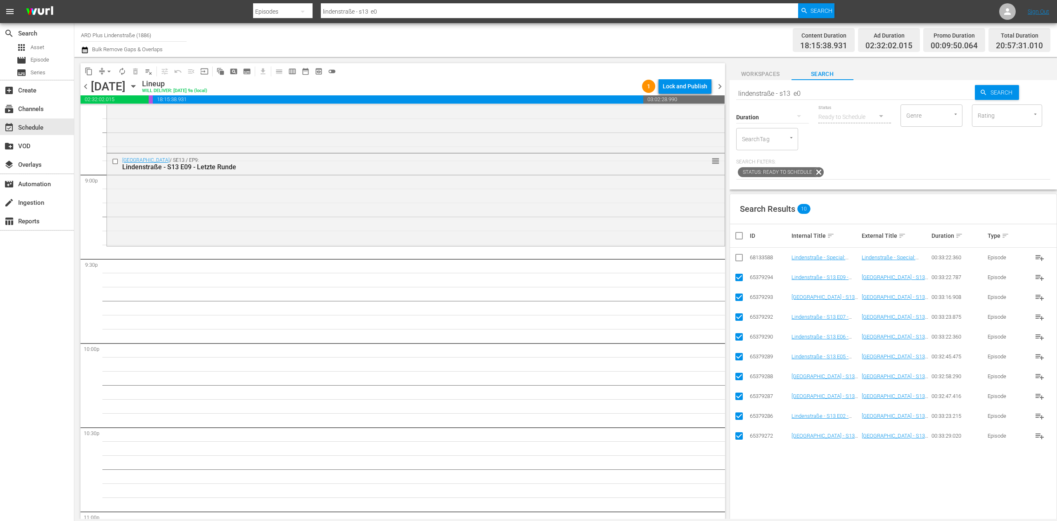
click at [737, 231] on th at bounding box center [739, 235] width 19 height 23
click at [737, 237] on input "checkbox" at bounding box center [742, 236] width 17 height 10
click at [737, 238] on input "checkbox" at bounding box center [742, 236] width 17 height 10
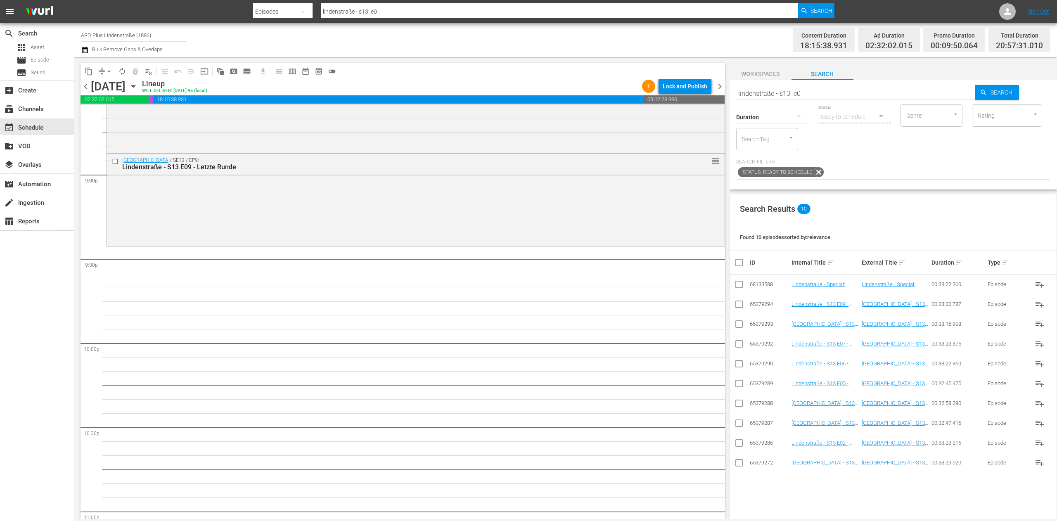
click at [824, 82] on div "Search lindenstraße - s13 e0 Search Duration Status Ready to Schedule Genre Gen…" at bounding box center [892, 134] width 327 height 109
click at [817, 105] on div "Duration Status Ready to Schedule Genre Genre Rating Rating SearchTag SearchTag" at bounding box center [893, 126] width 314 height 47
click at [818, 84] on input "lindenstraße - s13 e0" at bounding box center [855, 93] width 239 height 20
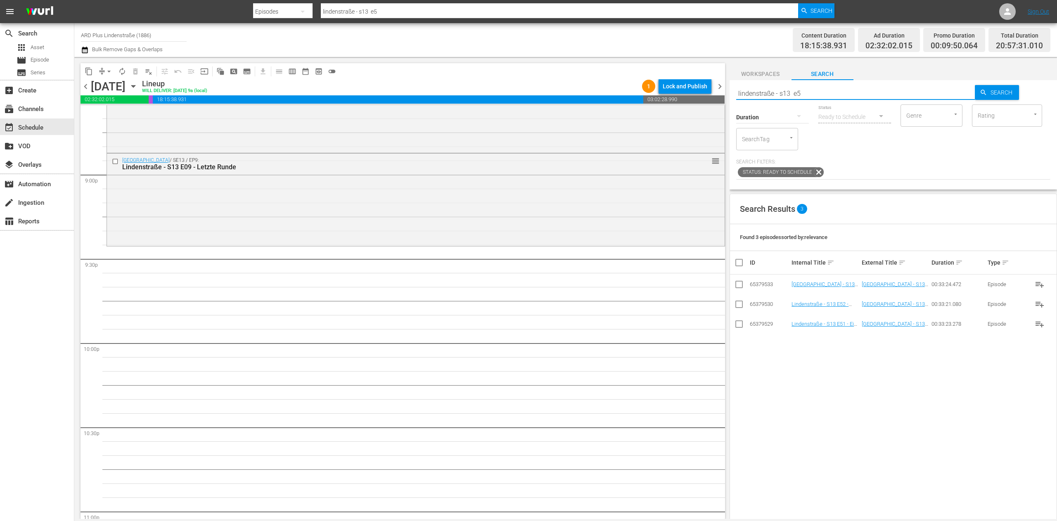
click at [735, 320] on icon at bounding box center [739, 324] width 10 height 10
click at [736, 324] on input "checkbox" at bounding box center [739, 326] width 10 height 10
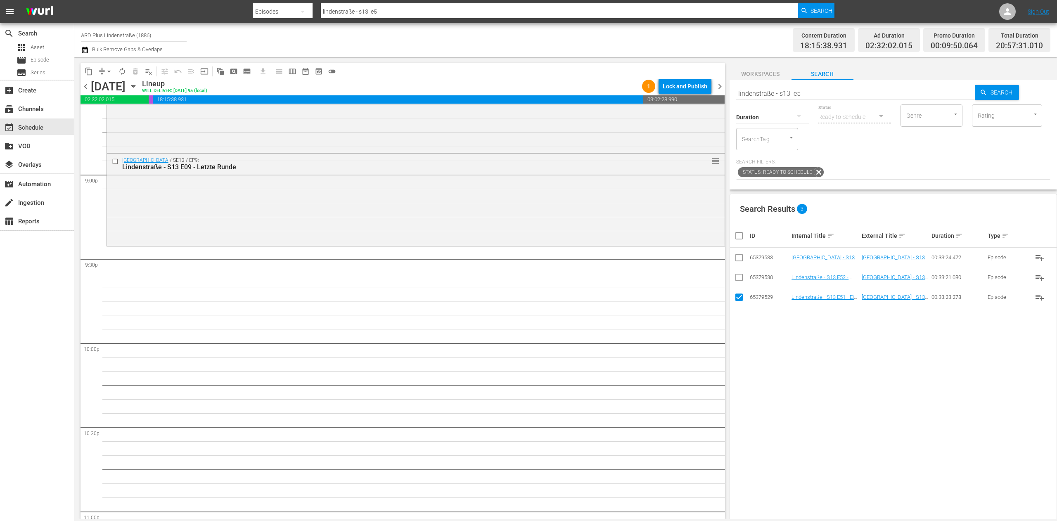
click at [738, 282] on input "checkbox" at bounding box center [739, 279] width 10 height 10
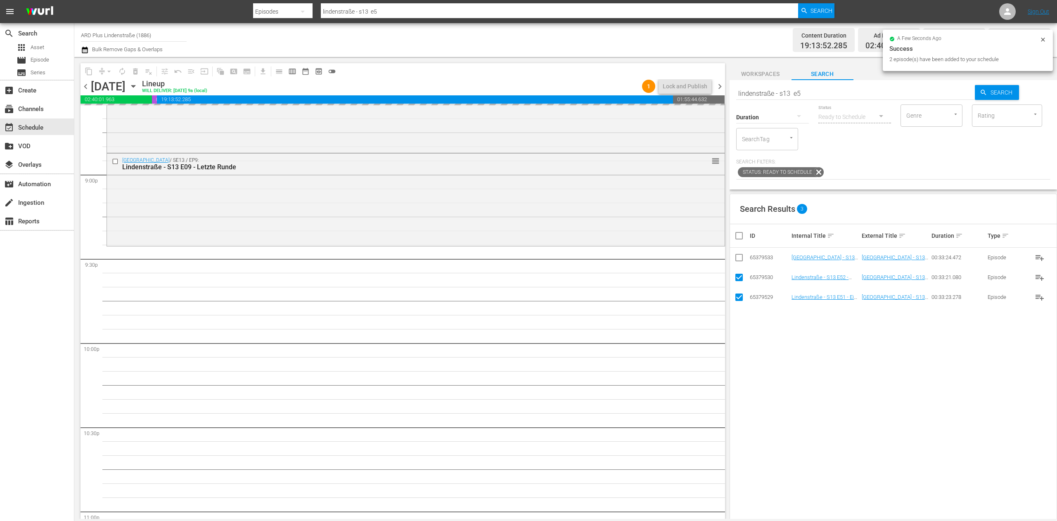
click at [740, 236] on input "checkbox" at bounding box center [742, 236] width 17 height 10
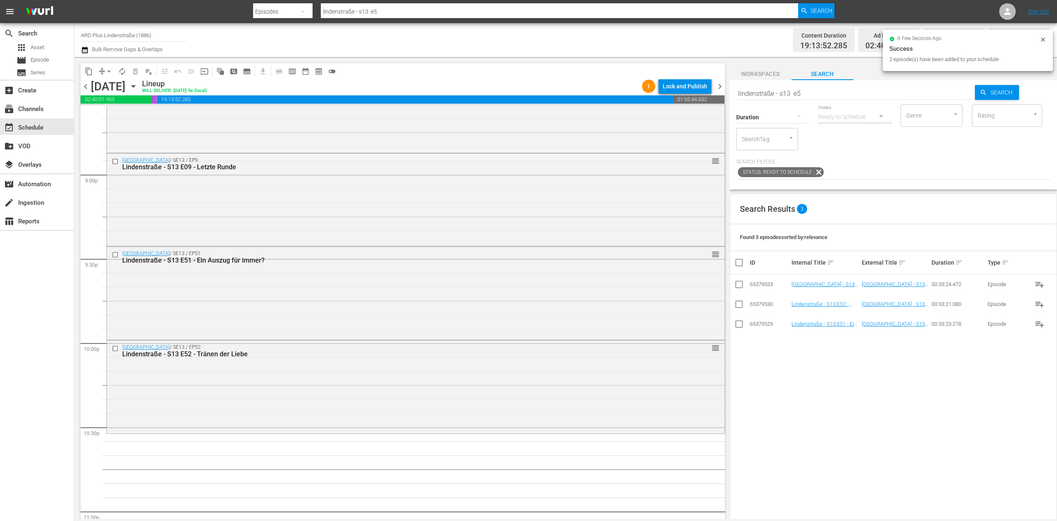
click at [846, 93] on input "lindenstraße - s13 e5" at bounding box center [855, 93] width 239 height 20
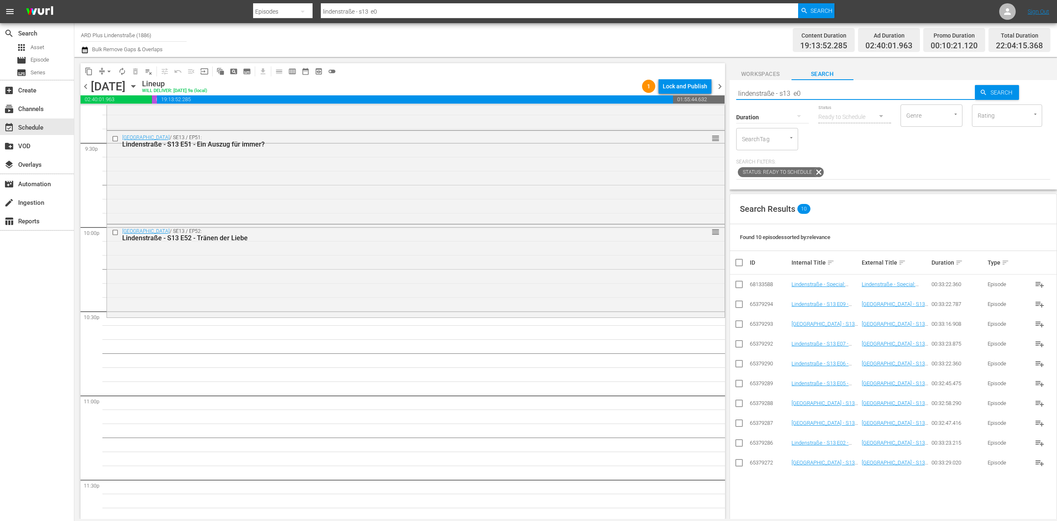
scroll to position [3628, 0]
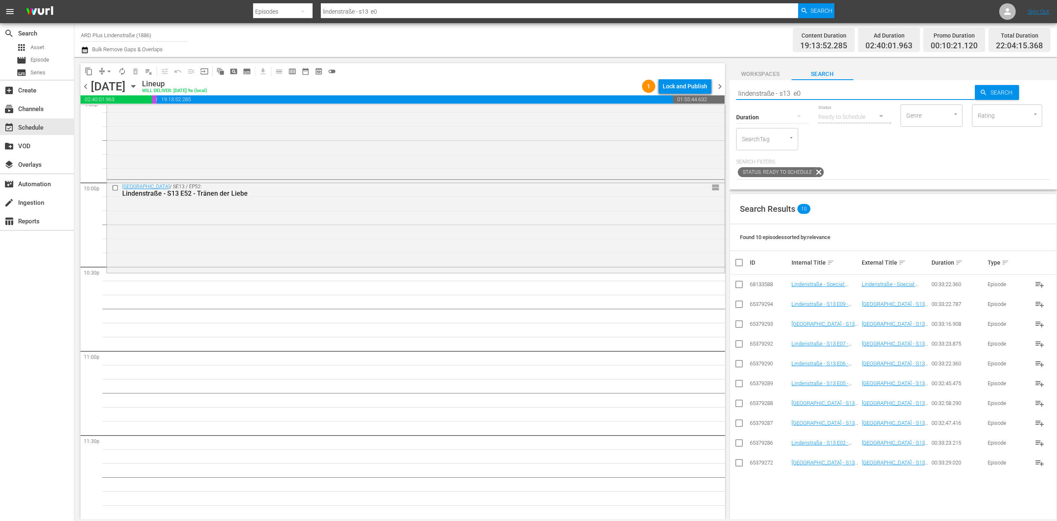
click at [742, 465] on input "checkbox" at bounding box center [739, 464] width 10 height 10
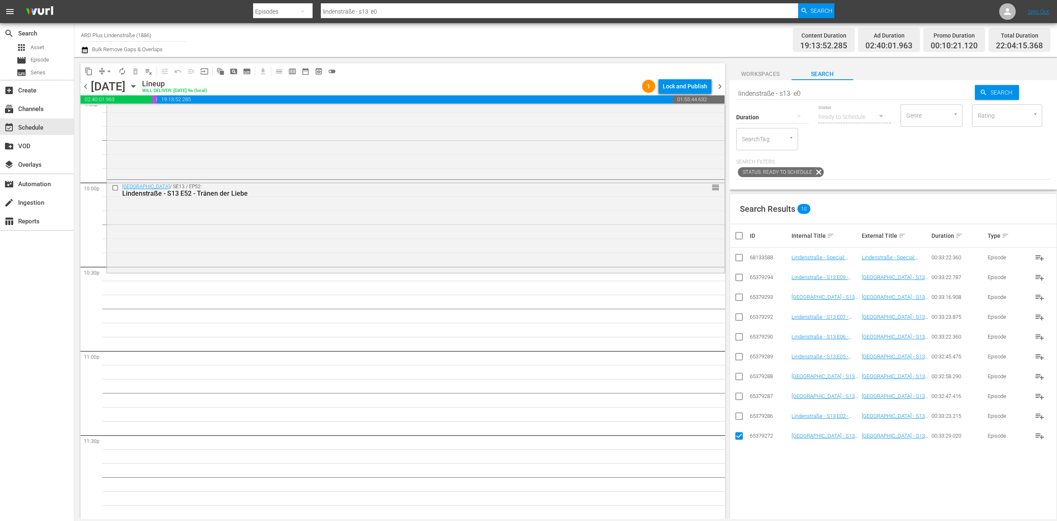
click at [738, 419] on input "checkbox" at bounding box center [739, 418] width 10 height 10
click at [737, 391] on icon at bounding box center [739, 396] width 10 height 10
click at [737, 379] on input "checkbox" at bounding box center [739, 378] width 10 height 10
click at [738, 376] on input "checkbox" at bounding box center [739, 378] width 10 height 10
click at [736, 399] on input "checkbox" at bounding box center [739, 398] width 10 height 10
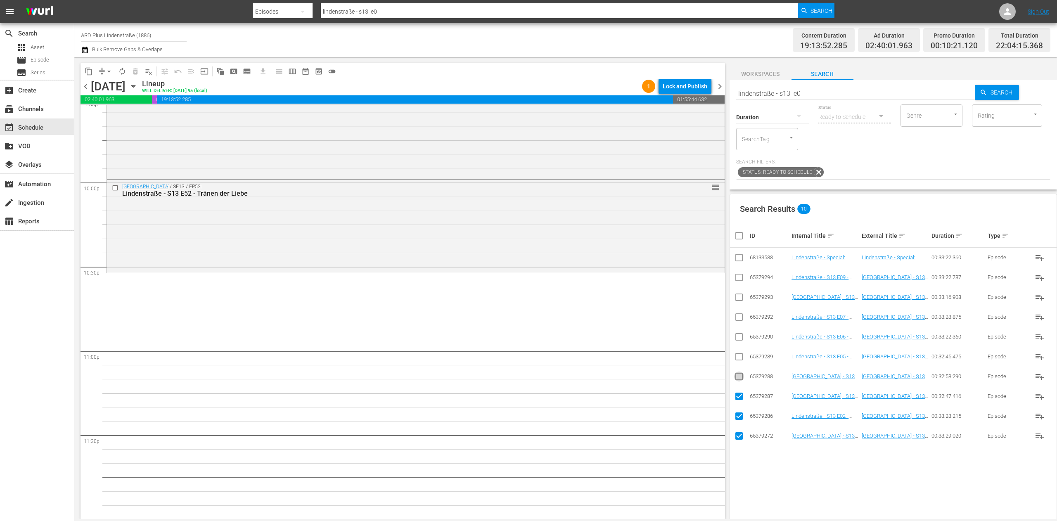
click at [736, 378] on input "checkbox" at bounding box center [739, 378] width 10 height 10
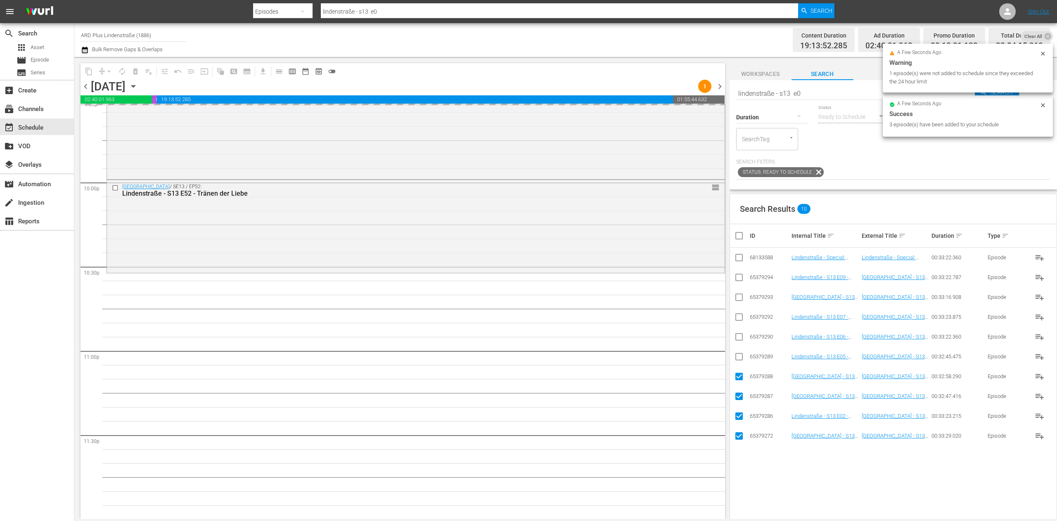
click at [736, 235] on input "checkbox" at bounding box center [742, 236] width 17 height 10
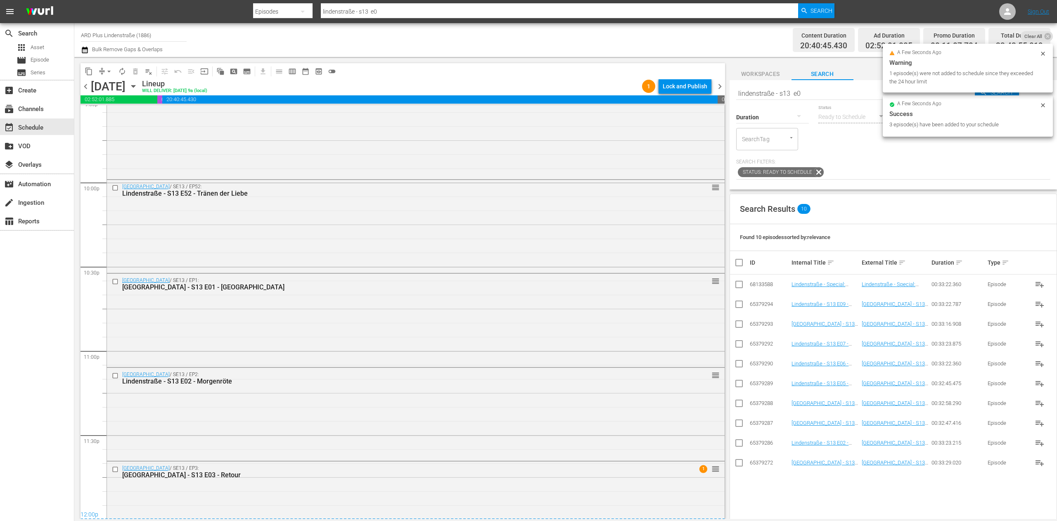
scroll to position [3662, 0]
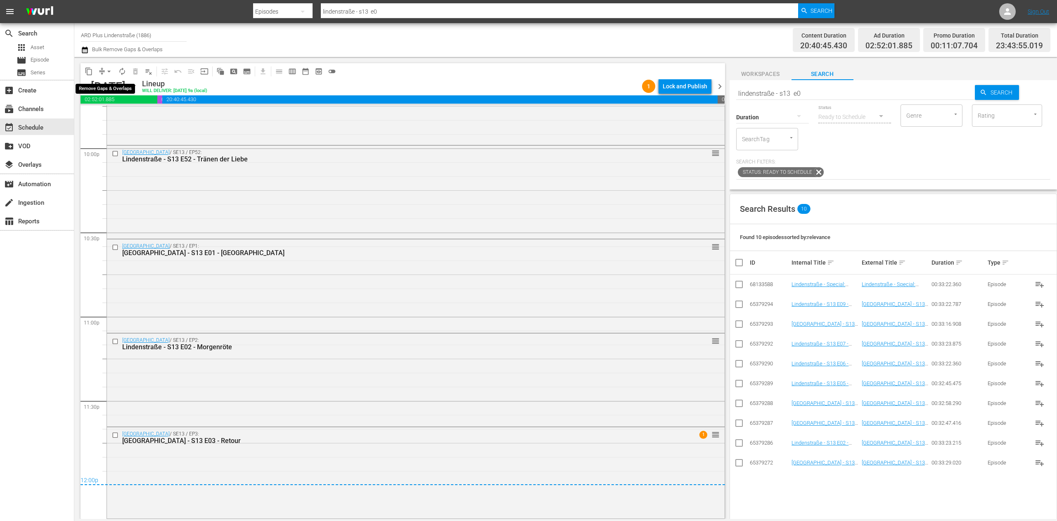
click at [105, 70] on span "arrow_drop_down" at bounding box center [109, 71] width 8 height 8
click at [130, 115] on li "Align to End of Previous Day" at bounding box center [109, 116] width 87 height 14
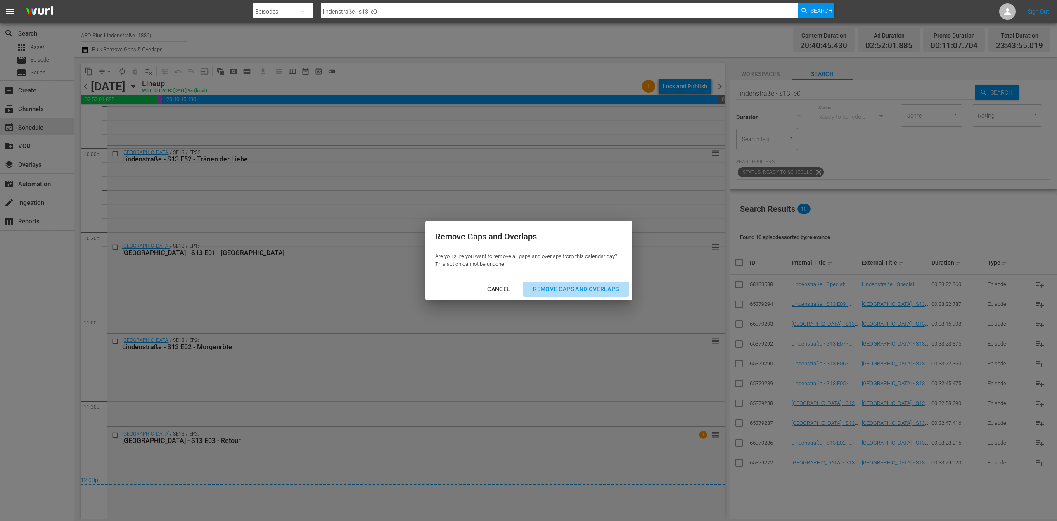
click at [590, 286] on div "Remove Gaps and Overlaps" at bounding box center [575, 289] width 99 height 10
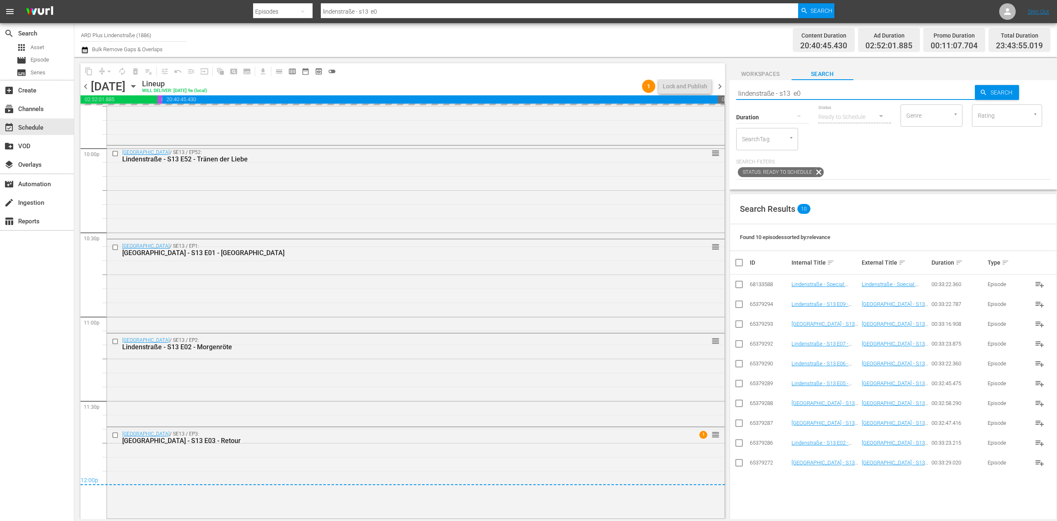
drag, startPoint x: 829, startPoint y: 93, endPoint x: 643, endPoint y: 92, distance: 186.2
click at [643, 92] on div "content_copy compress arrow_drop_down autorenew_outlined delete_forever_outline…" at bounding box center [565, 288] width 982 height 462
click at [721, 84] on span "chevron_right" at bounding box center [720, 86] width 10 height 10
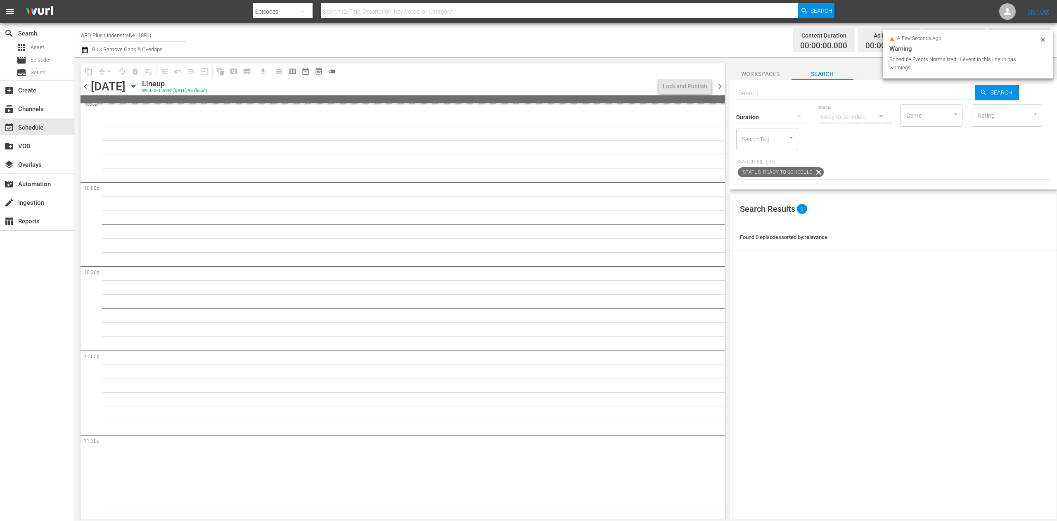
click at [763, 91] on input "text" at bounding box center [855, 93] width 239 height 20
paste input "lindenstraße - s13 e0"
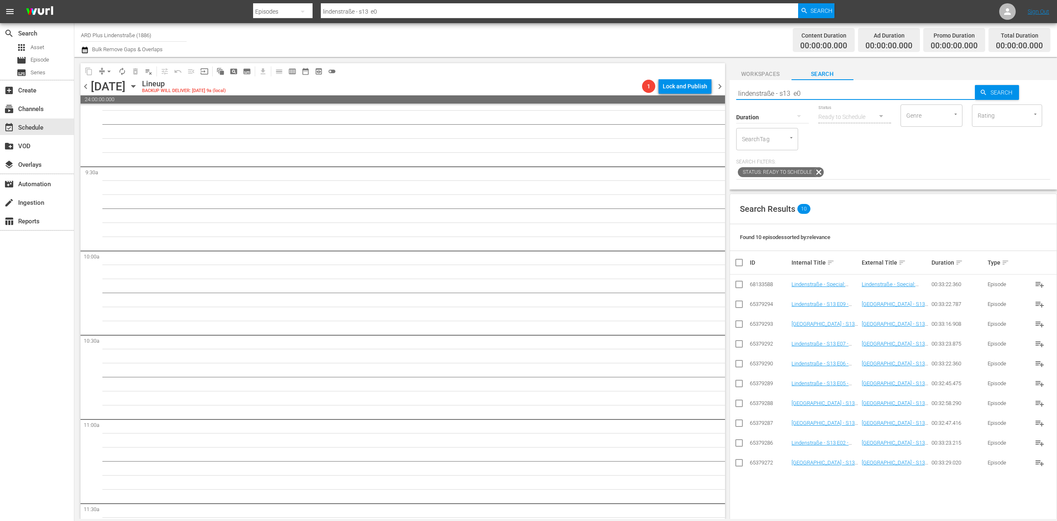
scroll to position [0, 0]
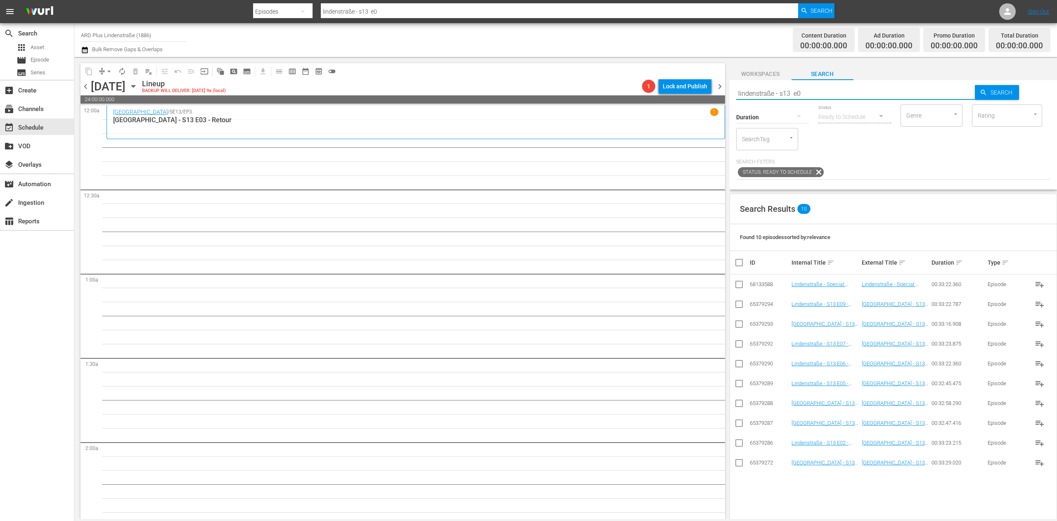
click at [739, 404] on input "checkbox" at bounding box center [739, 405] width 10 height 10
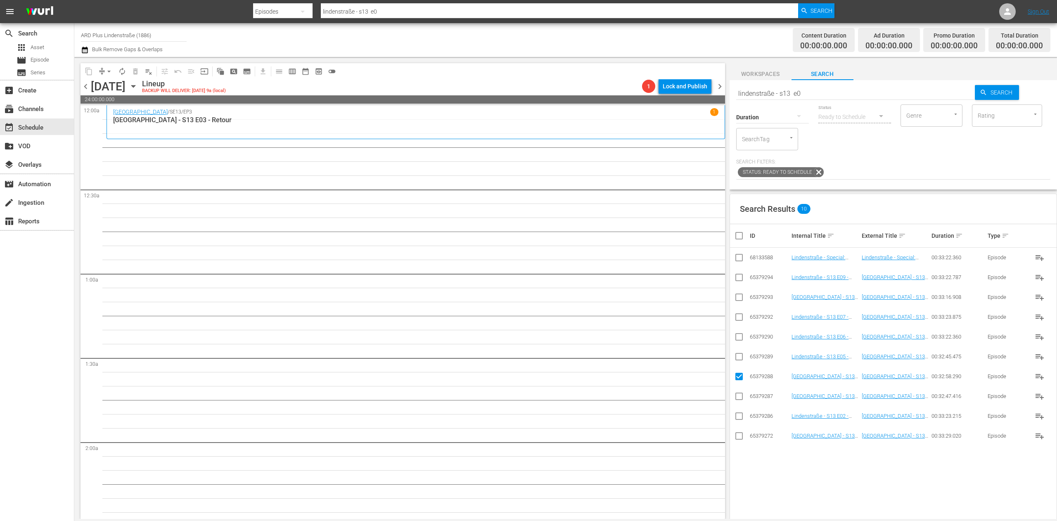
click at [738, 359] on input "checkbox" at bounding box center [739, 358] width 10 height 10
click at [734, 333] on icon at bounding box center [739, 337] width 10 height 10
click at [736, 341] on input "checkbox" at bounding box center [739, 339] width 10 height 10
click at [742, 317] on input "checkbox" at bounding box center [739, 319] width 10 height 10
click at [737, 293] on icon at bounding box center [739, 297] width 10 height 10
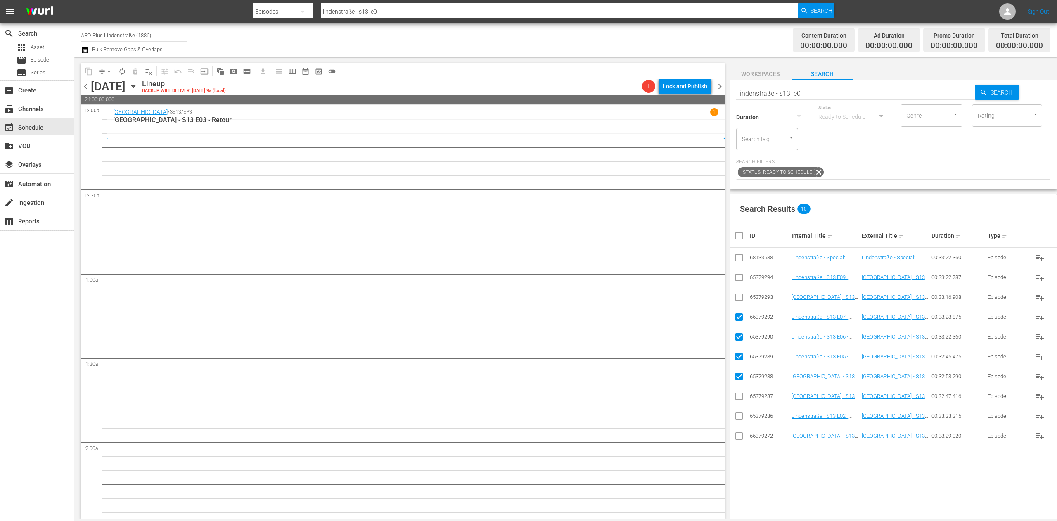
click at [737, 299] on input "checkbox" at bounding box center [739, 299] width 10 height 10
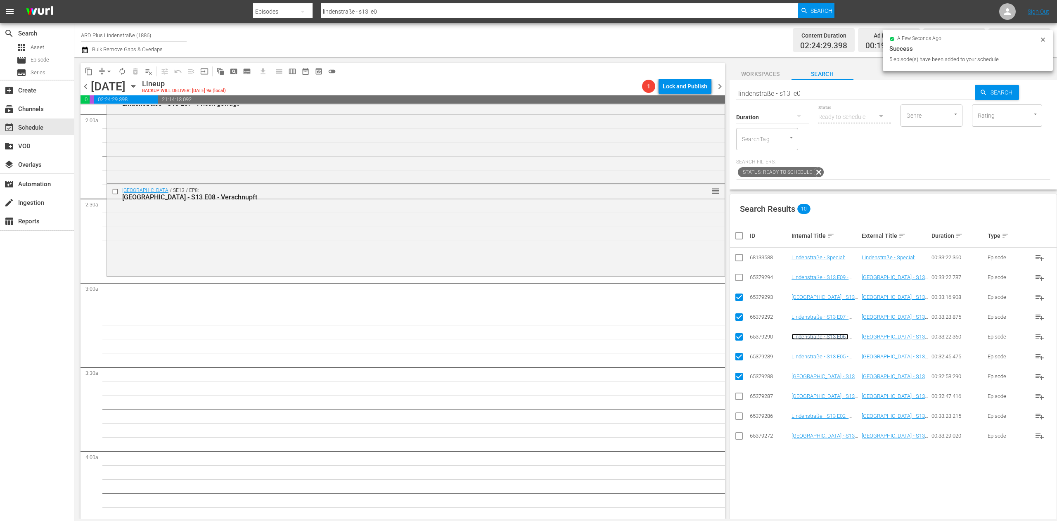
scroll to position [330, 0]
click at [738, 234] on input "checkbox" at bounding box center [742, 236] width 17 height 10
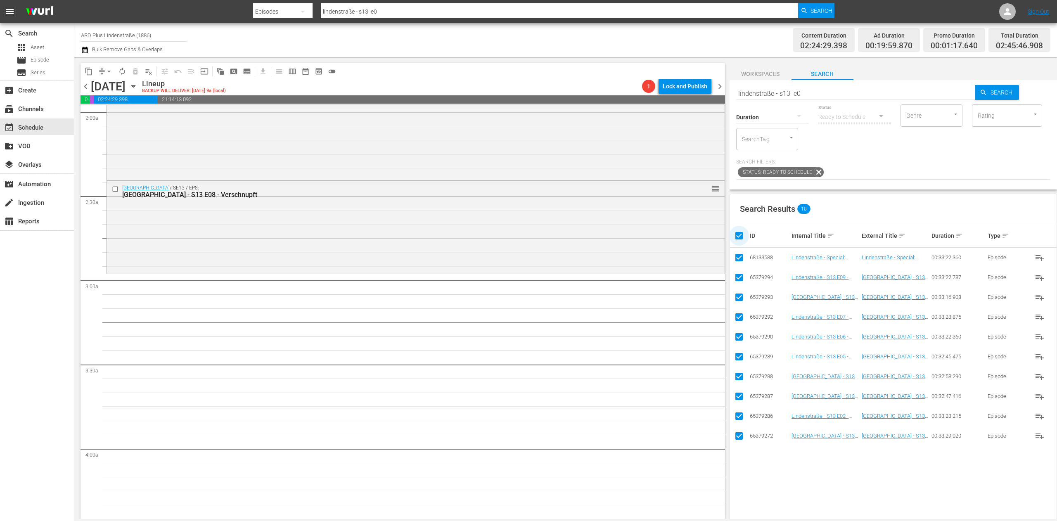
click at [738, 234] on input "checkbox" at bounding box center [742, 236] width 17 height 10
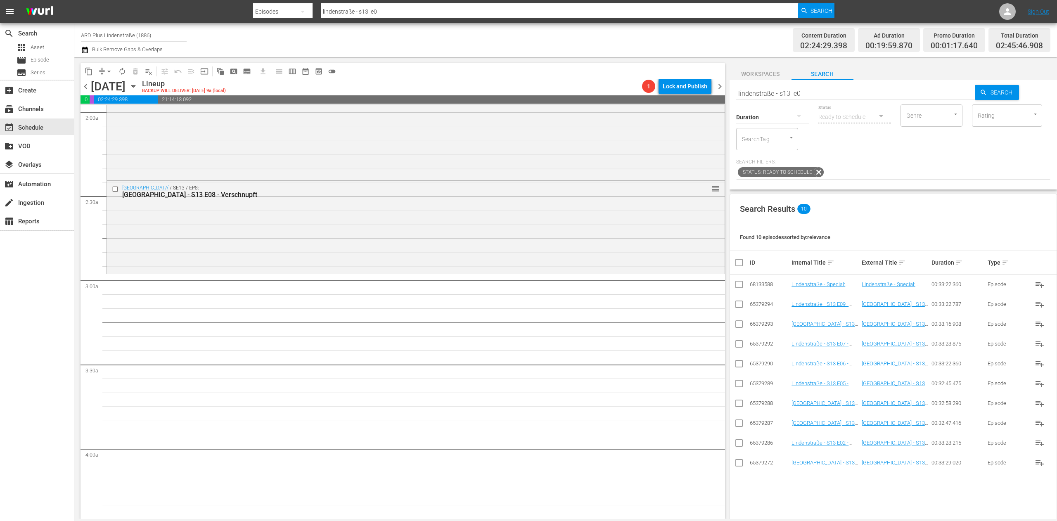
click at [811, 88] on input "lindenstraße - s13 e0" at bounding box center [855, 93] width 239 height 20
click at [742, 483] on input "checkbox" at bounding box center [739, 484] width 10 height 10
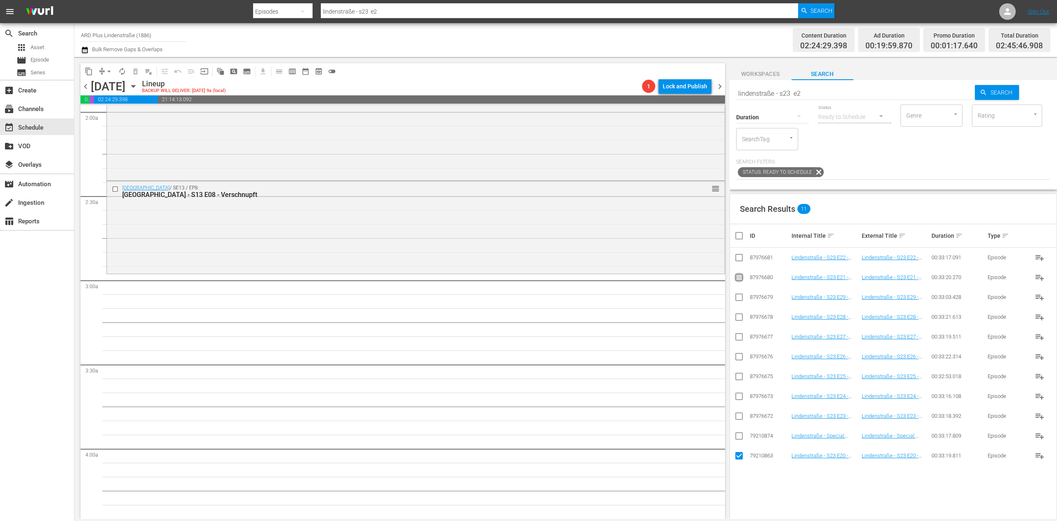
click at [742, 279] on input "checkbox" at bounding box center [739, 279] width 10 height 10
click at [737, 256] on input "checkbox" at bounding box center [739, 259] width 10 height 10
click at [737, 416] on input "checkbox" at bounding box center [739, 418] width 10 height 10
click at [735, 395] on input "checkbox" at bounding box center [739, 398] width 10 height 10
click at [737, 379] on input "checkbox" at bounding box center [739, 378] width 10 height 10
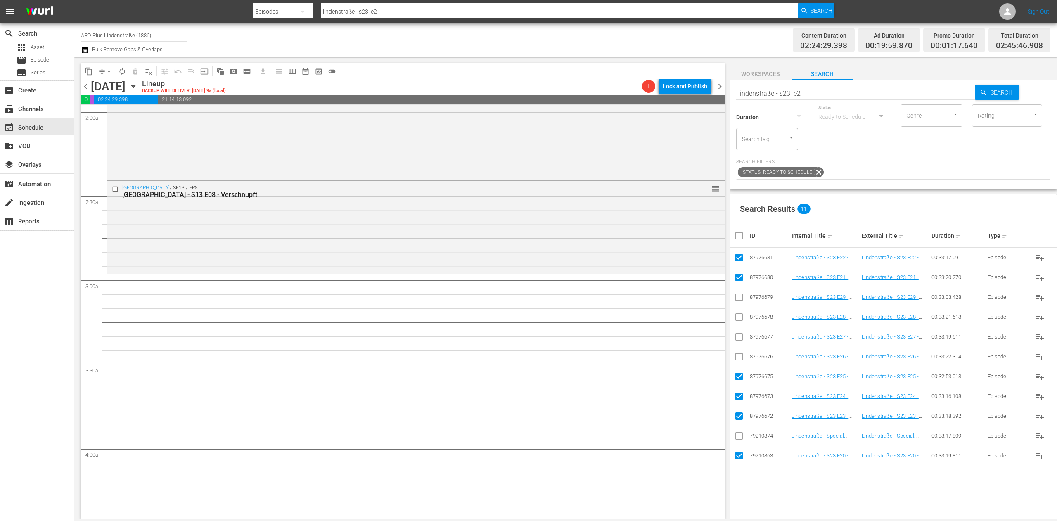
click at [740, 360] on input "checkbox" at bounding box center [739, 358] width 10 height 10
click at [742, 338] on input "checkbox" at bounding box center [739, 339] width 10 height 10
click at [738, 320] on input "checkbox" at bounding box center [739, 319] width 10 height 10
click at [741, 298] on input "checkbox" at bounding box center [739, 299] width 10 height 10
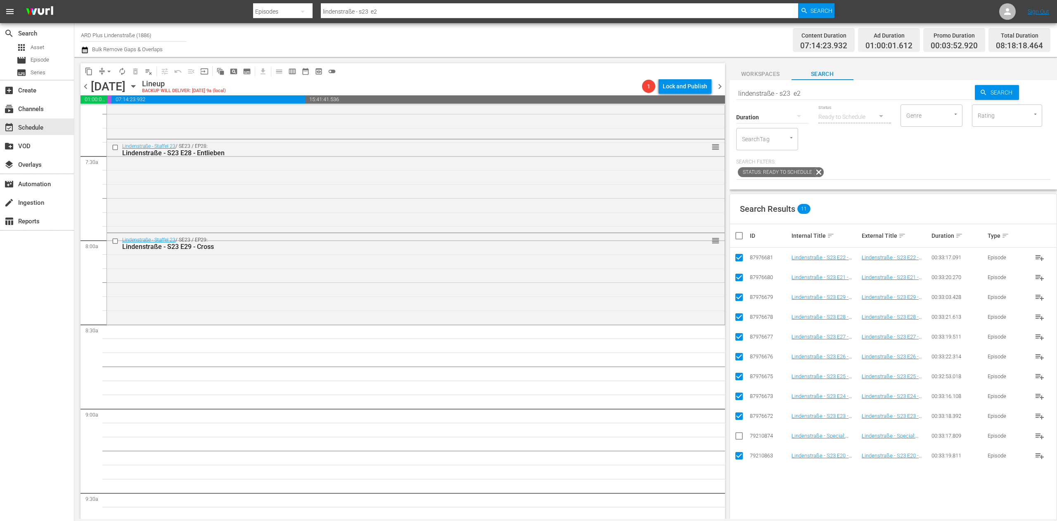
scroll to position [1238, 0]
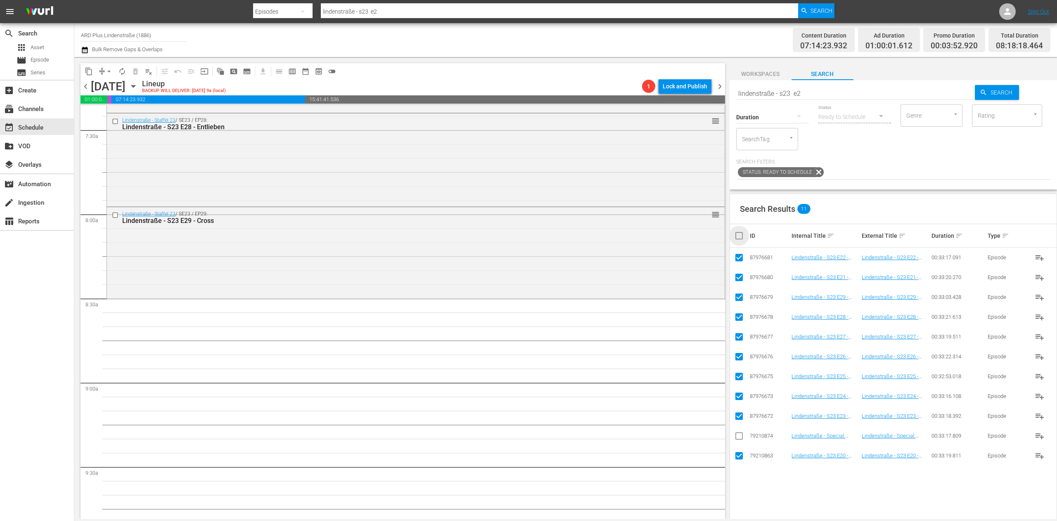
click at [736, 232] on input "checkbox" at bounding box center [742, 236] width 17 height 10
checkbox input "true"
click at [737, 232] on input "checkbox" at bounding box center [742, 236] width 17 height 10
checkbox input "false"
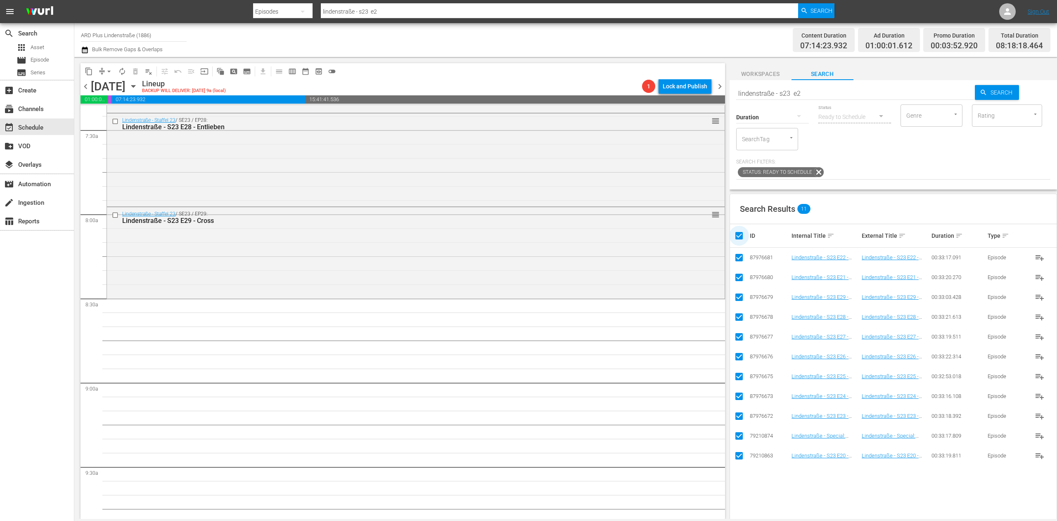
checkbox input "false"
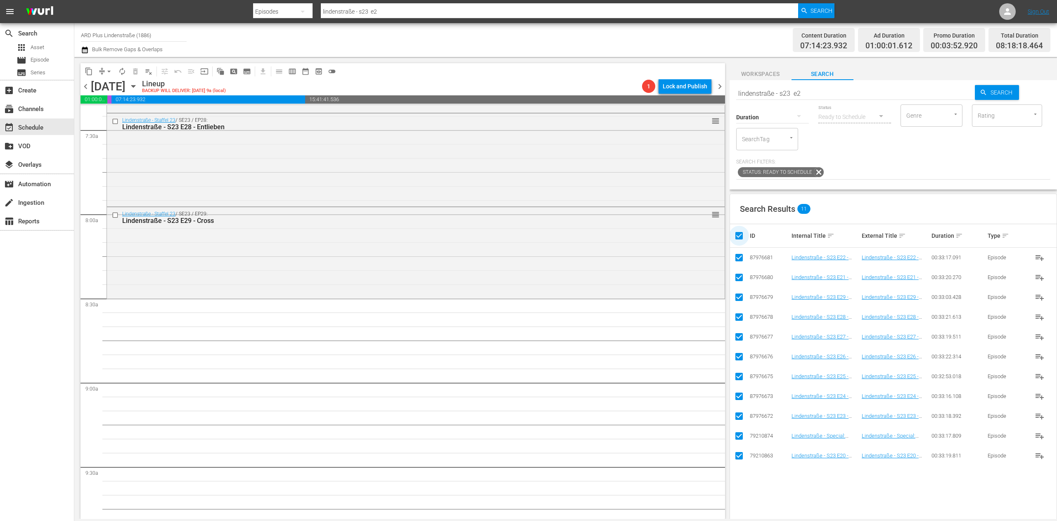
checkbox input "false"
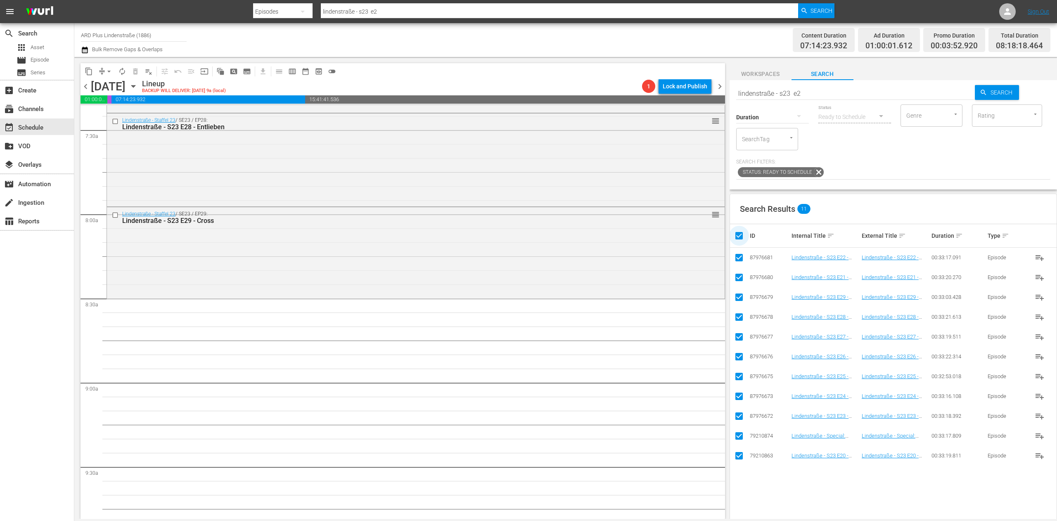
checkbox input "false"
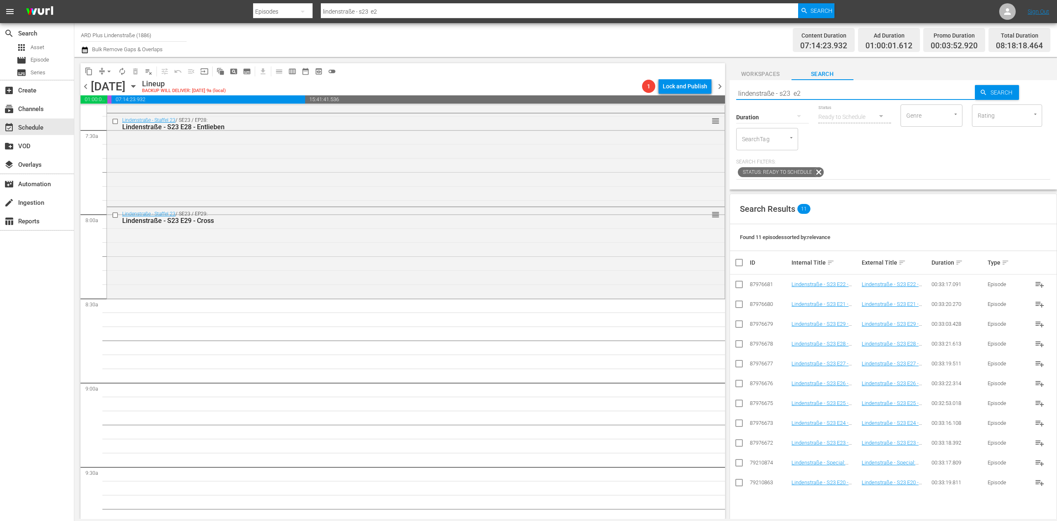
click at [812, 98] on input "lindenstraße - s23 e2" at bounding box center [855, 93] width 239 height 20
type input "lindenstraße - s23 e3"
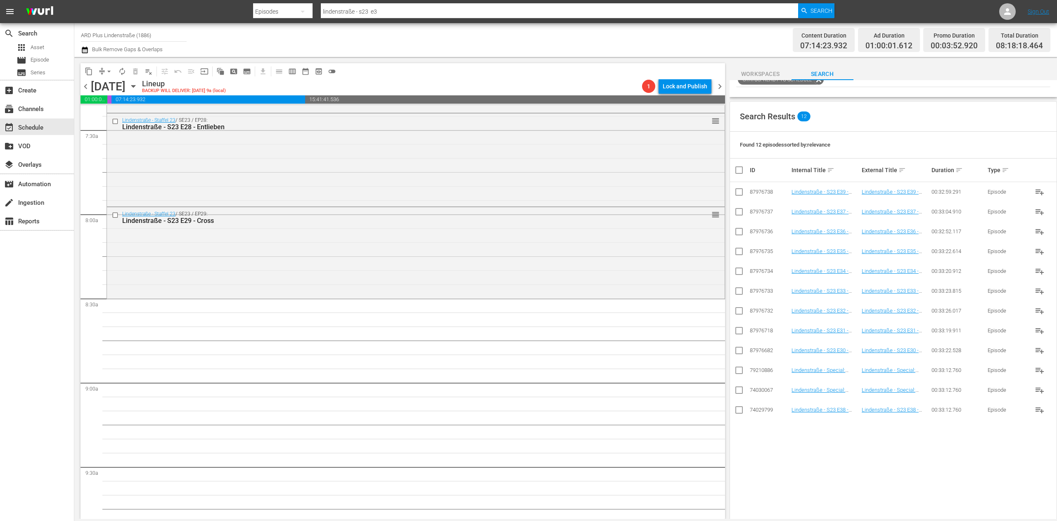
scroll to position [113, 0]
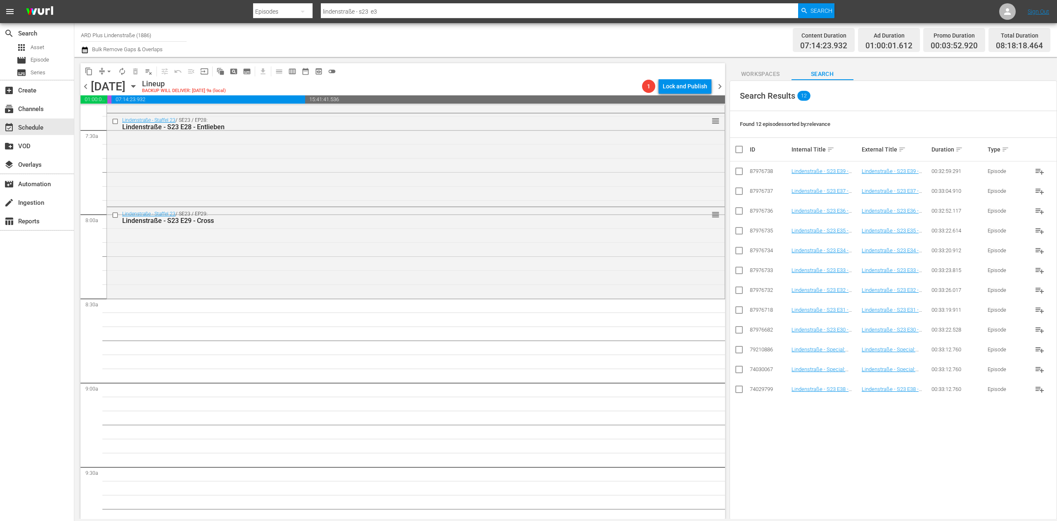
click at [740, 332] on input "checkbox" at bounding box center [739, 332] width 10 height 10
checkbox input "true"
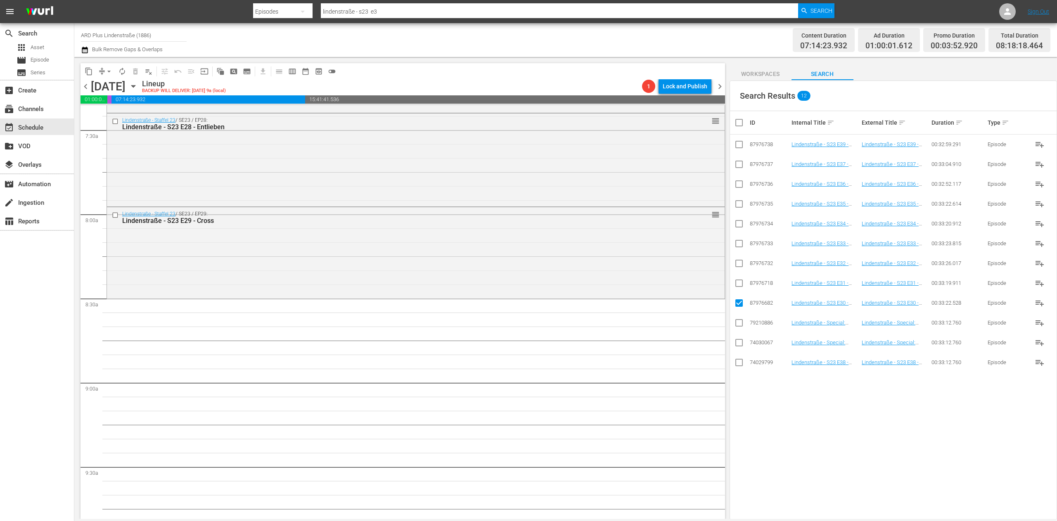
click at [738, 287] on input "checkbox" at bounding box center [739, 285] width 10 height 10
checkbox input "true"
click at [740, 267] on input "checkbox" at bounding box center [739, 265] width 10 height 10
checkbox input "true"
click at [740, 242] on input "checkbox" at bounding box center [739, 245] width 10 height 10
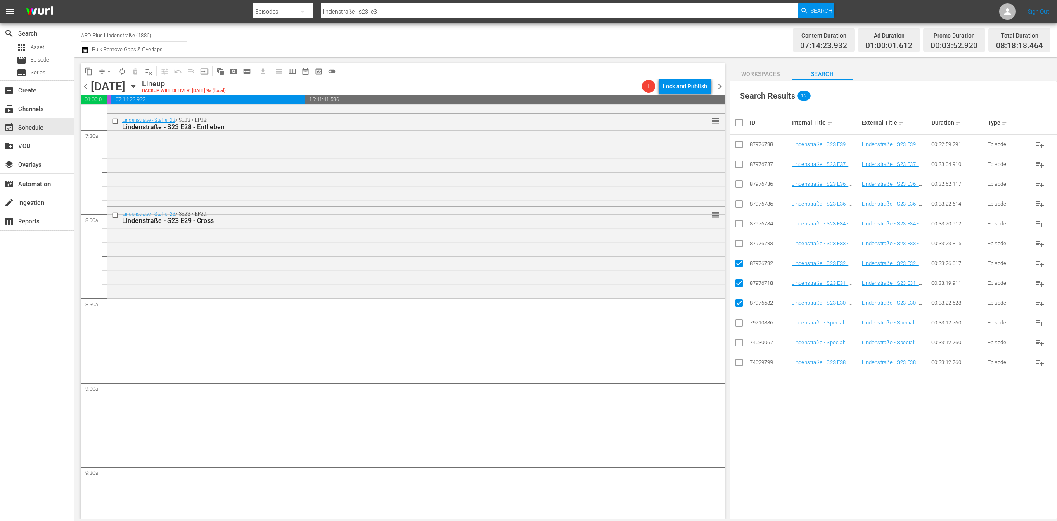
checkbox input "true"
click at [741, 222] on input "checkbox" at bounding box center [739, 225] width 10 height 10
checkbox input "true"
click at [737, 204] on input "checkbox" at bounding box center [739, 206] width 10 height 10
checkbox input "true"
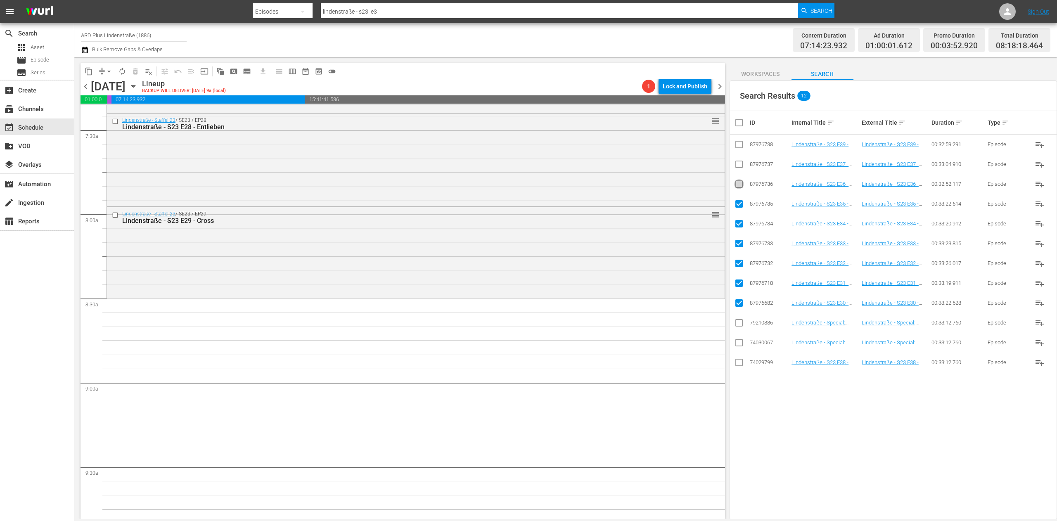
click at [741, 183] on input "checkbox" at bounding box center [739, 186] width 10 height 10
checkbox input "true"
click at [740, 163] on input "checkbox" at bounding box center [739, 166] width 10 height 10
checkbox input "true"
click at [741, 362] on input "checkbox" at bounding box center [739, 364] width 10 height 10
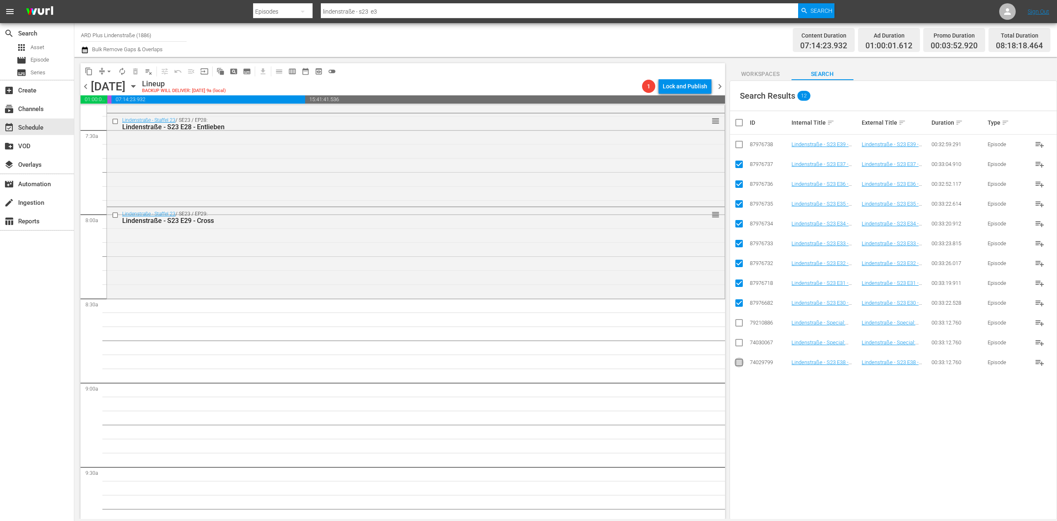
checkbox input "true"
click at [738, 142] on input "checkbox" at bounding box center [739, 146] width 10 height 10
checkbox input "true"
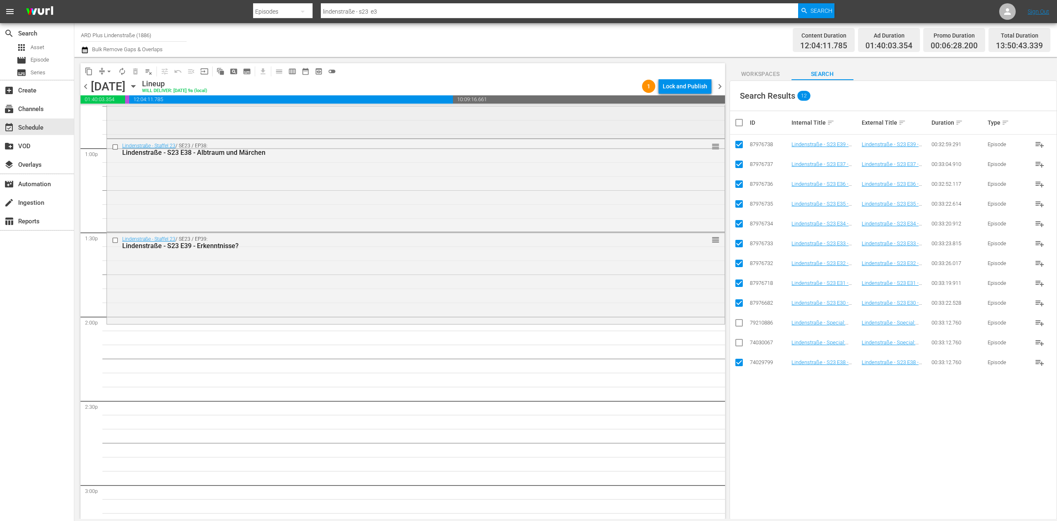
scroll to position [2229, 0]
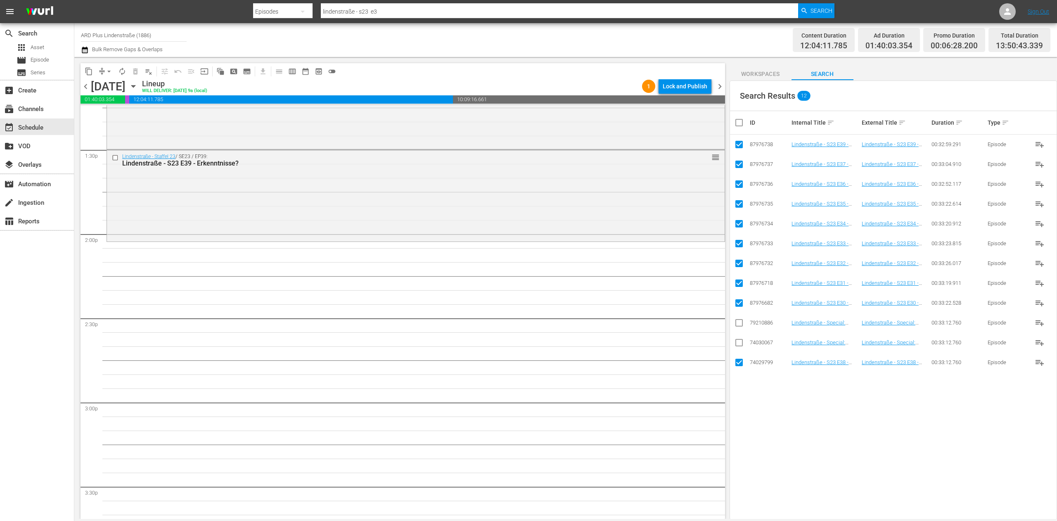
click at [734, 123] on input "checkbox" at bounding box center [742, 123] width 17 height 10
checkbox input "true"
click at [734, 123] on input "checkbox" at bounding box center [742, 123] width 17 height 10
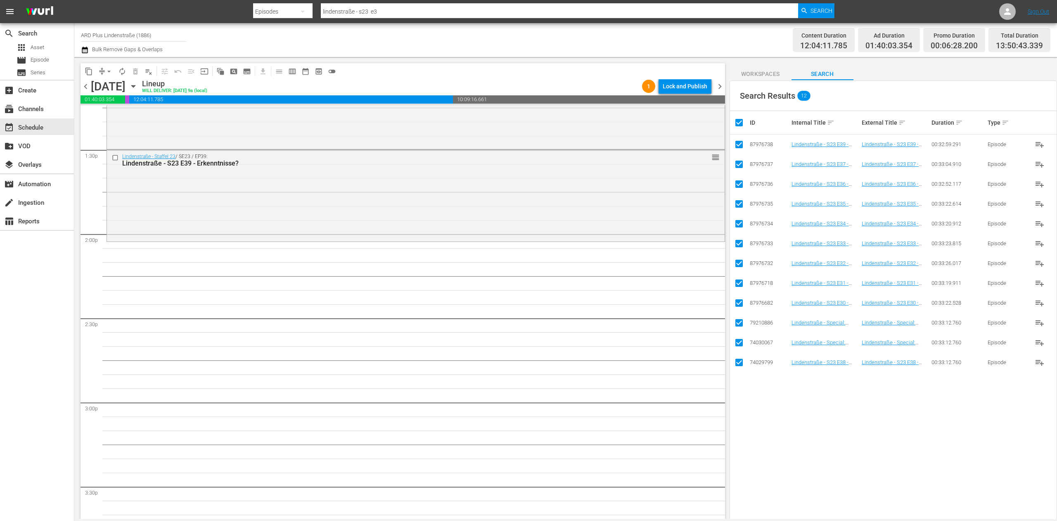
checkbox input "false"
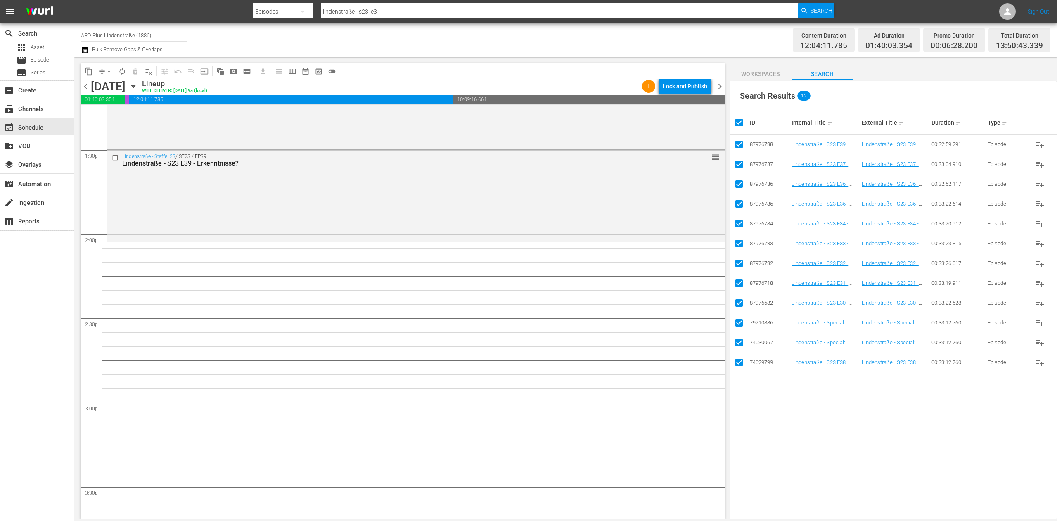
checkbox input "false"
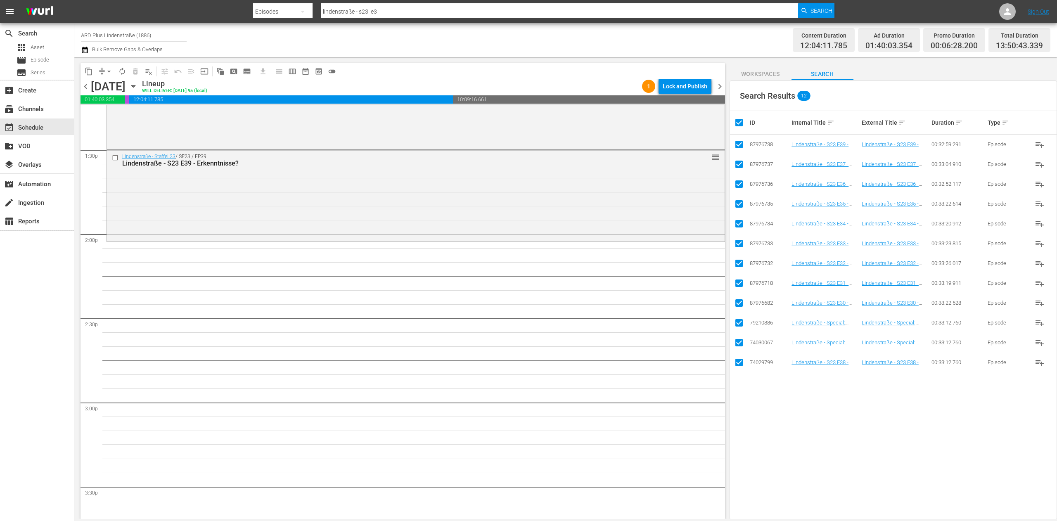
checkbox input "false"
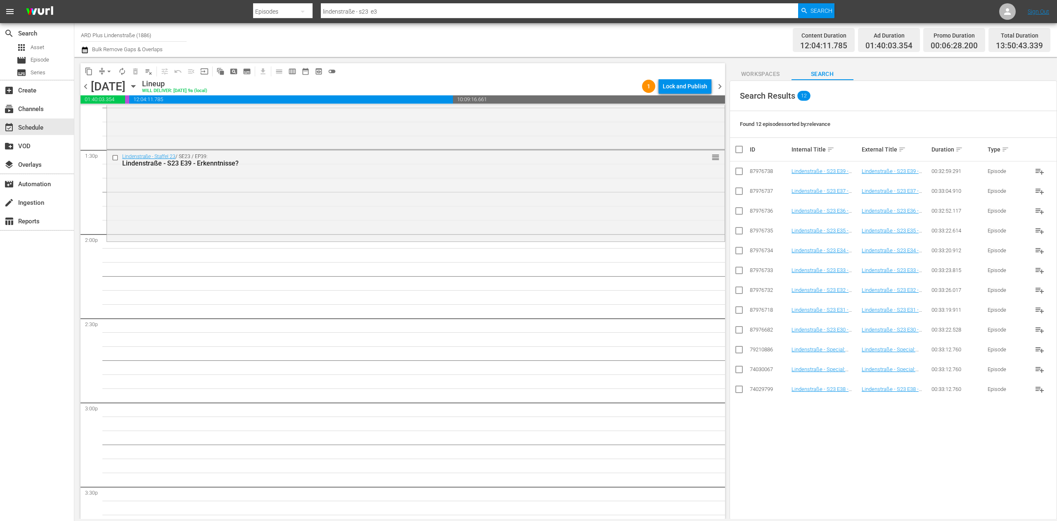
scroll to position [0, 0]
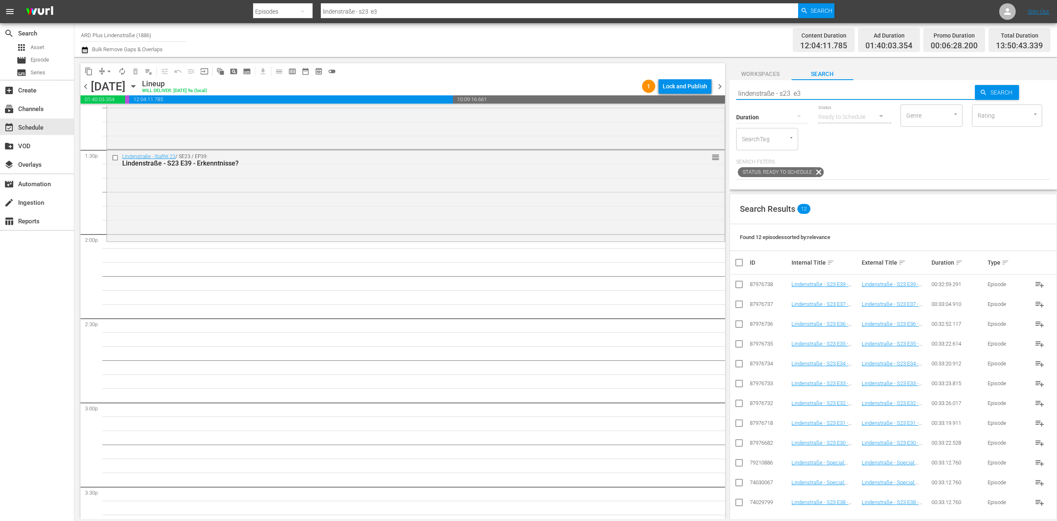
drag, startPoint x: 835, startPoint y: 86, endPoint x: 832, endPoint y: 98, distance: 12.8
click at [832, 98] on input "lindenstraße - s23 e3" at bounding box center [855, 93] width 239 height 20
type input "lindenstraße - s23 e4"
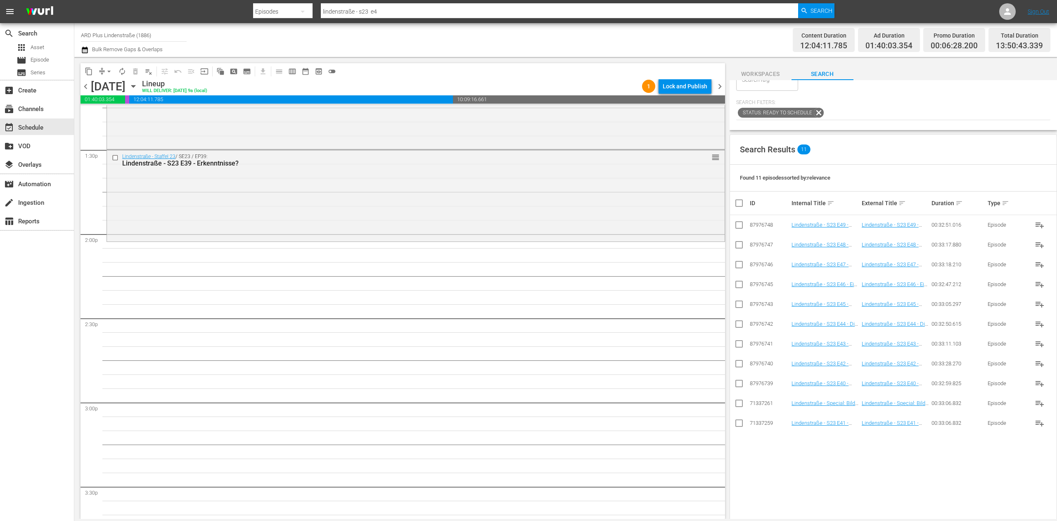
scroll to position [83, 0]
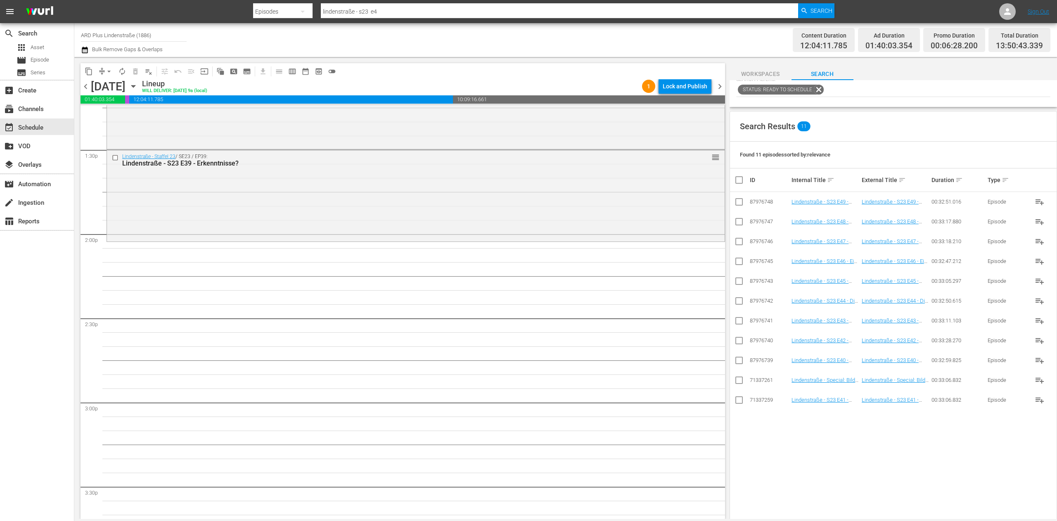
click at [736, 362] on input "checkbox" at bounding box center [739, 362] width 10 height 10
checkbox input "true"
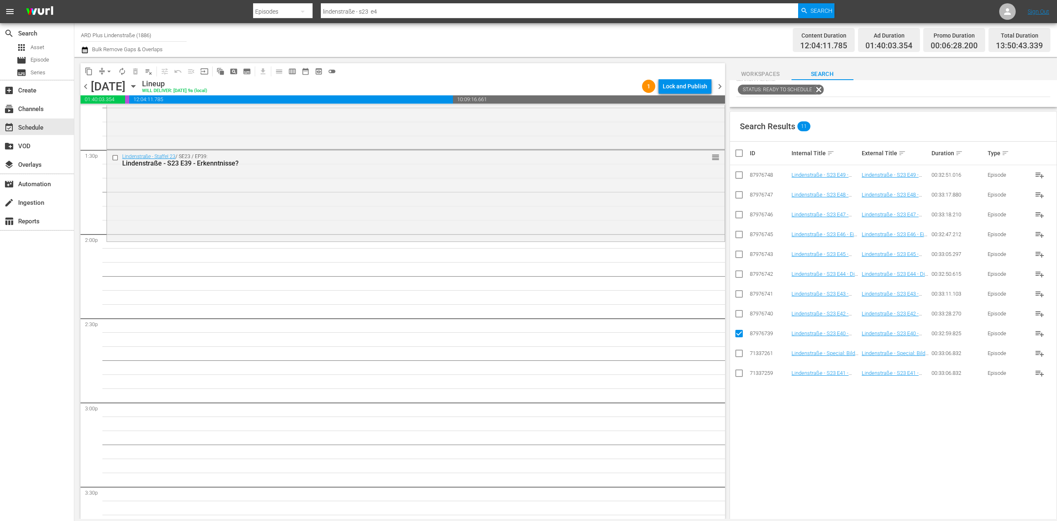
click at [741, 373] on input "checkbox" at bounding box center [739, 375] width 10 height 10
checkbox input "true"
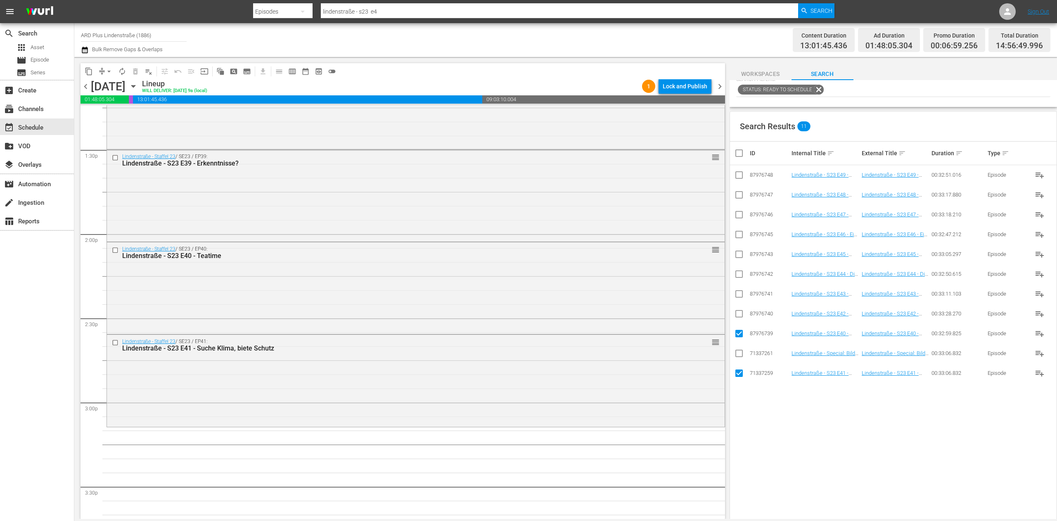
click at [738, 152] on input "checkbox" at bounding box center [742, 153] width 17 height 10
checkbox input "true"
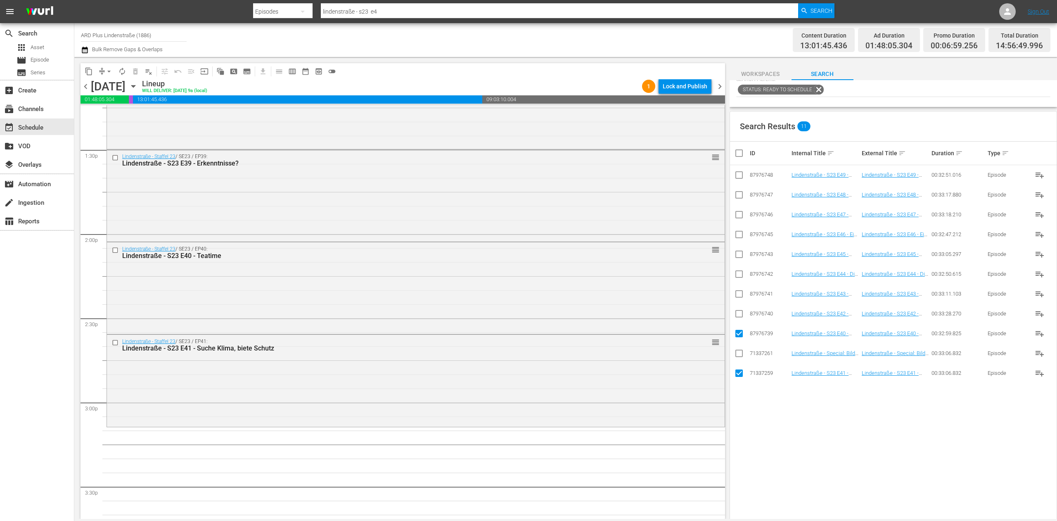
checkbox input "true"
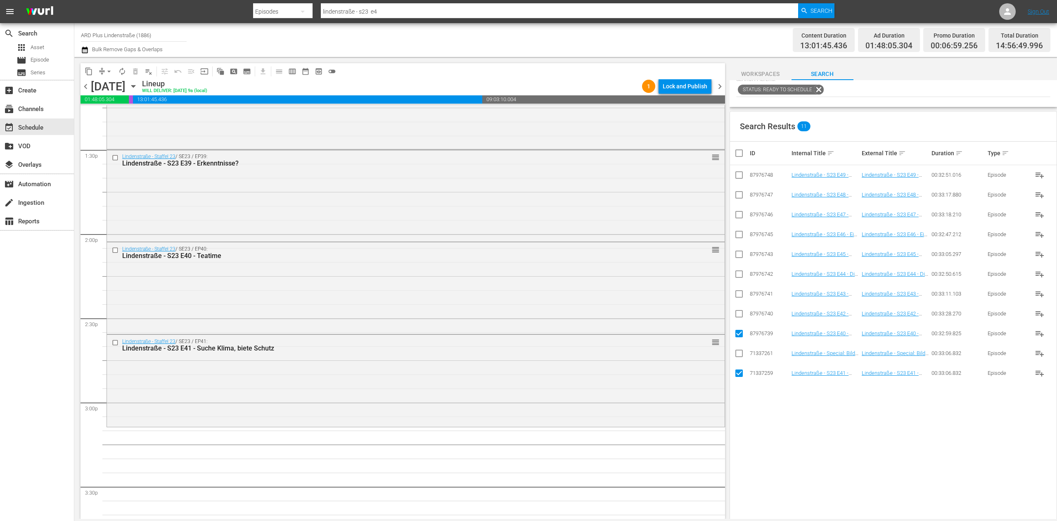
checkbox input "true"
click at [738, 152] on input "checkbox" at bounding box center [742, 153] width 17 height 10
checkbox input "false"
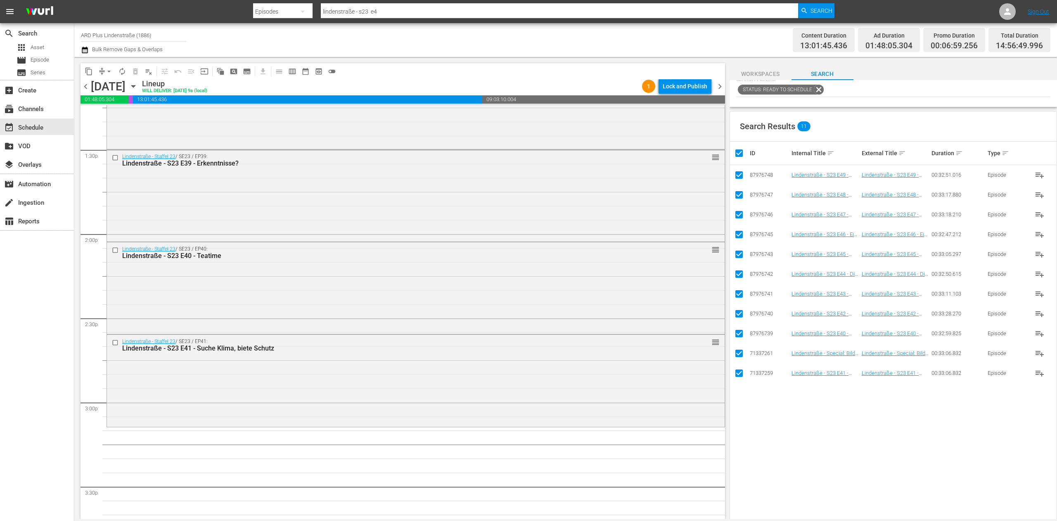
checkbox input "false"
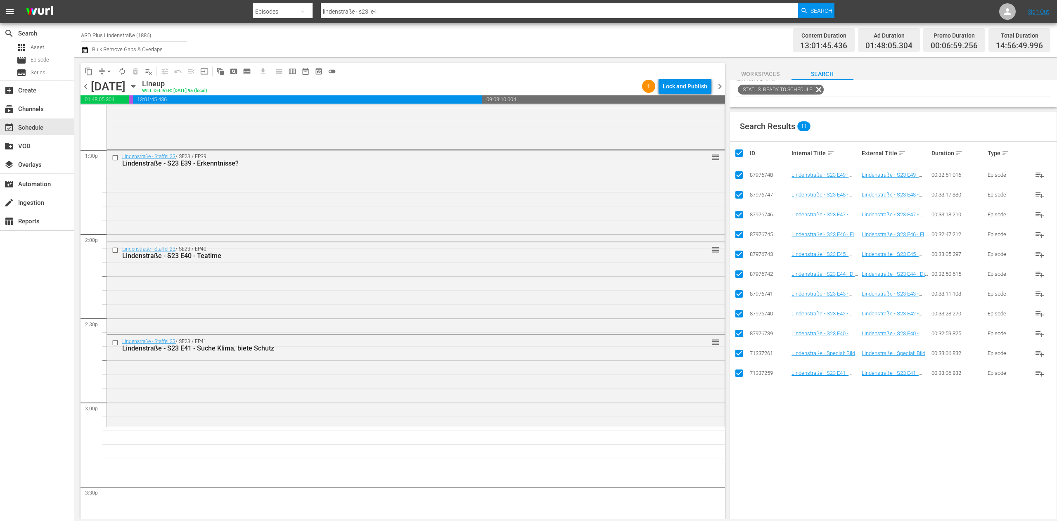
checkbox input "false"
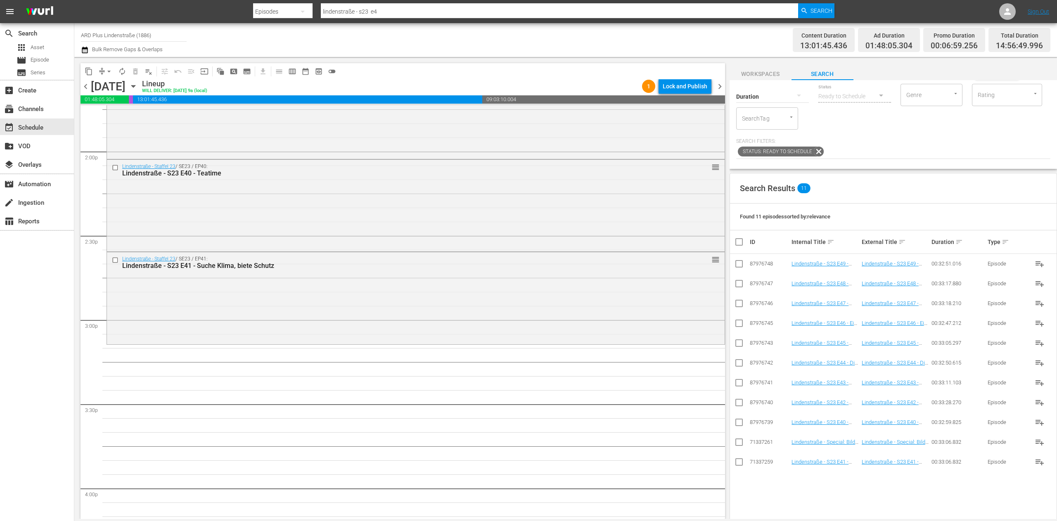
scroll to position [0, 0]
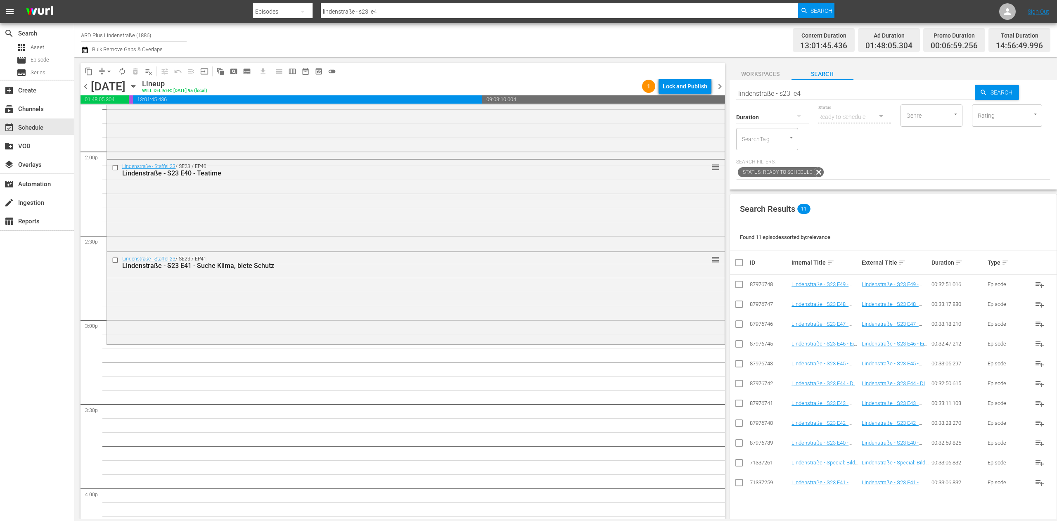
click at [839, 101] on input "lindenstraße - s23 e4" at bounding box center [855, 93] width 239 height 20
type input "lindenstraße - special: die schrägsten"
drag, startPoint x: 994, startPoint y: 92, endPoint x: 986, endPoint y: 92, distance: 7.9
click at [992, 92] on span "Search" at bounding box center [1003, 92] width 32 height 15
type input "lindenstraße - special: die schrägsten"
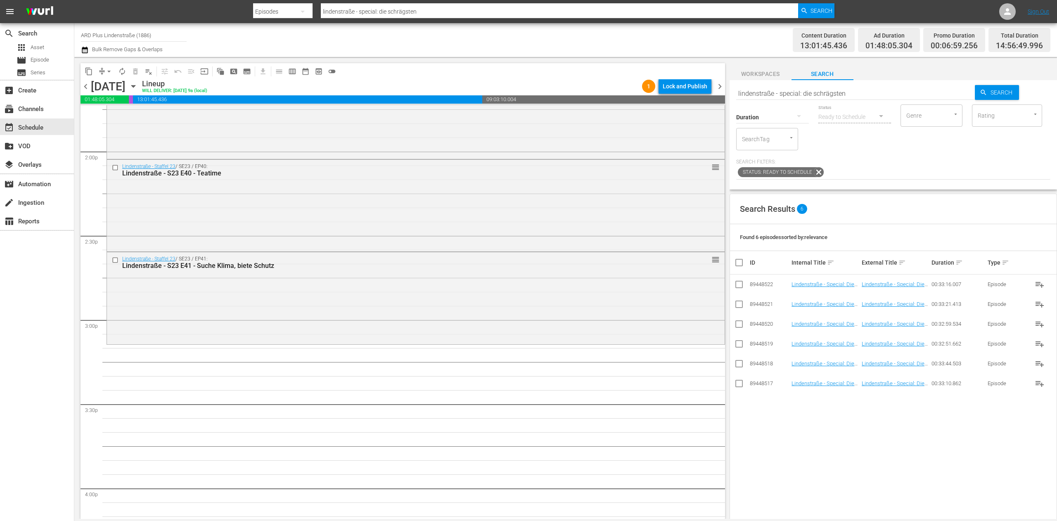
click at [737, 329] on input "checkbox" at bounding box center [739, 326] width 10 height 10
checkbox input "true"
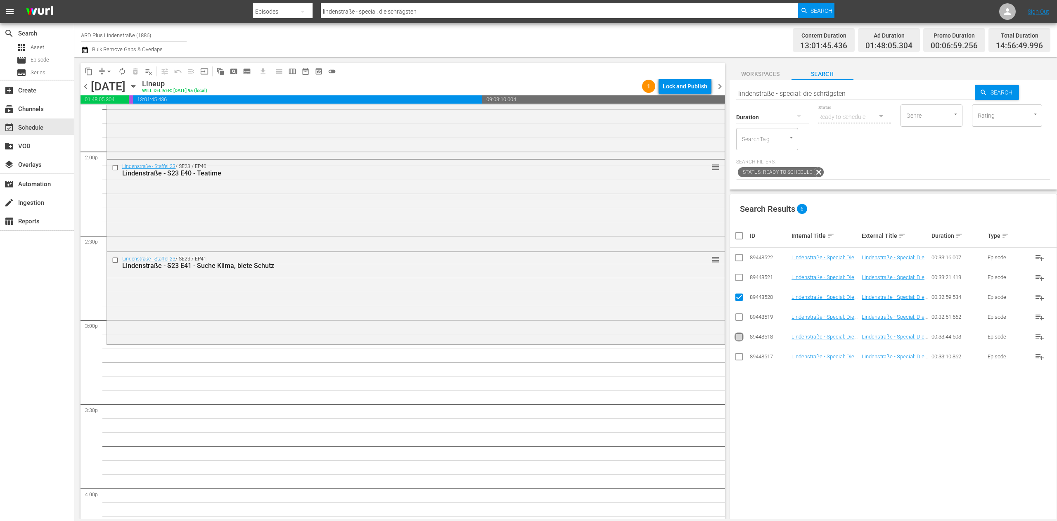
click at [738, 341] on input "checkbox" at bounding box center [739, 339] width 10 height 10
checkbox input "true"
click at [741, 277] on input "checkbox" at bounding box center [739, 279] width 10 height 10
checkbox input "true"
click at [741, 358] on input "checkbox" at bounding box center [739, 358] width 10 height 10
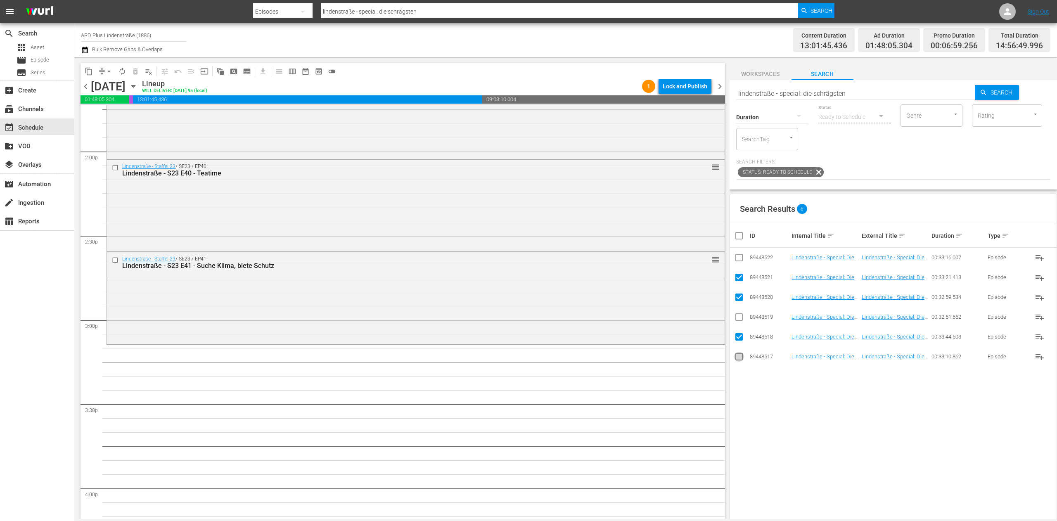
checkbox input "true"
click at [740, 254] on input "checkbox" at bounding box center [739, 259] width 10 height 10
checkbox input "true"
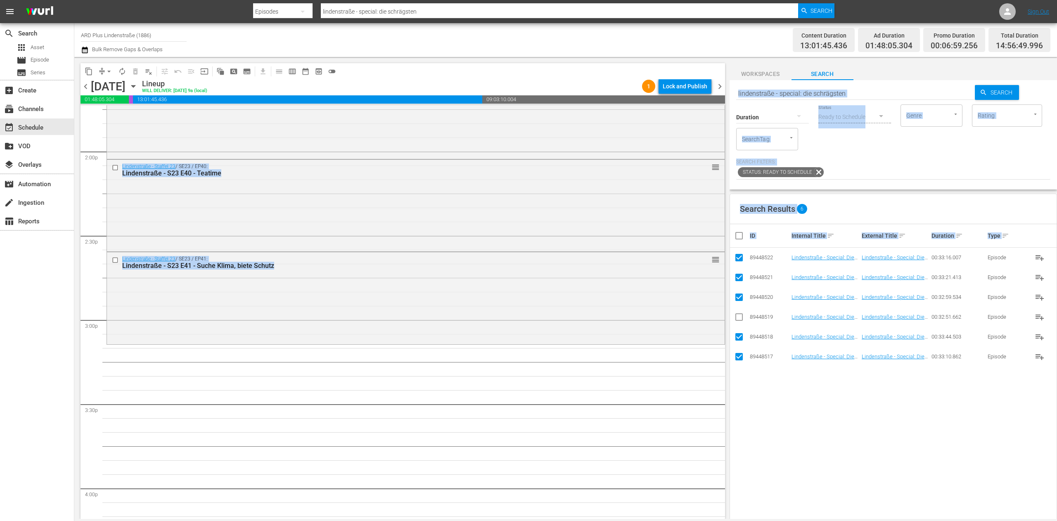
click at [729, 318] on div "content_copy compress arrow_drop_down autorenew_outlined delete_forever_outline…" at bounding box center [565, 288] width 982 height 462
click at [736, 318] on input "checkbox" at bounding box center [739, 319] width 10 height 10
checkbox input "true"
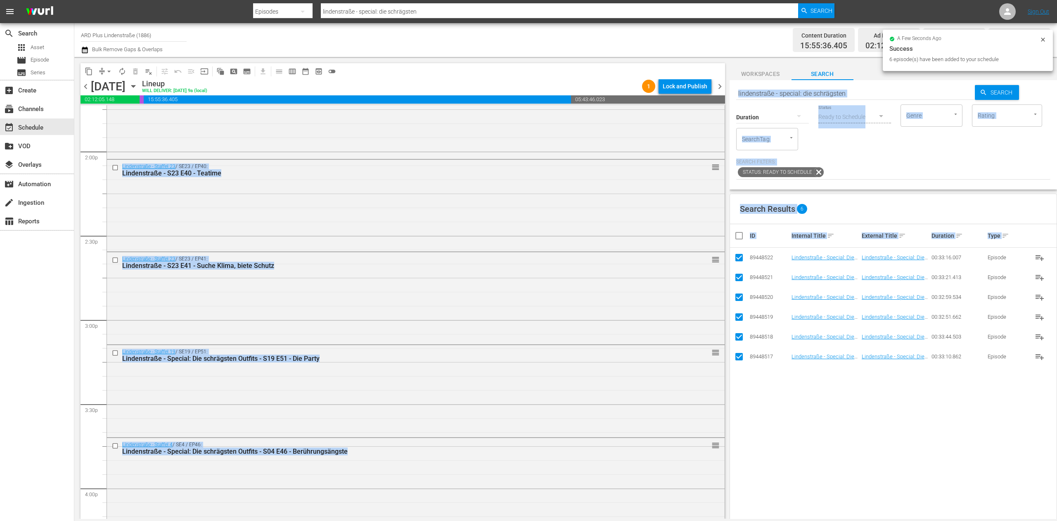
click at [794, 460] on div "Search Results 6 ID Internal Title sort External Title sort Duration sort Type …" at bounding box center [892, 413] width 327 height 439
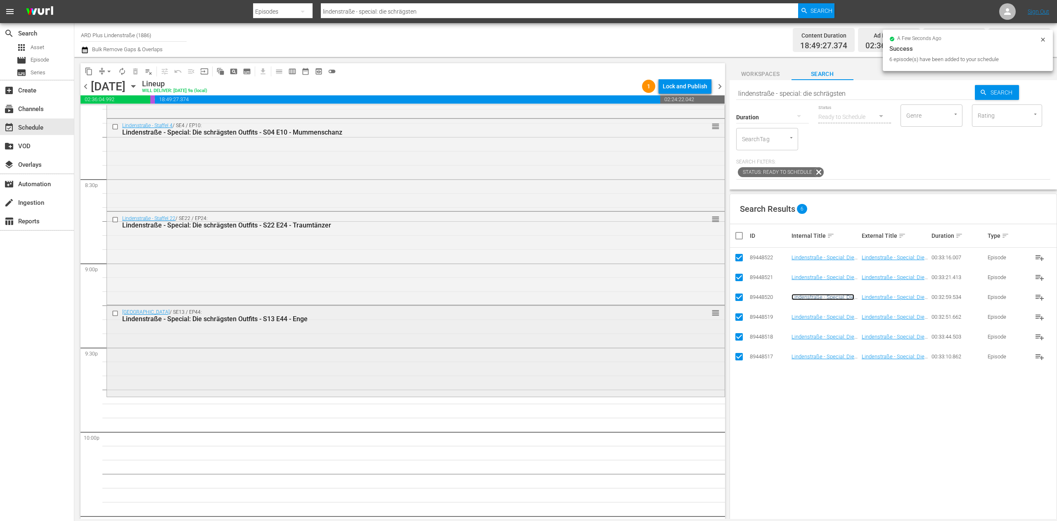
scroll to position [3385, 0]
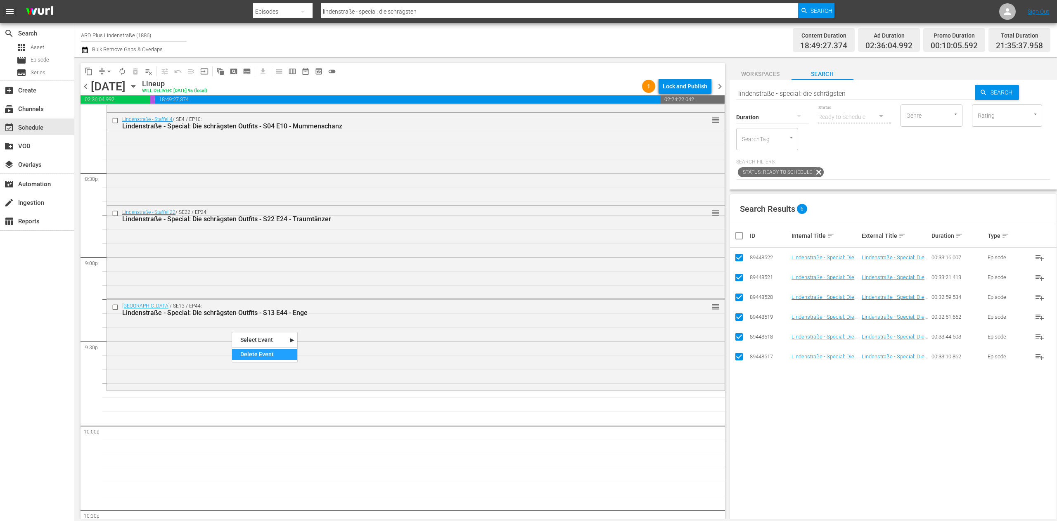
click at [251, 355] on div "Delete Event" at bounding box center [264, 354] width 65 height 11
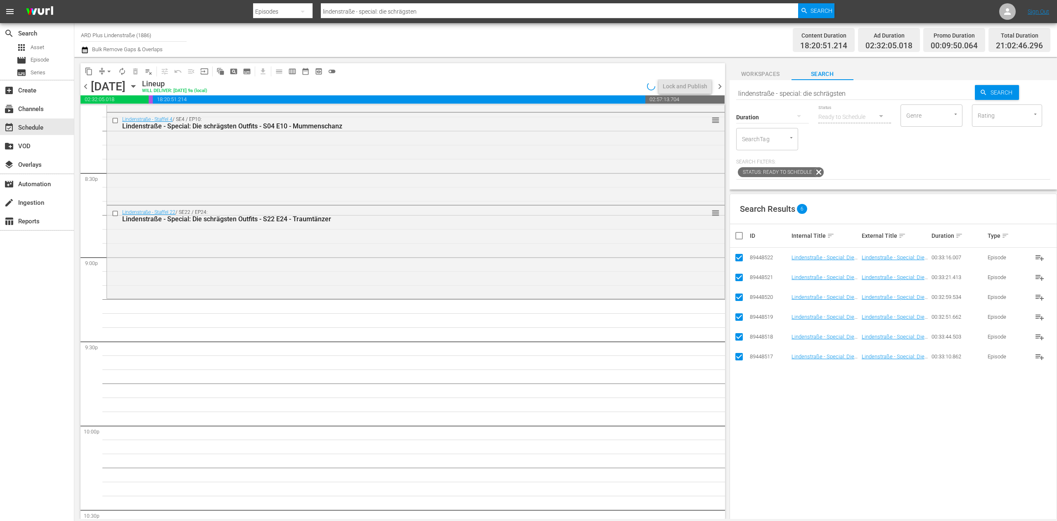
click at [736, 233] on input "checkbox" at bounding box center [742, 236] width 17 height 10
checkbox input "false"
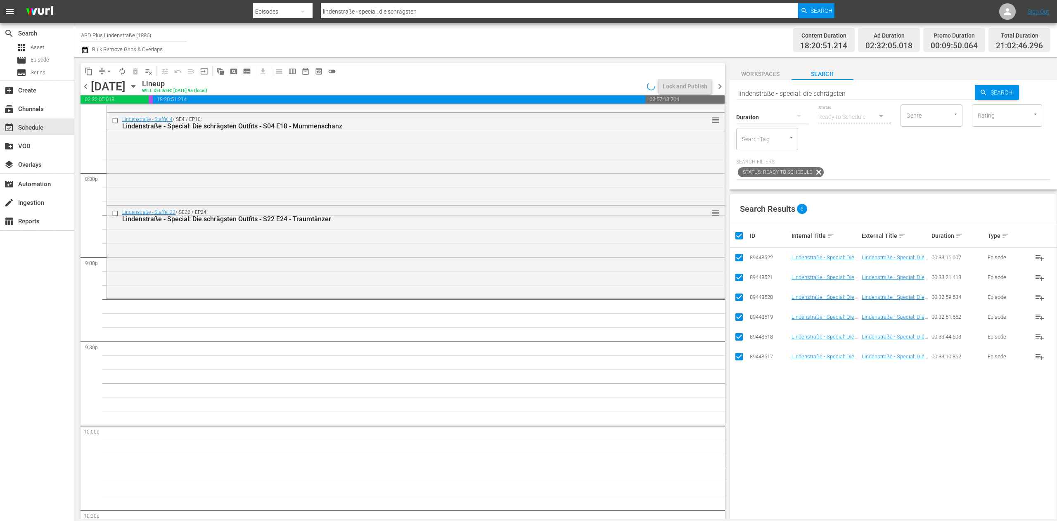
checkbox input "false"
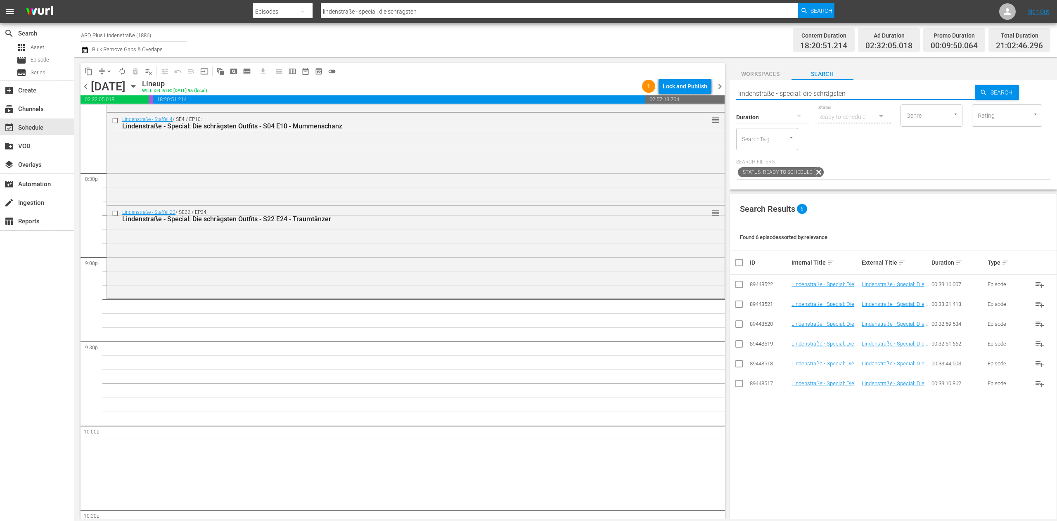
drag, startPoint x: 859, startPoint y: 92, endPoint x: 782, endPoint y: 93, distance: 77.2
click at [782, 93] on input "lindenstraße - special: die schrägsten" at bounding box center [855, 93] width 239 height 20
type input "lindenstraße - s23 e2"
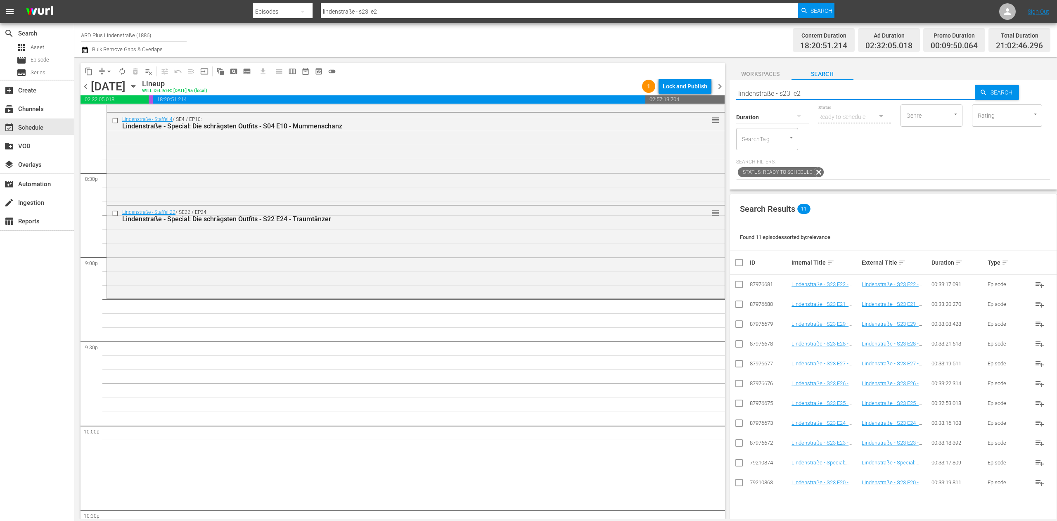
click at [745, 481] on td at bounding box center [739, 483] width 19 height 20
click at [738, 483] on input "checkbox" at bounding box center [739, 484] width 10 height 10
checkbox input "true"
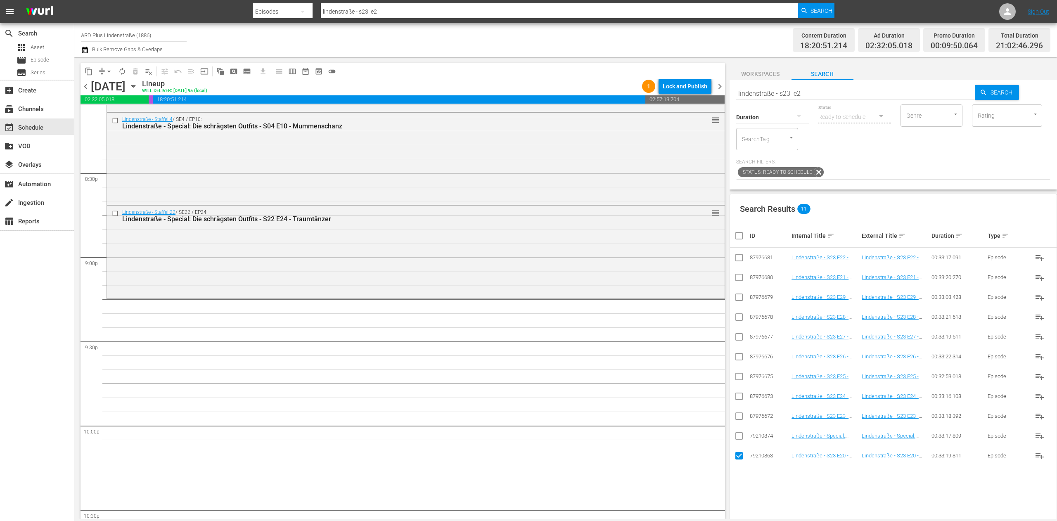
click at [740, 280] on input "checkbox" at bounding box center [739, 279] width 10 height 10
checkbox input "true"
click at [740, 259] on input "checkbox" at bounding box center [739, 259] width 10 height 10
checkbox input "true"
click at [735, 414] on input "checkbox" at bounding box center [739, 418] width 10 height 10
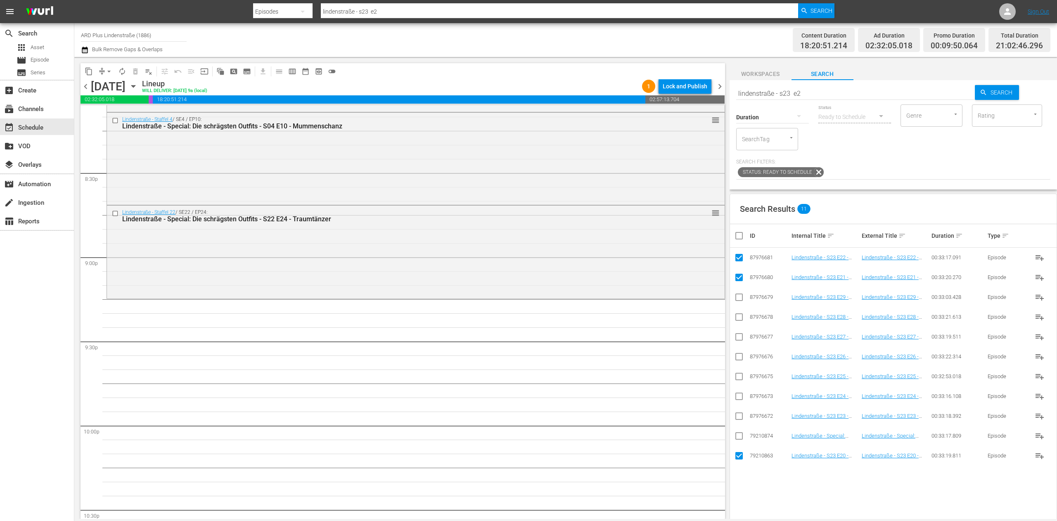
checkbox input "true"
click at [738, 395] on input "checkbox" at bounding box center [739, 398] width 10 height 10
checkbox input "true"
click at [739, 379] on input "checkbox" at bounding box center [739, 378] width 10 height 10
checkbox input "true"
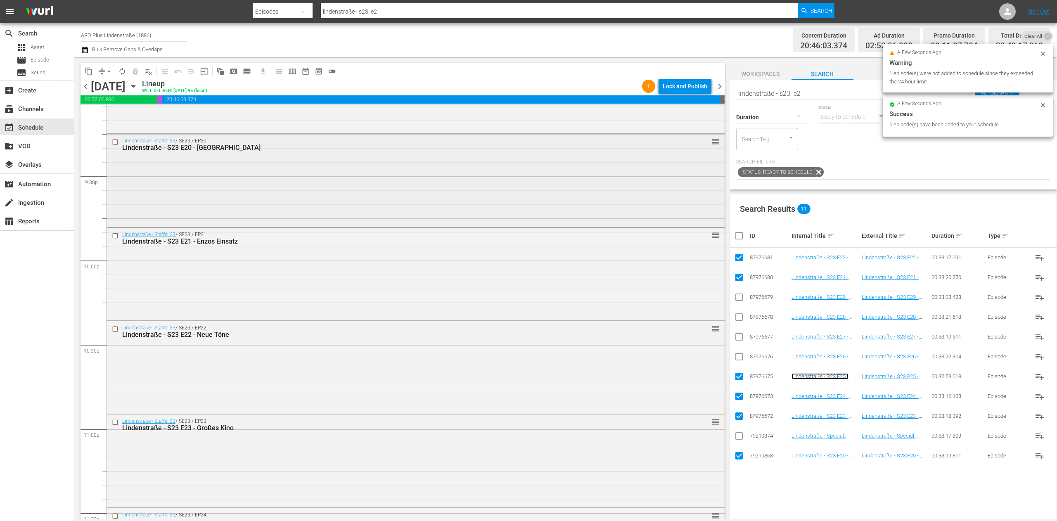
scroll to position [3632, 0]
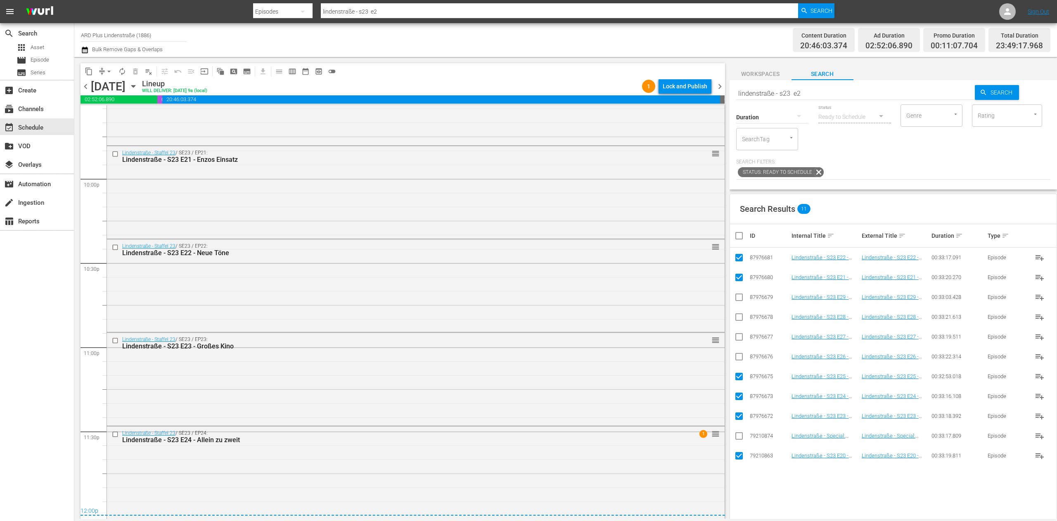
click at [736, 239] on input "checkbox" at bounding box center [742, 236] width 17 height 10
checkbox input "true"
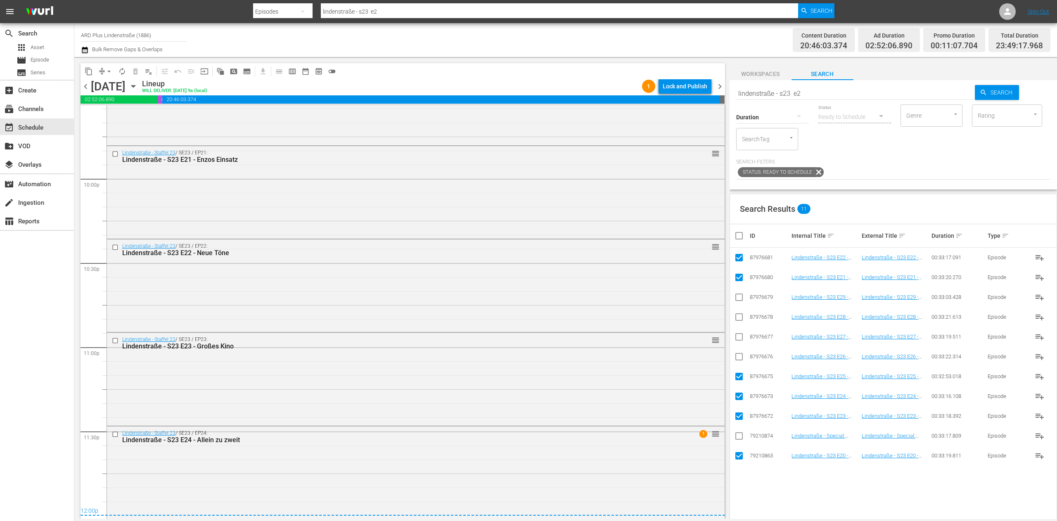
checkbox input "true"
click at [736, 239] on input "checkbox" at bounding box center [742, 236] width 17 height 10
checkbox input "false"
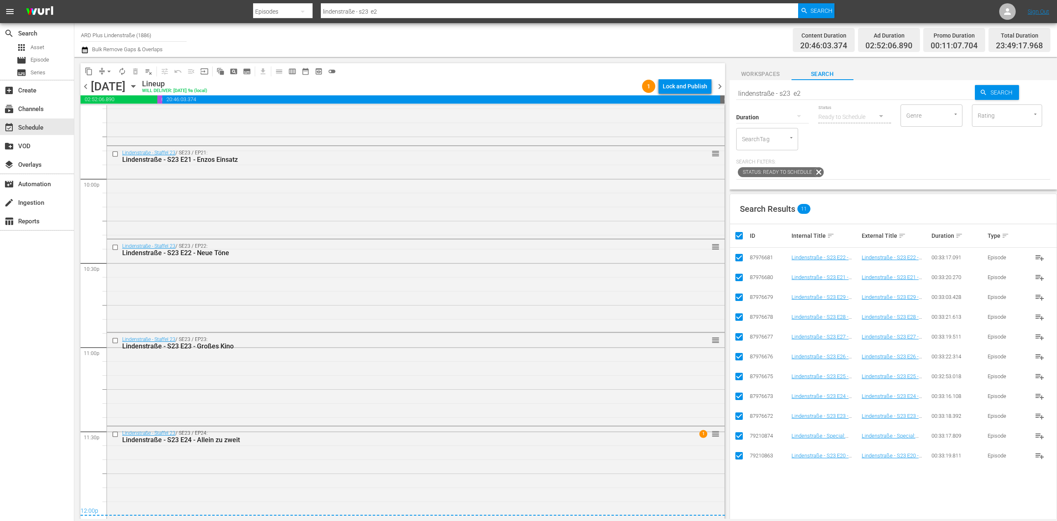
checkbox input "false"
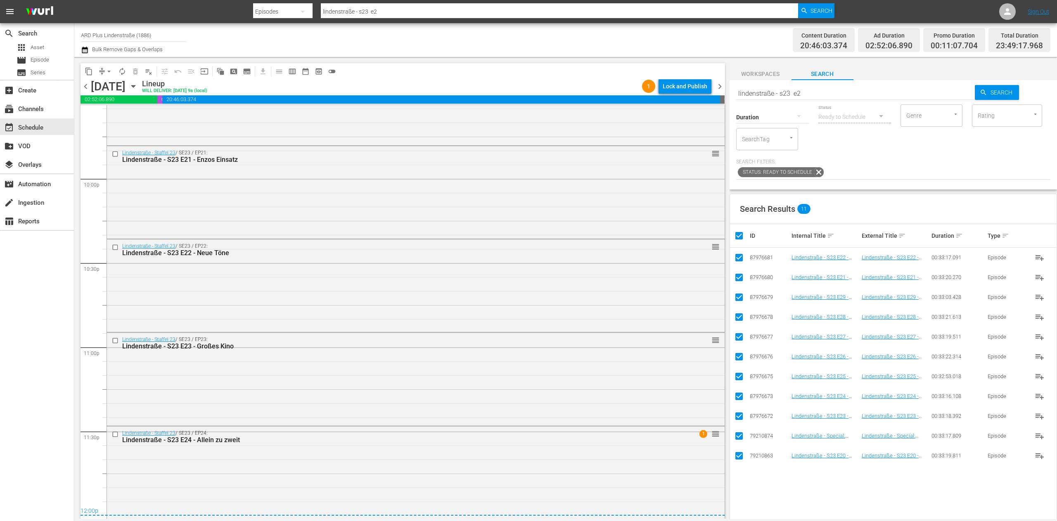
checkbox input "false"
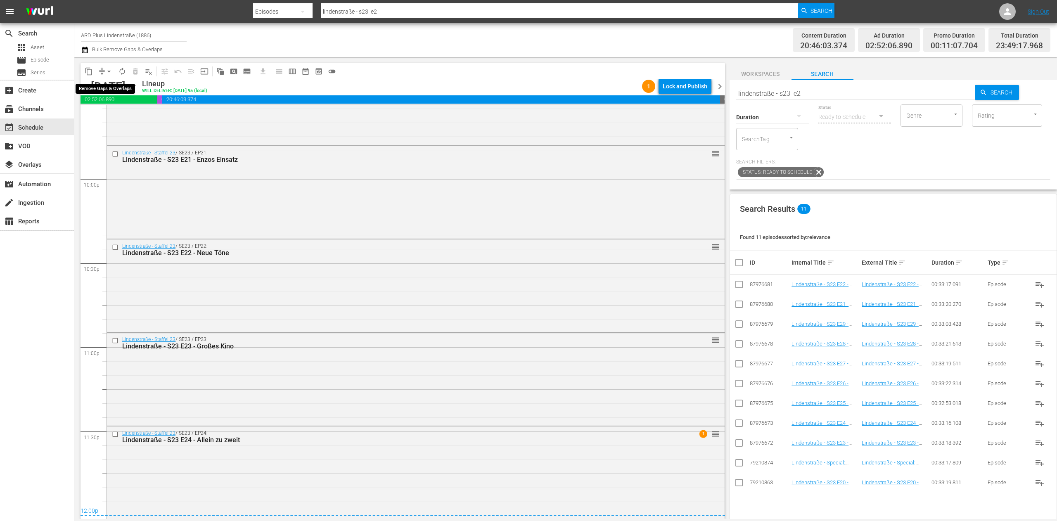
click at [101, 71] on span "compress" at bounding box center [102, 71] width 8 height 8
click at [107, 71] on span "arrow_drop_down" at bounding box center [109, 71] width 8 height 8
click at [114, 117] on li "Align to End of Previous Day" at bounding box center [109, 116] width 87 height 14
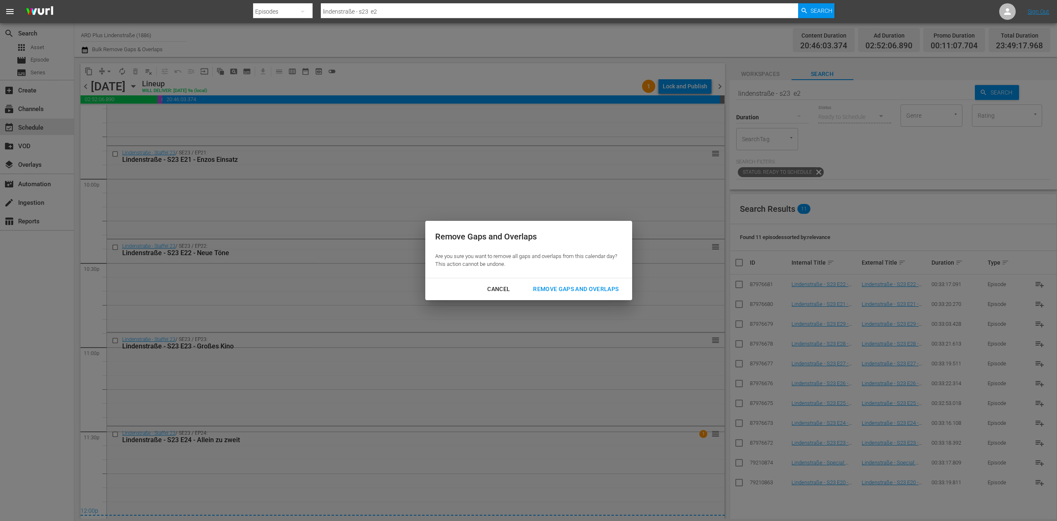
click at [561, 284] on div "Remove Gaps and Overlaps" at bounding box center [575, 289] width 99 height 10
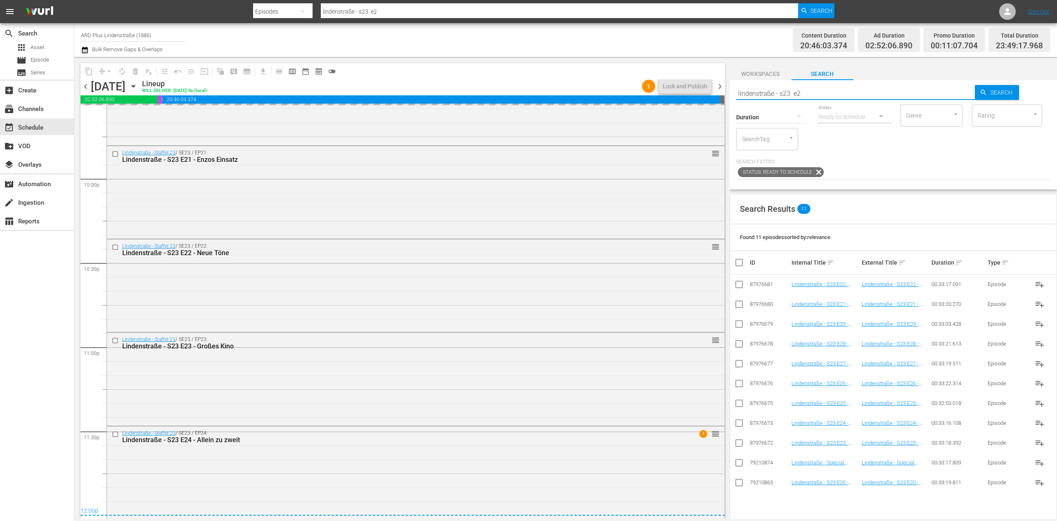
click at [672, 93] on div "content_copy compress arrow_drop_down autorenew_outlined delete_forever_outline…" at bounding box center [565, 288] width 982 height 462
click at [722, 87] on span "chevron_right" at bounding box center [720, 86] width 10 height 10
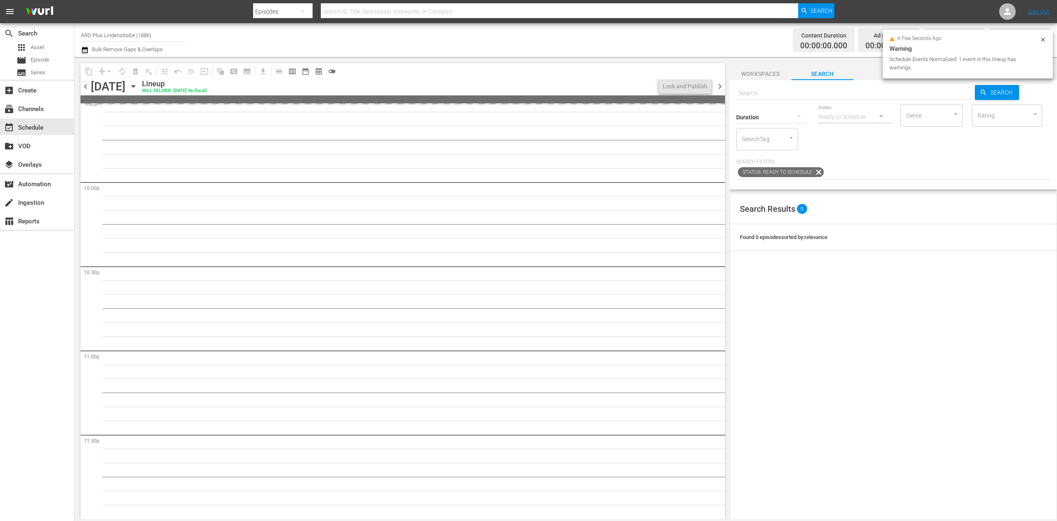
scroll to position [3628, 0]
click at [788, 92] on input "text" at bounding box center [855, 93] width 239 height 20
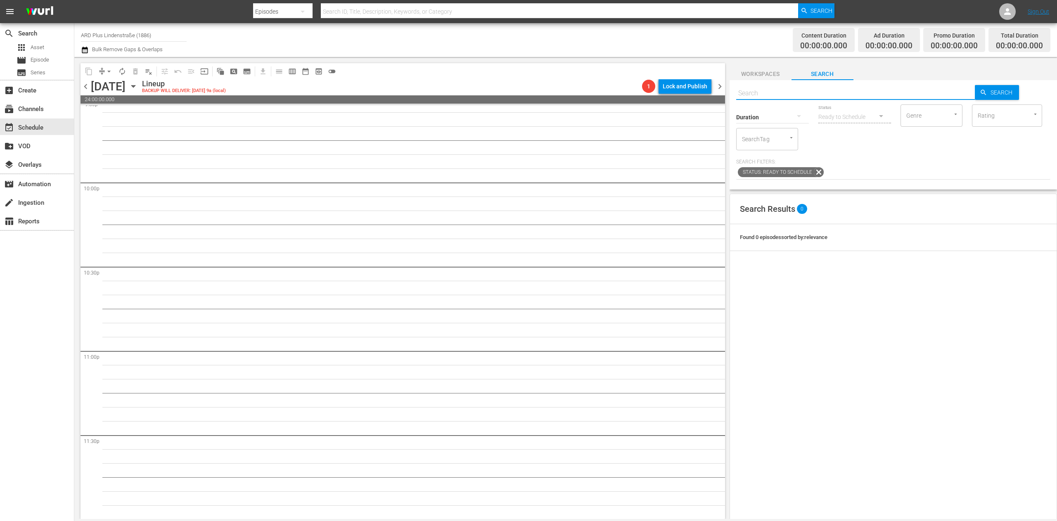
paste input "lindenstraße - s23 e2"
type input "lindenstraße - s23 e2"
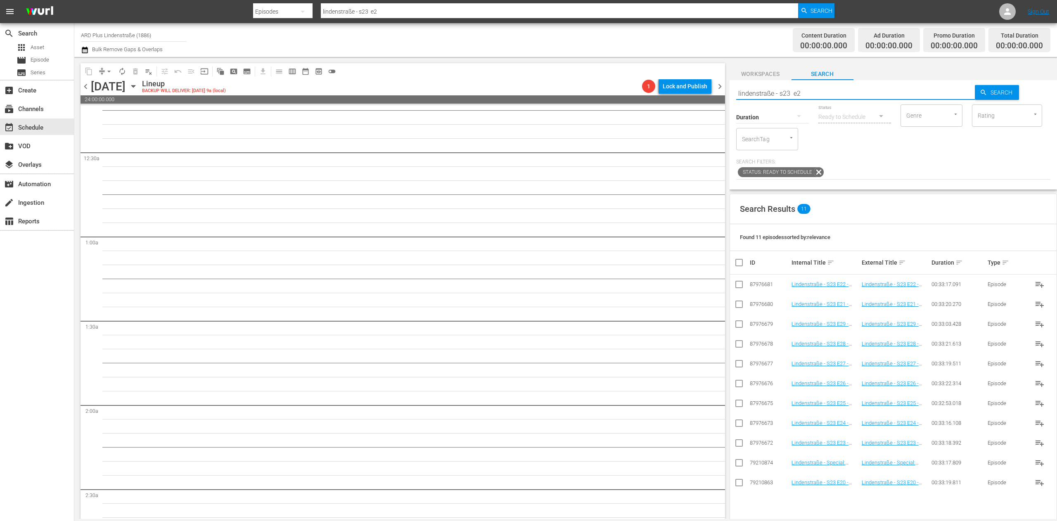
scroll to position [0, 0]
drag, startPoint x: 84, startPoint y: 85, endPoint x: 199, endPoint y: 102, distance: 116.0
click at [84, 86] on span "chevron_left" at bounding box center [85, 86] width 10 height 10
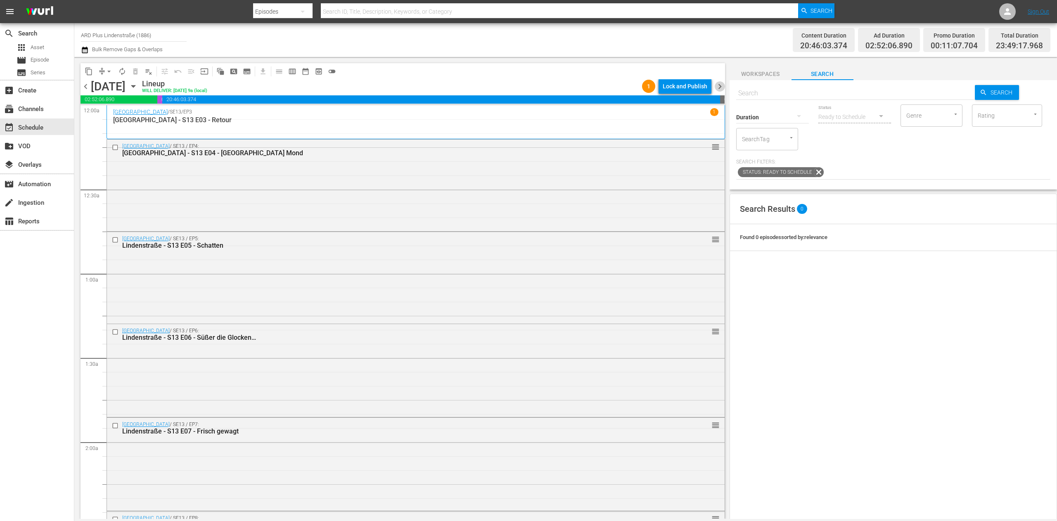
click at [719, 84] on span "chevron_right" at bounding box center [720, 86] width 10 height 10
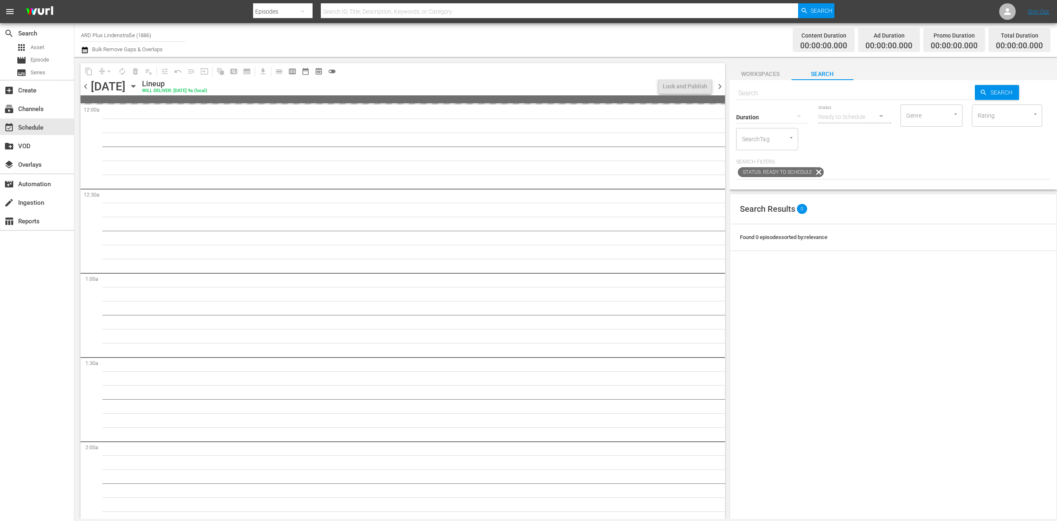
click at [774, 92] on input "text" at bounding box center [855, 93] width 239 height 20
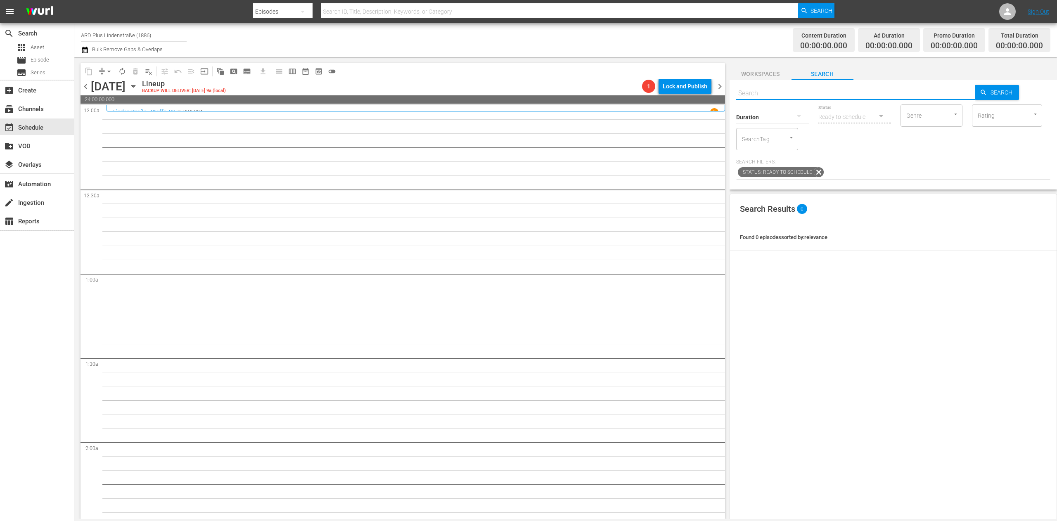
paste input "lindenstraße - s23 e2"
type input "lindenstraße - s23 e2"
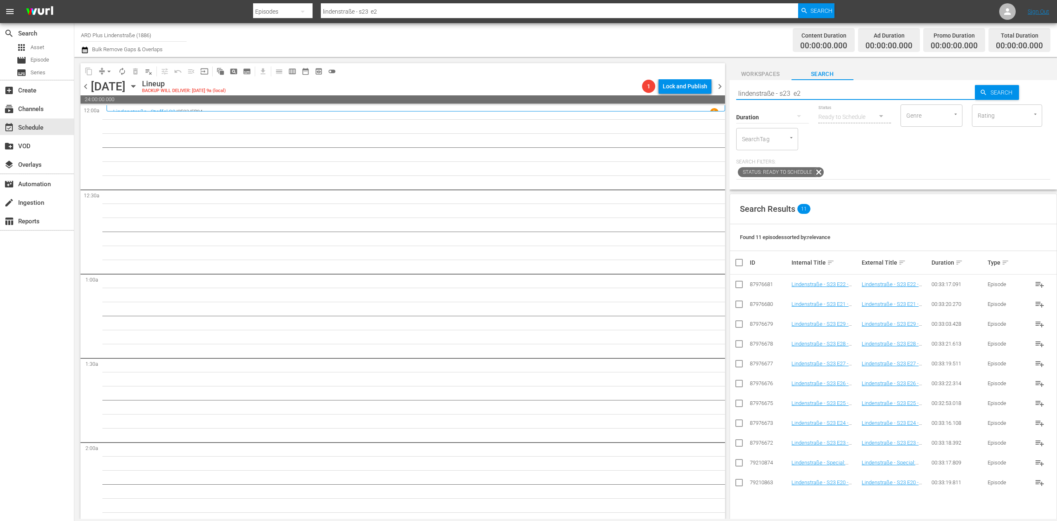
click at [737, 406] on input "checkbox" at bounding box center [739, 405] width 10 height 10
checkbox input "true"
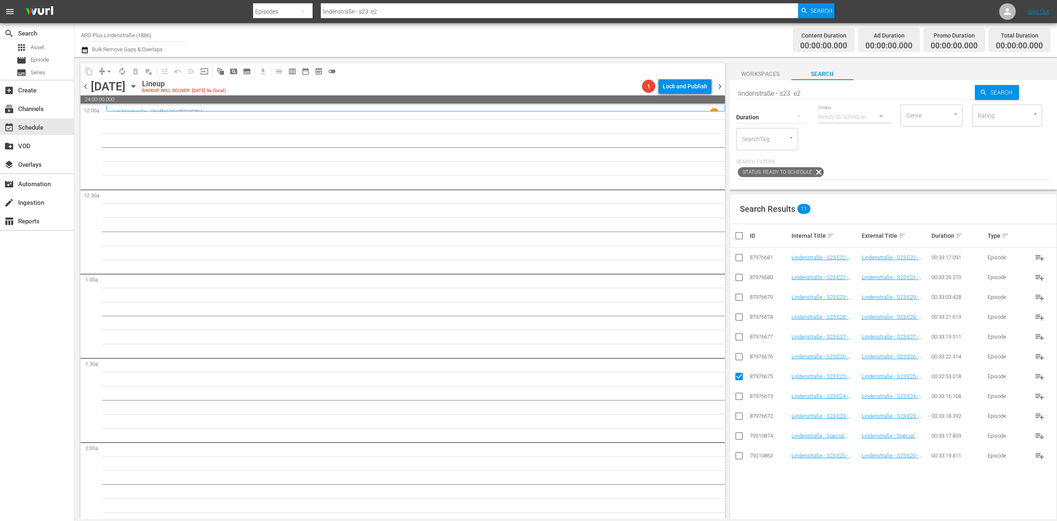
click at [741, 361] on input "checkbox" at bounding box center [739, 358] width 10 height 10
checkbox input "true"
click at [738, 340] on input "checkbox" at bounding box center [739, 339] width 10 height 10
checkbox input "true"
click at [740, 315] on input "checkbox" at bounding box center [739, 319] width 10 height 10
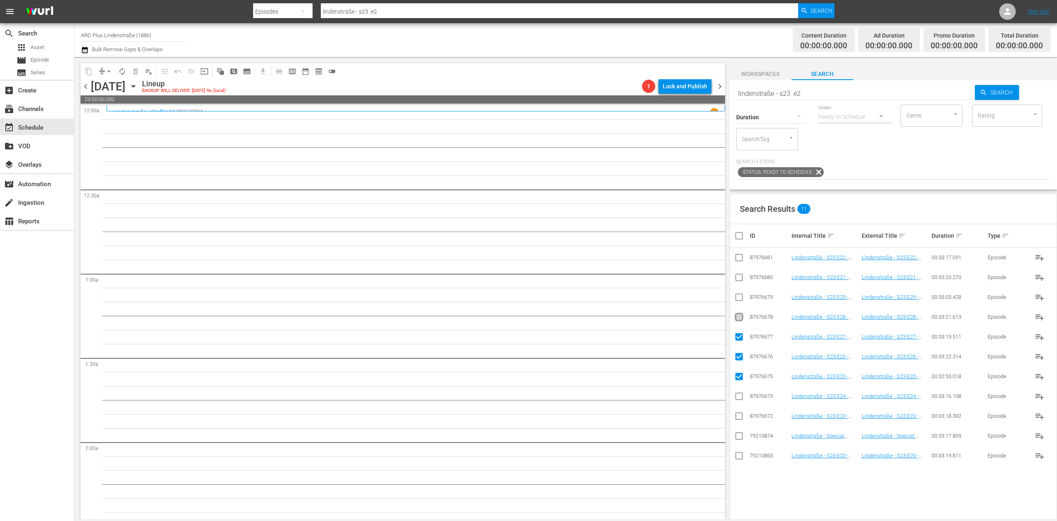
checkbox input "true"
click at [741, 297] on input "checkbox" at bounding box center [739, 299] width 10 height 10
checkbox input "true"
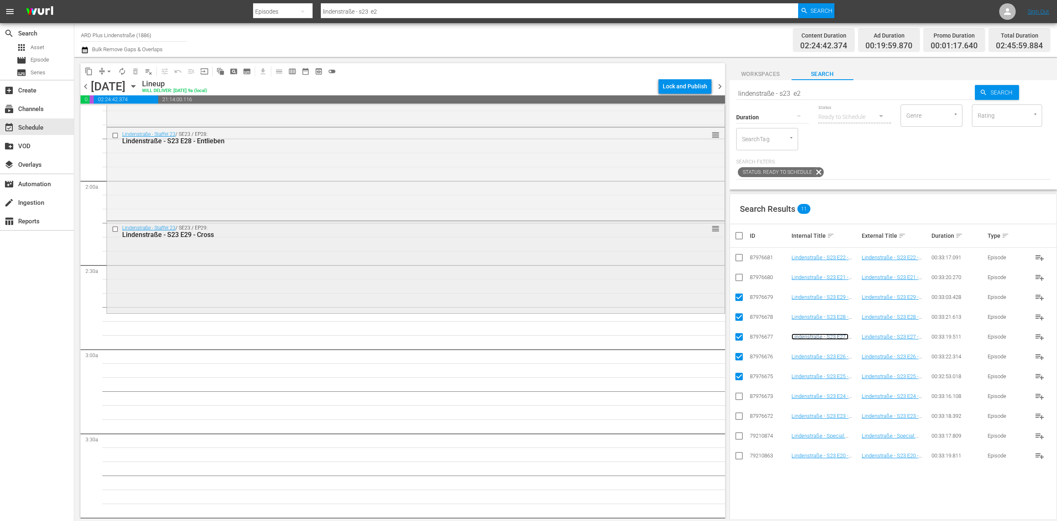
scroll to position [330, 0]
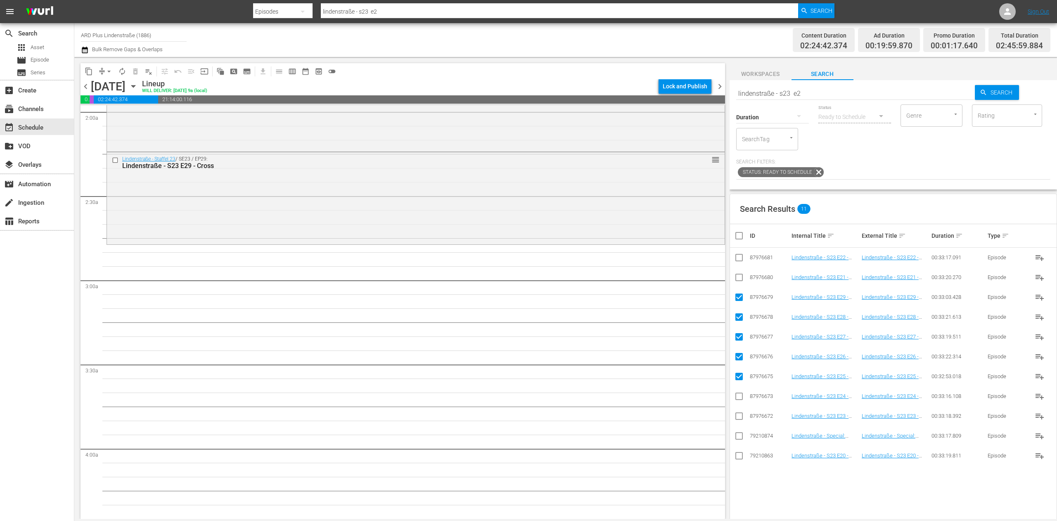
click at [736, 234] on input "checkbox" at bounding box center [742, 236] width 17 height 10
checkbox input "true"
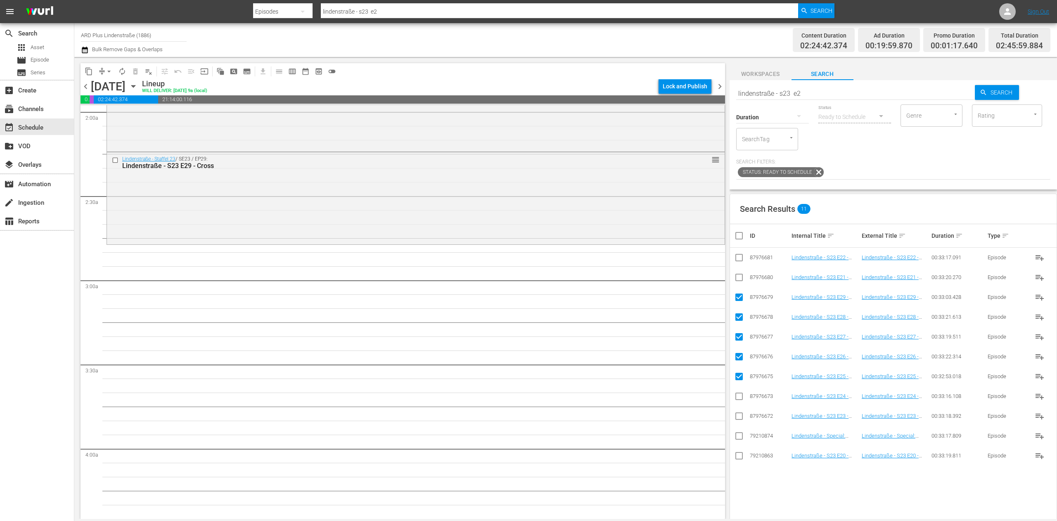
checkbox input "true"
click at [736, 234] on input "checkbox" at bounding box center [742, 236] width 17 height 10
checkbox input "false"
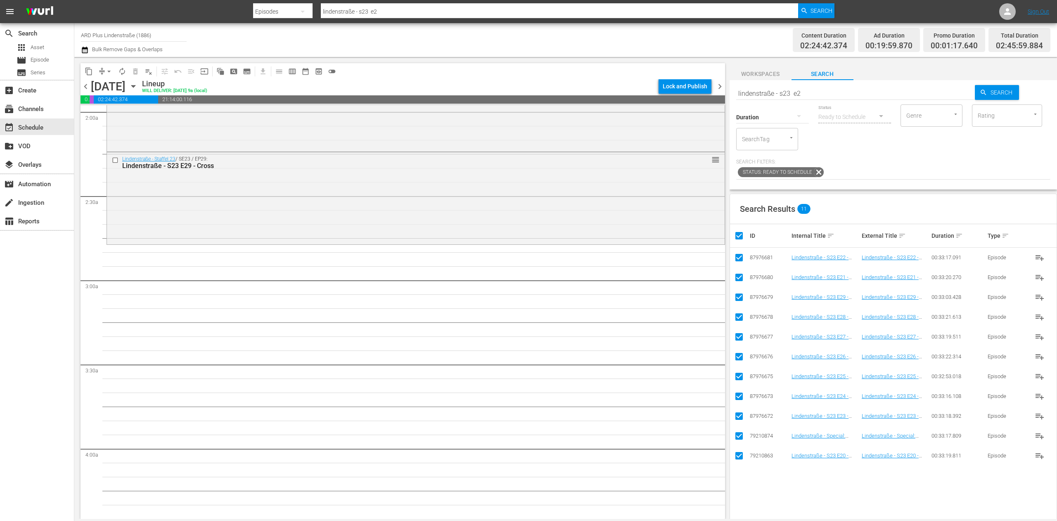
checkbox input "false"
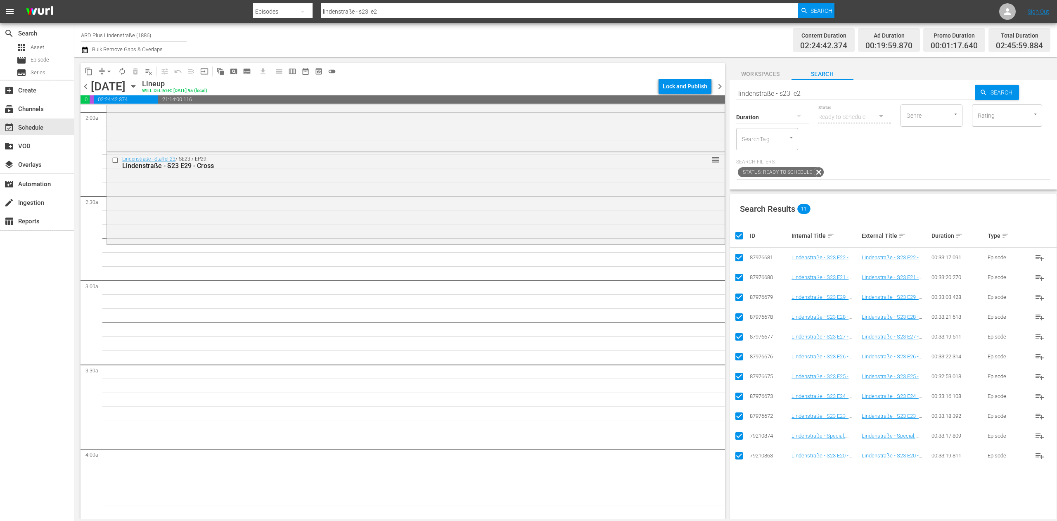
checkbox input "false"
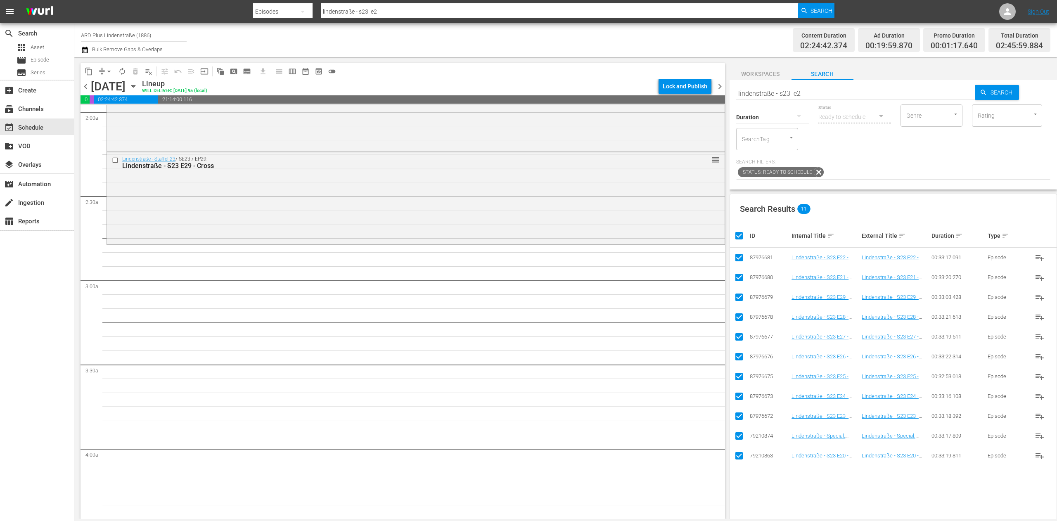
checkbox input "false"
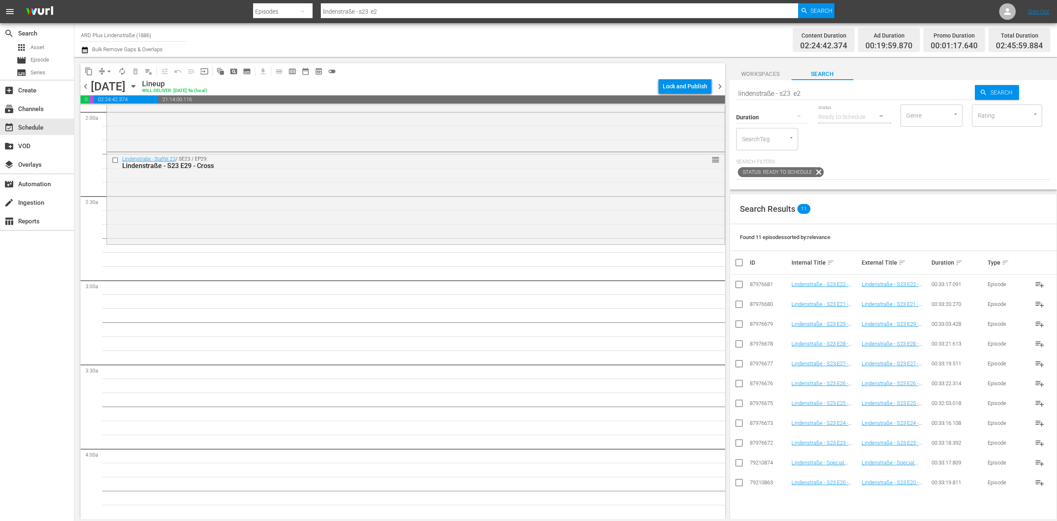
click at [808, 92] on input "lindenstraße - s23 e2" at bounding box center [855, 93] width 239 height 20
type input "lindenstraße - s23 e4"
click at [741, 424] on input "checkbox" at bounding box center [739, 425] width 10 height 10
checkbox input "true"
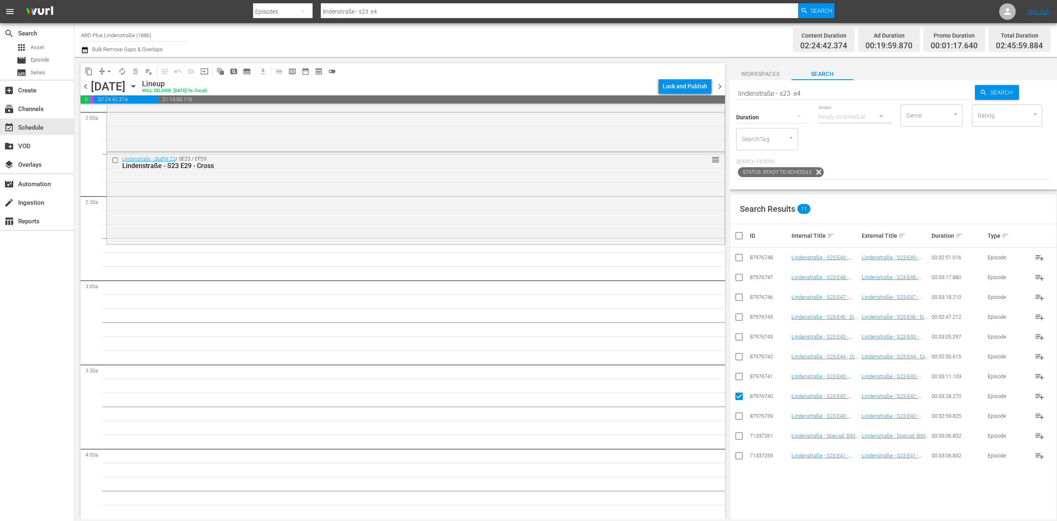
click at [742, 373] on input "checkbox" at bounding box center [739, 378] width 10 height 10
checkbox input "true"
click at [738, 353] on input "checkbox" at bounding box center [739, 358] width 10 height 10
checkbox input "true"
click at [740, 334] on input "checkbox" at bounding box center [739, 339] width 10 height 10
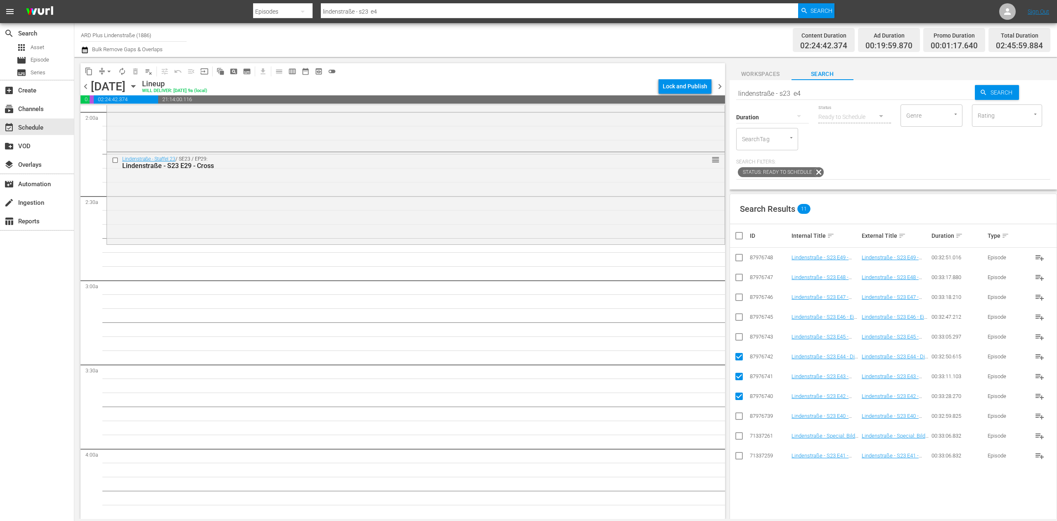
checkbox input "true"
click at [741, 314] on input "checkbox" at bounding box center [739, 319] width 10 height 10
checkbox input "true"
click at [742, 296] on input "checkbox" at bounding box center [739, 299] width 10 height 10
checkbox input "true"
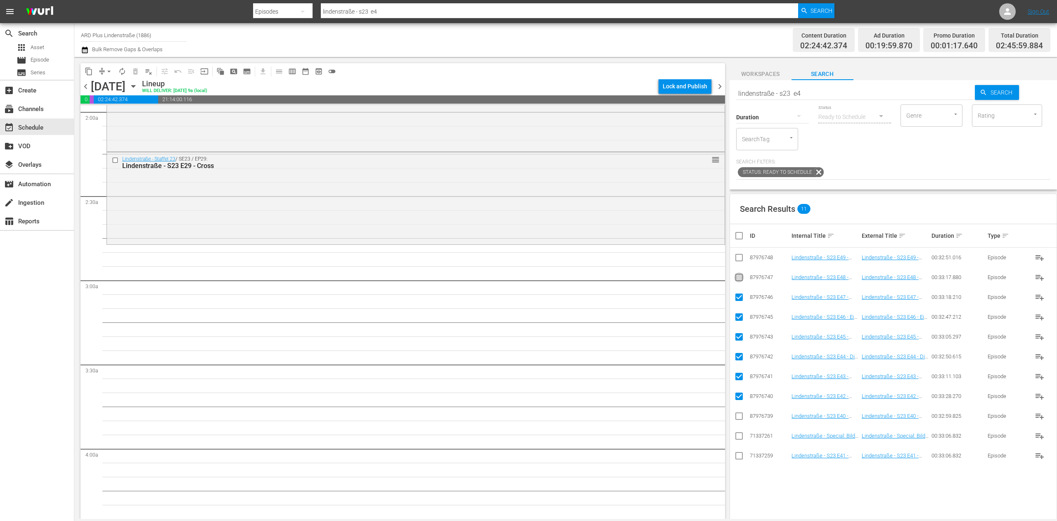
click at [740, 277] on input "checkbox" at bounding box center [739, 279] width 10 height 10
checkbox input "true"
click at [740, 258] on input "checkbox" at bounding box center [739, 259] width 10 height 10
checkbox input "true"
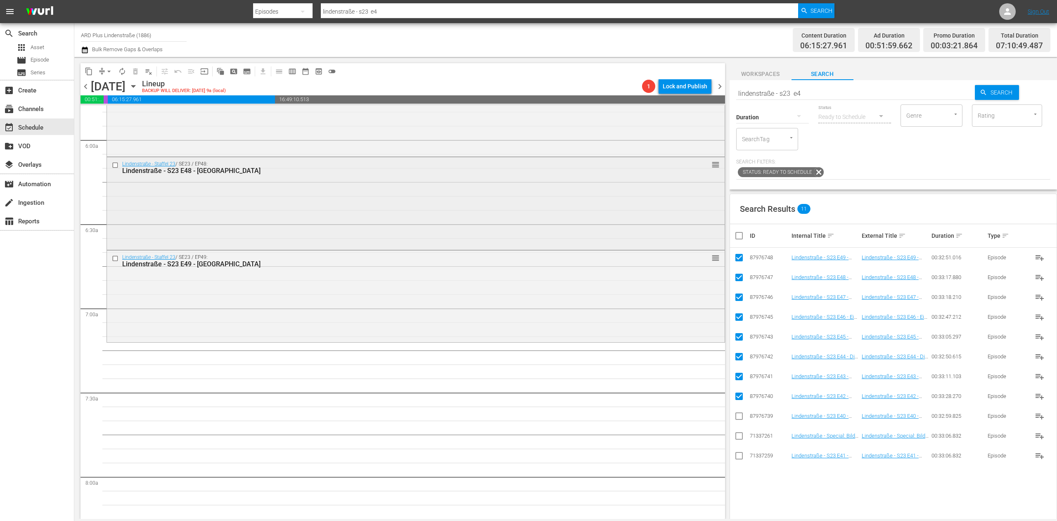
scroll to position [991, 0]
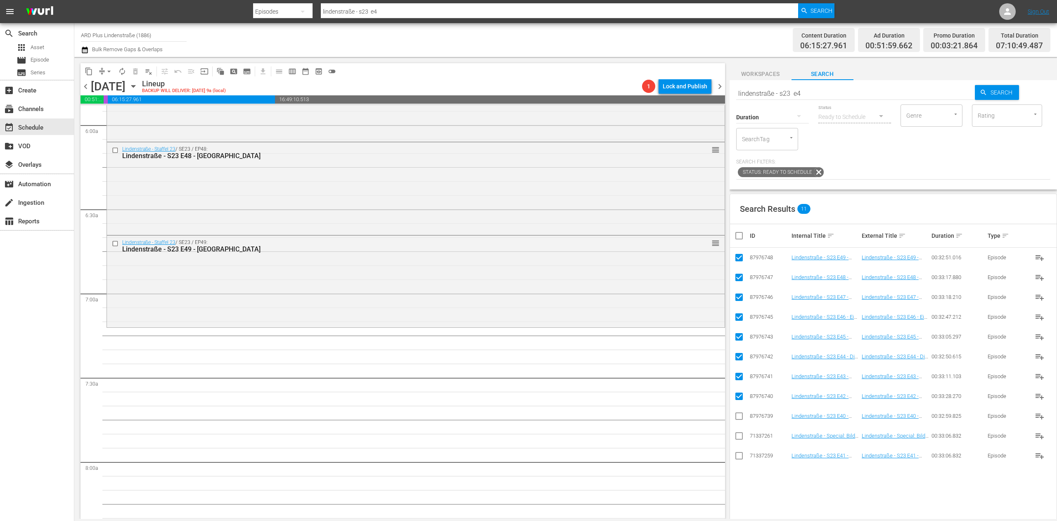
click at [735, 237] on input "checkbox" at bounding box center [742, 236] width 17 height 10
checkbox input "true"
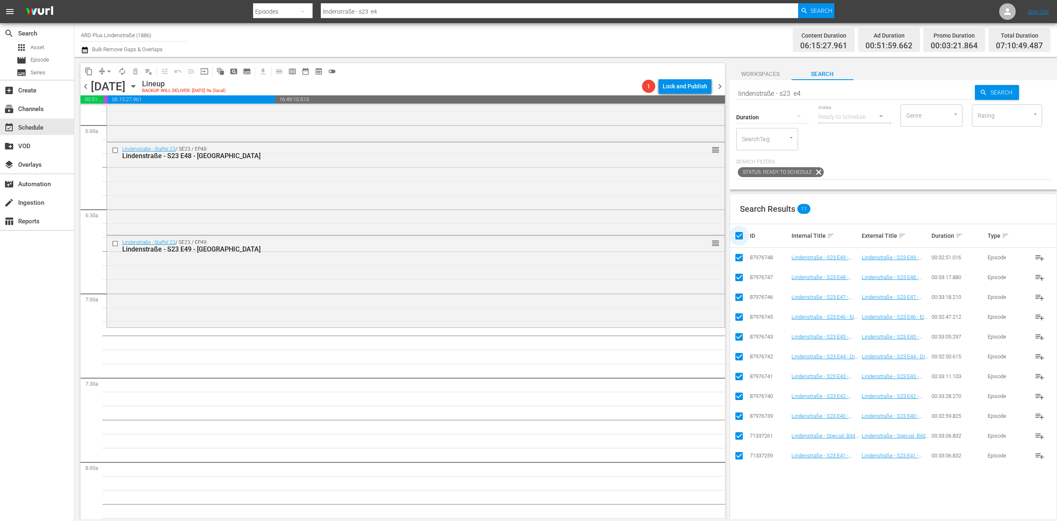
click at [735, 237] on input "checkbox" at bounding box center [742, 236] width 17 height 10
checkbox input "false"
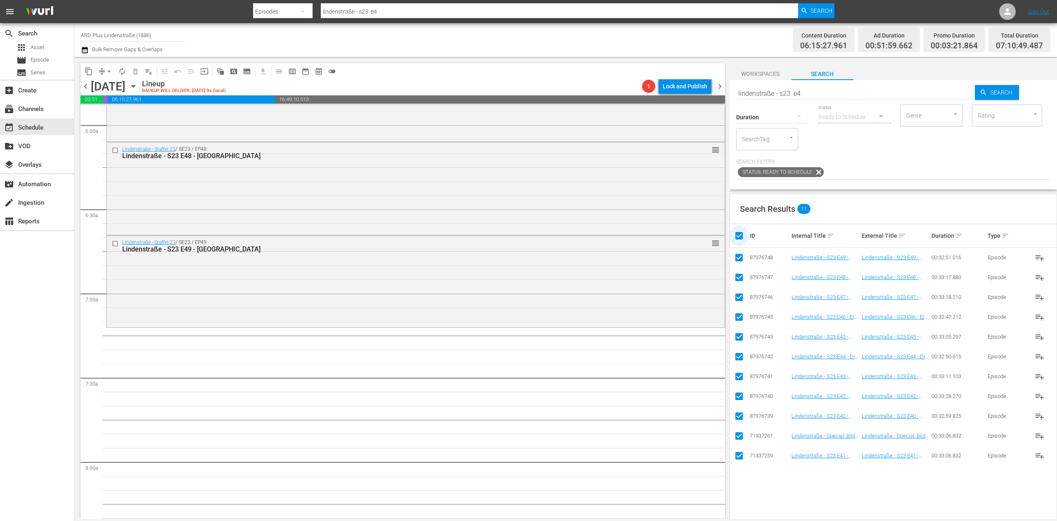
checkbox input "false"
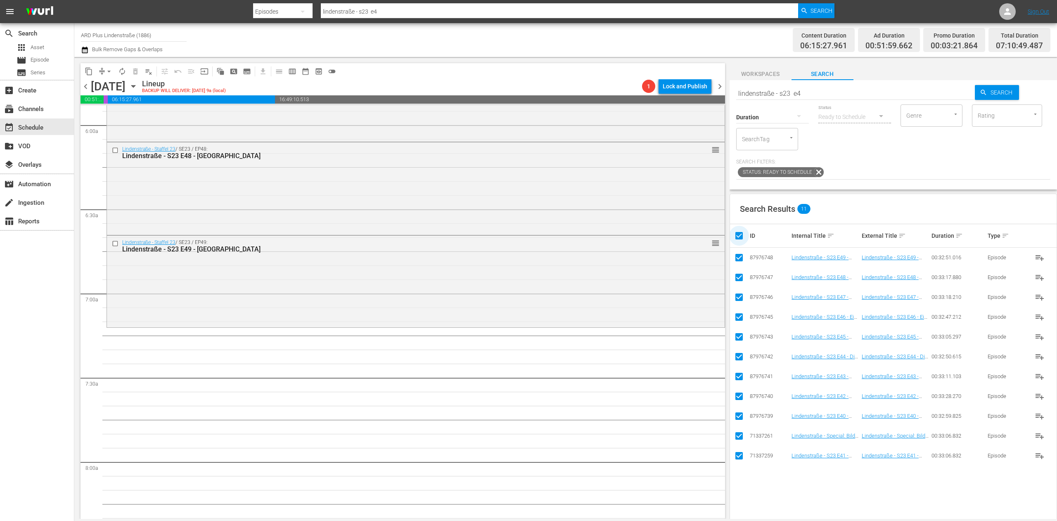
checkbox input "false"
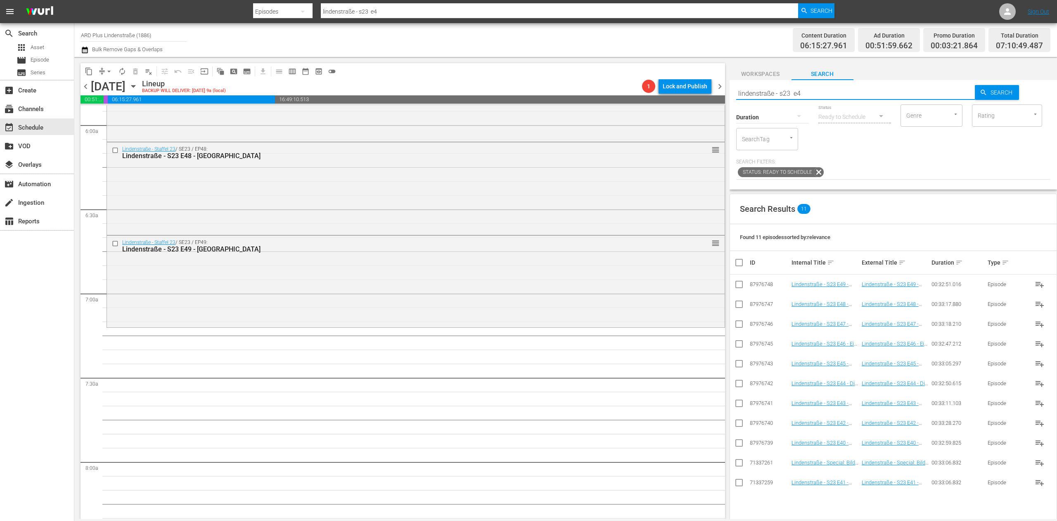
click at [826, 87] on input "lindenstraße - s23 e4" at bounding box center [855, 93] width 239 height 20
type input "lindenstraße - s23 e5"
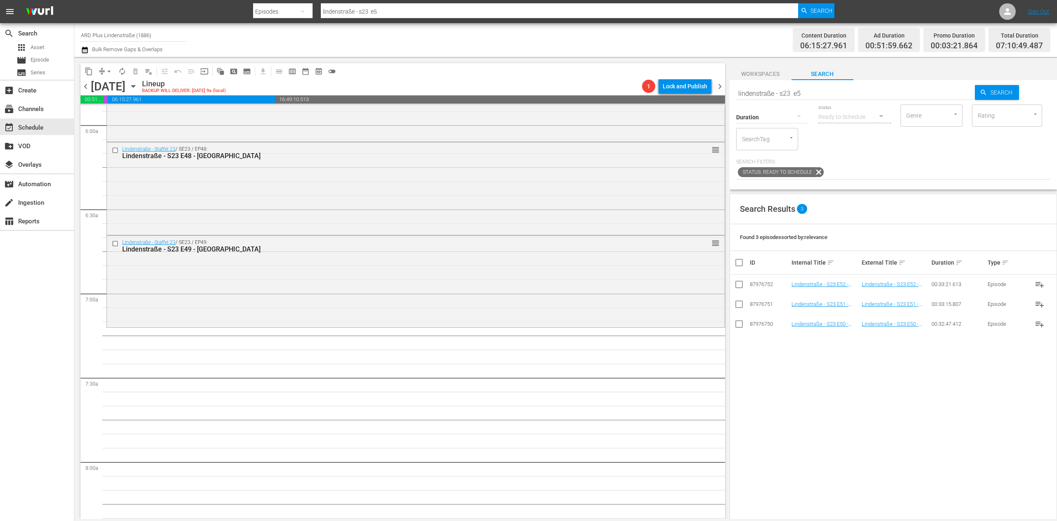
click at [727, 325] on div "content_copy compress arrow_drop_down autorenew_outlined delete_forever_outline…" at bounding box center [401, 288] width 655 height 462
click at [740, 325] on input "checkbox" at bounding box center [739, 326] width 10 height 10
checkbox input "true"
click at [737, 279] on input "checkbox" at bounding box center [739, 279] width 10 height 10
checkbox input "true"
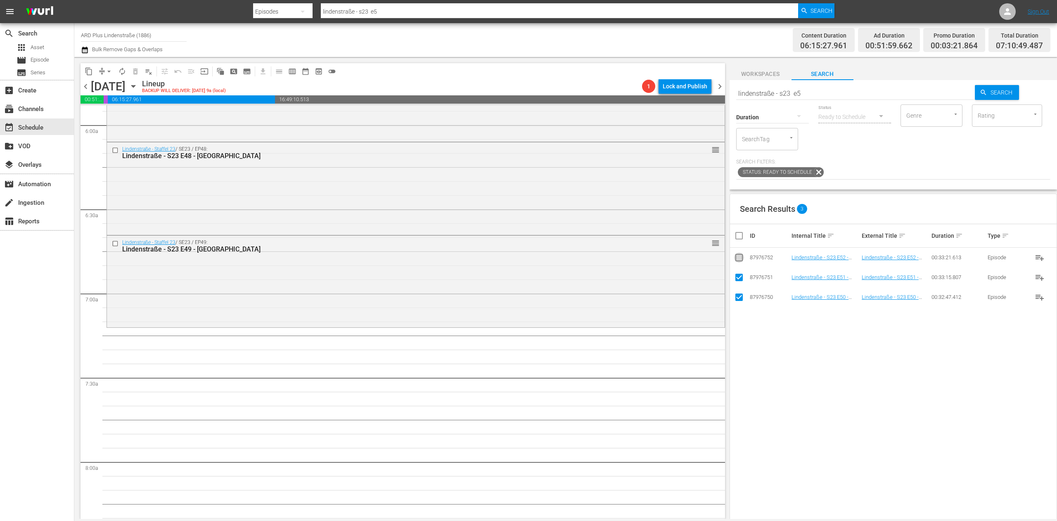
click at [737, 258] on input "checkbox" at bounding box center [739, 259] width 10 height 10
checkbox input "true"
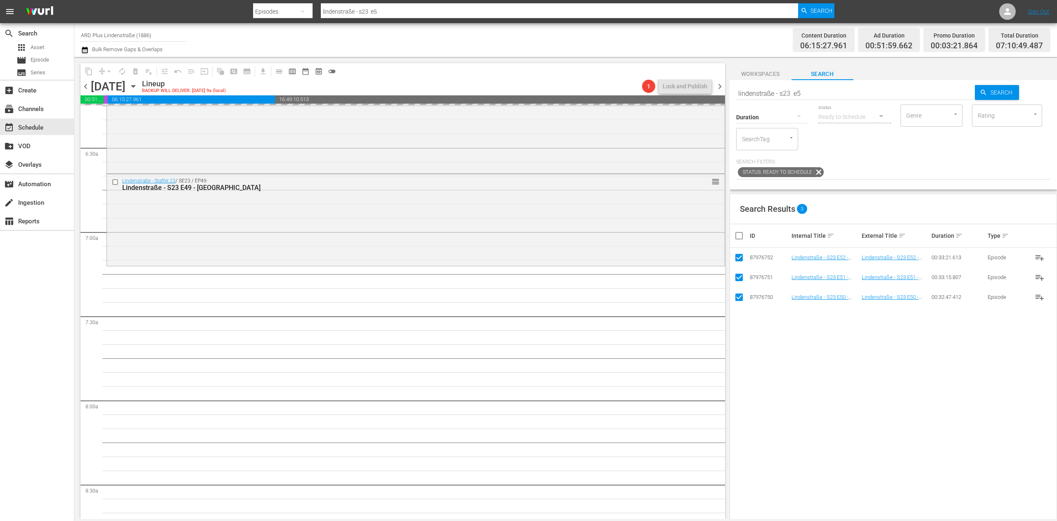
scroll to position [1073, 0]
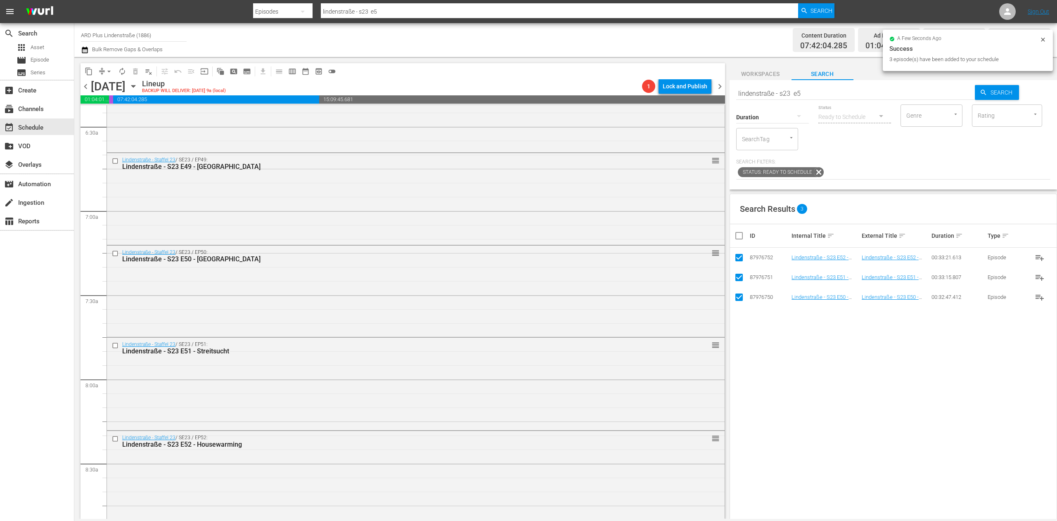
click at [734, 237] on input "checkbox" at bounding box center [742, 236] width 17 height 10
checkbox input "false"
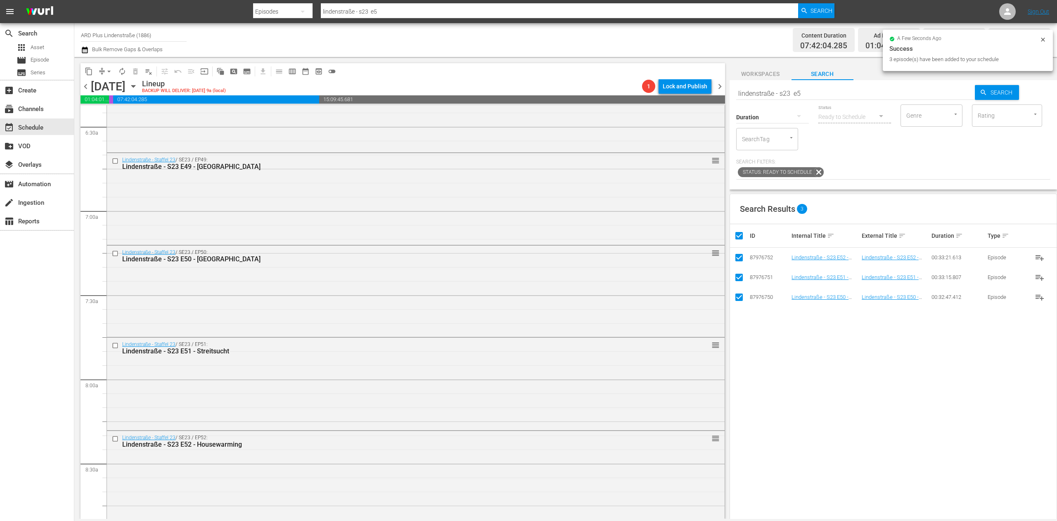
checkbox input "false"
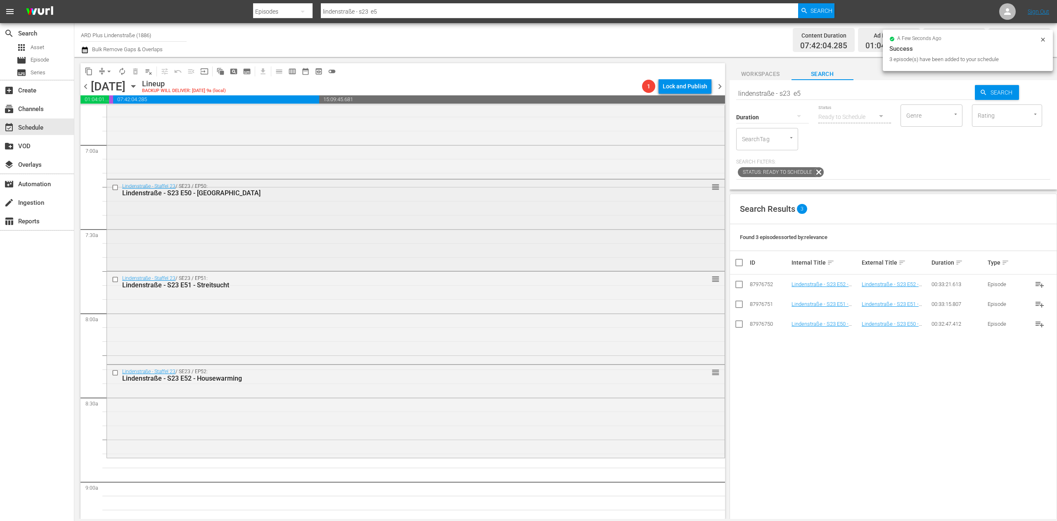
scroll to position [1238, 0]
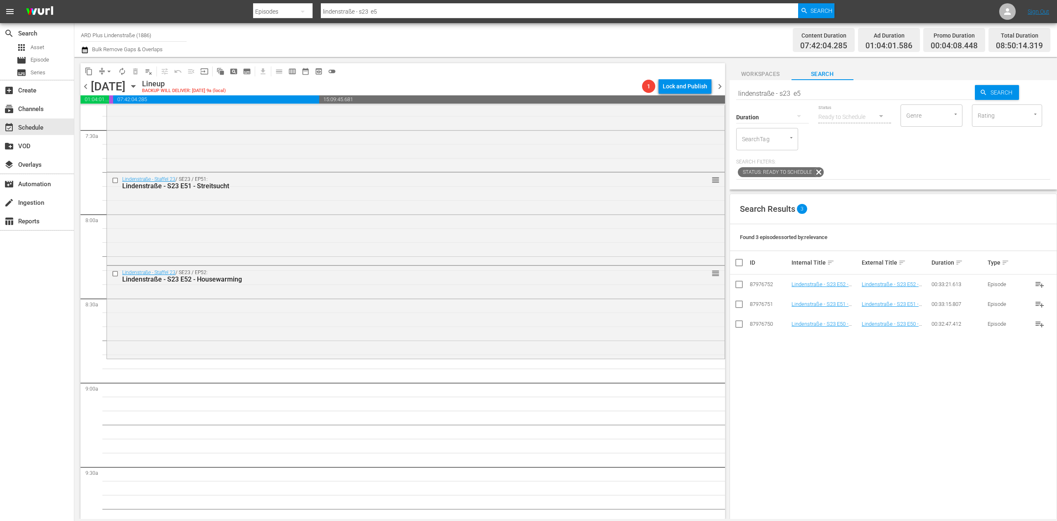
click at [852, 101] on div "Status Ready to Schedule" at bounding box center [854, 112] width 73 height 30
click at [849, 88] on input "lindenstraße - s23 e5" at bounding box center [855, 93] width 239 height 20
type input "lindenstraße - s23 e0"
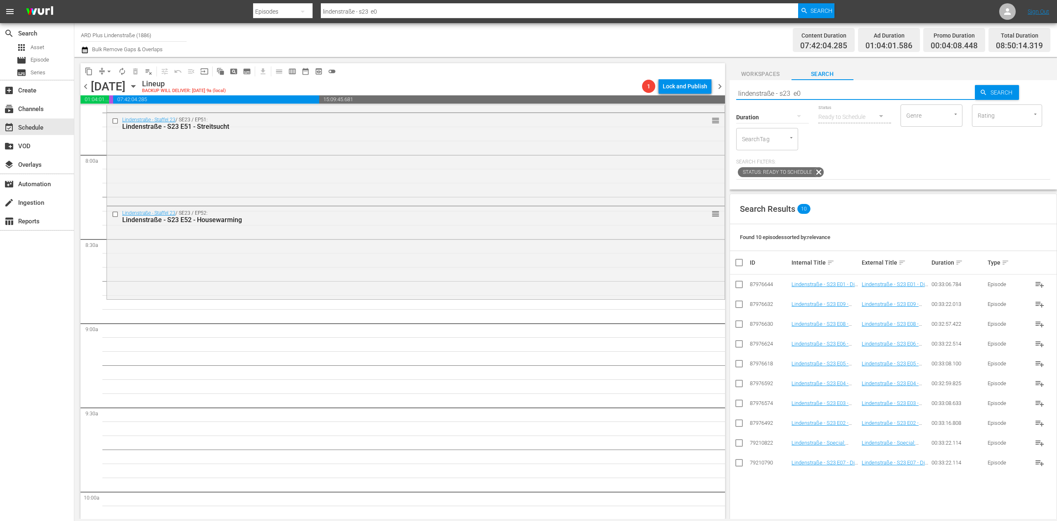
scroll to position [1321, 0]
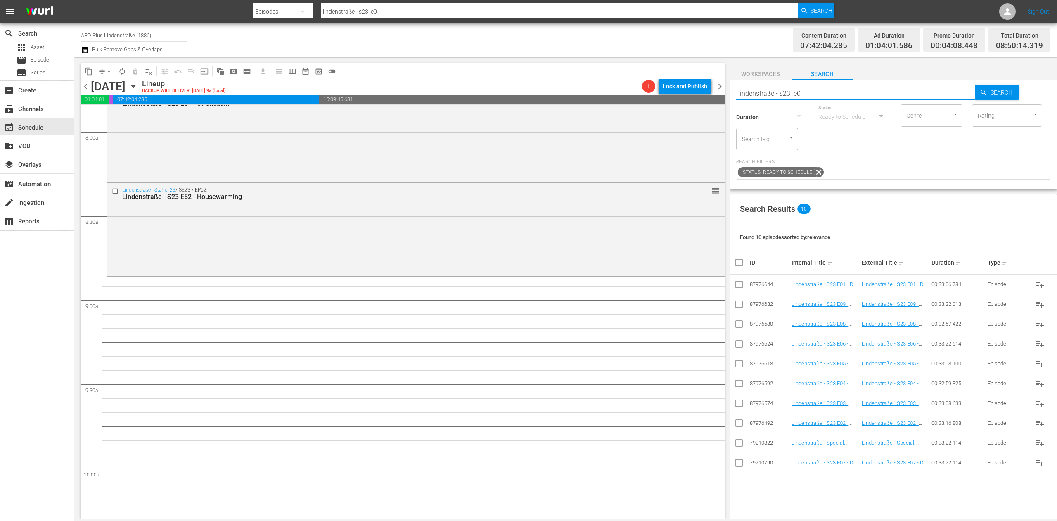
click at [738, 283] on input "checkbox" at bounding box center [739, 286] width 10 height 10
checkbox input "true"
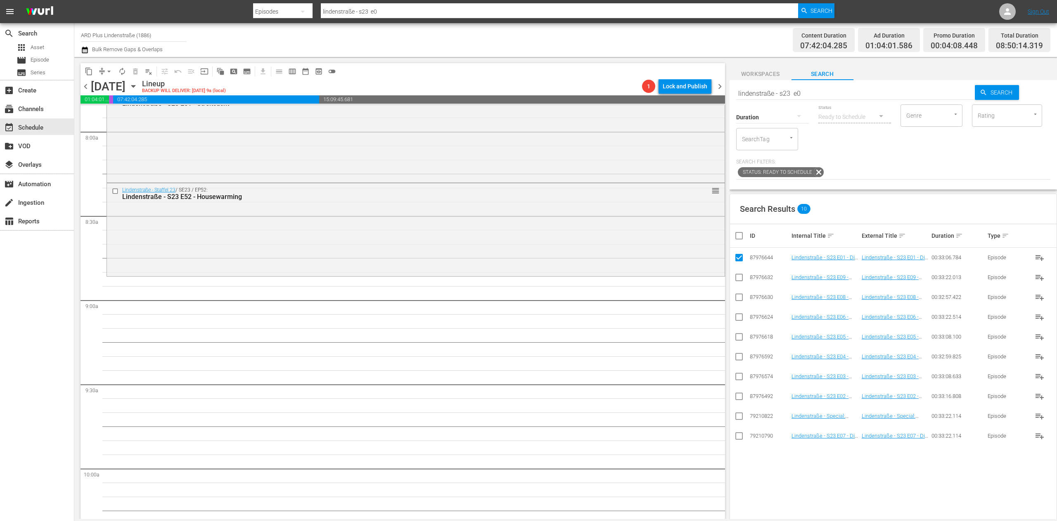
click at [735, 398] on input "checkbox" at bounding box center [739, 398] width 10 height 10
checkbox input "true"
click at [741, 376] on input "checkbox" at bounding box center [739, 378] width 10 height 10
checkbox input "true"
click at [739, 359] on input "checkbox" at bounding box center [739, 358] width 10 height 10
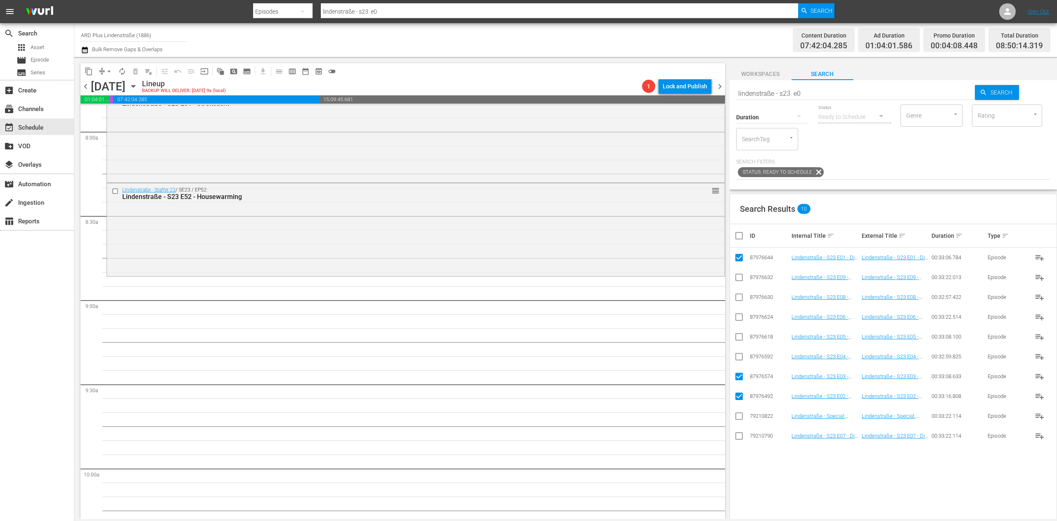
checkbox input "true"
click at [741, 341] on input "checkbox" at bounding box center [739, 339] width 10 height 10
checkbox input "true"
click at [743, 316] on input "checkbox" at bounding box center [739, 319] width 10 height 10
checkbox input "true"
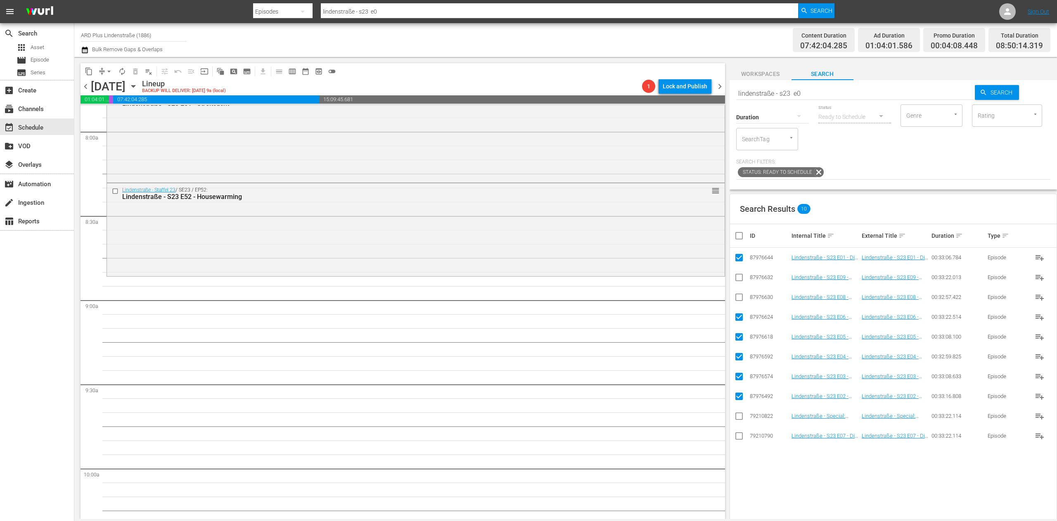
click at [741, 445] on td at bounding box center [739, 436] width 19 height 20
click at [742, 439] on input "checkbox" at bounding box center [739, 438] width 10 height 10
checkbox input "true"
click at [737, 296] on input "checkbox" at bounding box center [739, 299] width 10 height 10
checkbox input "true"
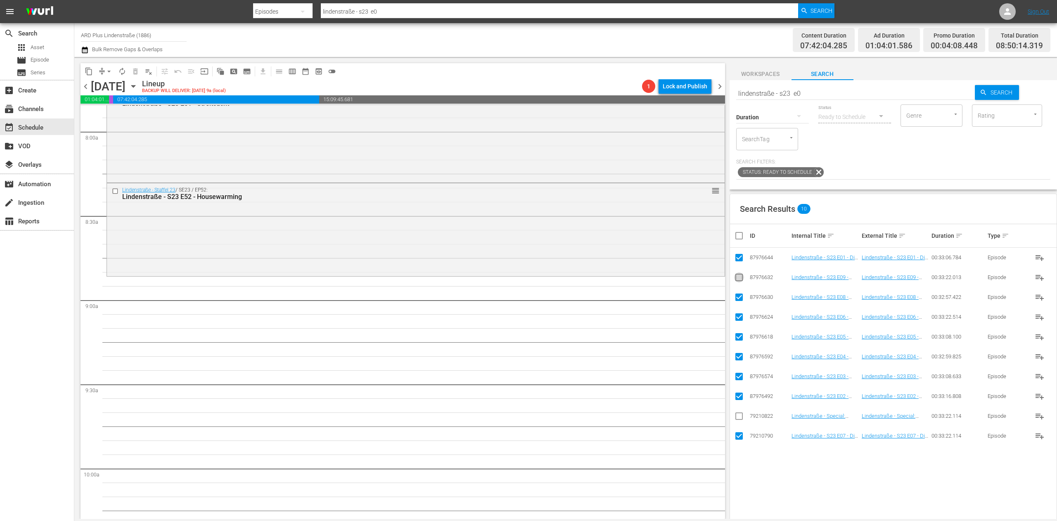
click at [741, 277] on input "checkbox" at bounding box center [739, 279] width 10 height 10
checkbox input "true"
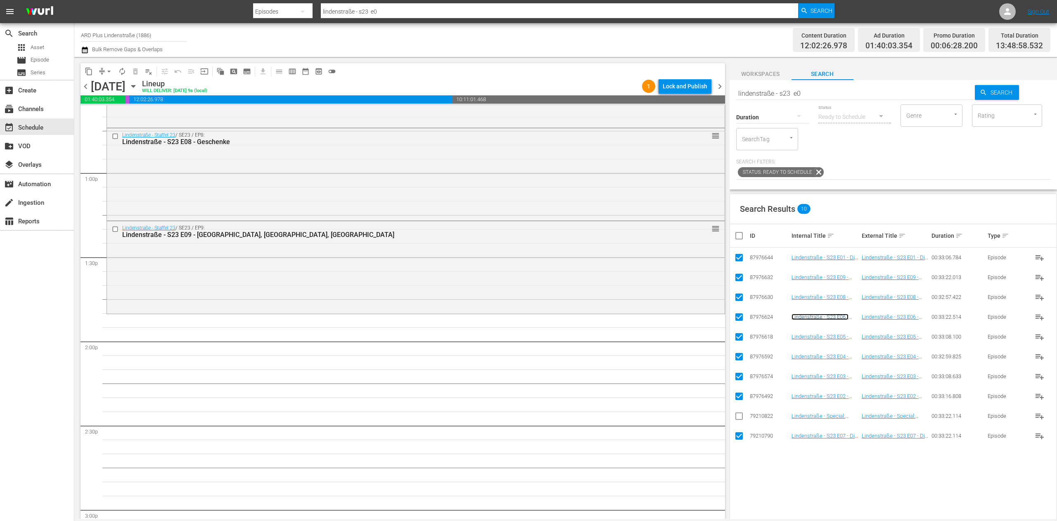
scroll to position [2147, 0]
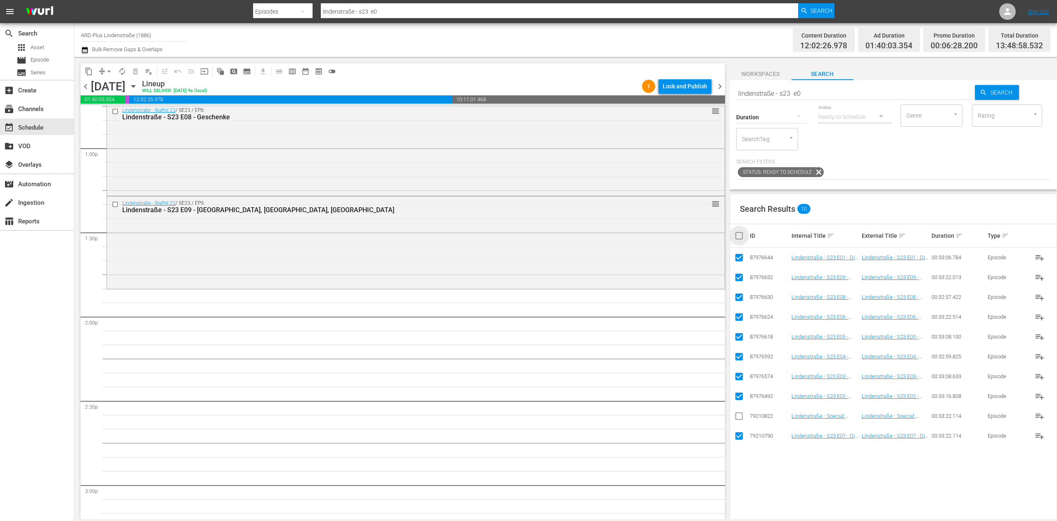
click at [742, 234] on input "checkbox" at bounding box center [742, 236] width 17 height 10
checkbox input "true"
click at [742, 234] on input "checkbox" at bounding box center [742, 236] width 17 height 10
checkbox input "false"
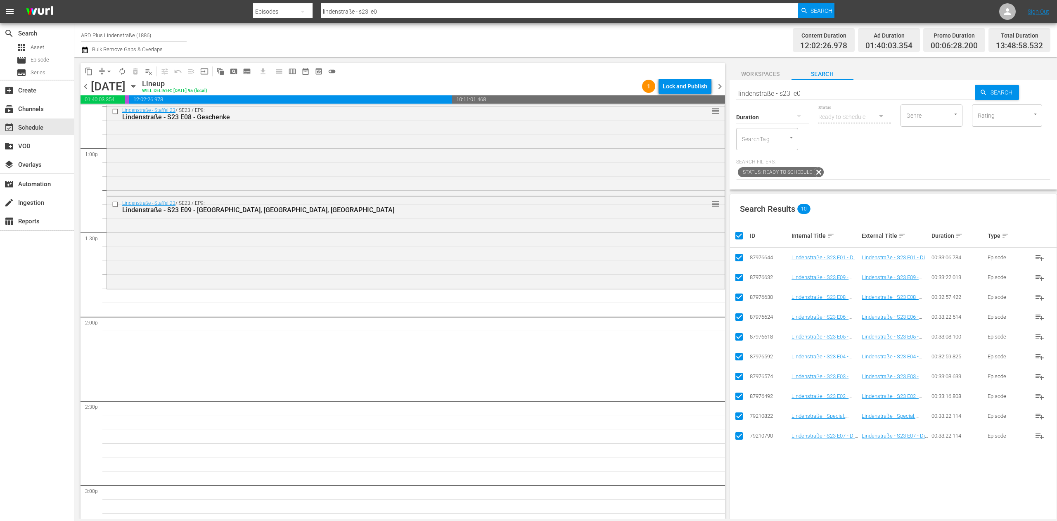
checkbox input "false"
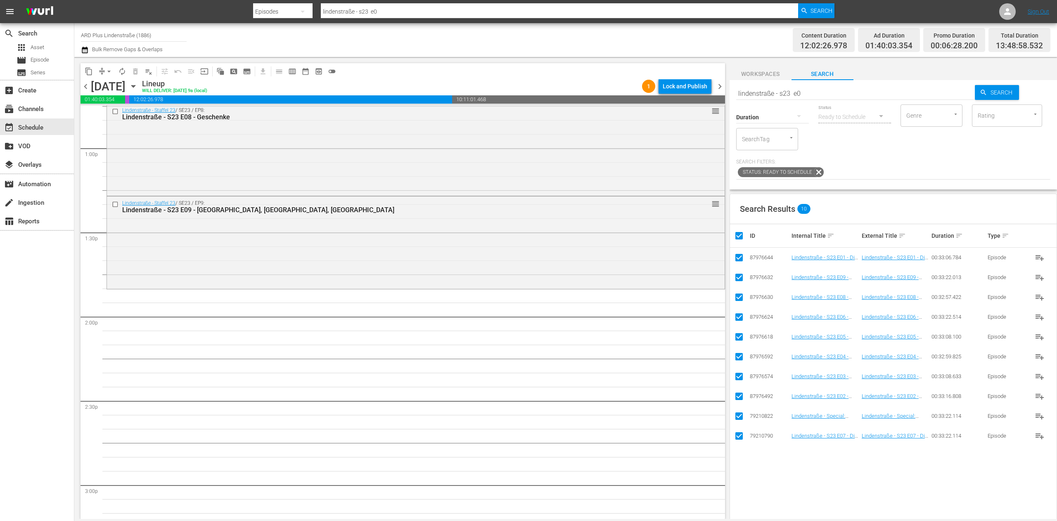
checkbox input "false"
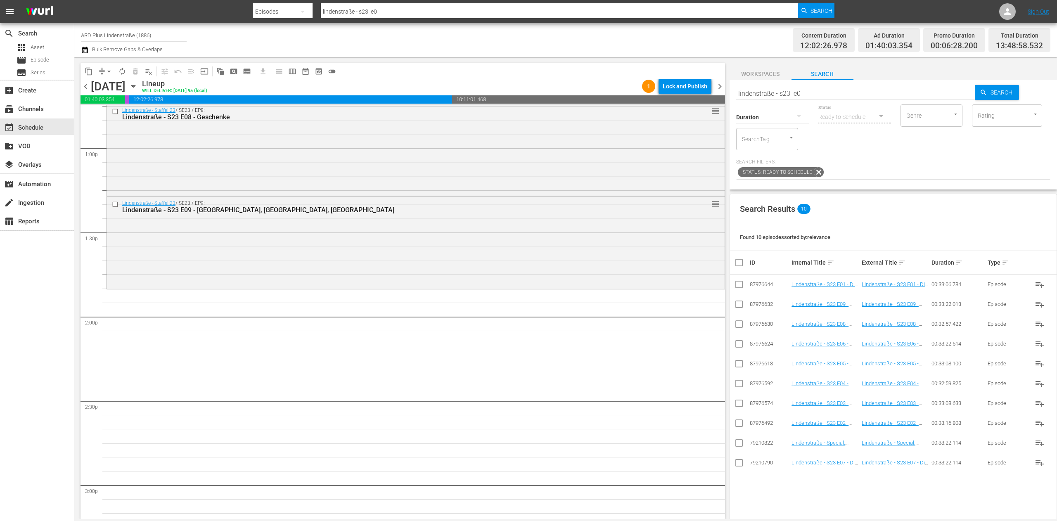
click at [846, 84] on input "lindenstraße - s23 e0" at bounding box center [855, 93] width 239 height 20
type input "lindenstraße - s23 e1"
click at [735, 286] on input "checkbox" at bounding box center [739, 286] width 10 height 10
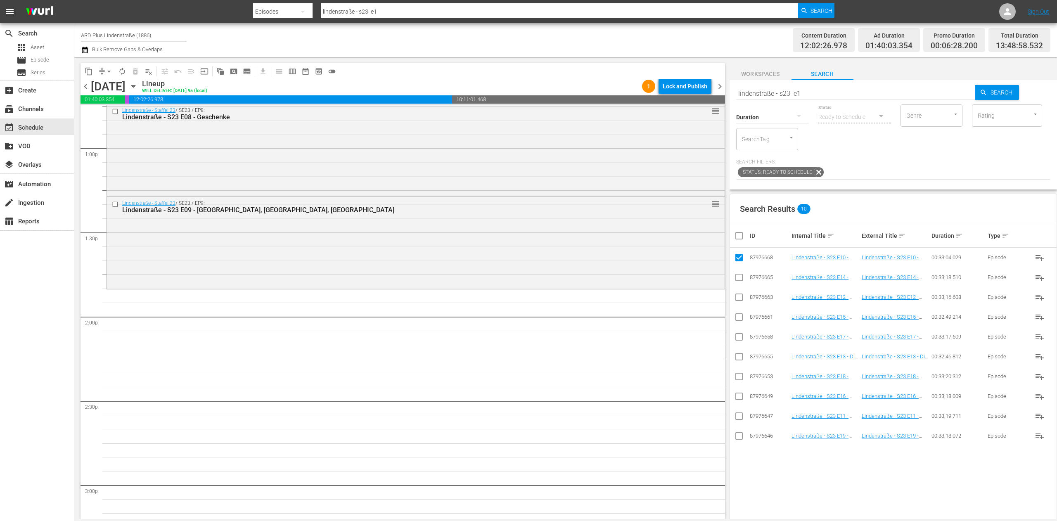
click at [741, 417] on input "checkbox" at bounding box center [739, 418] width 10 height 10
click at [740, 297] on input "checkbox" at bounding box center [739, 299] width 10 height 10
click at [738, 356] on input "checkbox" at bounding box center [739, 358] width 10 height 10
click at [740, 277] on input "checkbox" at bounding box center [739, 279] width 10 height 10
click at [739, 314] on input "checkbox" at bounding box center [739, 319] width 10 height 10
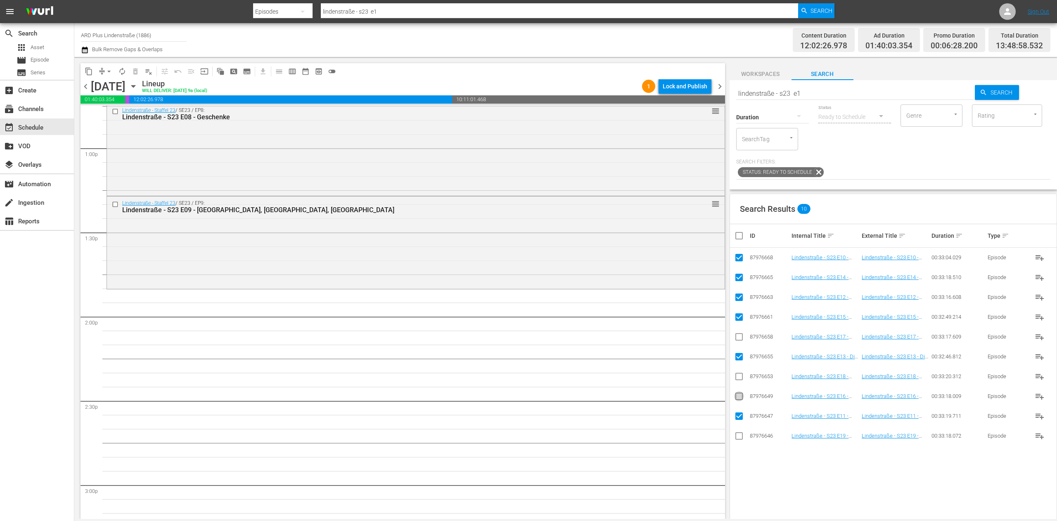
click at [742, 399] on input "checkbox" at bounding box center [739, 398] width 10 height 10
click at [737, 336] on input "checkbox" at bounding box center [739, 339] width 10 height 10
click at [737, 376] on input "checkbox" at bounding box center [739, 378] width 10 height 10
click at [743, 437] on input "checkbox" at bounding box center [739, 438] width 10 height 10
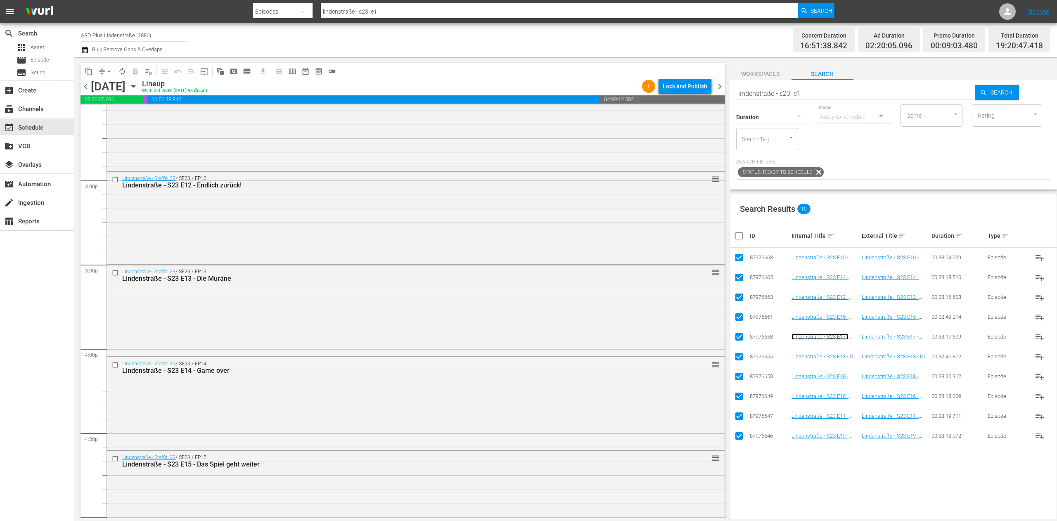
scroll to position [2477, 0]
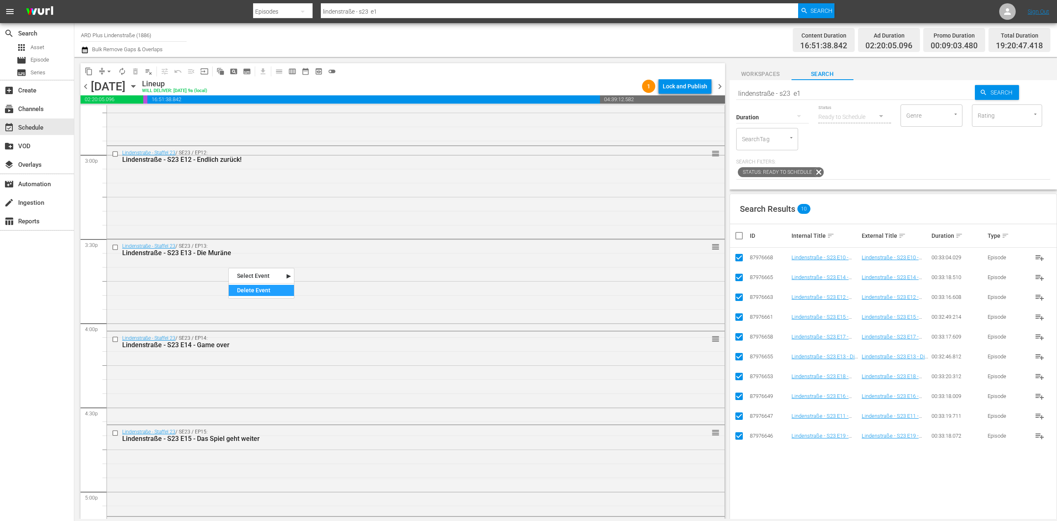
click at [242, 288] on div "Delete Event" at bounding box center [261, 290] width 65 height 11
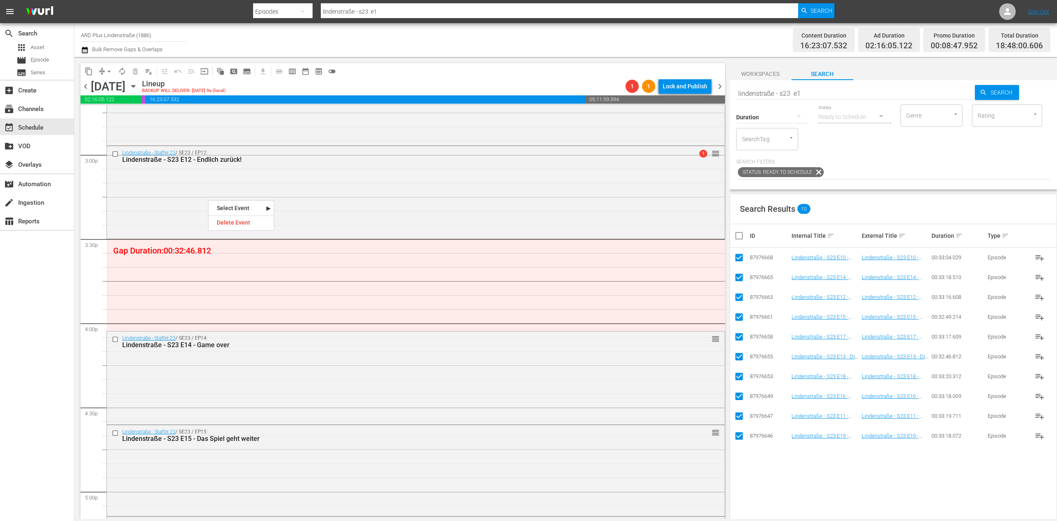
click at [241, 220] on div "Delete Event" at bounding box center [240, 222] width 65 height 11
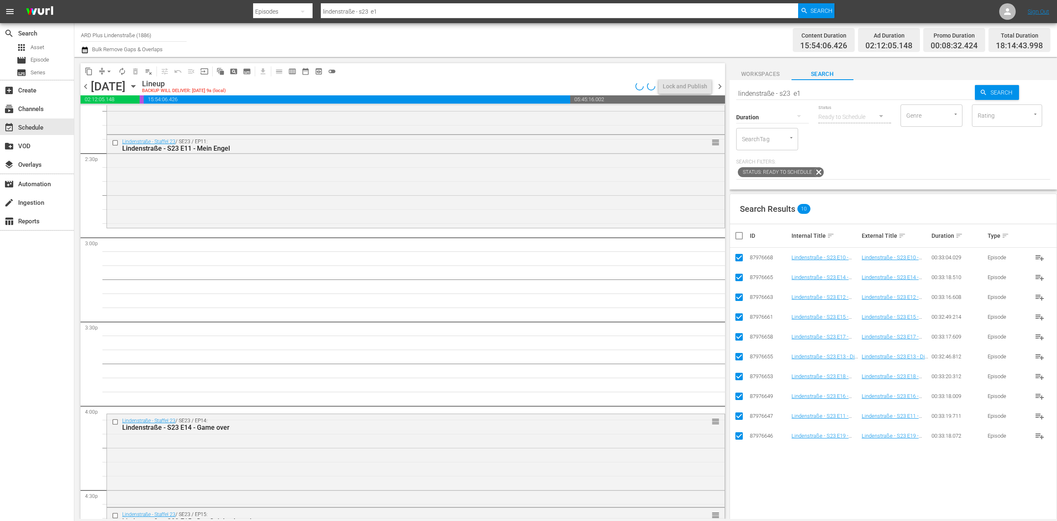
scroll to position [2559, 0]
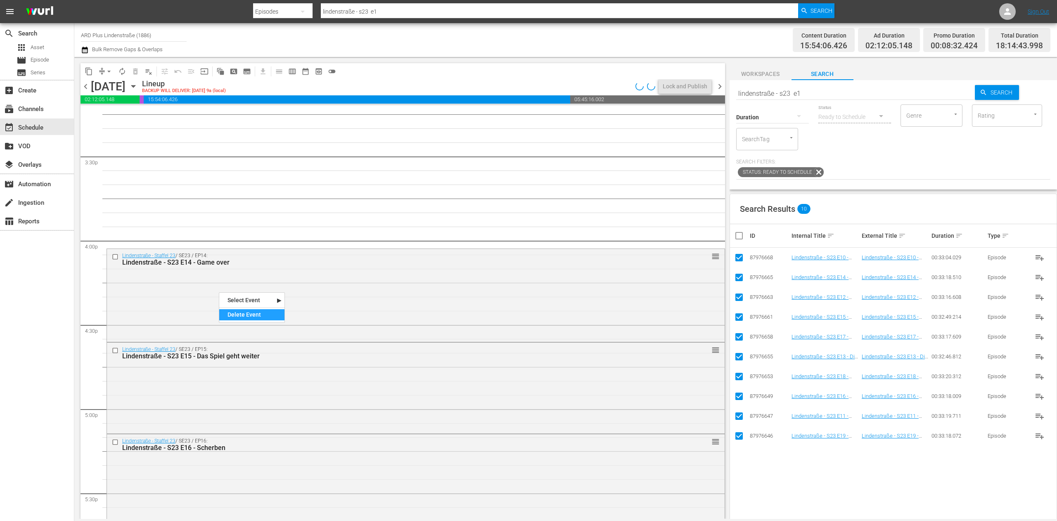
click at [252, 315] on div "Delete Event" at bounding box center [251, 314] width 65 height 11
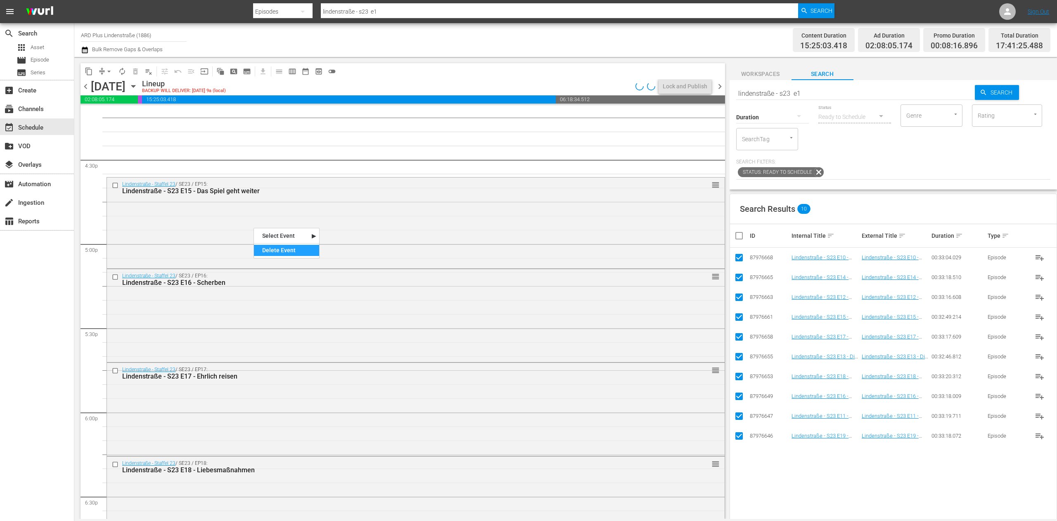
click at [269, 252] on div "Delete Event" at bounding box center [286, 250] width 65 height 11
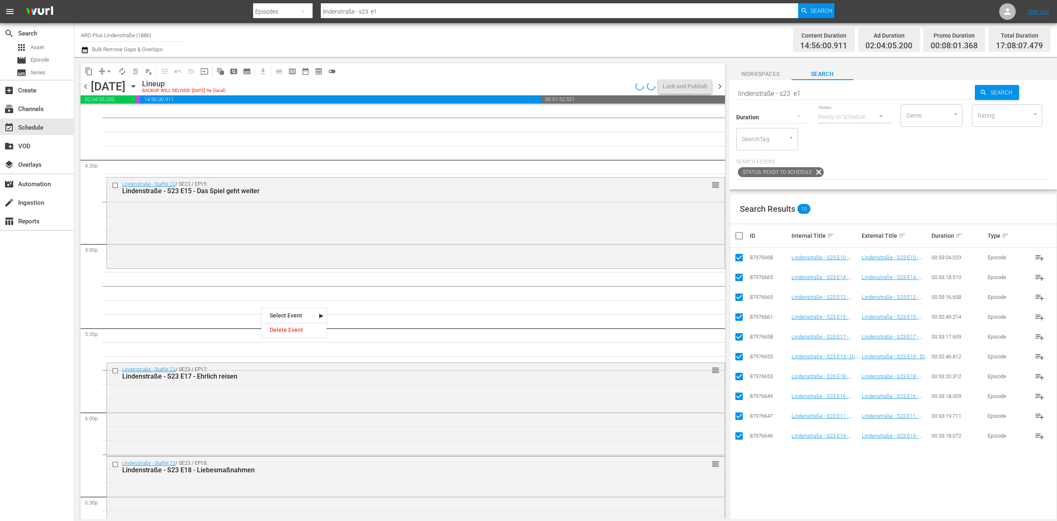
click at [275, 330] on div "Delete Event" at bounding box center [293, 329] width 65 height 11
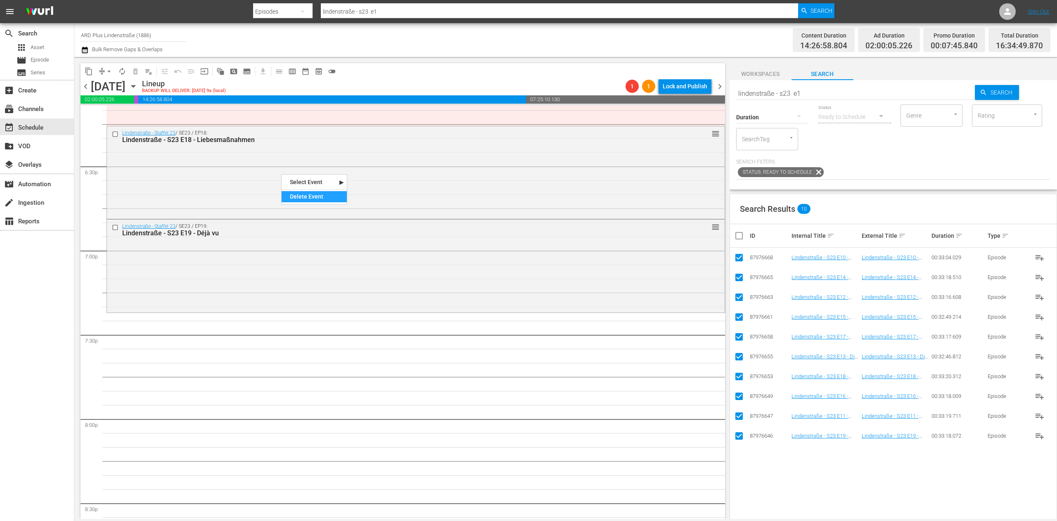
click at [302, 195] on div "Delete Event" at bounding box center [314, 196] width 65 height 11
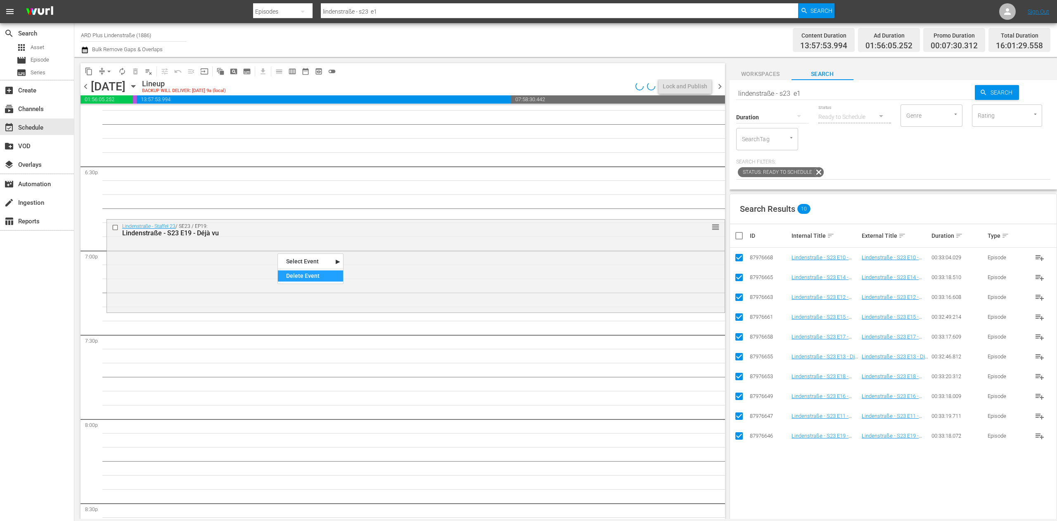
click at [303, 272] on div "Delete Event" at bounding box center [310, 275] width 65 height 11
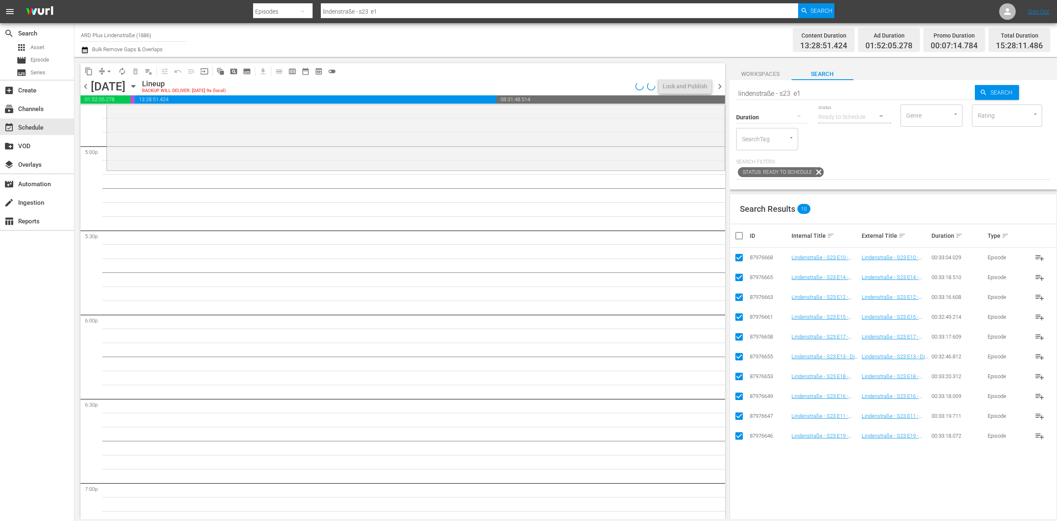
scroll to position [2642, 0]
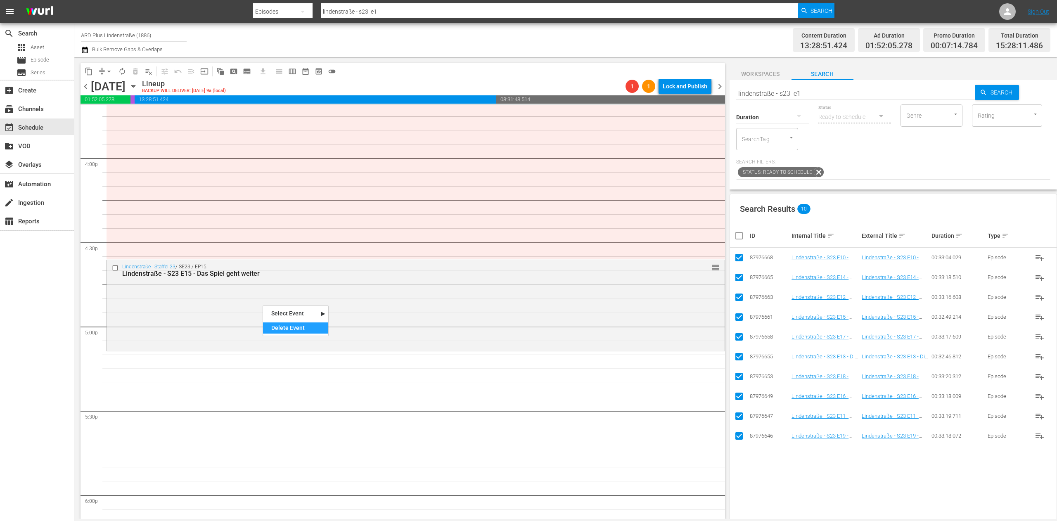
click at [287, 328] on div "Delete Event" at bounding box center [295, 327] width 65 height 11
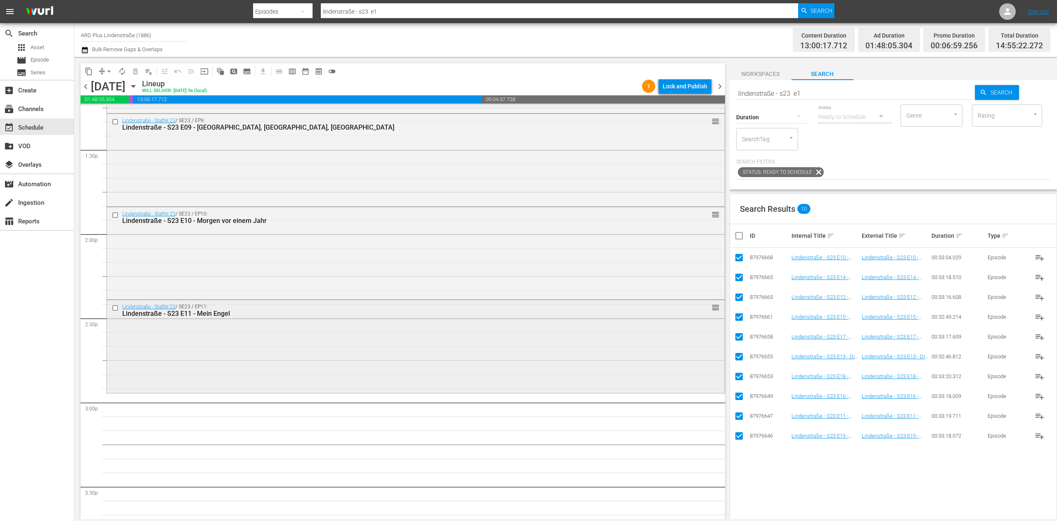
scroll to position [2312, 0]
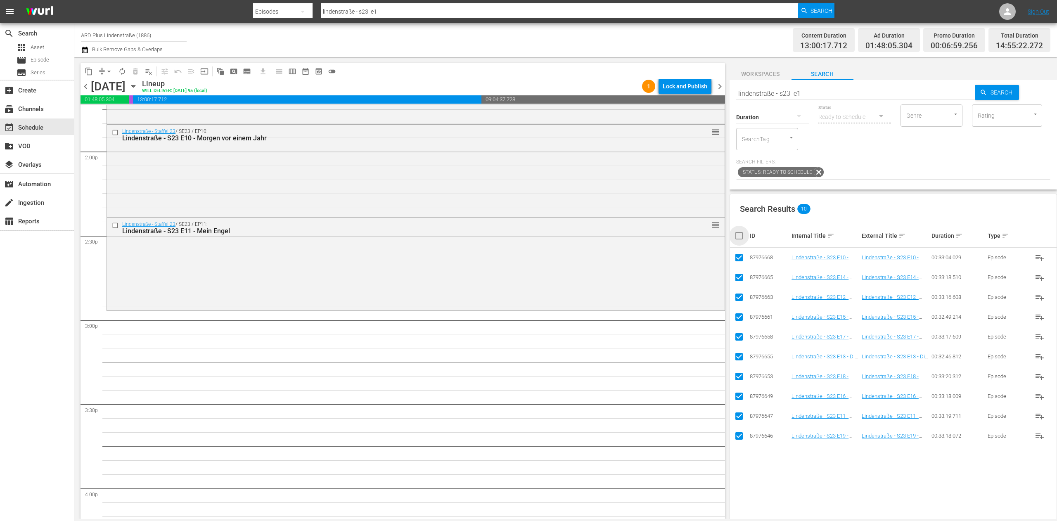
click at [736, 234] on input "checkbox" at bounding box center [742, 236] width 17 height 10
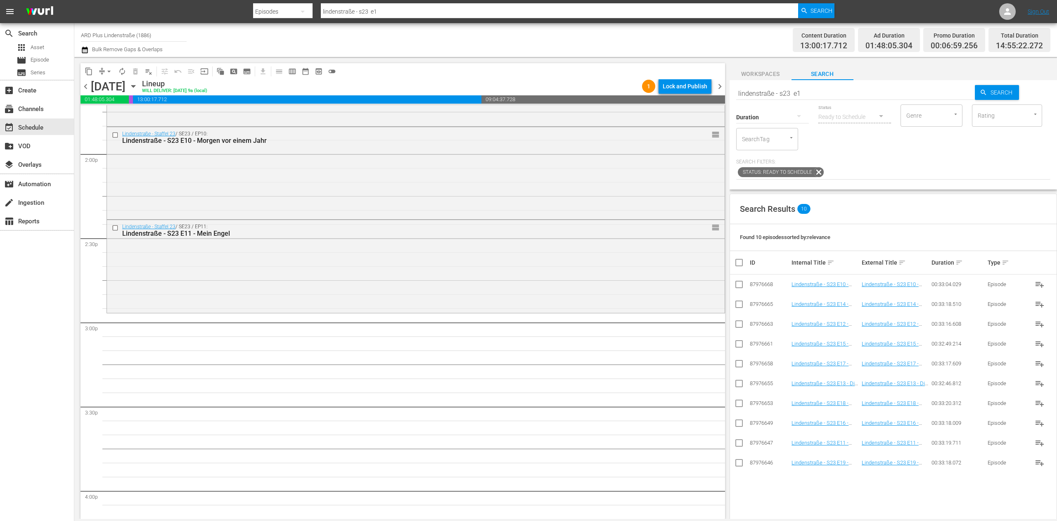
scroll to position [2307, 0]
click at [844, 100] on div "Search lindenstraße - s23 e1" at bounding box center [855, 93] width 239 height 20
click at [980, 96] on icon "button" at bounding box center [983, 92] width 7 height 7
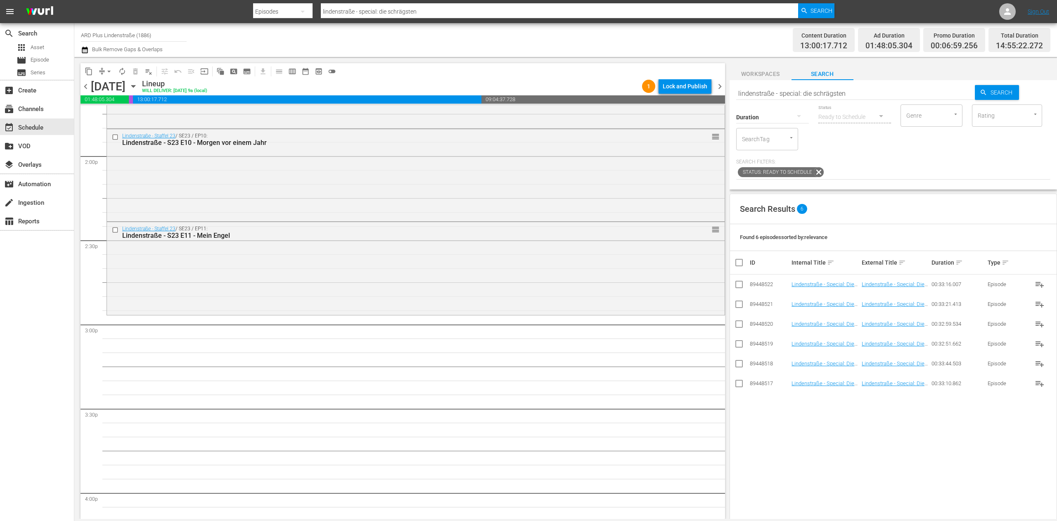
click at [740, 343] on input "checkbox" at bounding box center [739, 346] width 10 height 10
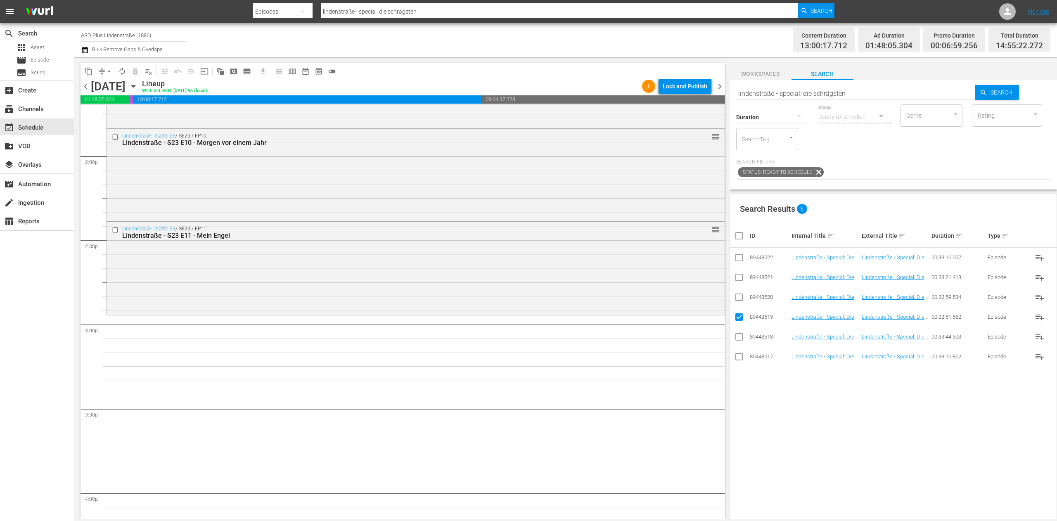
click at [744, 282] on td at bounding box center [739, 277] width 19 height 20
click at [740, 280] on input "checkbox" at bounding box center [739, 279] width 10 height 10
click at [740, 358] on input "checkbox" at bounding box center [739, 358] width 10 height 10
click at [738, 339] on input "checkbox" at bounding box center [739, 339] width 10 height 10
click at [740, 258] on input "checkbox" at bounding box center [739, 259] width 10 height 10
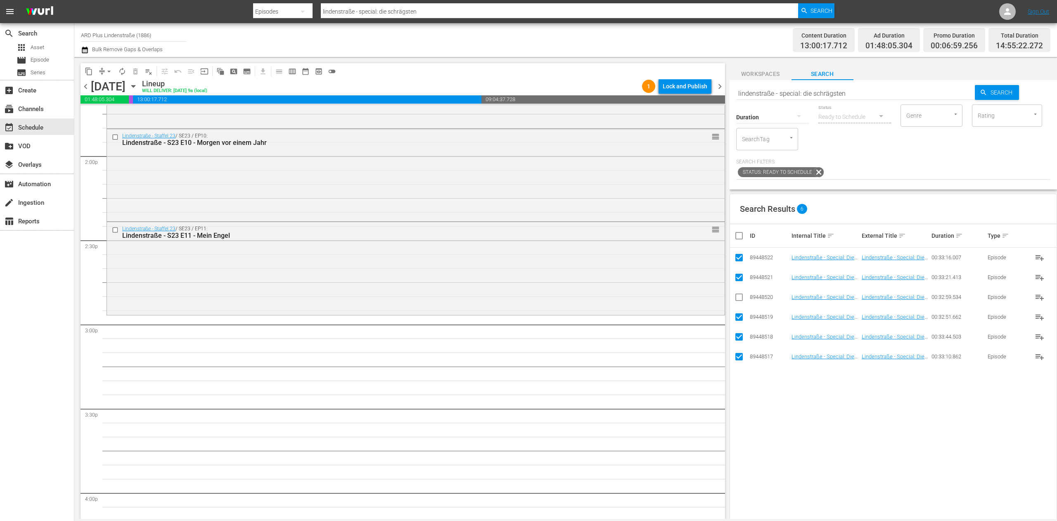
click at [738, 298] on input "checkbox" at bounding box center [739, 299] width 10 height 10
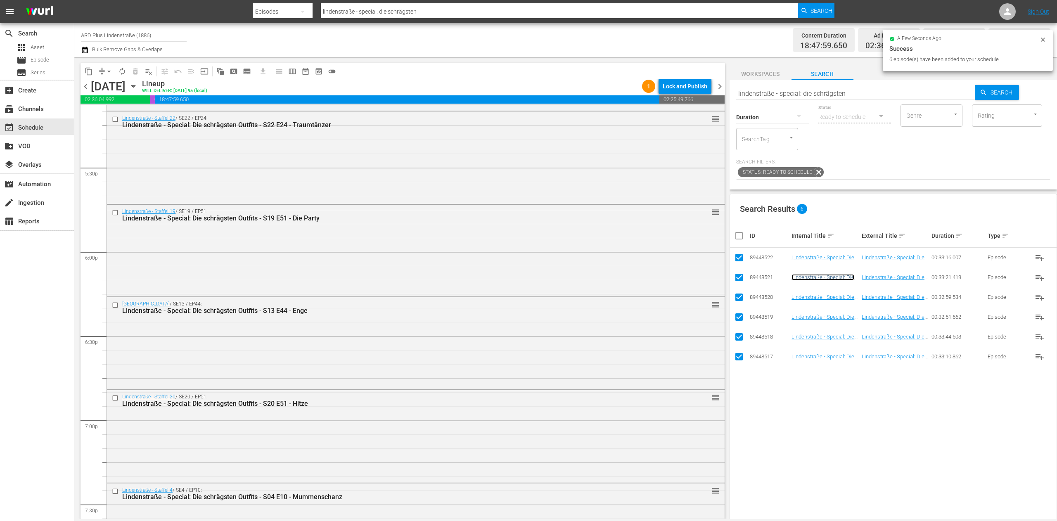
scroll to position [3380, 0]
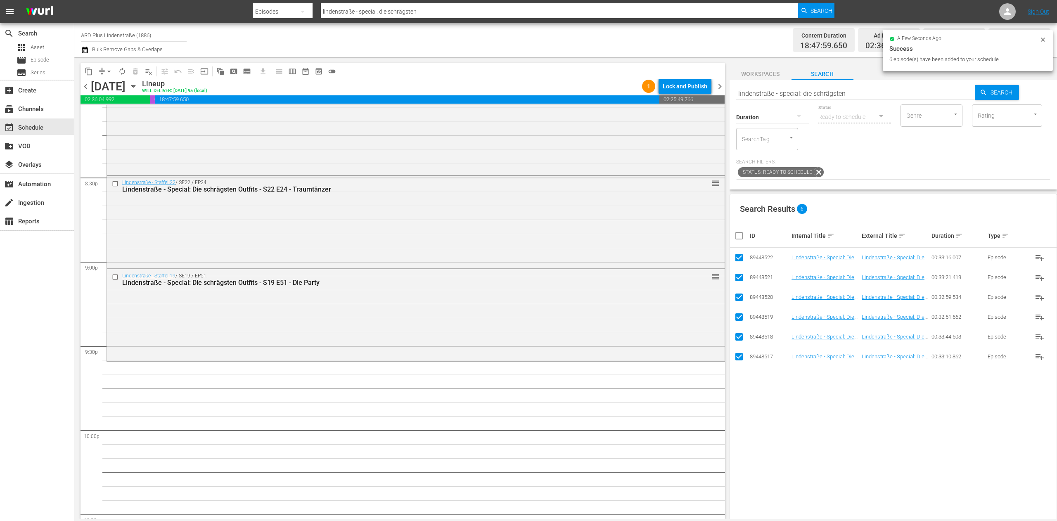
drag, startPoint x: 389, startPoint y: 315, endPoint x: 393, endPoint y: 315, distance: 4.6
click at [413, 335] on div "Delete Event" at bounding box center [421, 338] width 65 height 11
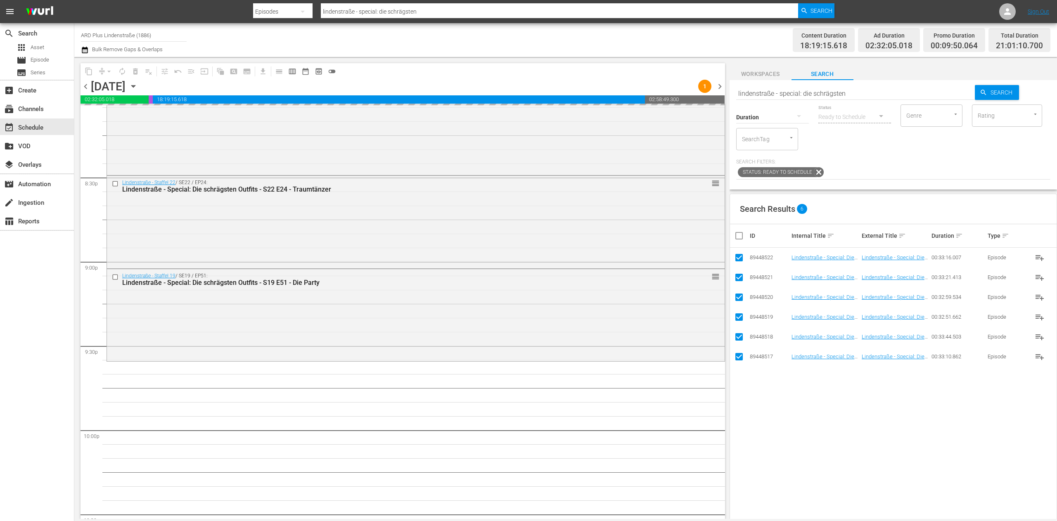
click at [740, 239] on input "checkbox" at bounding box center [742, 236] width 17 height 10
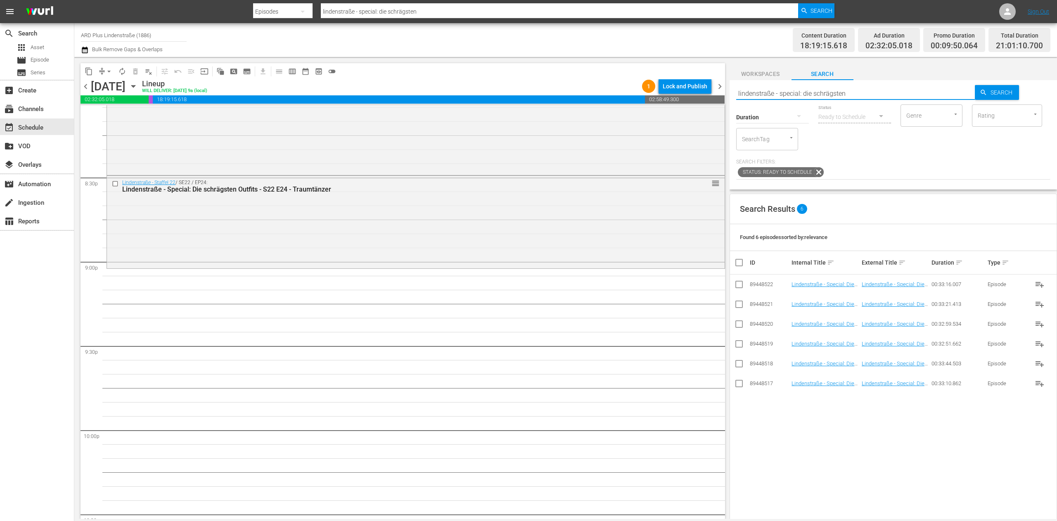
drag, startPoint x: 866, startPoint y: 96, endPoint x: 780, endPoint y: 95, distance: 86.3
click at [780, 95] on input "lindenstraße - special: die schrägsten" at bounding box center [855, 93] width 239 height 20
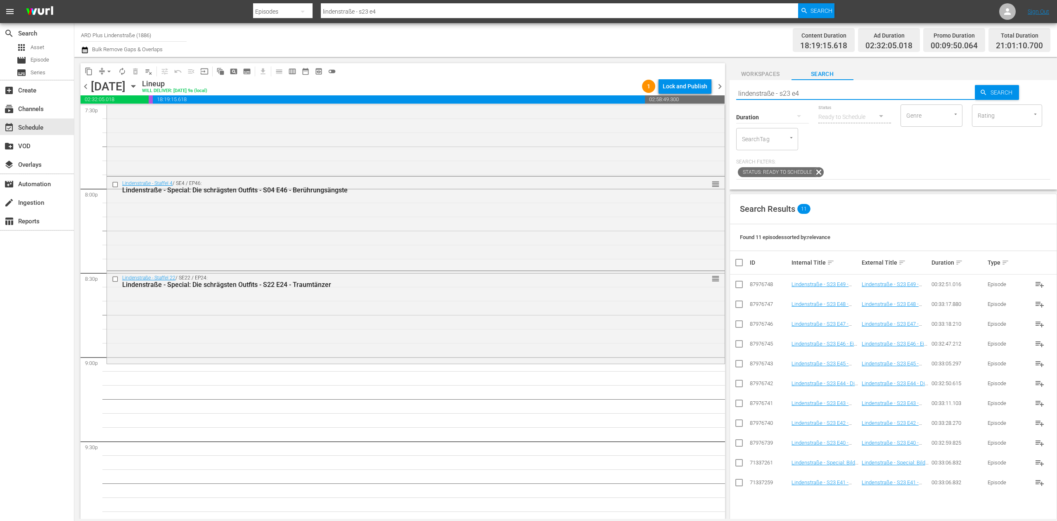
scroll to position [3412, 0]
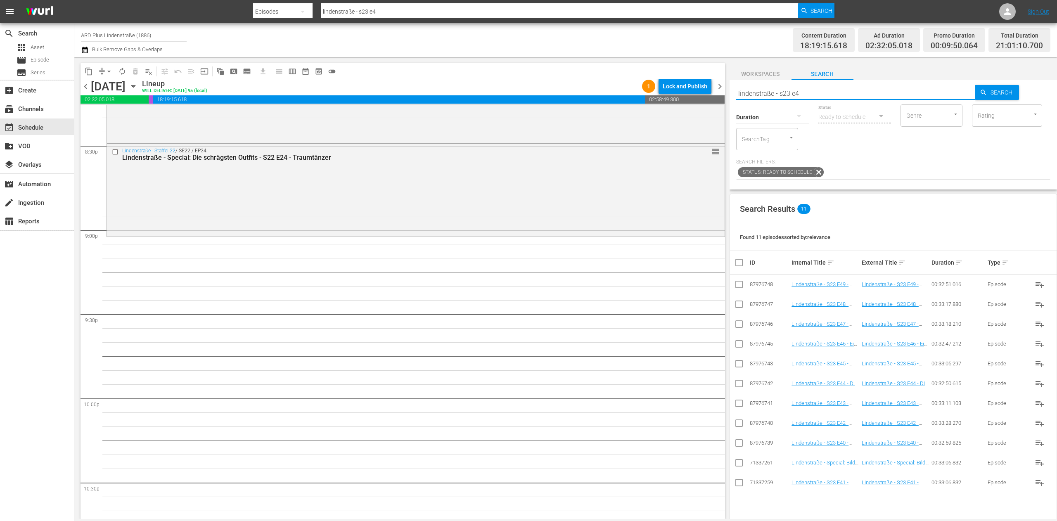
click at [738, 424] on input "checkbox" at bounding box center [739, 425] width 10 height 10
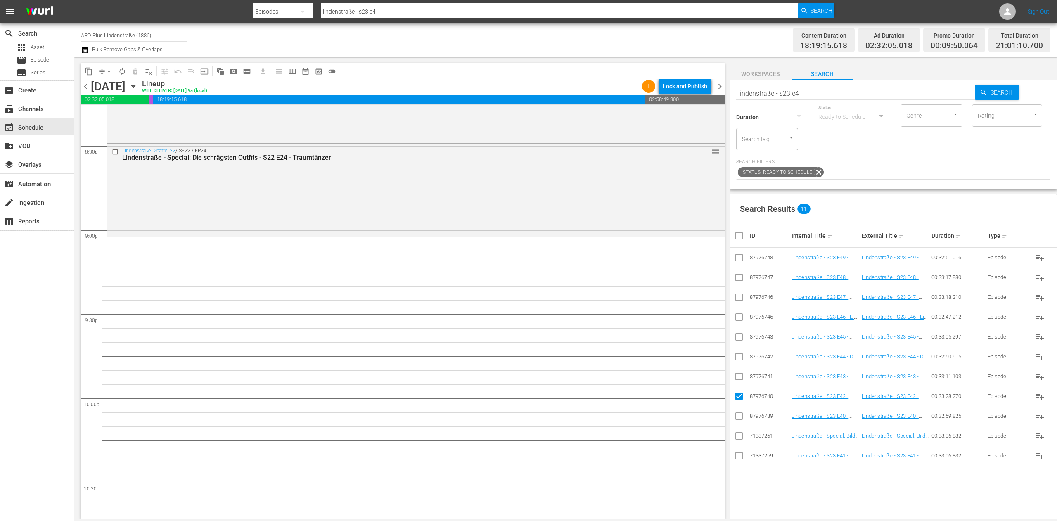
click at [737, 376] on input "checkbox" at bounding box center [739, 378] width 10 height 10
click at [738, 360] on input "checkbox" at bounding box center [739, 358] width 10 height 10
click at [741, 338] on input "checkbox" at bounding box center [739, 339] width 10 height 10
click at [738, 314] on input "checkbox" at bounding box center [739, 319] width 10 height 10
click at [741, 297] on input "checkbox" at bounding box center [739, 299] width 10 height 10
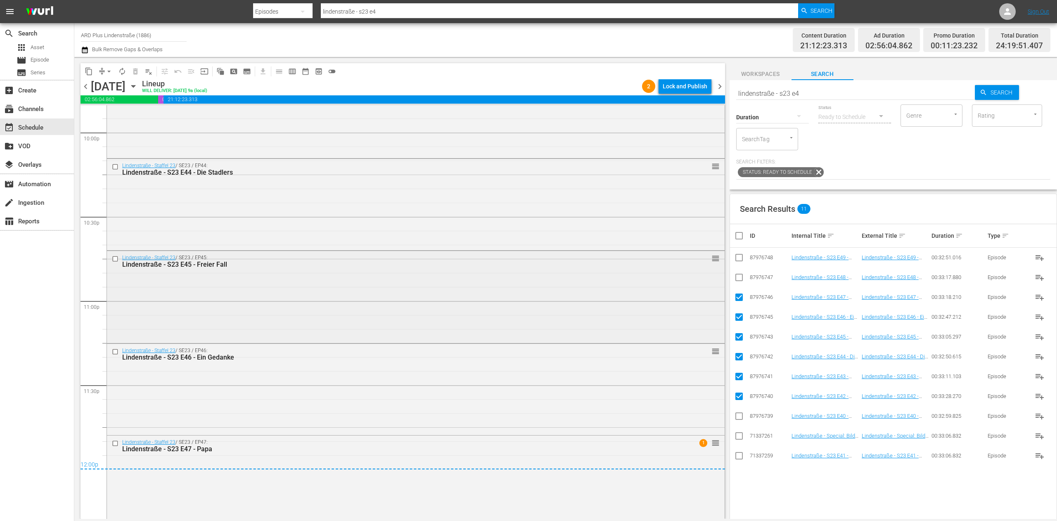
scroll to position [3688, 0]
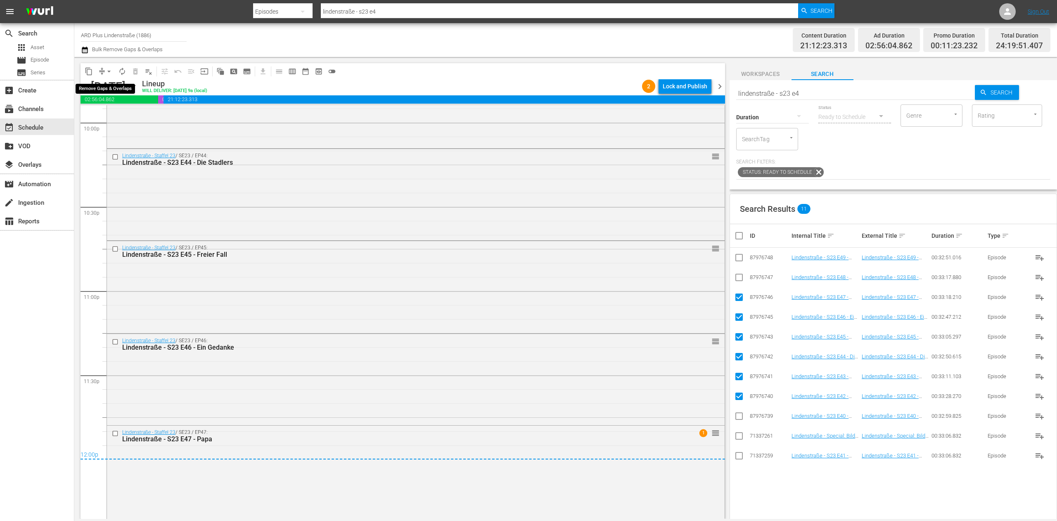
click at [105, 66] on button "arrow_drop_down" at bounding box center [108, 71] width 13 height 13
click at [101, 116] on li "Align to End of Previous Day" at bounding box center [109, 116] width 87 height 14
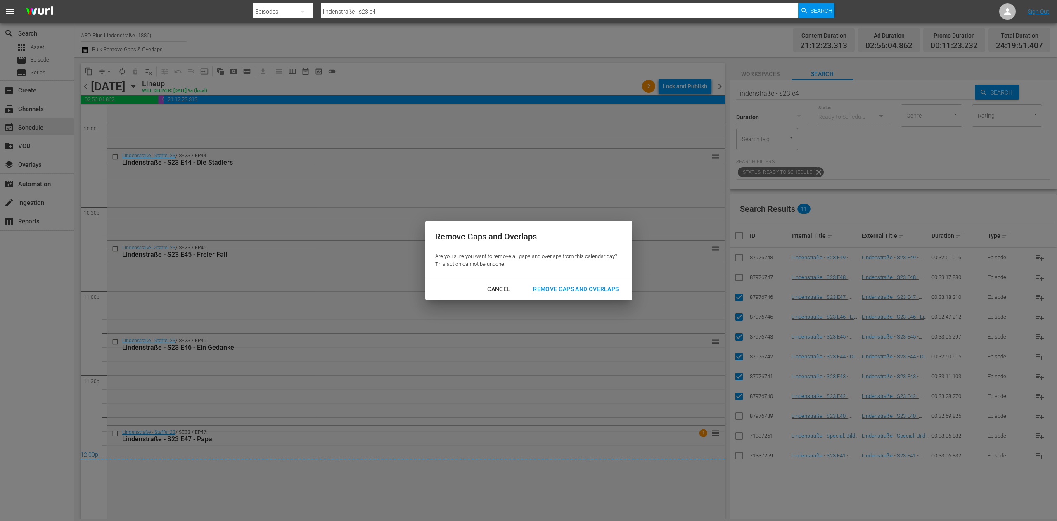
click at [592, 294] on div "Remove Gaps and Overlaps" at bounding box center [575, 289] width 99 height 10
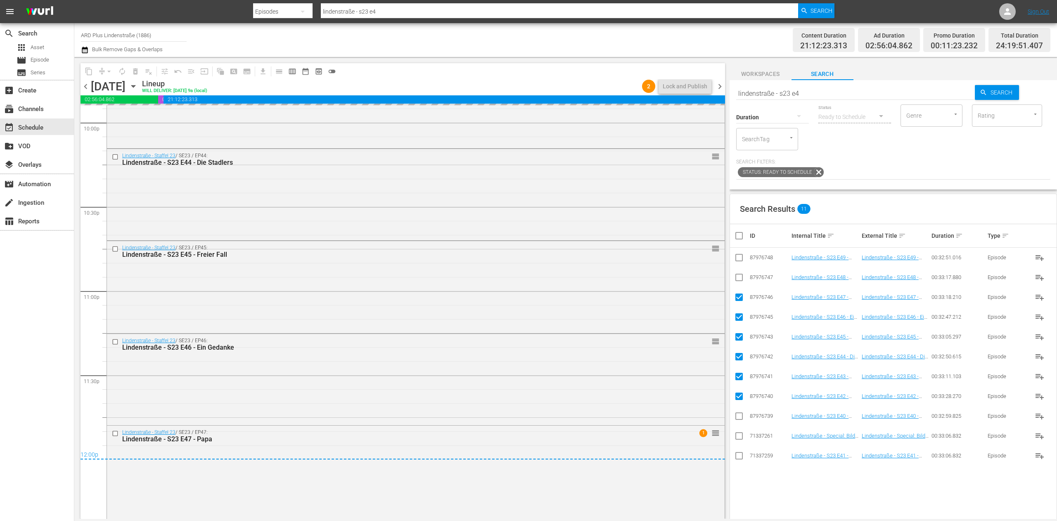
click at [736, 231] on input "checkbox" at bounding box center [742, 236] width 17 height 10
click at [742, 237] on input "checkbox" at bounding box center [742, 236] width 17 height 10
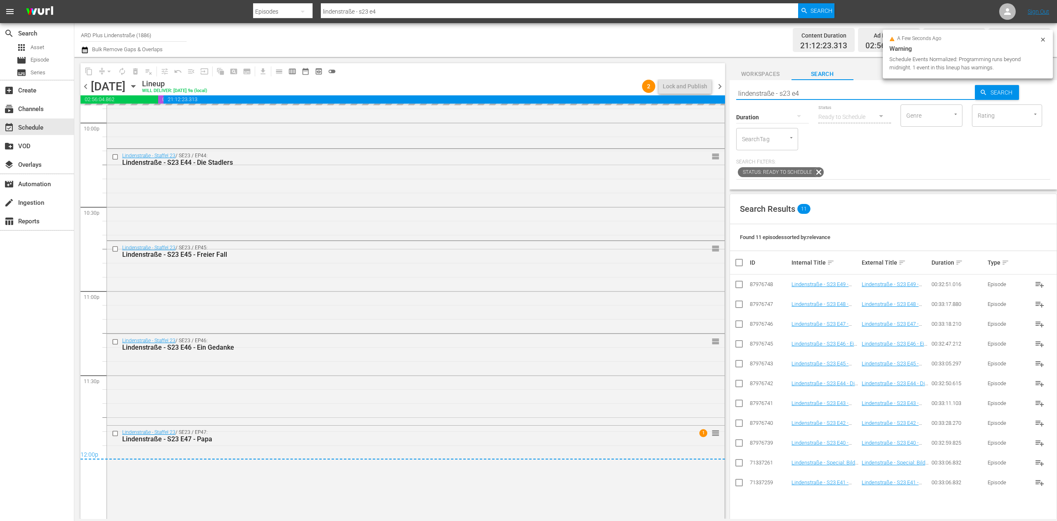
click at [697, 95] on div "content_copy compress arrow_drop_down autorenew_outlined delete_forever_outline…" at bounding box center [565, 288] width 982 height 462
click at [717, 84] on span "chevron_right" at bounding box center [720, 86] width 10 height 10
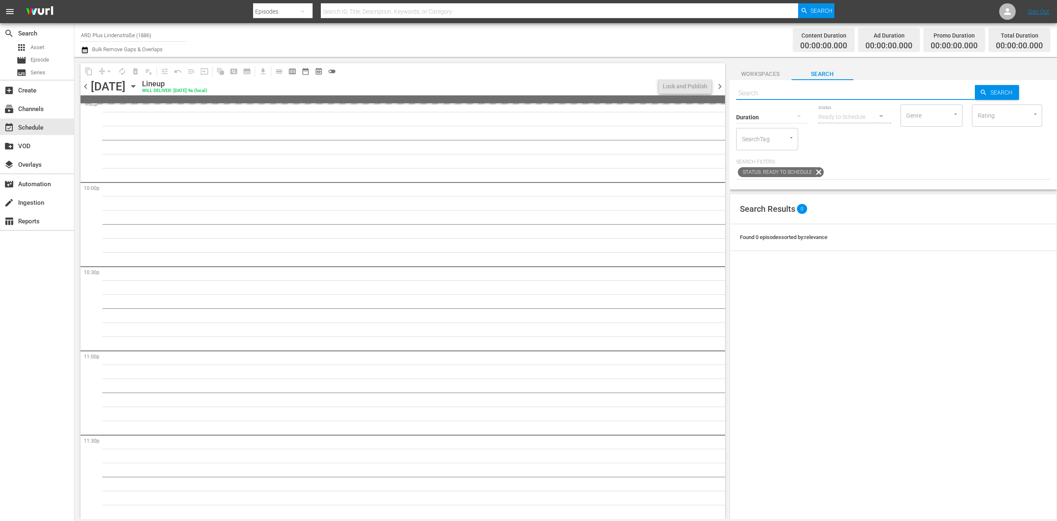
click at [781, 94] on input "text" at bounding box center [855, 93] width 239 height 20
paste input "lindenstraße - s23 e4"
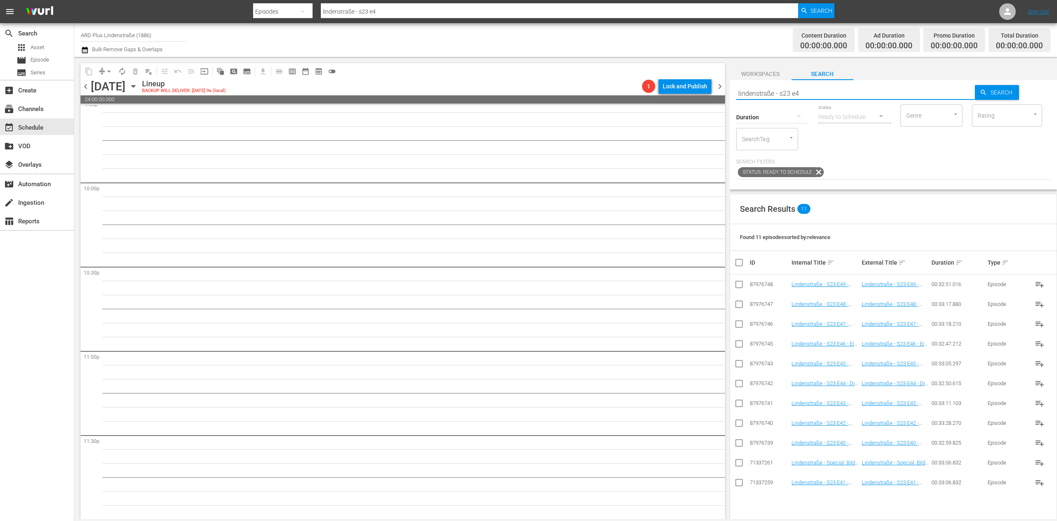
click at [737, 305] on input "checkbox" at bounding box center [739, 306] width 10 height 10
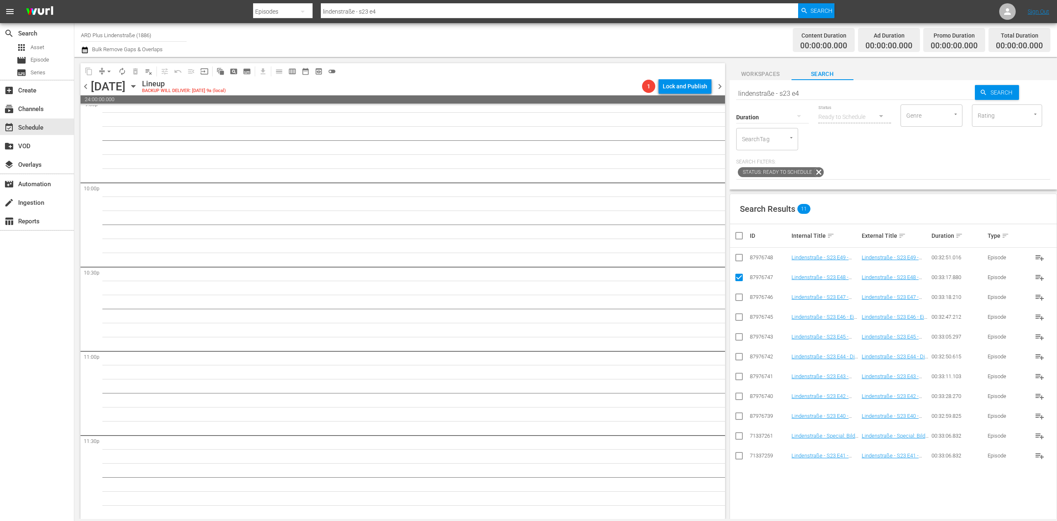
click at [741, 259] on input "checkbox" at bounding box center [739, 259] width 10 height 10
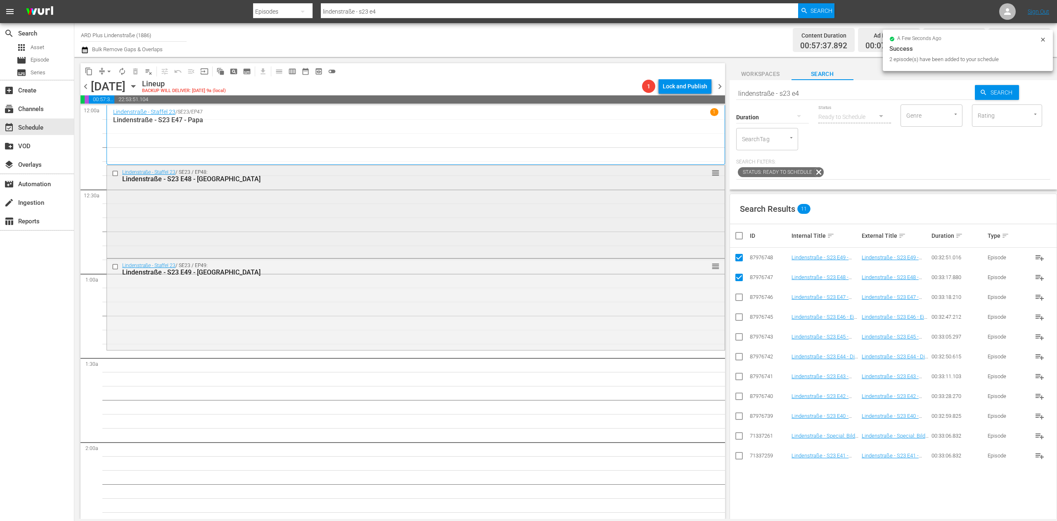
scroll to position [83, 0]
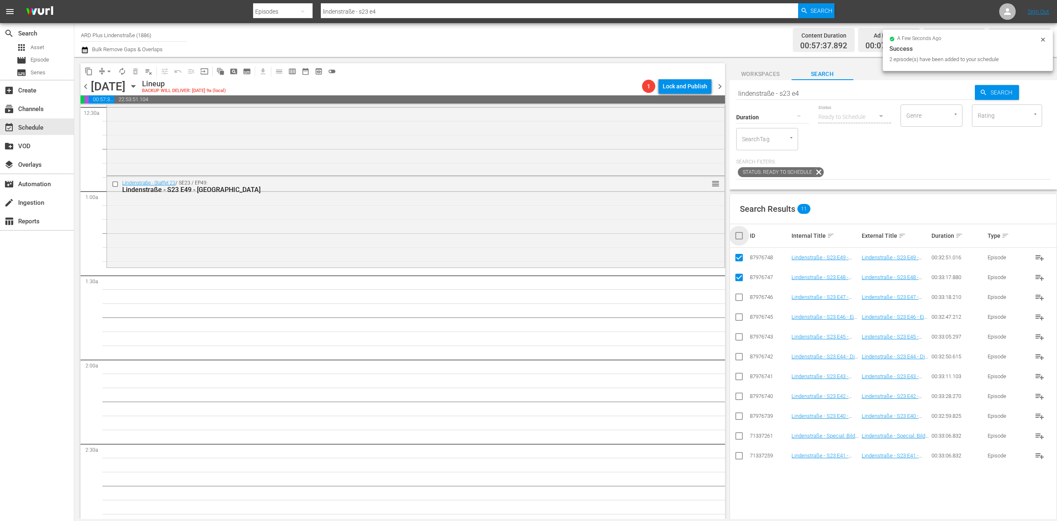
click at [736, 237] on input "checkbox" at bounding box center [742, 236] width 17 height 10
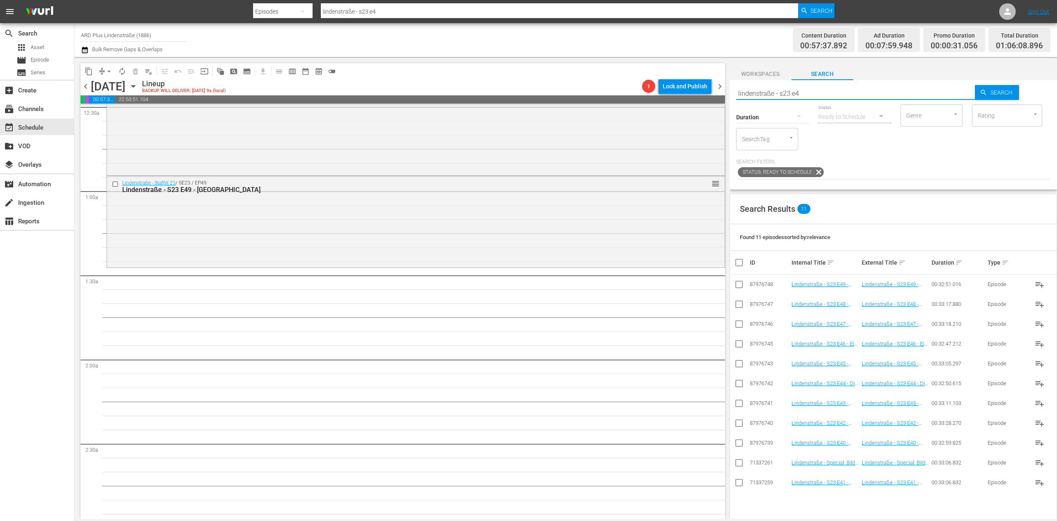
click at [834, 90] on input "lindenstraße - s23 e4" at bounding box center [855, 93] width 239 height 20
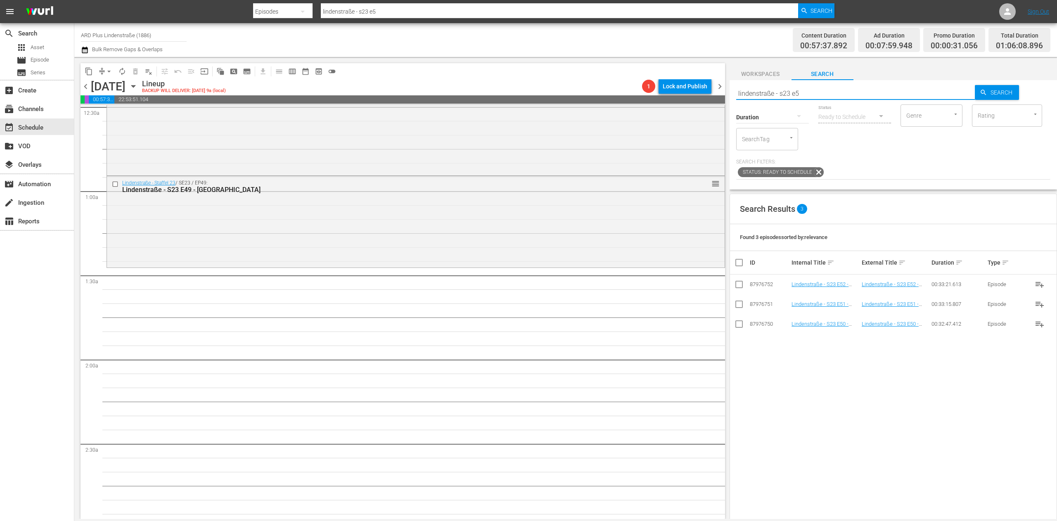
click at [741, 324] on input "checkbox" at bounding box center [739, 326] width 10 height 10
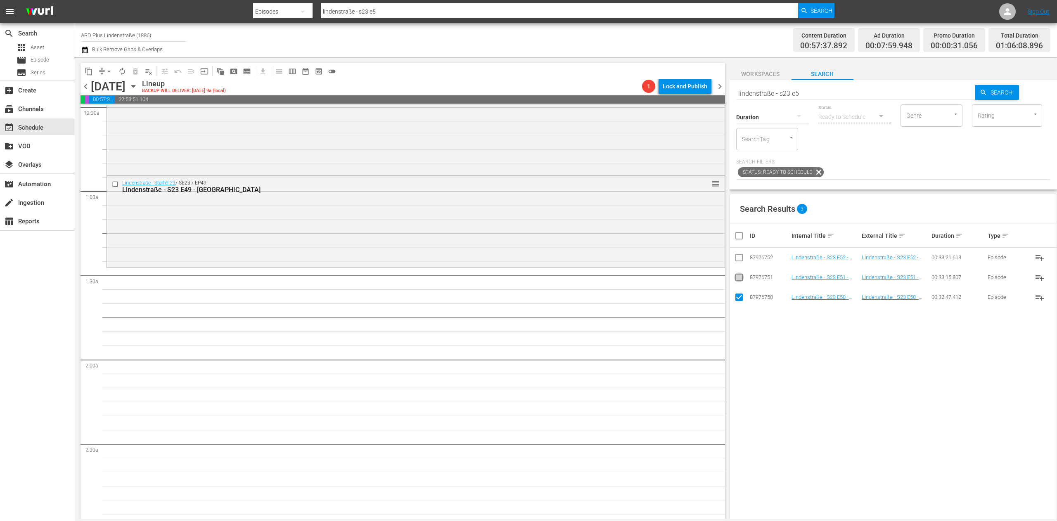
click at [742, 277] on input "checkbox" at bounding box center [739, 279] width 10 height 10
click at [740, 254] on input "checkbox" at bounding box center [739, 259] width 10 height 10
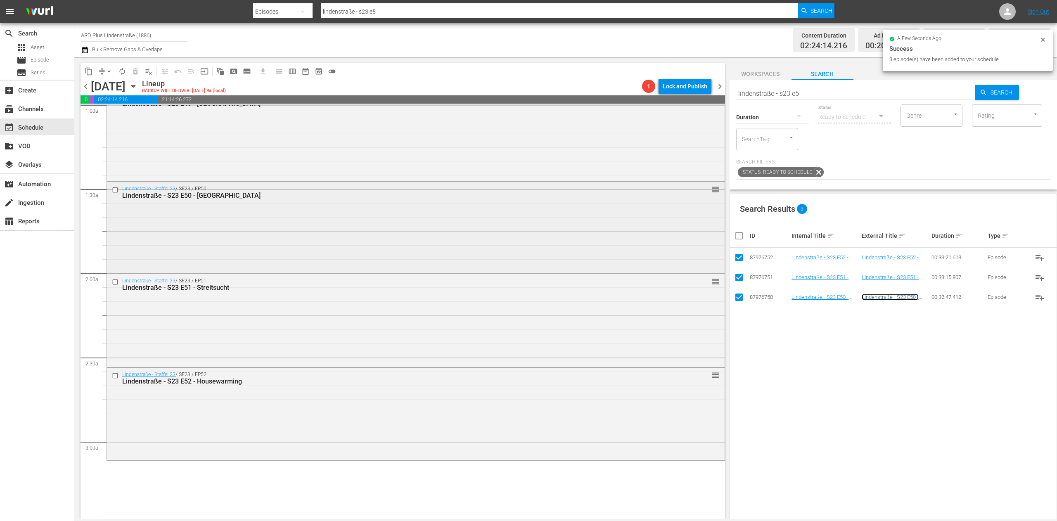
scroll to position [248, 0]
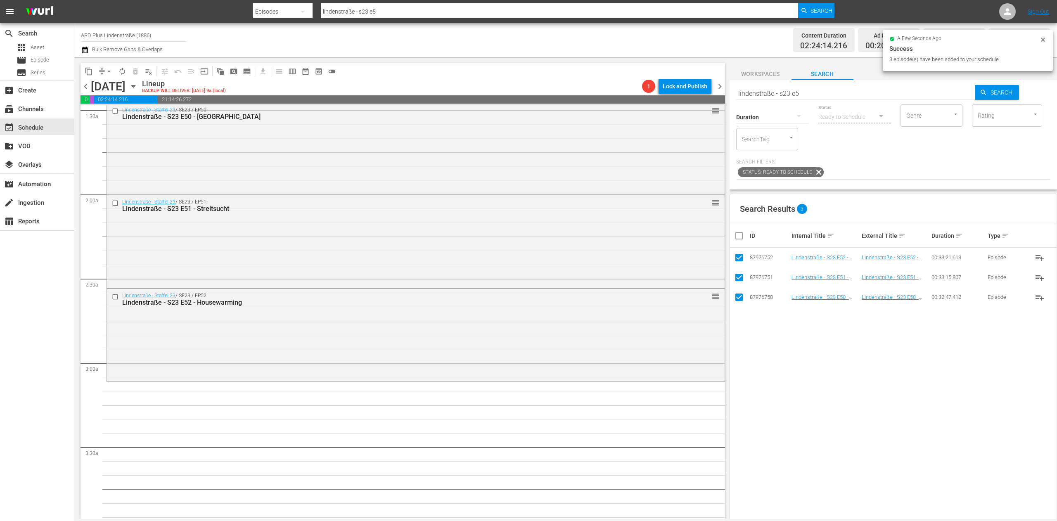
click at [744, 235] on input "checkbox" at bounding box center [742, 236] width 17 height 10
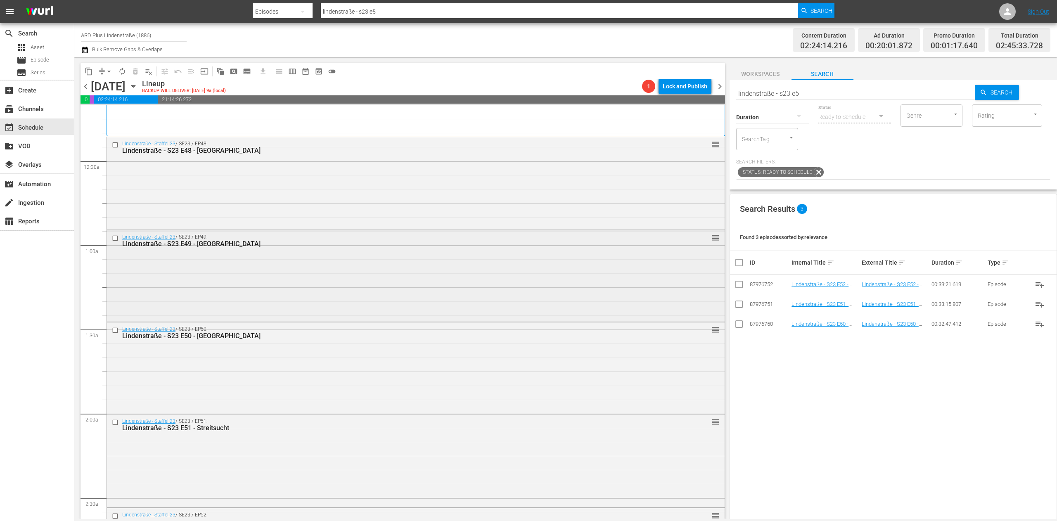
scroll to position [0, 0]
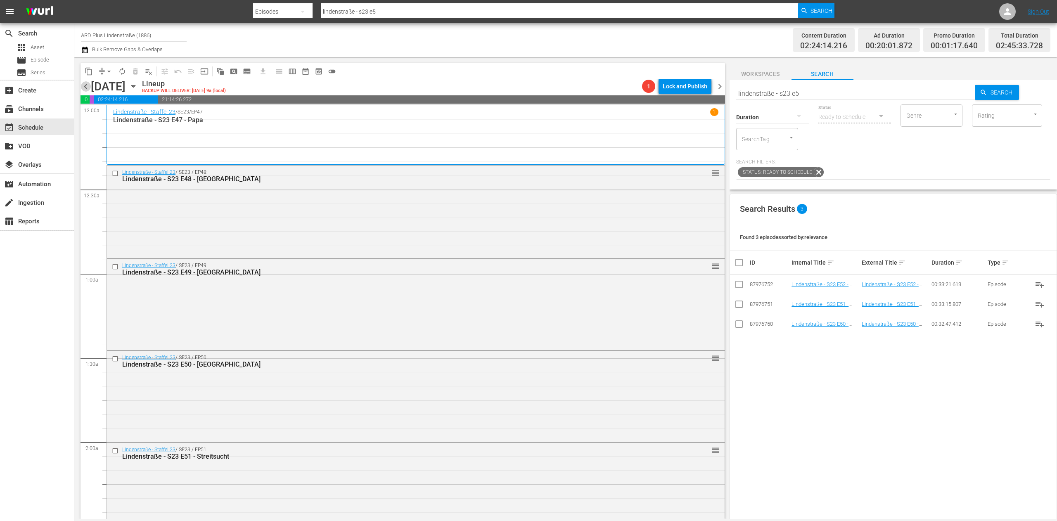
click at [83, 83] on span "chevron_left" at bounding box center [85, 86] width 10 height 10
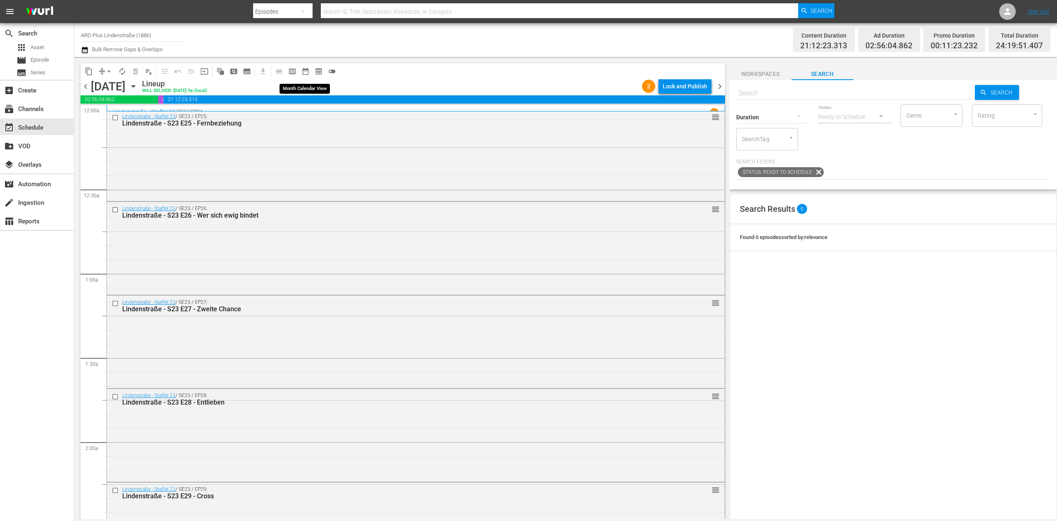
click at [310, 71] on button "date_range_outlined" at bounding box center [305, 71] width 13 height 13
